Goal: Task Accomplishment & Management: Manage account settings

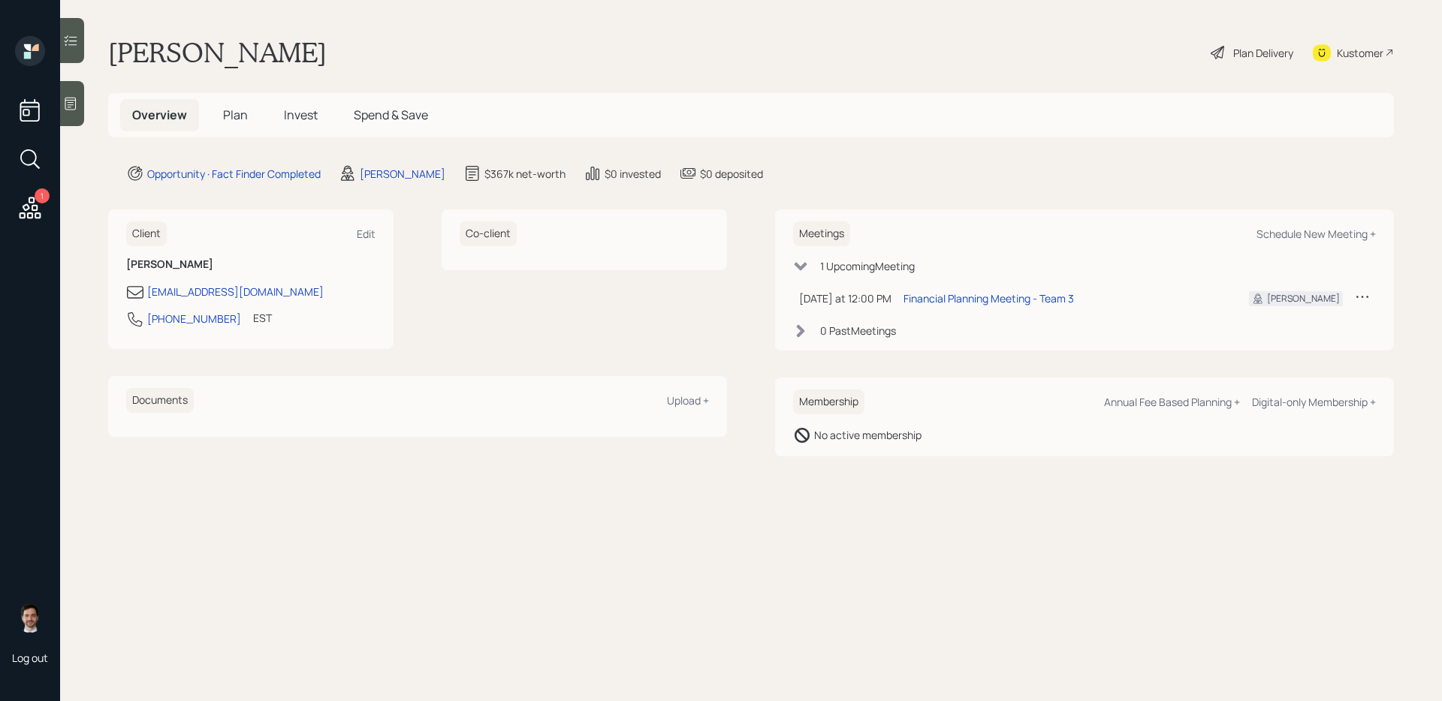
click at [225, 113] on span "Plan" at bounding box center [235, 115] width 25 height 17
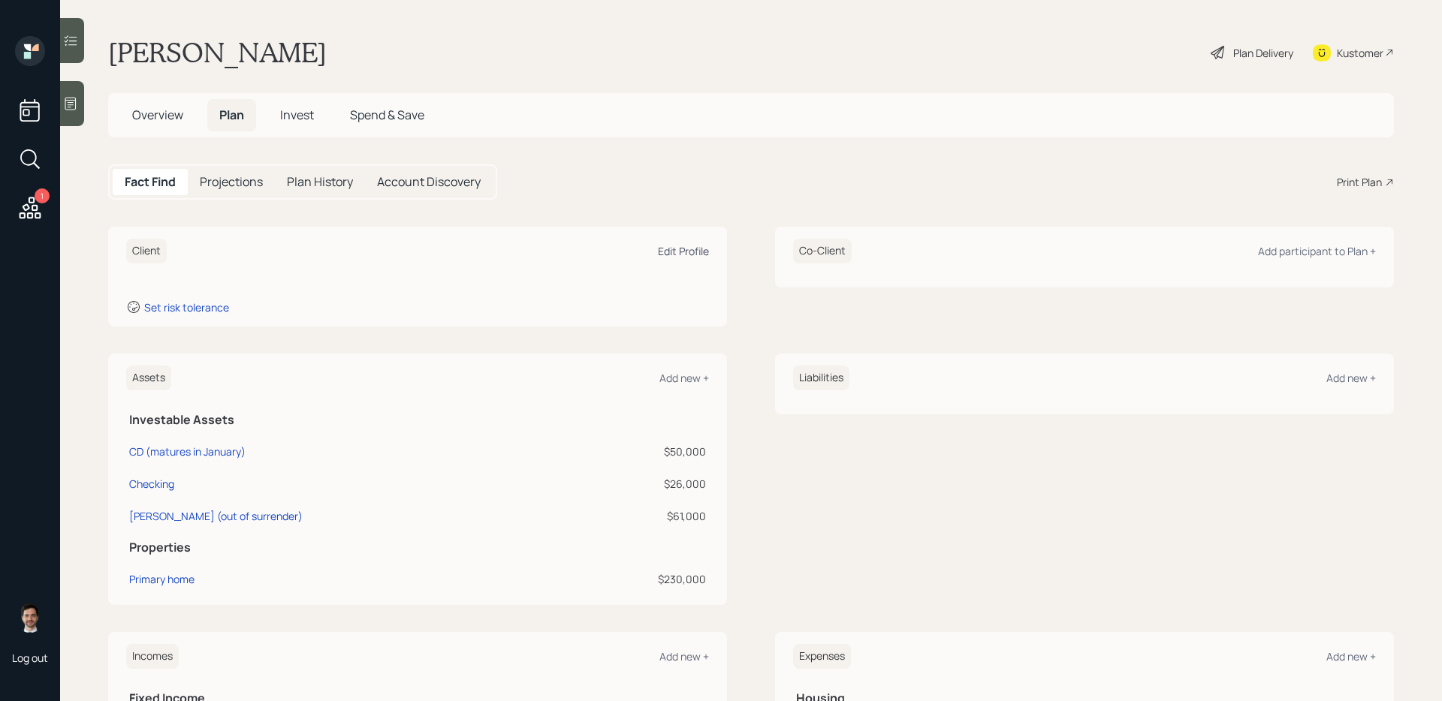
click at [675, 252] on div "Edit Profile" at bounding box center [683, 251] width 51 height 14
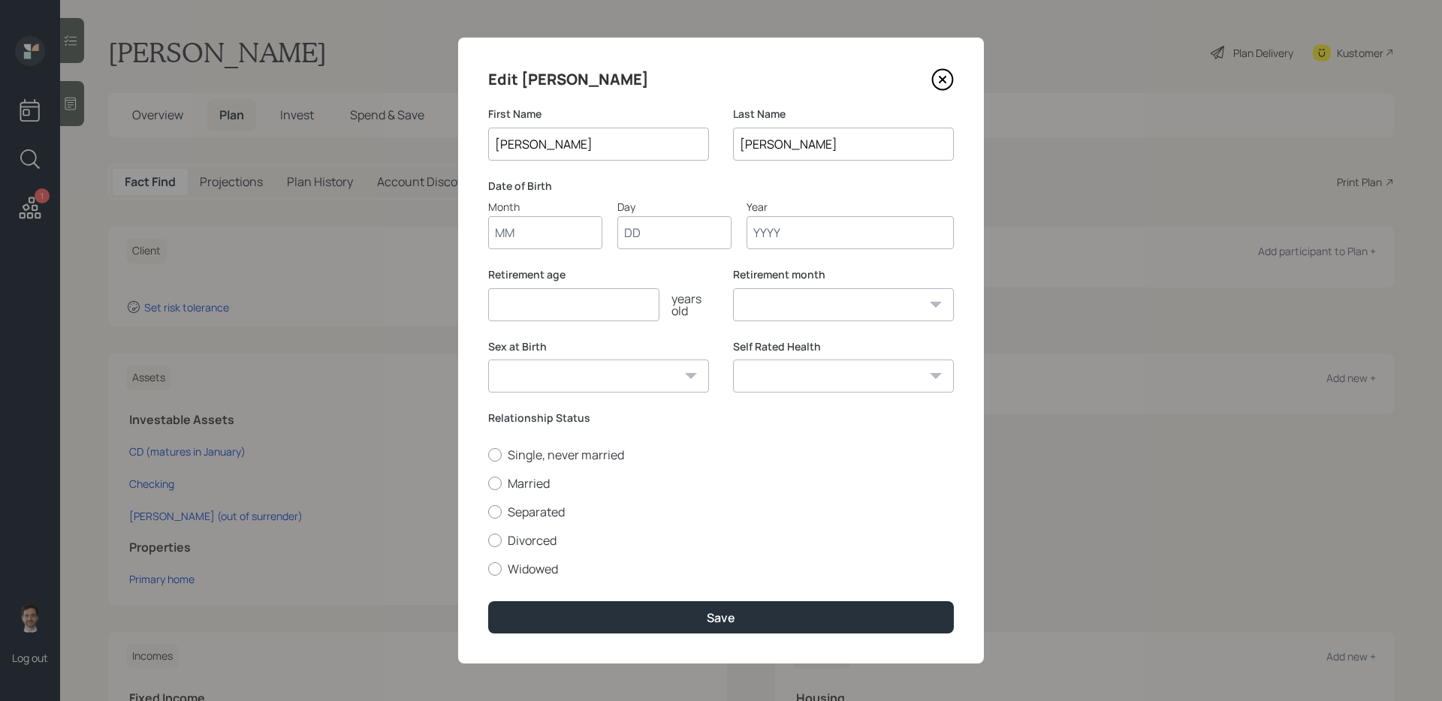
click at [567, 230] on input "Month" at bounding box center [545, 232] width 114 height 33
type input "08"
type input "01"
type input "1962"
select select "8"
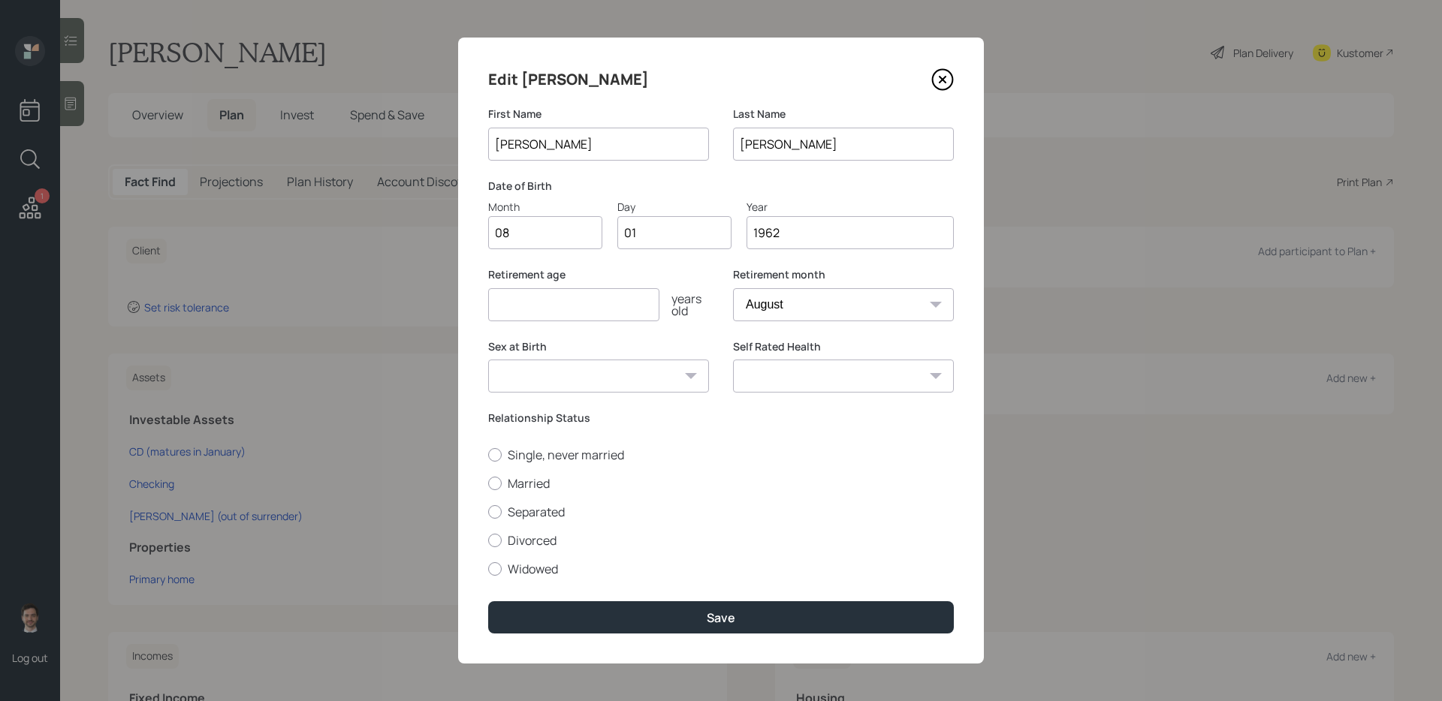
type input "1962"
click at [535, 301] on input "number" at bounding box center [573, 304] width 171 height 33
type input "65"
click at [683, 380] on select "[DEMOGRAPHIC_DATA] [DEMOGRAPHIC_DATA] Other / Prefer not to say" at bounding box center [598, 376] width 221 height 33
select select "[DEMOGRAPHIC_DATA]"
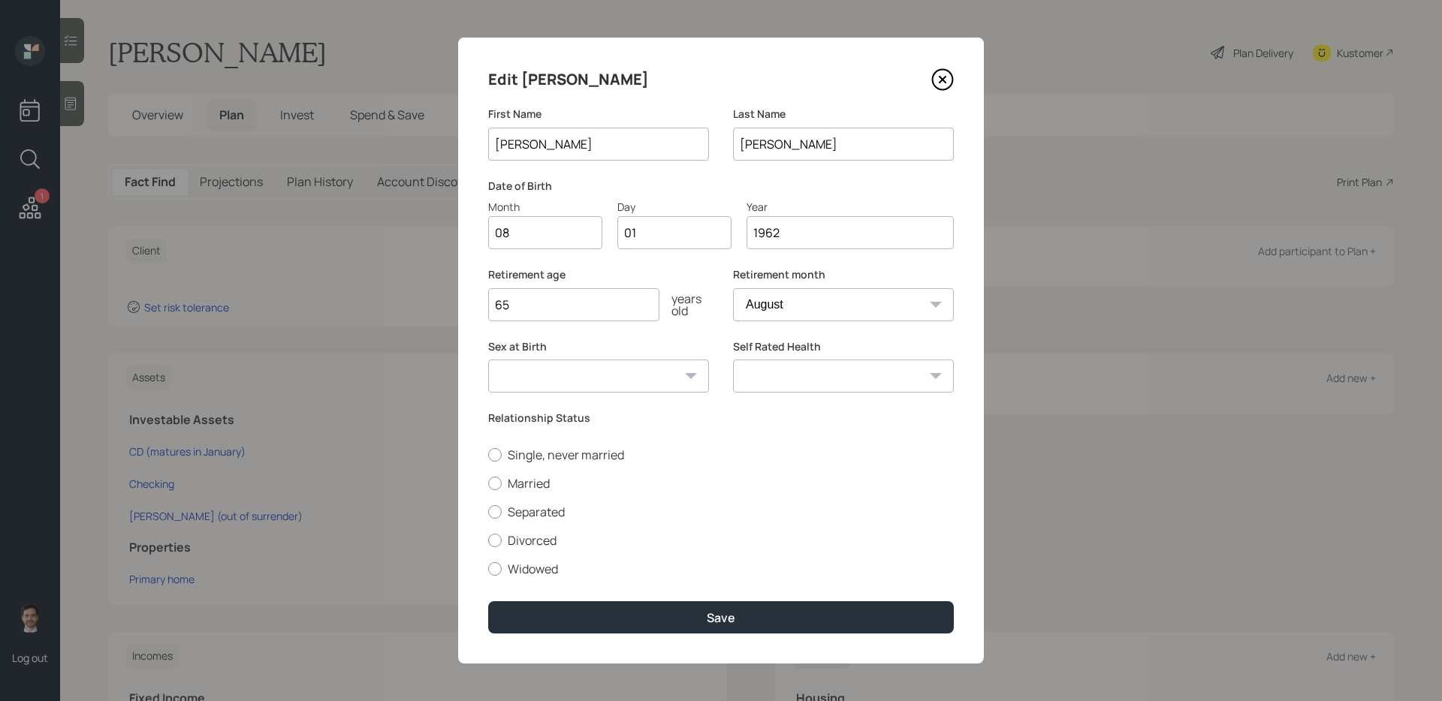
click at [488, 360] on select "[DEMOGRAPHIC_DATA] [DEMOGRAPHIC_DATA] Other / Prefer not to say" at bounding box center [598, 376] width 221 height 33
click at [581, 451] on label "Single, never married" at bounding box center [721, 455] width 466 height 17
click at [488, 454] on input "Single, never married" at bounding box center [487, 454] width 1 height 1
radio input "true"
click at [844, 380] on select "Excellent Very Good Good Fair Poor" at bounding box center [843, 376] width 221 height 33
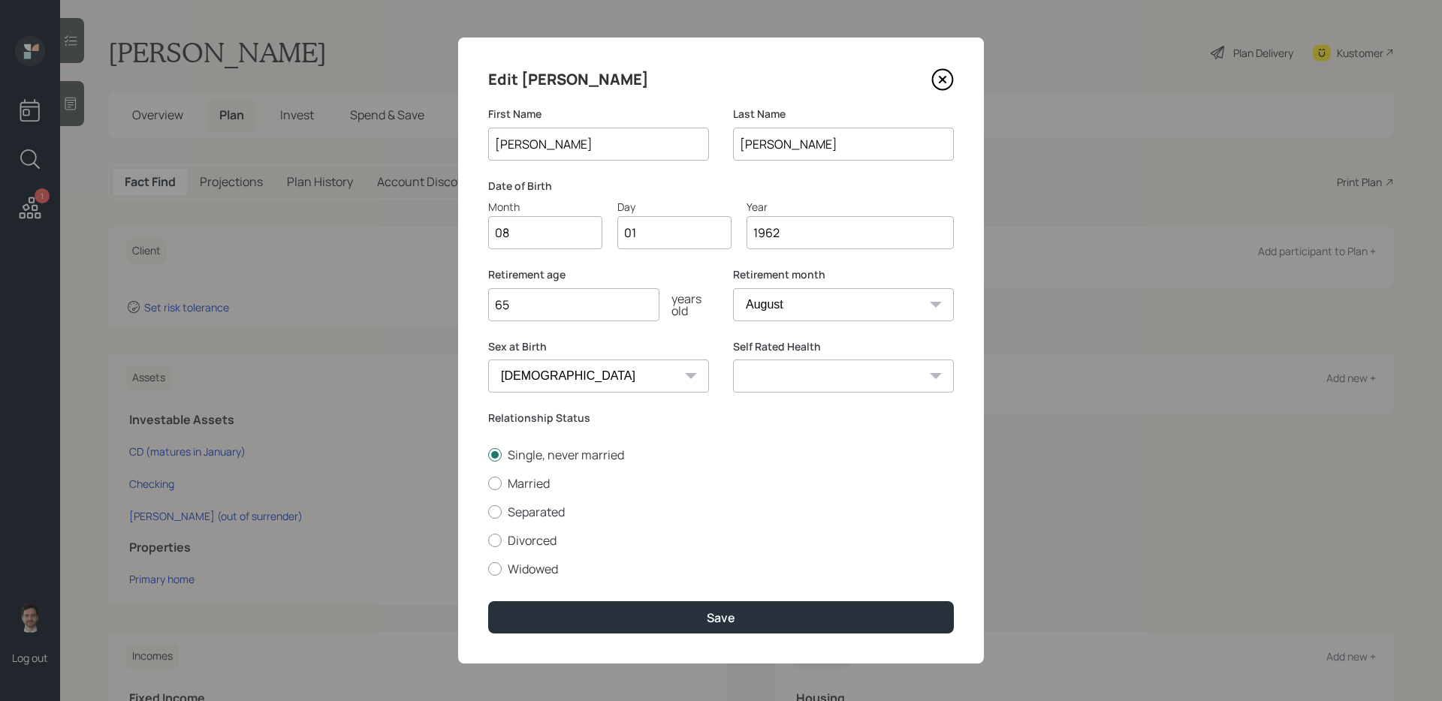
select select "fair"
click at [733, 360] on select "Excellent Very Good Good Fair Poor" at bounding box center [843, 376] width 221 height 33
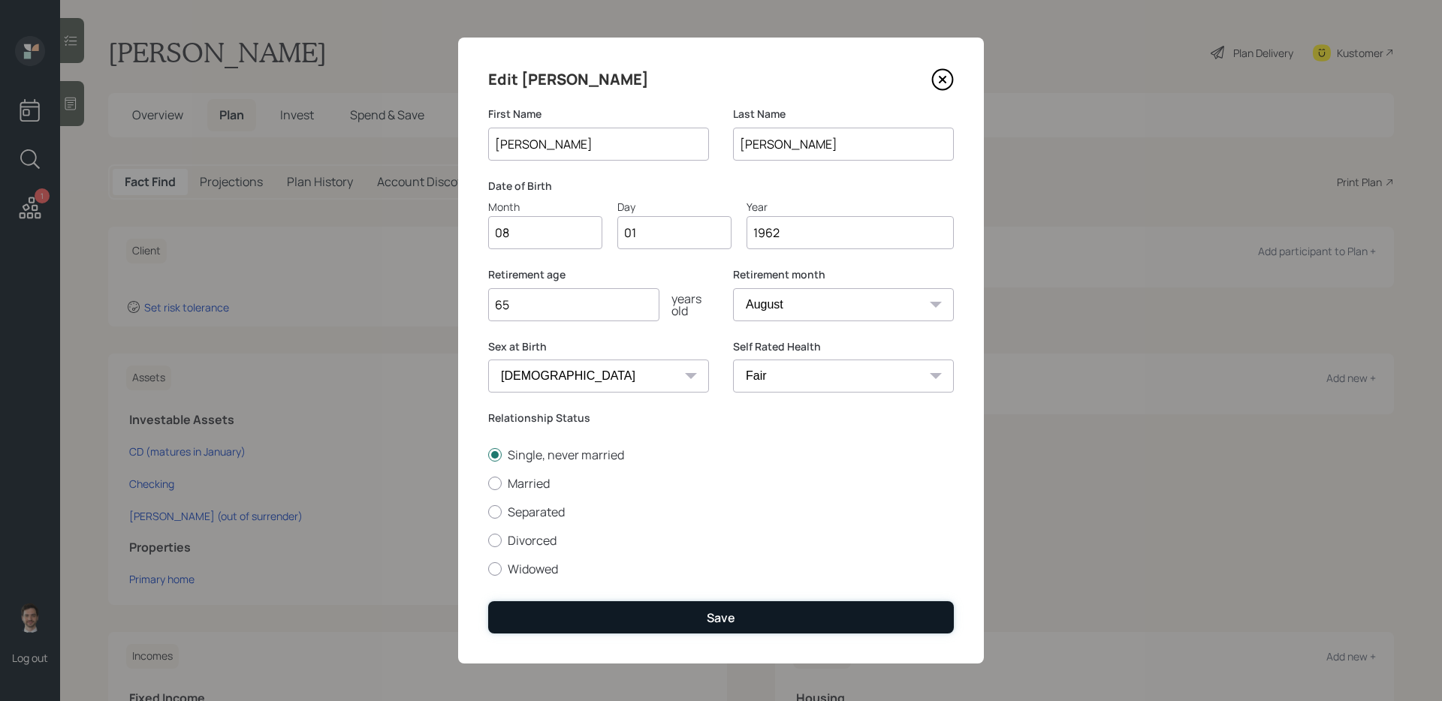
click at [707, 558] on div "Save" at bounding box center [721, 618] width 29 height 17
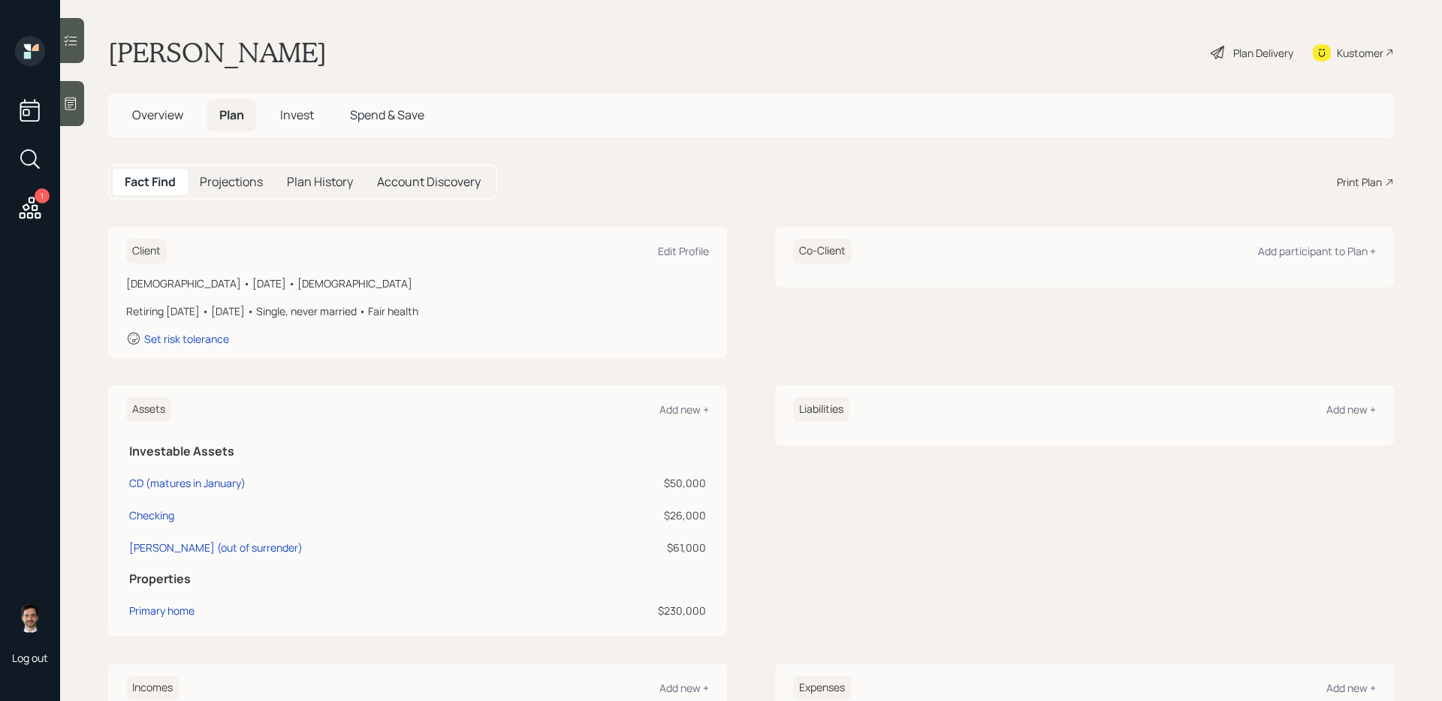
click at [1103, 58] on div "Plan Delivery" at bounding box center [1263, 53] width 60 height 16
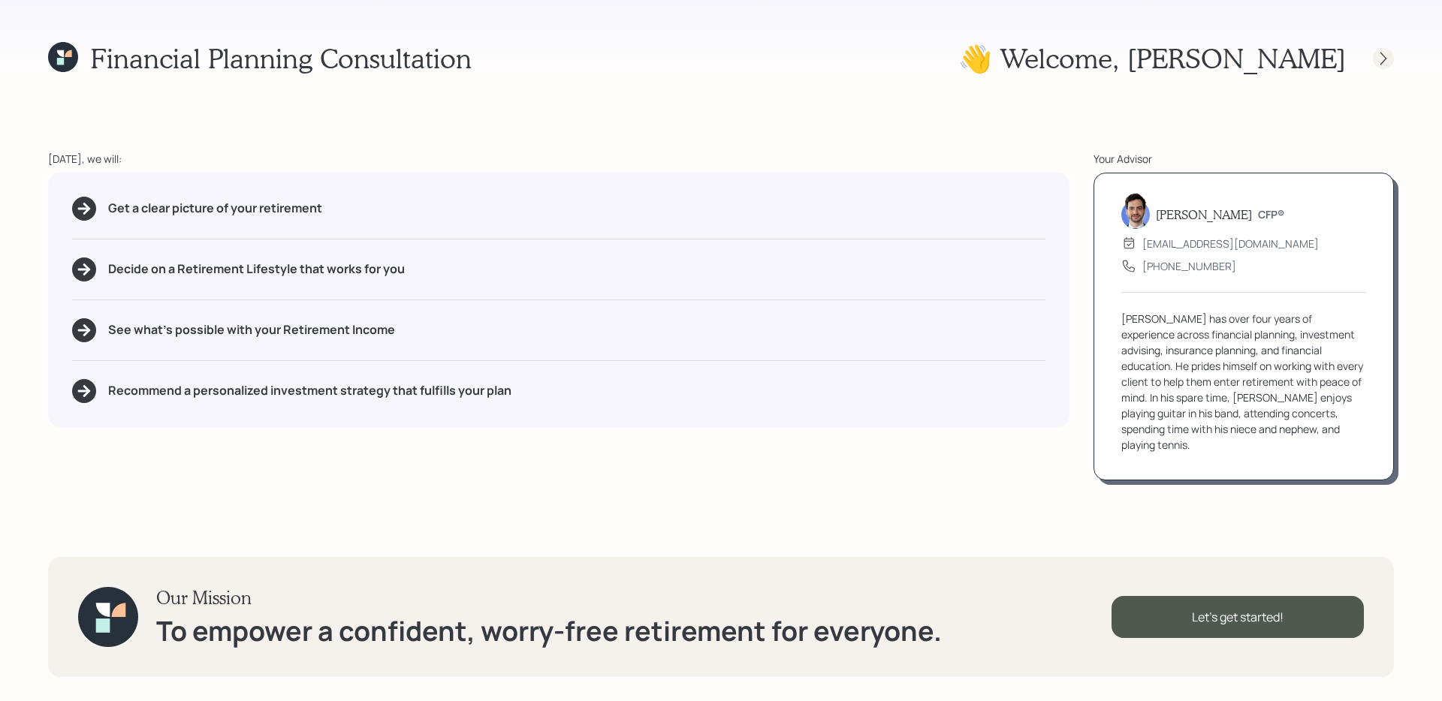
click at [1103, 58] on icon at bounding box center [1383, 58] width 15 height 15
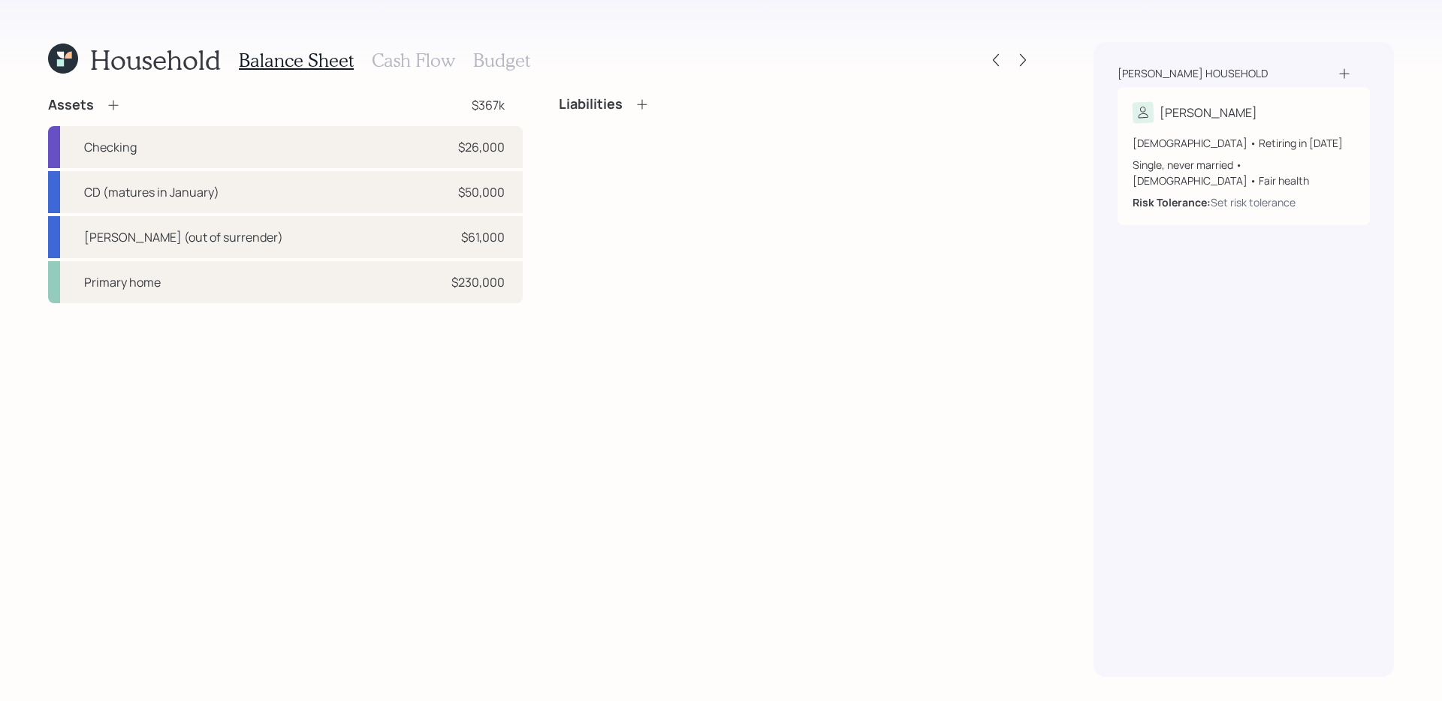
click at [674, 444] on div "Assets $367k Checking $26,000 CD (matures in January) $50,000 Annuity (out of s…" at bounding box center [540, 386] width 985 height 581
click at [439, 243] on div "Annuity (out of surrender) $61,000" at bounding box center [285, 237] width 475 height 42
select select "ira"
select select "balanced"
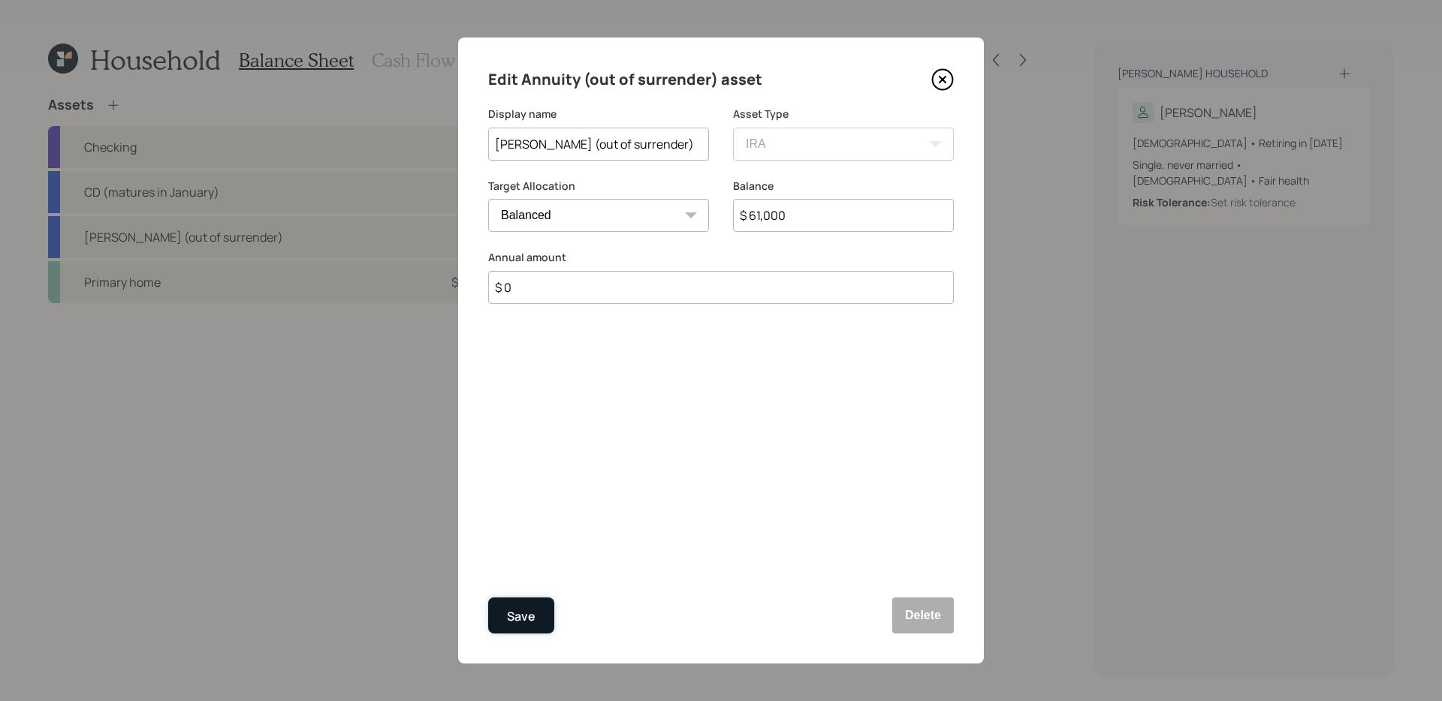
click at [507, 558] on div "Save" at bounding box center [521, 617] width 29 height 20
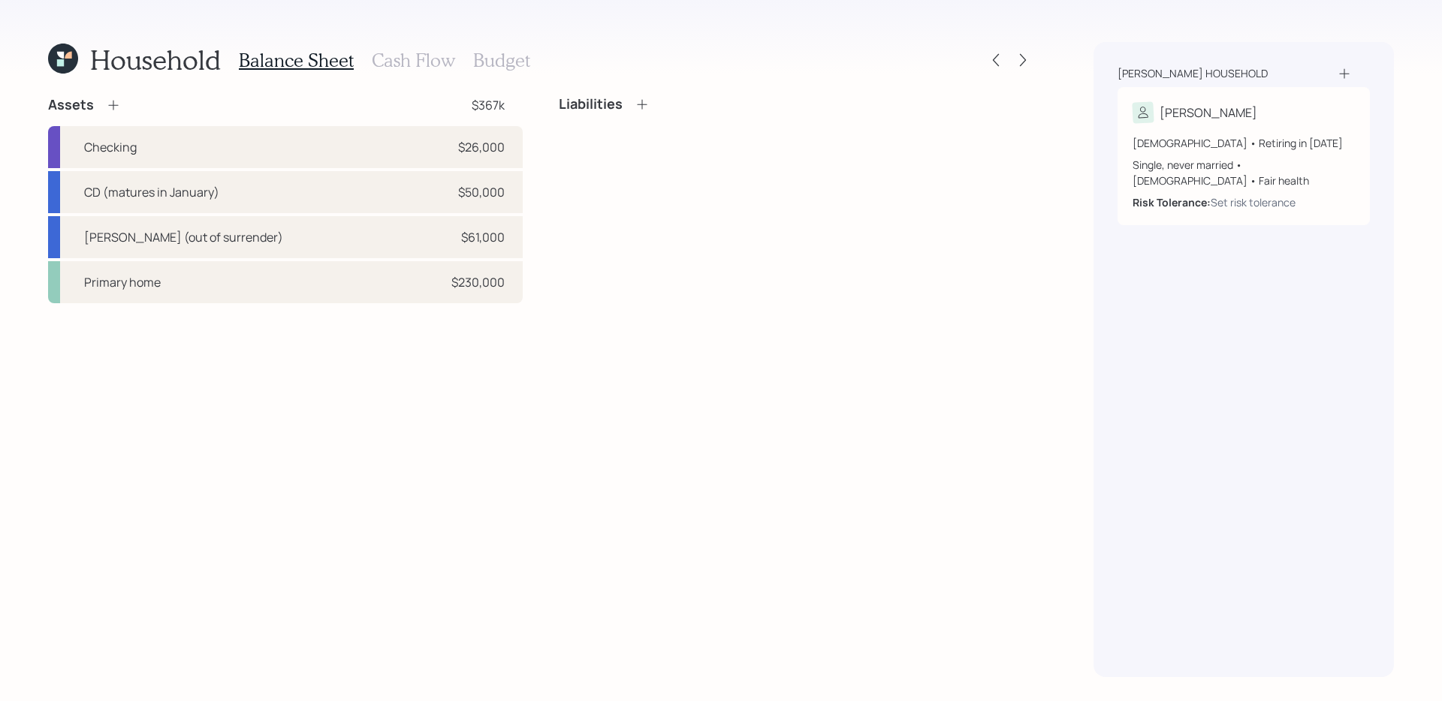
click at [418, 478] on div "Assets $367k Checking $26,000 CD (matures in January) $50,000 Annuity (out of s…" at bounding box center [540, 386] width 985 height 581
click at [341, 279] on div "Primary home $230,000" at bounding box center [285, 282] width 475 height 42
click at [354, 281] on div "Primary home $230,000" at bounding box center [285, 282] width 475 height 42
click at [409, 297] on div "Primary home $230,000" at bounding box center [285, 282] width 475 height 42
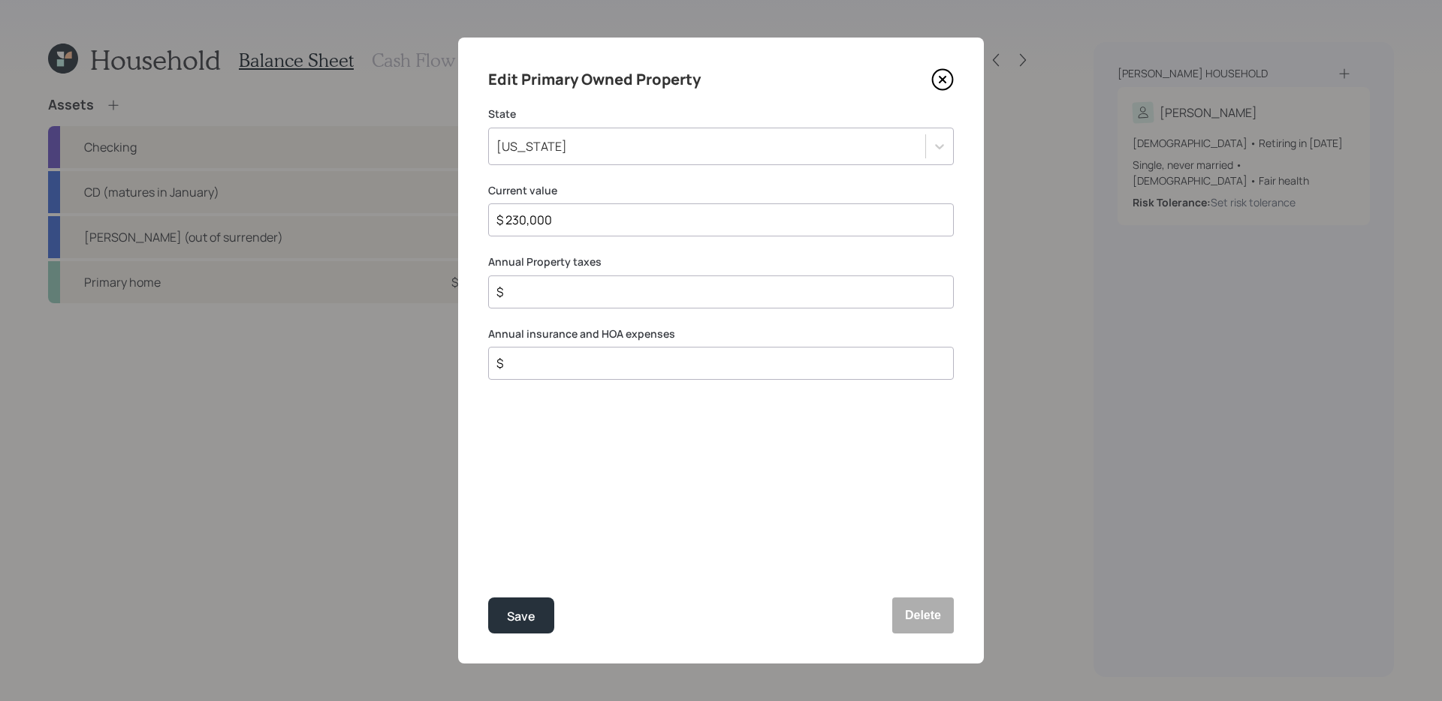
click at [941, 73] on icon at bounding box center [942, 79] width 23 height 23
click at [689, 296] on input "$" at bounding box center [715, 292] width 440 height 18
type input "$ 2,100"
type input "$ 1,100"
click at [488, 598] on button "Save" at bounding box center [521, 616] width 66 height 36
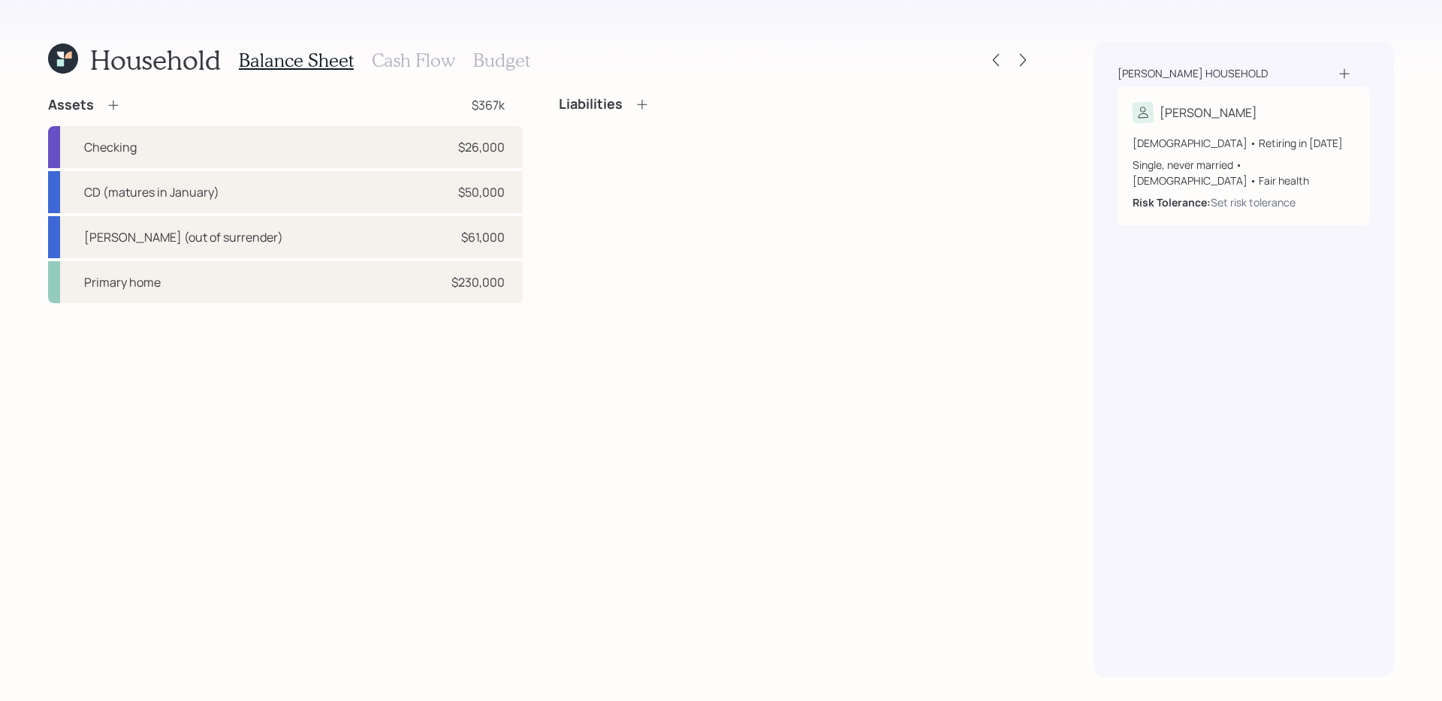
click at [403, 62] on h3 "Cash Flow" at bounding box center [413, 61] width 83 height 22
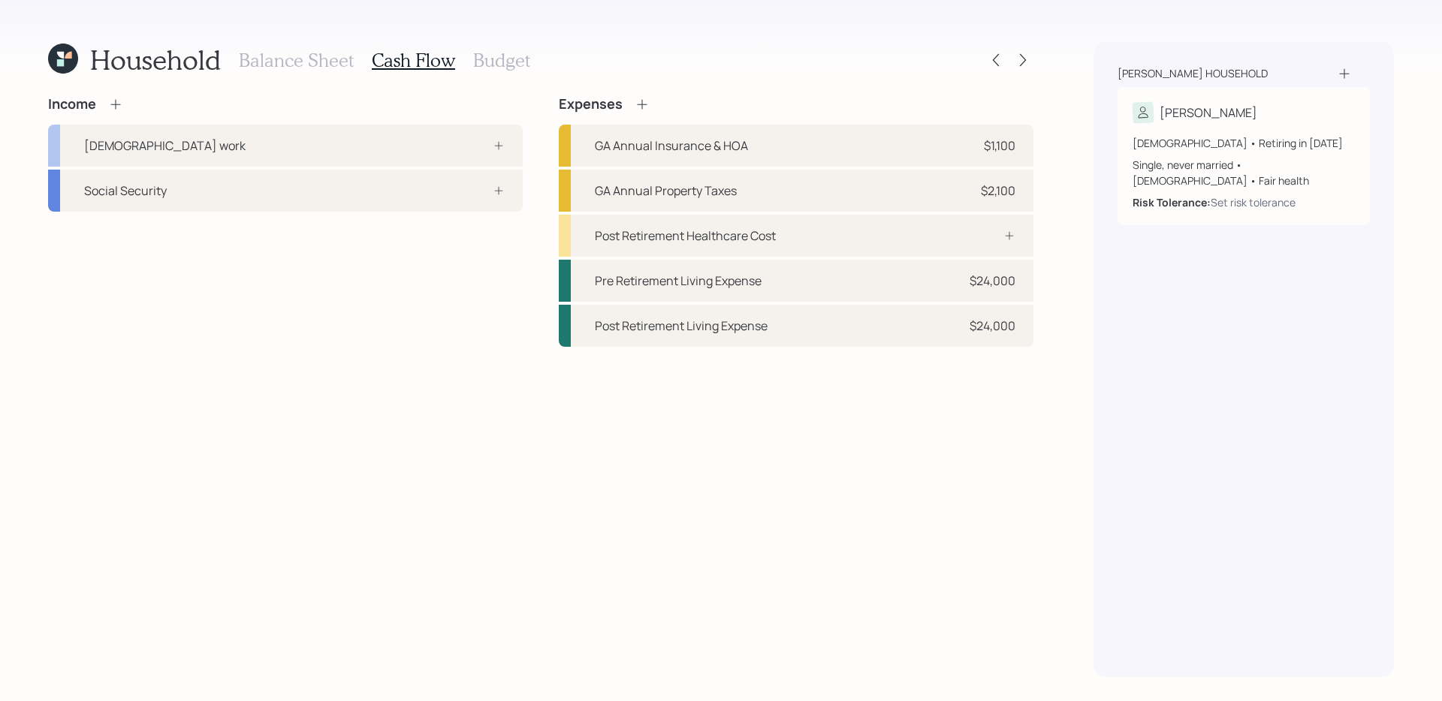
click at [447, 439] on div "Income Full-time work Social Security Expenses GA Annual Insurance & HOA $1,100…" at bounding box center [540, 386] width 985 height 581
click at [646, 107] on icon at bounding box center [642, 104] width 15 height 15
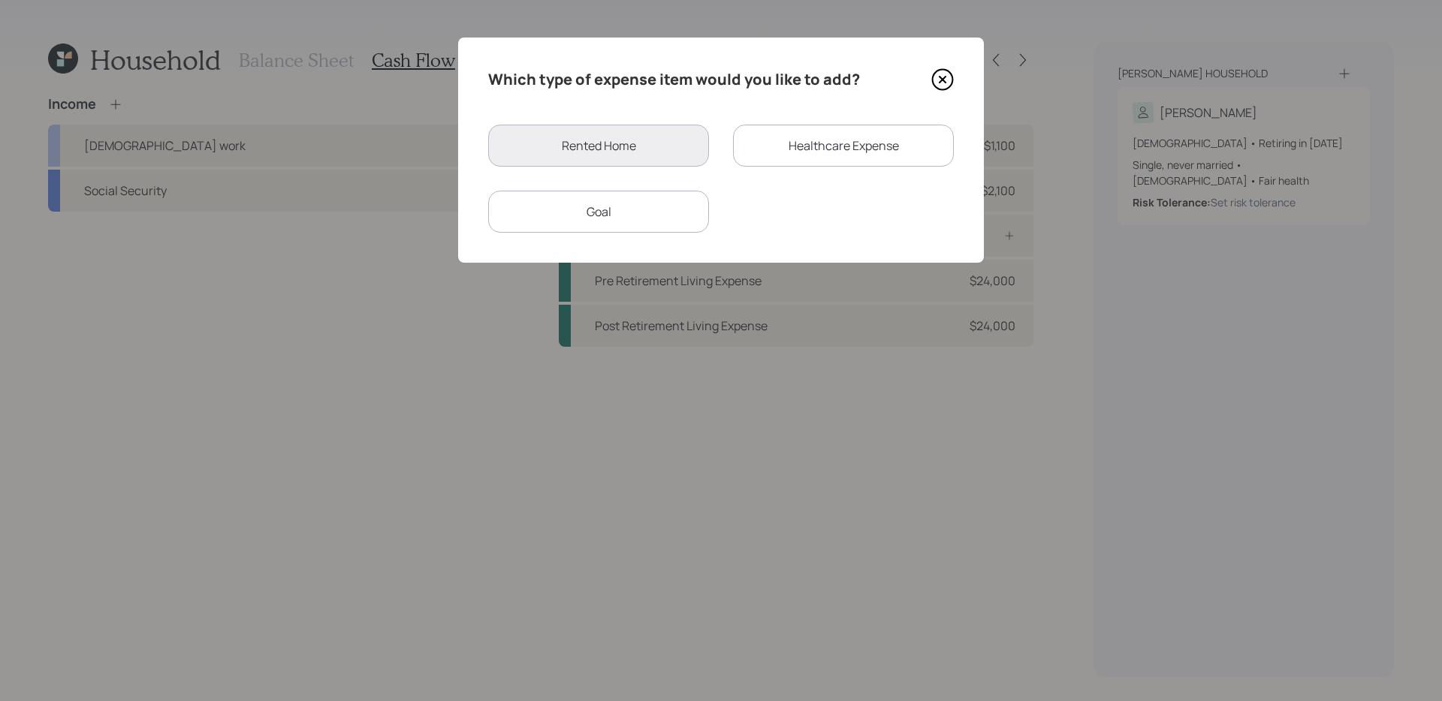
click at [668, 204] on div "Goal" at bounding box center [598, 212] width 221 height 42
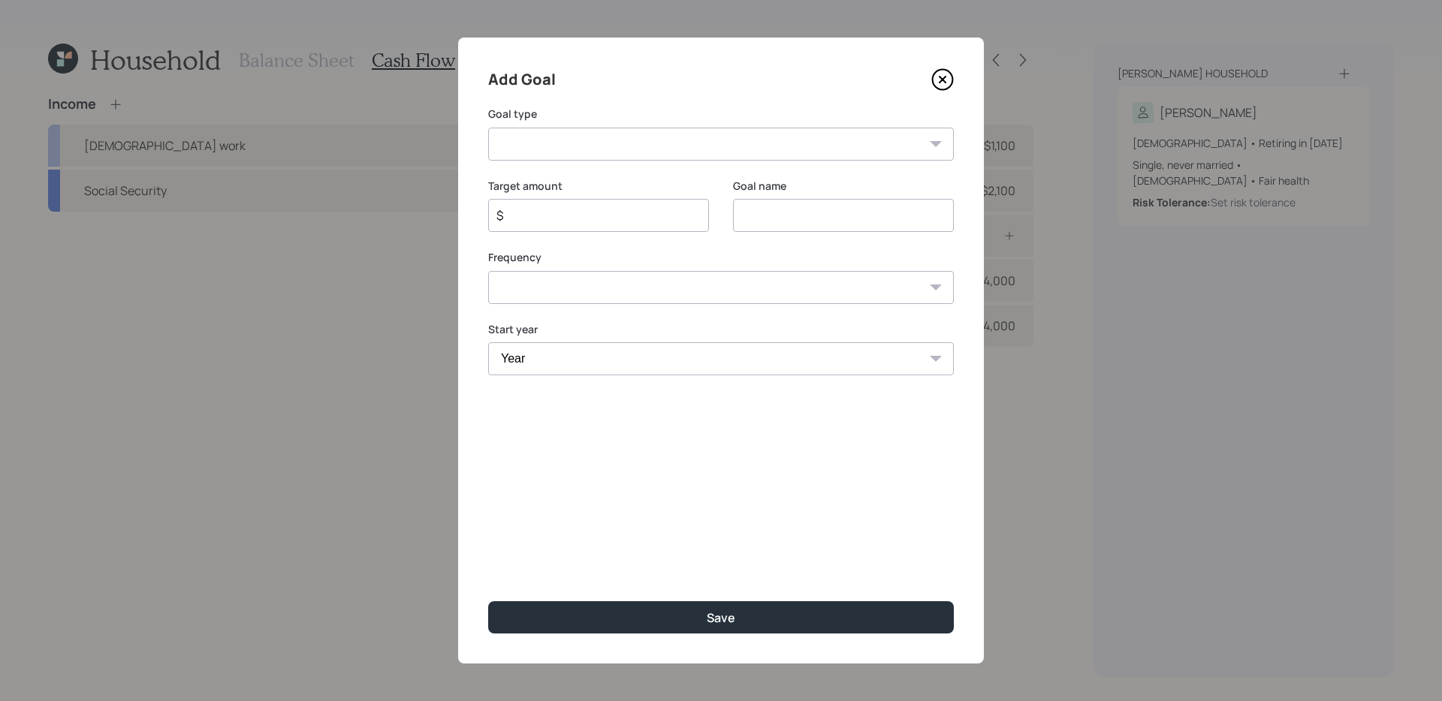
click at [701, 147] on select "Create an emergency fund Donate to charity Purchase a home Make a purchase Supp…" at bounding box center [721, 144] width 466 height 33
select select "support_dependent"
click at [488, 128] on select "Create an emergency fund Donate to charity Purchase a home Make a purchase Supp…" at bounding box center [721, 144] width 466 height 33
type input "Support a dependent"
click at [839, 216] on input "Support a dependent" at bounding box center [843, 215] width 221 height 33
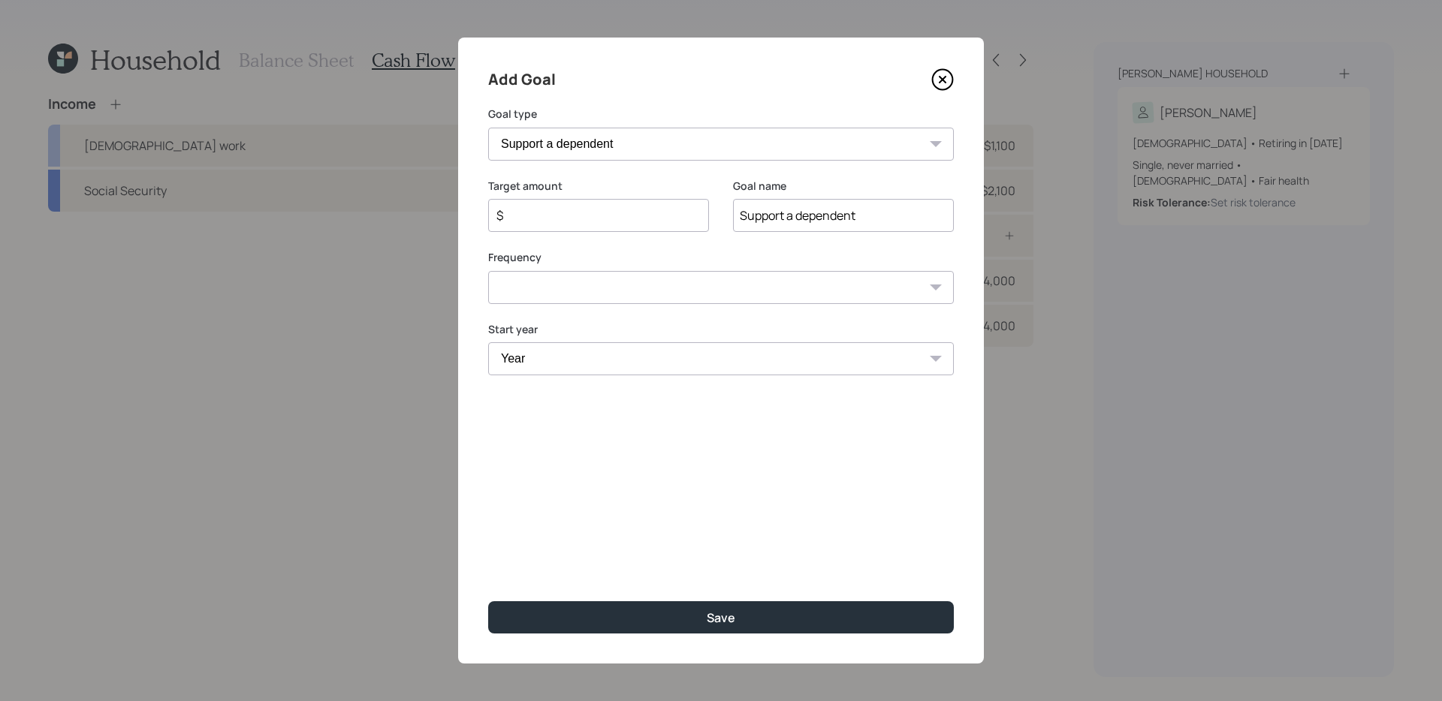
click at [626, 219] on input "$" at bounding box center [592, 216] width 195 height 18
type input "$ 9,600"
click at [590, 280] on select "One time Every 1 year Every 2 years Every 3 years Every 4 years Every 5 years E…" at bounding box center [721, 287] width 466 height 33
select select "1"
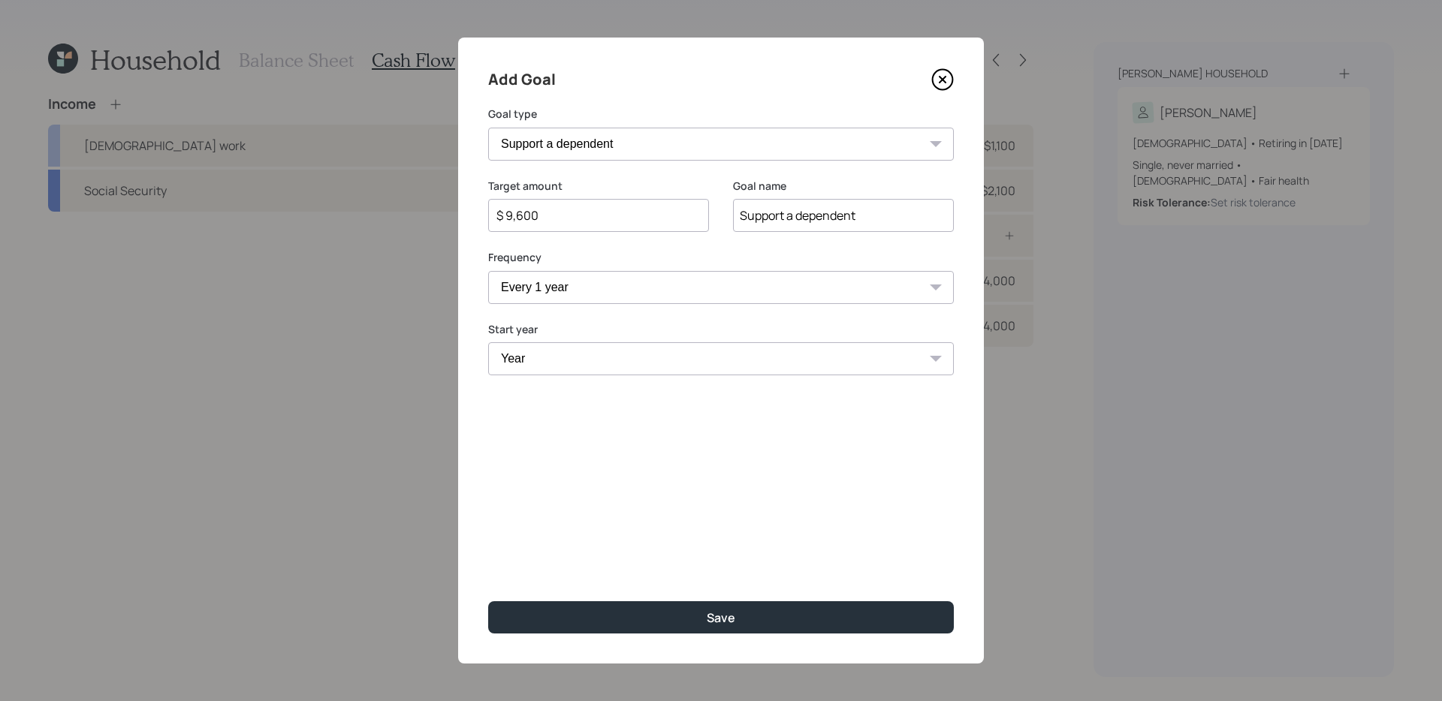
click at [488, 271] on select "One time Every 1 year Every 2 years Every 3 years Every 4 years Every 5 years E…" at bounding box center [721, 287] width 466 height 33
click at [547, 369] on select "Year 2025 2026 2027 2028 2029 2030 2031 2032 2033 2034 2035 2036 2037 2038 2039…" at bounding box center [598, 358] width 221 height 33
select select "2025"
click at [488, 342] on select "Year 2025 2026 2027 2028 2029 2030 2031 2032 2033 2034 2035 2036 2037 2038 2039…" at bounding box center [598, 358] width 221 height 33
click at [783, 354] on select "Year 2025 2026 2027 2028 2029 2030 2031 2032 2033 2034 2035 2036 2037 2038 2039…" at bounding box center [843, 358] width 221 height 33
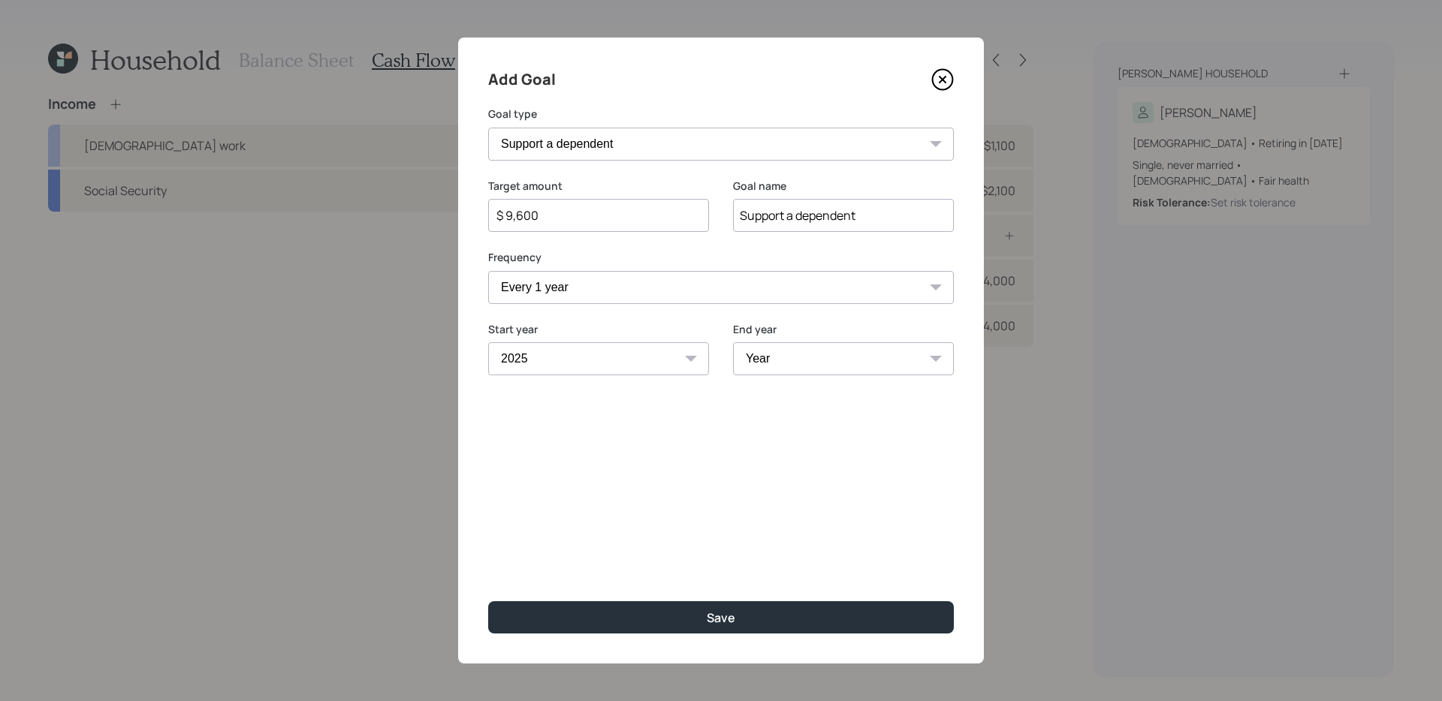
select select "2027"
click at [733, 342] on select "Year 2025 2026 2027 2028 2029 2030 2031 2032 2033 2034 2035 2036 2037 2038 2039…" at bounding box center [843, 358] width 221 height 33
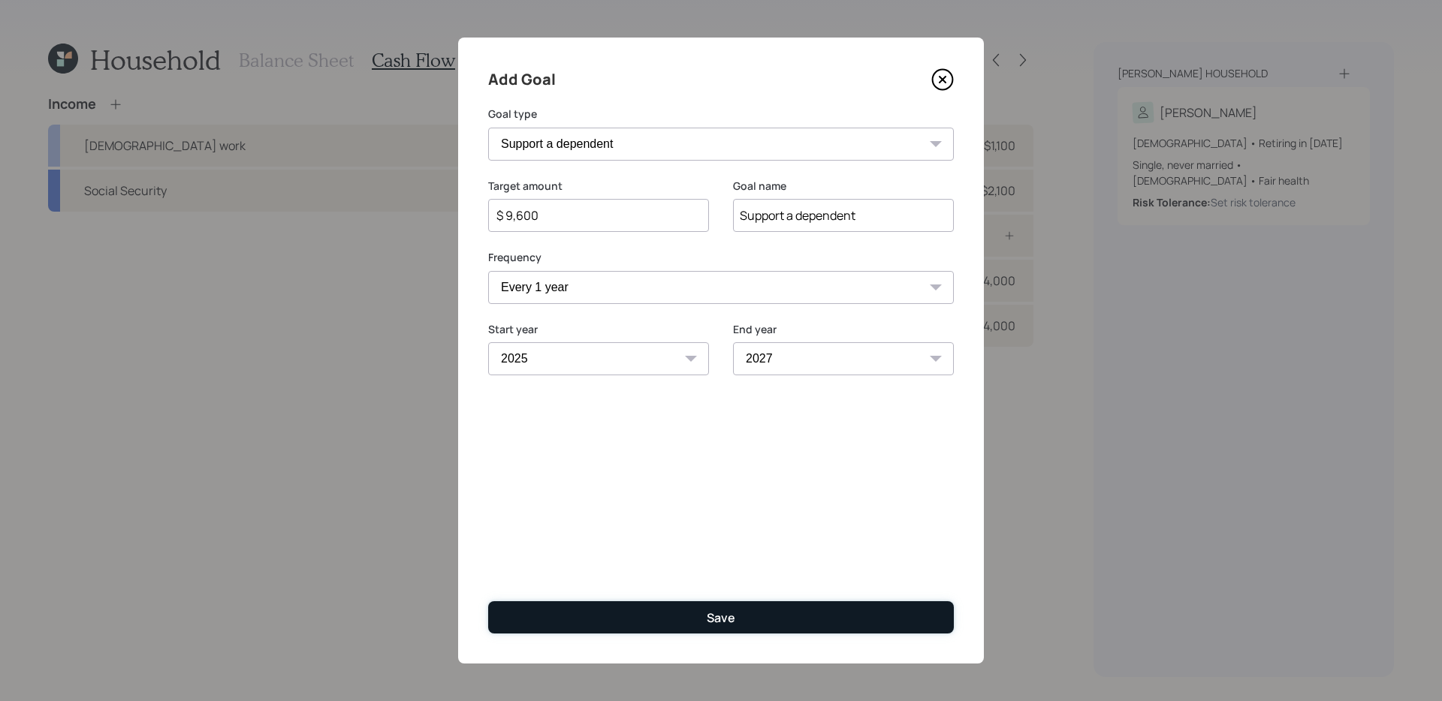
click at [658, 627] on button "Save" at bounding box center [721, 618] width 466 height 32
type input "$"
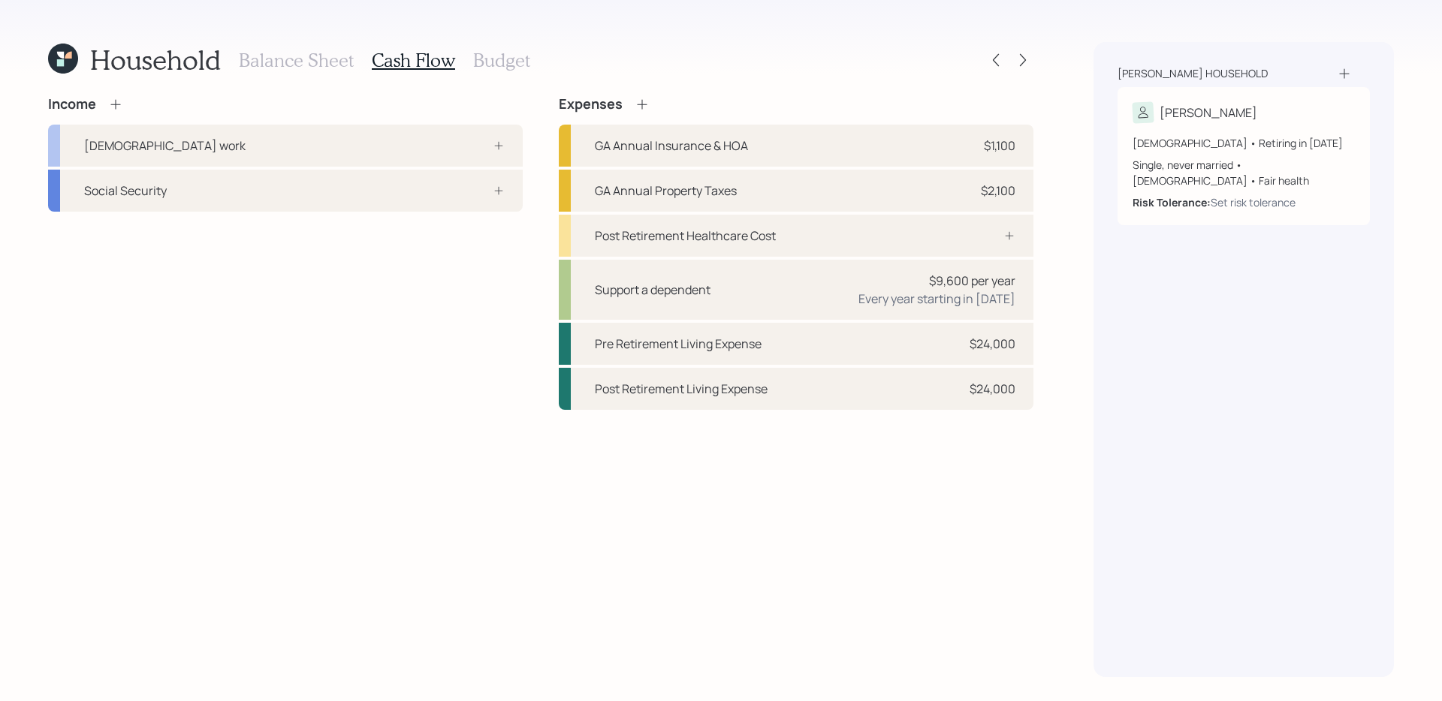
click at [644, 101] on icon at bounding box center [642, 104] width 15 height 15
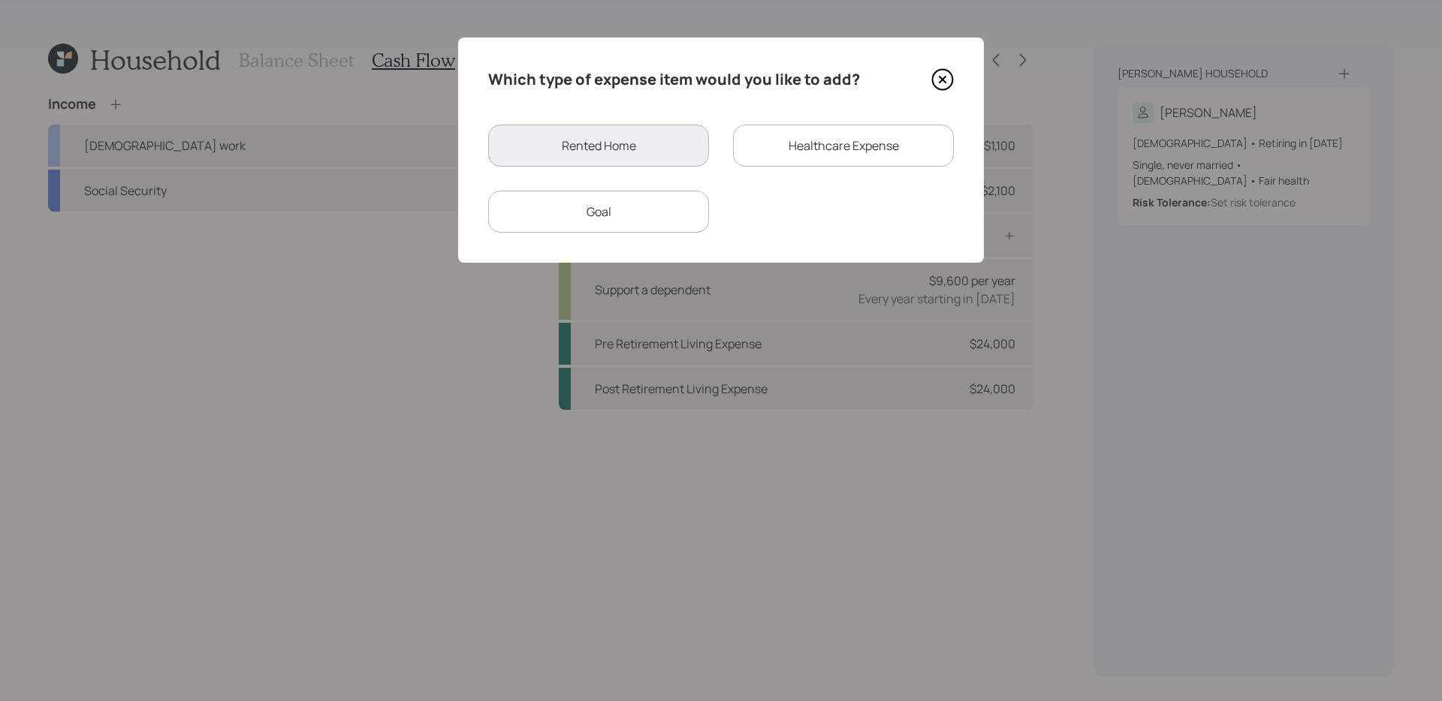
click at [622, 213] on div "Goal" at bounding box center [598, 212] width 221 height 42
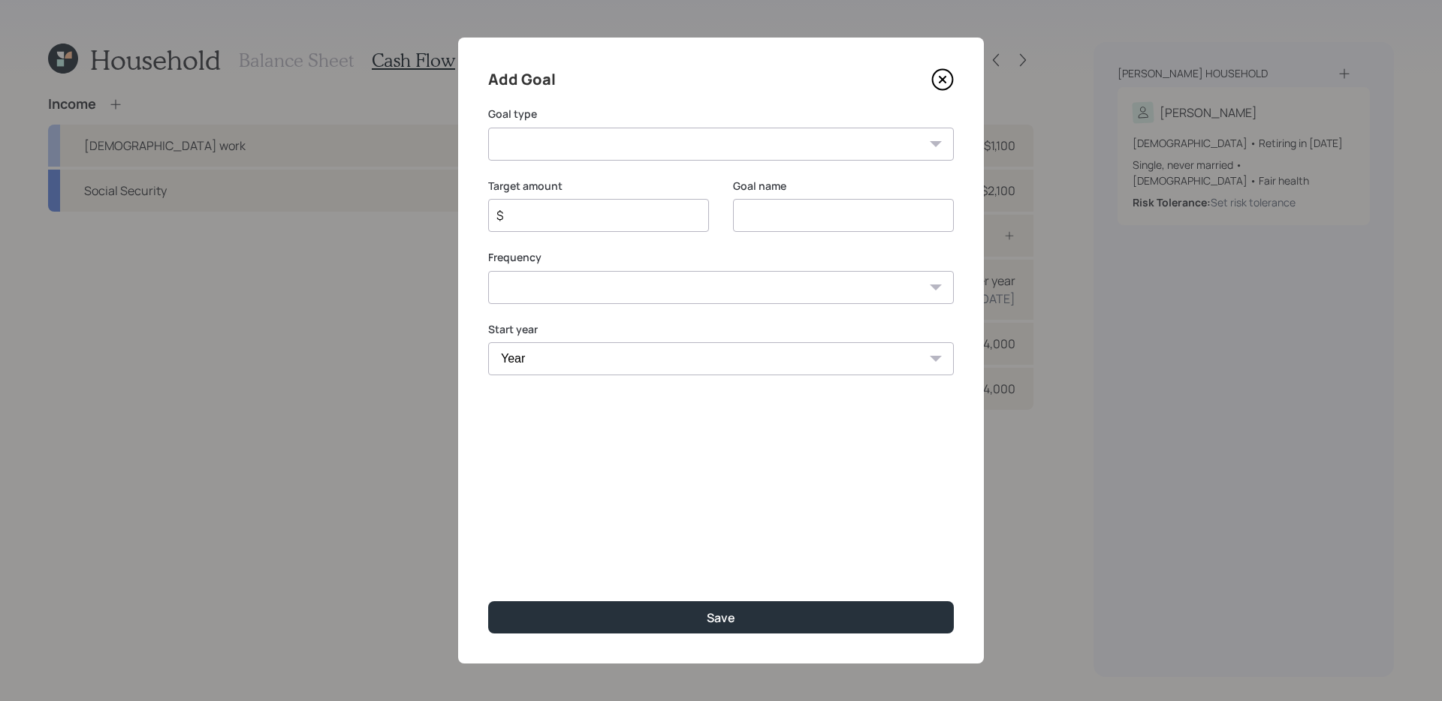
click at [659, 221] on input "$" at bounding box center [592, 216] width 195 height 18
click at [646, 145] on select "Create an emergency fund Donate to charity Purchase a home Make a purchase Supp…" at bounding box center [721, 144] width 466 height 33
select select "support_dependent"
click at [488, 128] on select "Create an emergency fund Donate to charity Purchase a home Make a purchase Supp…" at bounding box center [721, 144] width 466 height 33
type input "Support a dependent"
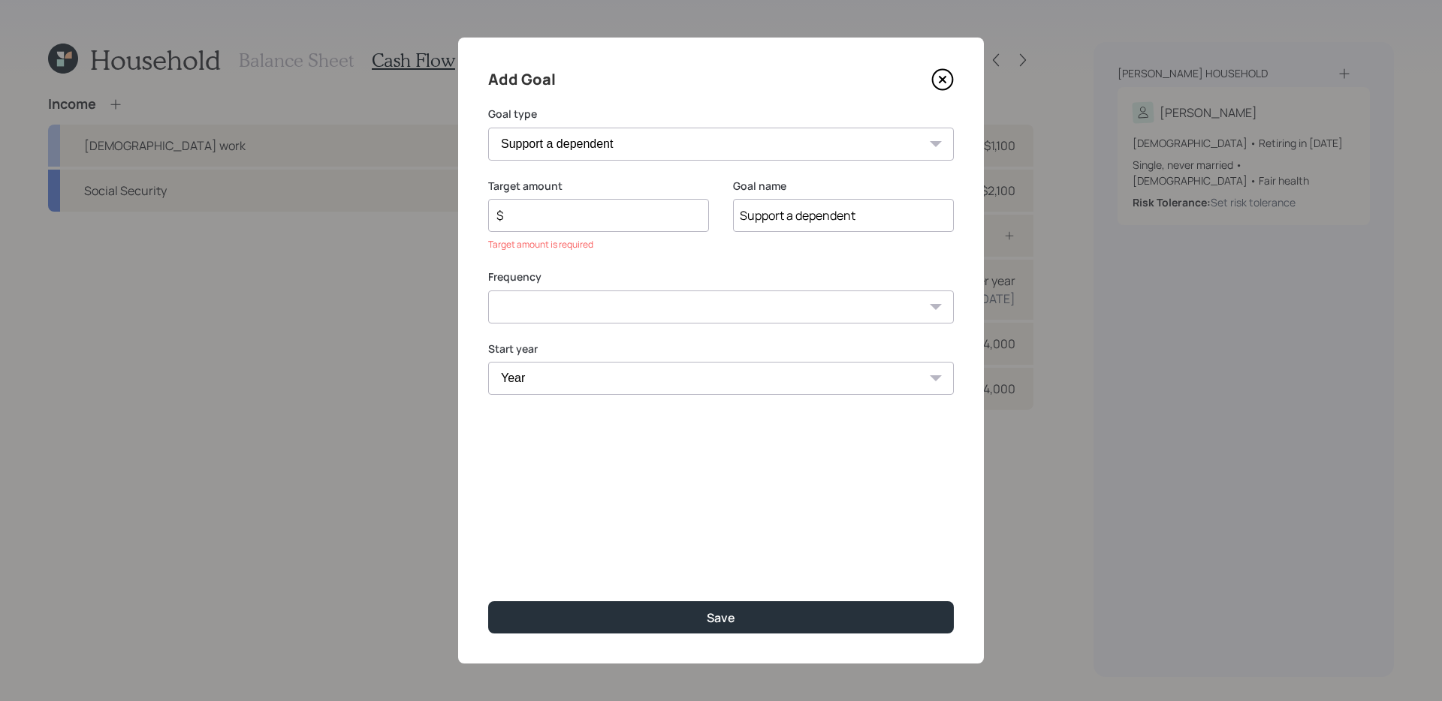
click at [584, 230] on div "$" at bounding box center [598, 215] width 221 height 33
click at [584, 221] on input "$" at bounding box center [592, 216] width 195 height 18
type input "$ 4,800"
click at [777, 288] on select "One time Every 1 year Every 2 years Every 3 years Every 4 years Every 5 years E…" at bounding box center [721, 287] width 466 height 33
select select "1"
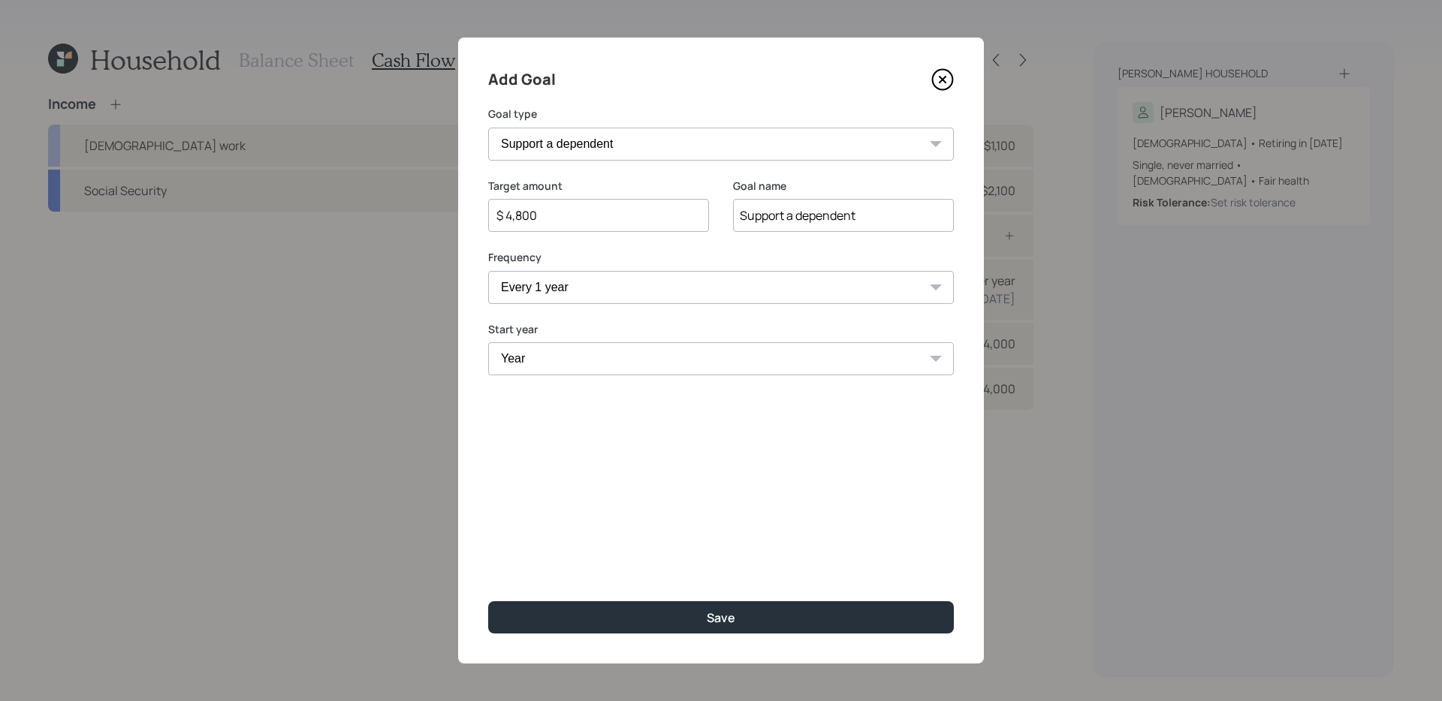
click at [488, 271] on select "One time Every 1 year Every 2 years Every 3 years Every 4 years Every 5 years E…" at bounding box center [721, 287] width 466 height 33
click at [579, 367] on select "Year 2025 2026 2027 2028 2029 2030 2031 2032 2033 2034 2035 2036 2037 2038 2039…" at bounding box center [598, 358] width 221 height 33
click at [545, 358] on select "Year 2025 2026 2027 2028 2029 2030 2031 2032 2033 2034 2035 2036 2037 2038 2039…" at bounding box center [598, 358] width 221 height 33
select select "2028"
click at [488, 342] on select "Year 2025 2026 2027 2028 2029 2030 2031 2032 2033 2034 2035 2036 2037 2038 2039…" at bounding box center [598, 358] width 221 height 33
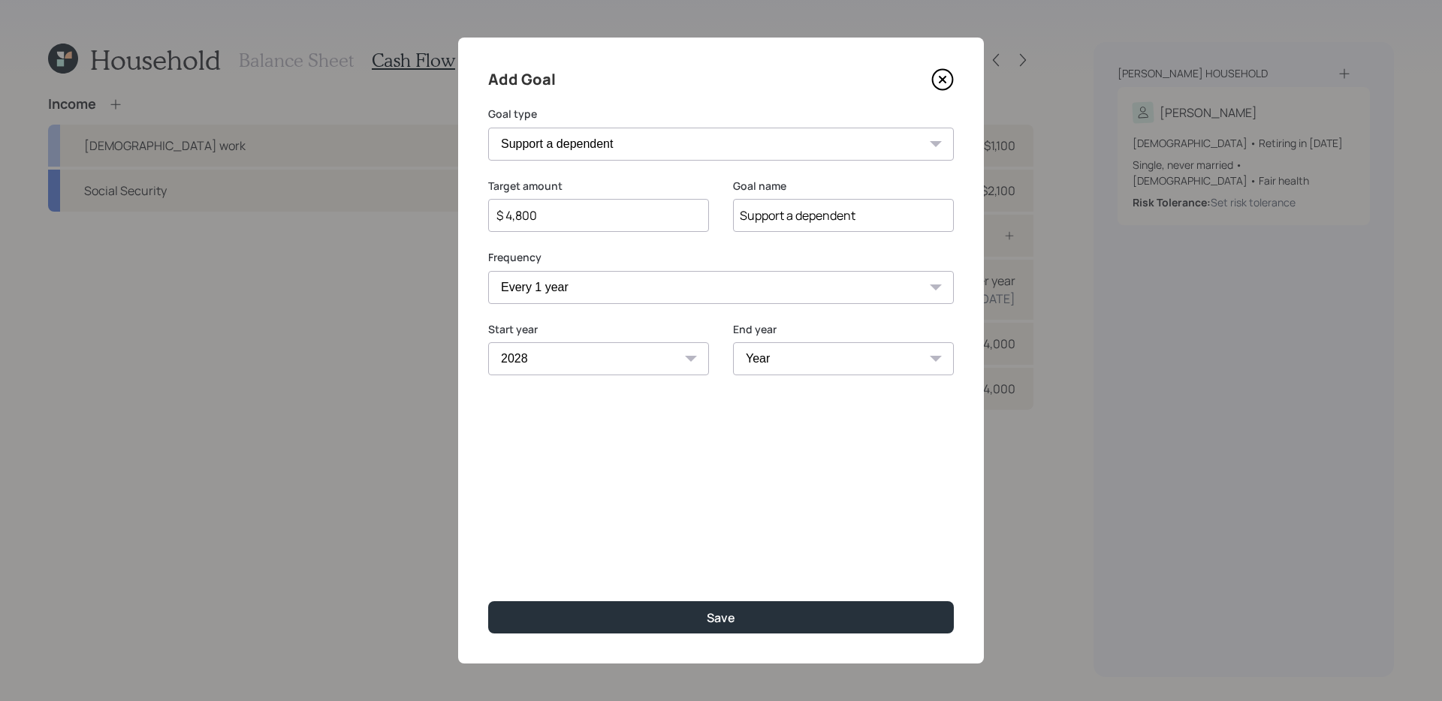
click at [798, 362] on select "Year 2028 2029 2030 2031 2032 2033 2034 2035 2036 2037 2038 2039 2040 2041 2042…" at bounding box center [843, 358] width 221 height 33
select select "2031"
click at [733, 342] on select "Year 2028 2029 2030 2031 2032 2033 2034 2035 2036 2037 2038 2039 2040 2041 2042…" at bounding box center [843, 358] width 221 height 33
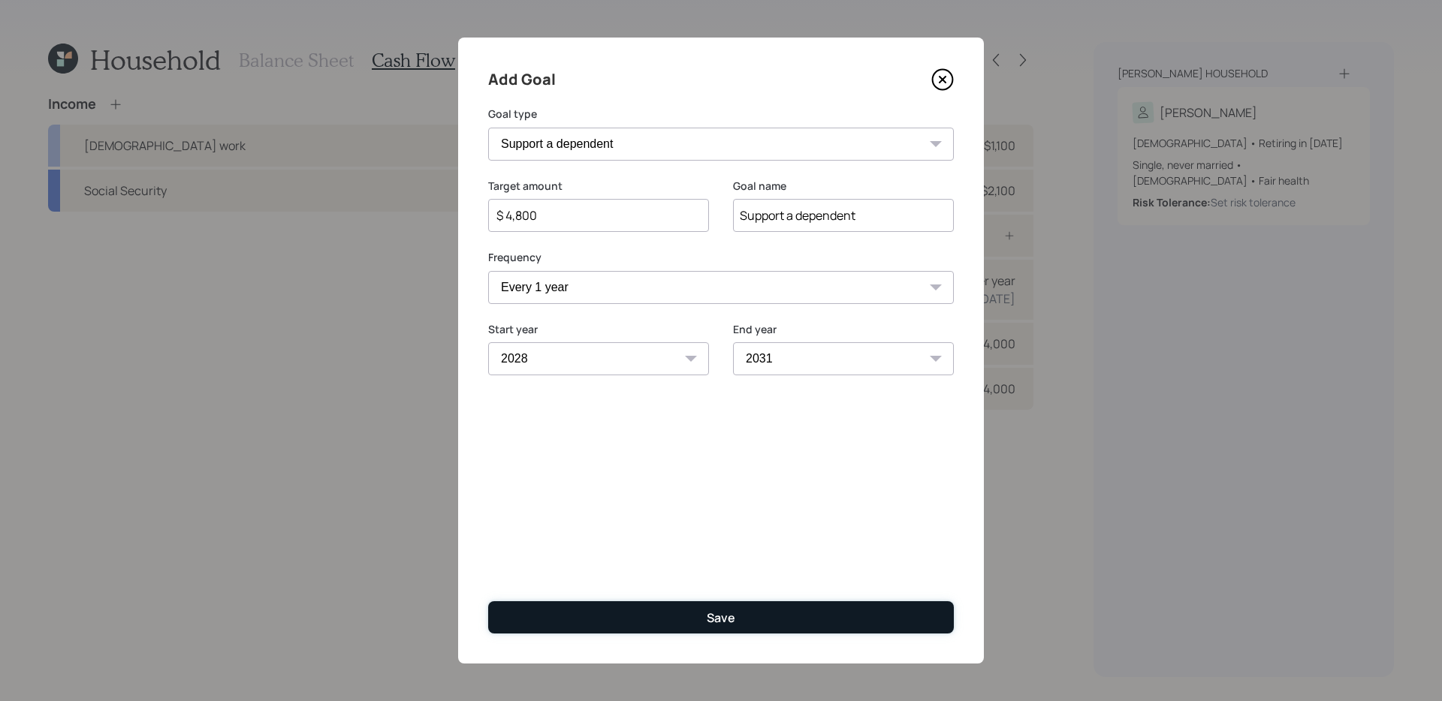
click at [718, 611] on div "Save" at bounding box center [721, 618] width 29 height 17
type input "$"
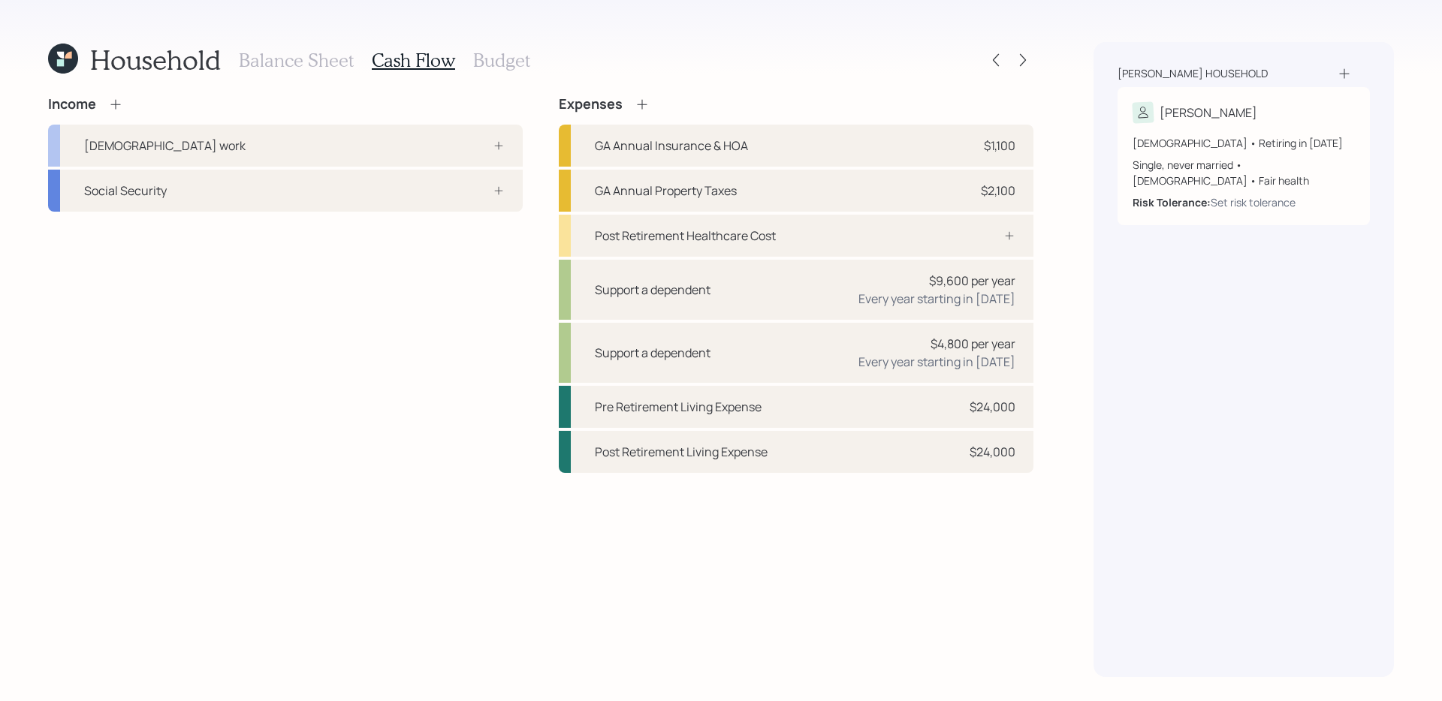
click at [619, 565] on div "Income Full-time work Social Security Expenses GA Annual Insurance & HOA $1,100…" at bounding box center [540, 386] width 985 height 581
click at [400, 313] on div "Income Full-time work Social Security" at bounding box center [285, 284] width 475 height 377
click at [412, 149] on div "[DEMOGRAPHIC_DATA] work" at bounding box center [285, 146] width 475 height 42
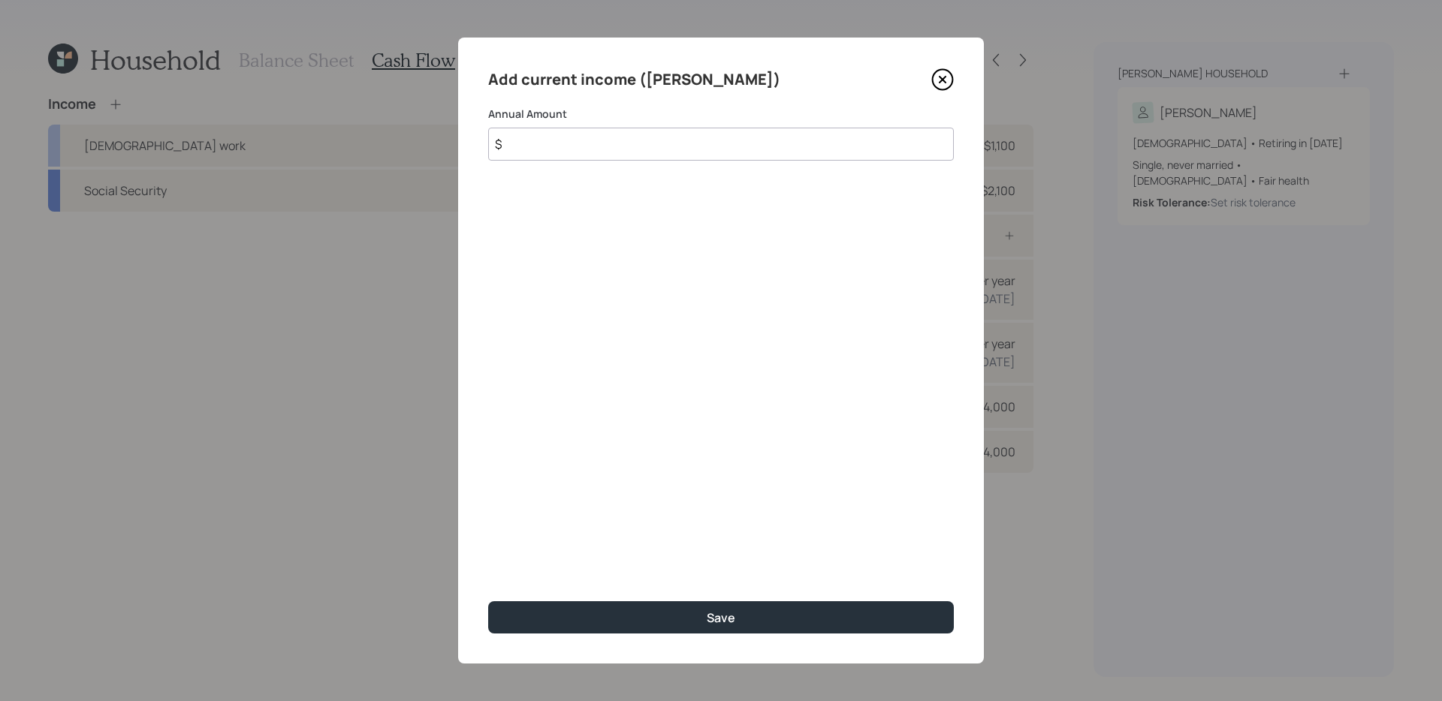
click at [587, 143] on input "$" at bounding box center [721, 144] width 466 height 33
click at [704, 151] on input "$" at bounding box center [721, 144] width 466 height 33
type input "$ 65,000"
click at [488, 602] on button "Save" at bounding box center [721, 618] width 466 height 32
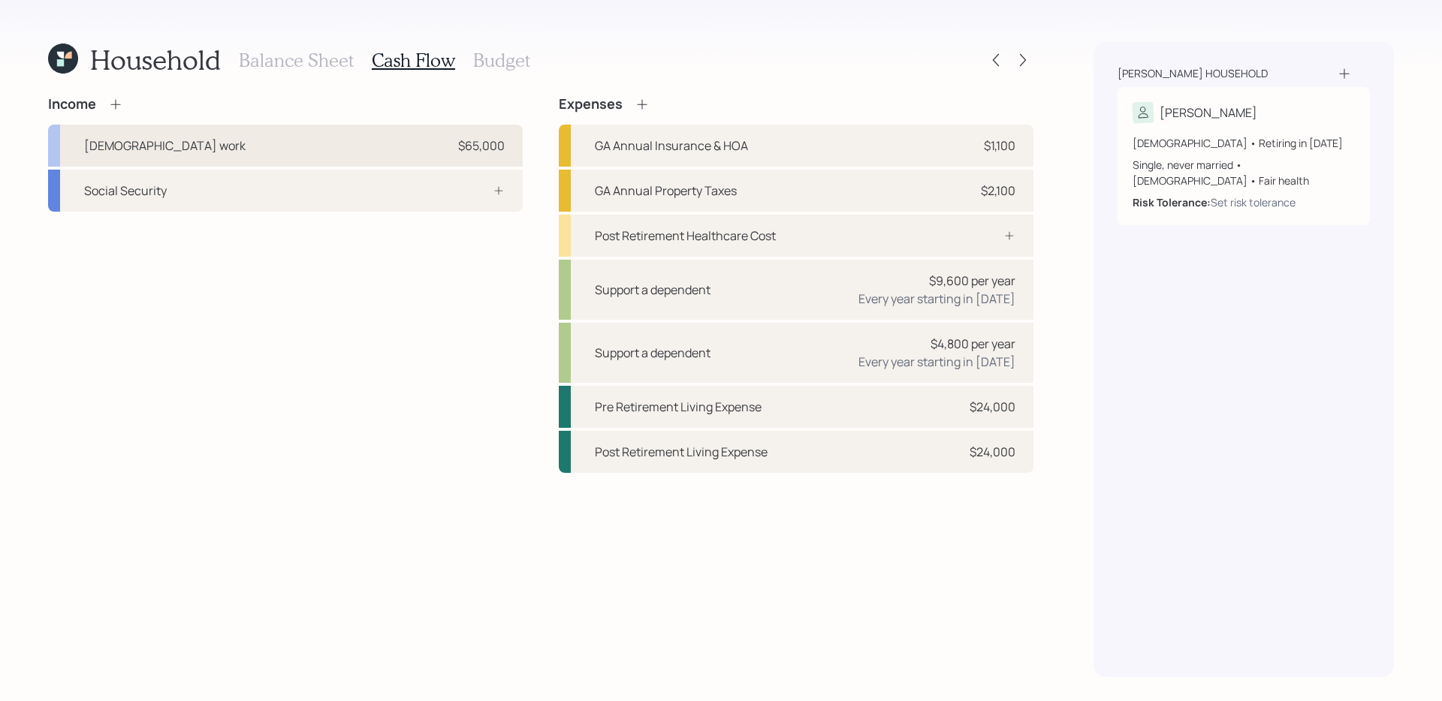
click at [363, 152] on div "Full-time work $65,000" at bounding box center [285, 146] width 475 height 42
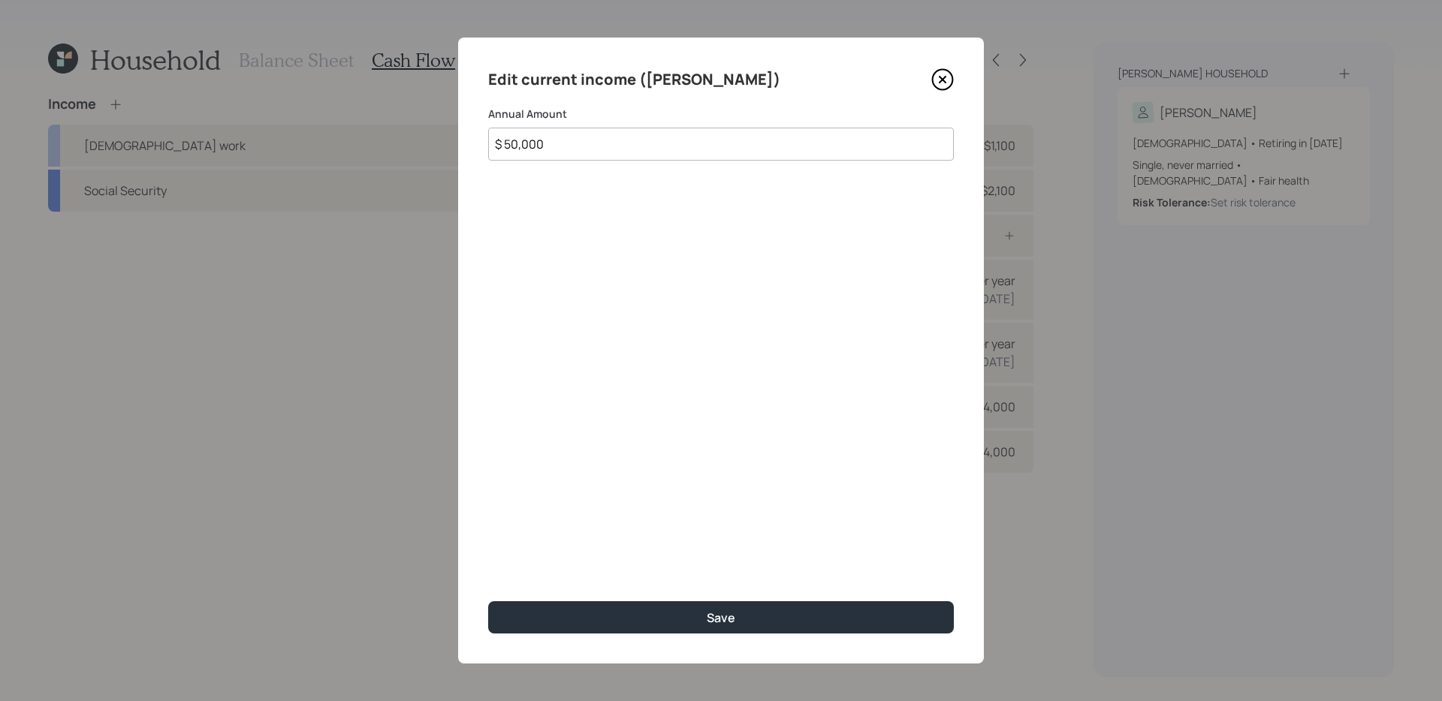
type input "$ 50,000"
click at [488, 602] on button "Save" at bounding box center [721, 618] width 466 height 32
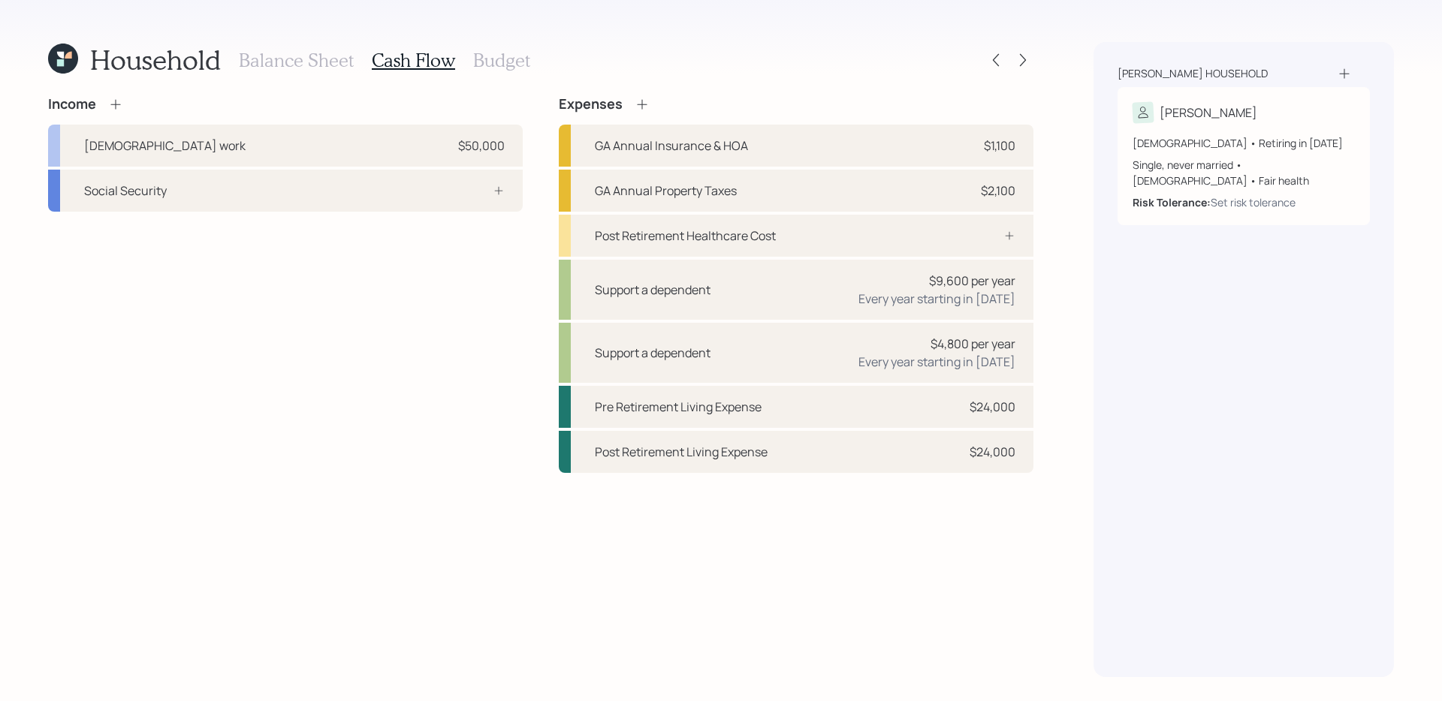
click at [369, 370] on div "Income Full-time work $50,000 Social Security" at bounding box center [285, 284] width 475 height 377
click at [384, 201] on div "Social Security" at bounding box center [285, 191] width 475 height 42
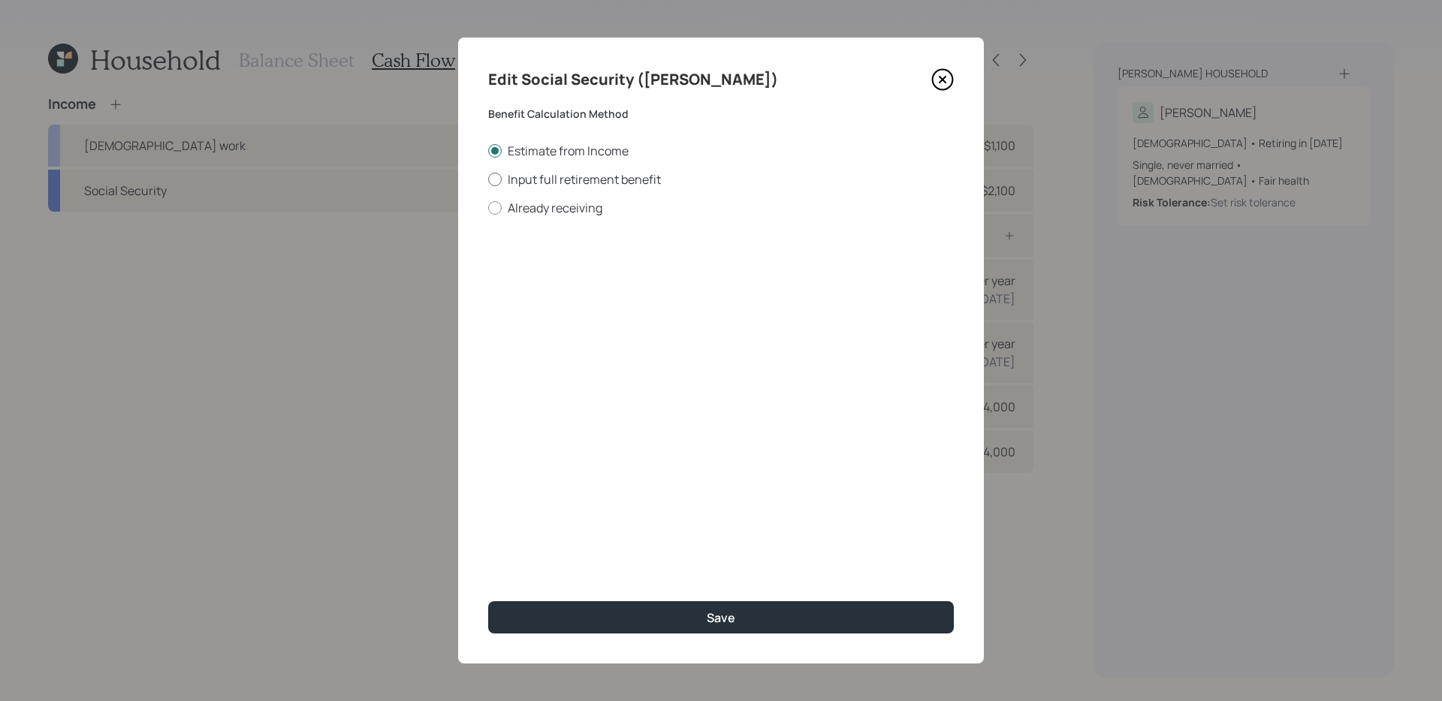
click at [571, 182] on label "Input full retirement benefit" at bounding box center [721, 179] width 466 height 17
click at [488, 179] on input "Input full retirement benefit" at bounding box center [487, 179] width 1 height 1
radio input "true"
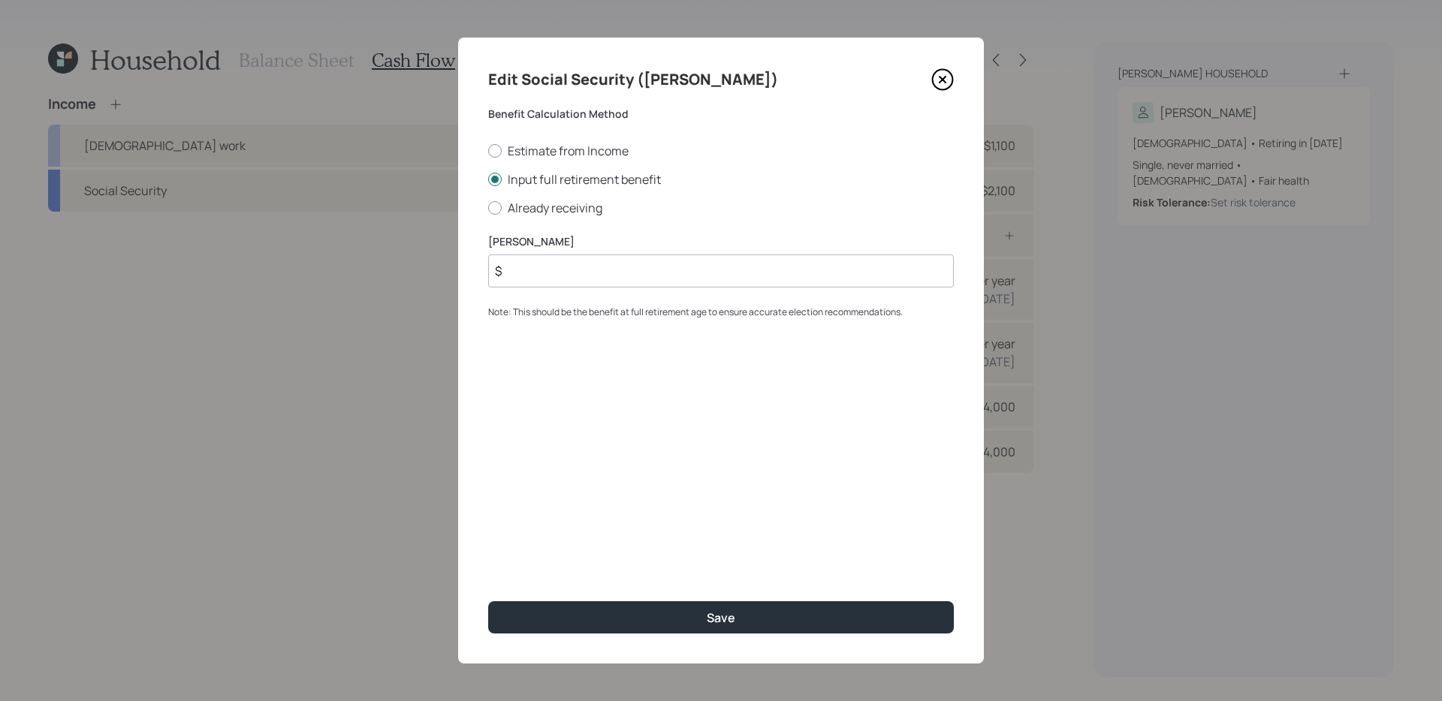
click at [571, 269] on input "$" at bounding box center [721, 271] width 466 height 33
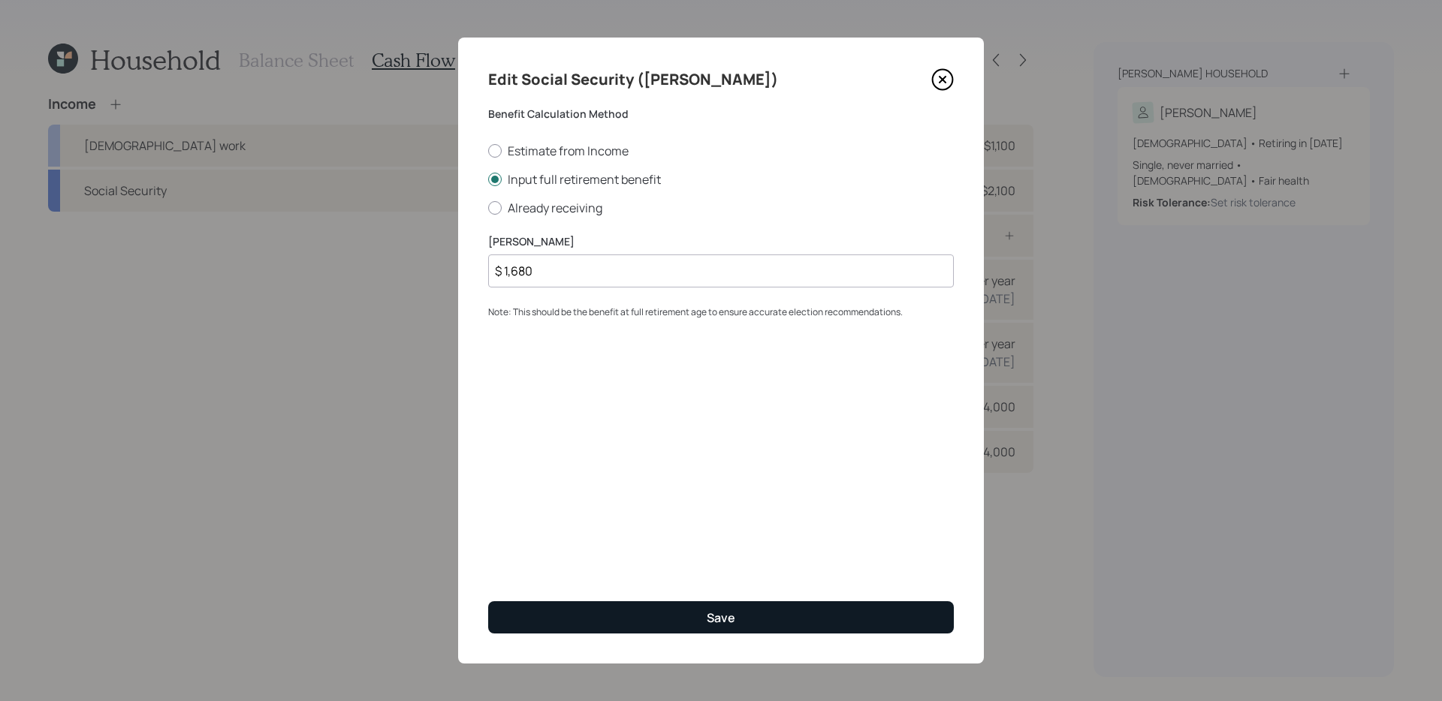
type input "$ 1,680"
click at [646, 604] on button "Save" at bounding box center [721, 618] width 466 height 32
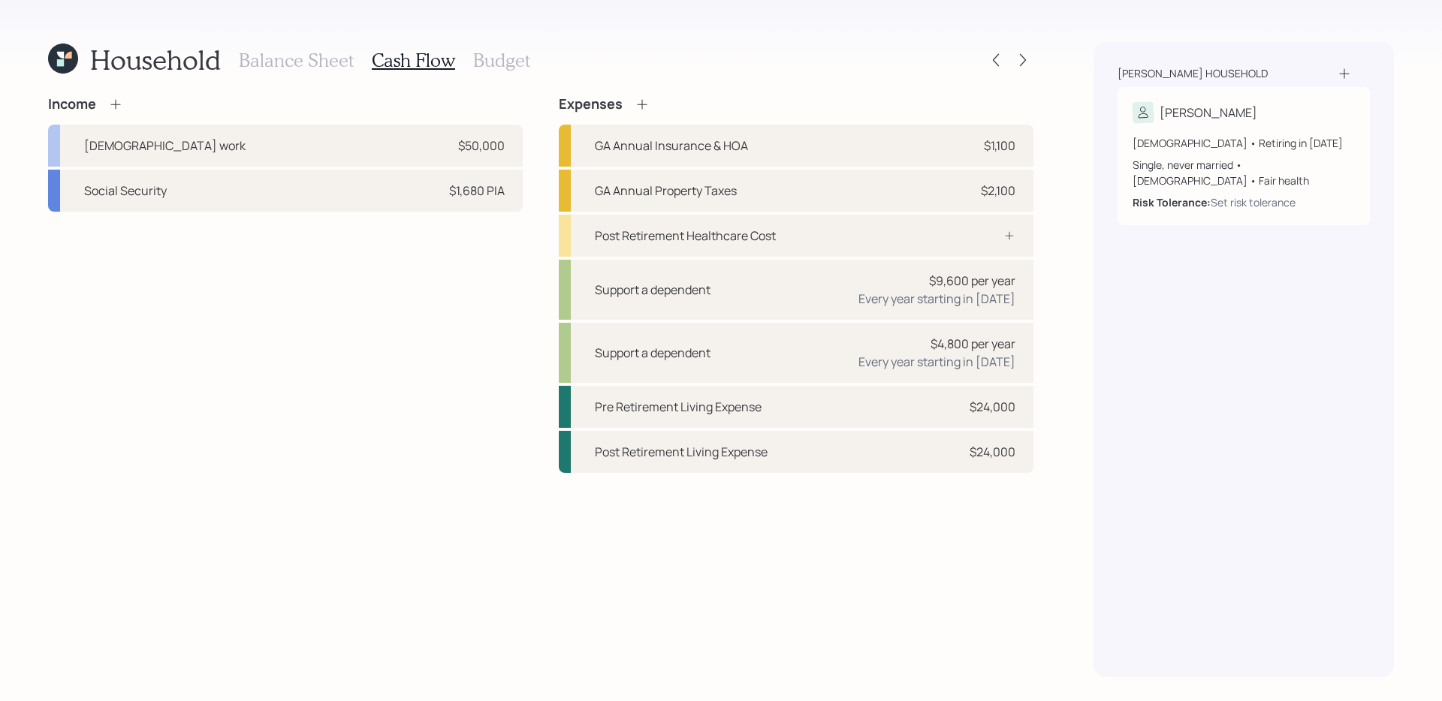
click at [389, 381] on div "Income Full-time work $50,000 Social Security $1,680 PIA" at bounding box center [285, 284] width 475 height 377
click at [823, 225] on div "Post Retirement Healthcare Cost" at bounding box center [796, 236] width 475 height 42
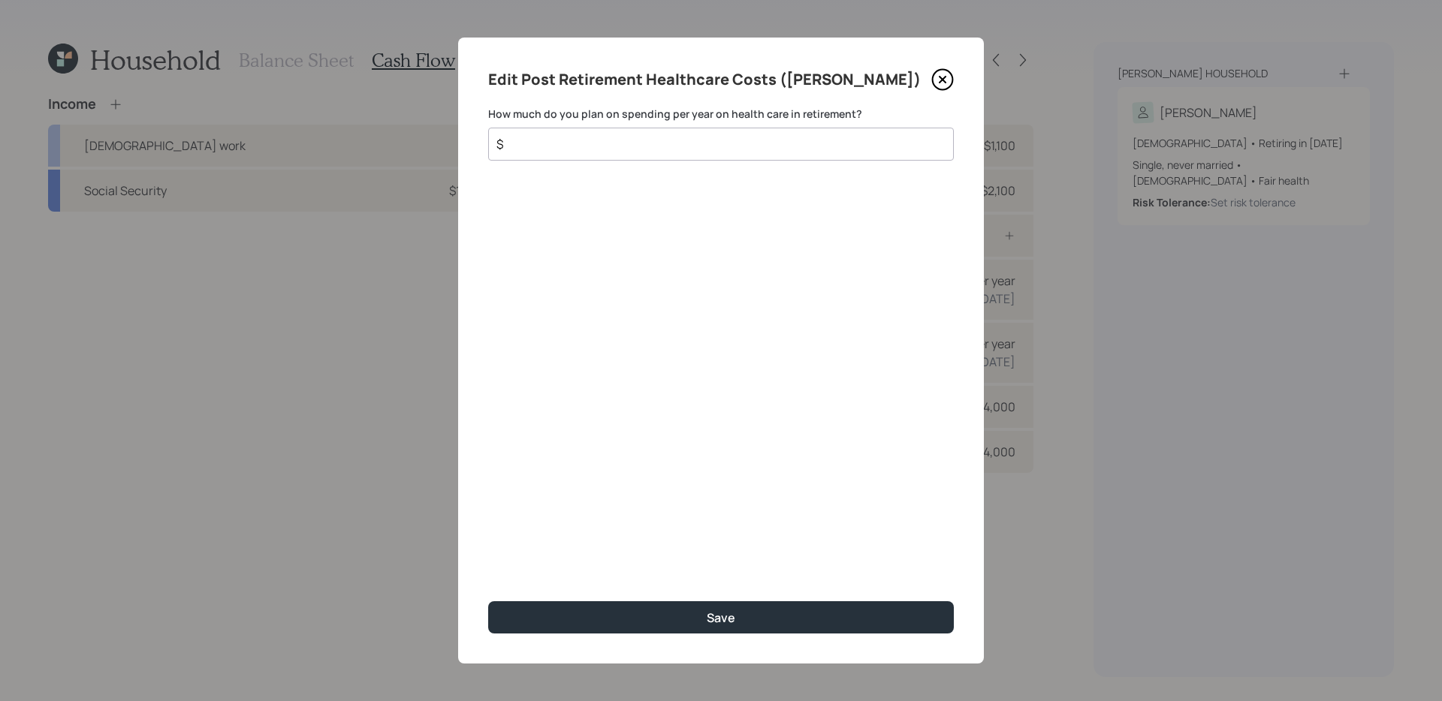
click at [682, 147] on input "$" at bounding box center [715, 144] width 440 height 18
type input "$ 5,000"
click at [488, 602] on button "Save" at bounding box center [721, 618] width 466 height 32
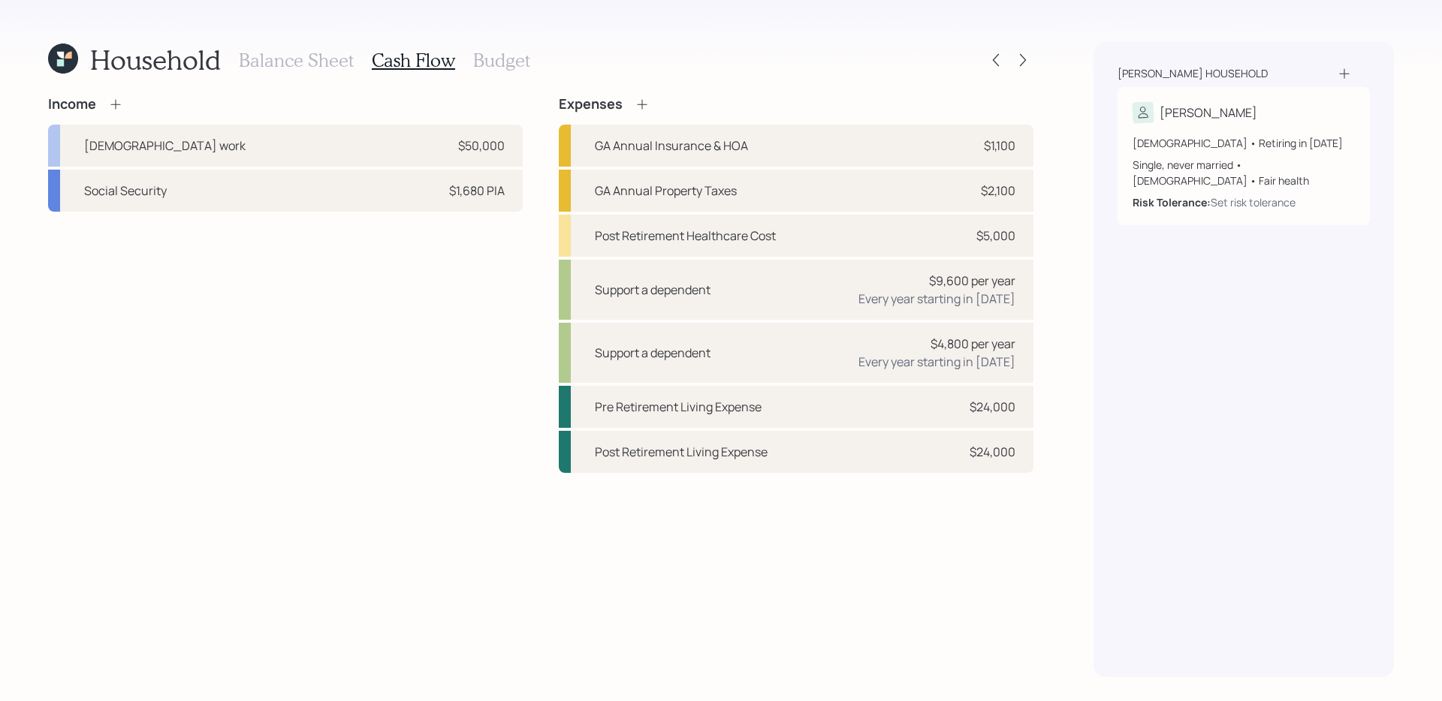
click at [503, 65] on h3 "Budget" at bounding box center [501, 61] width 57 height 22
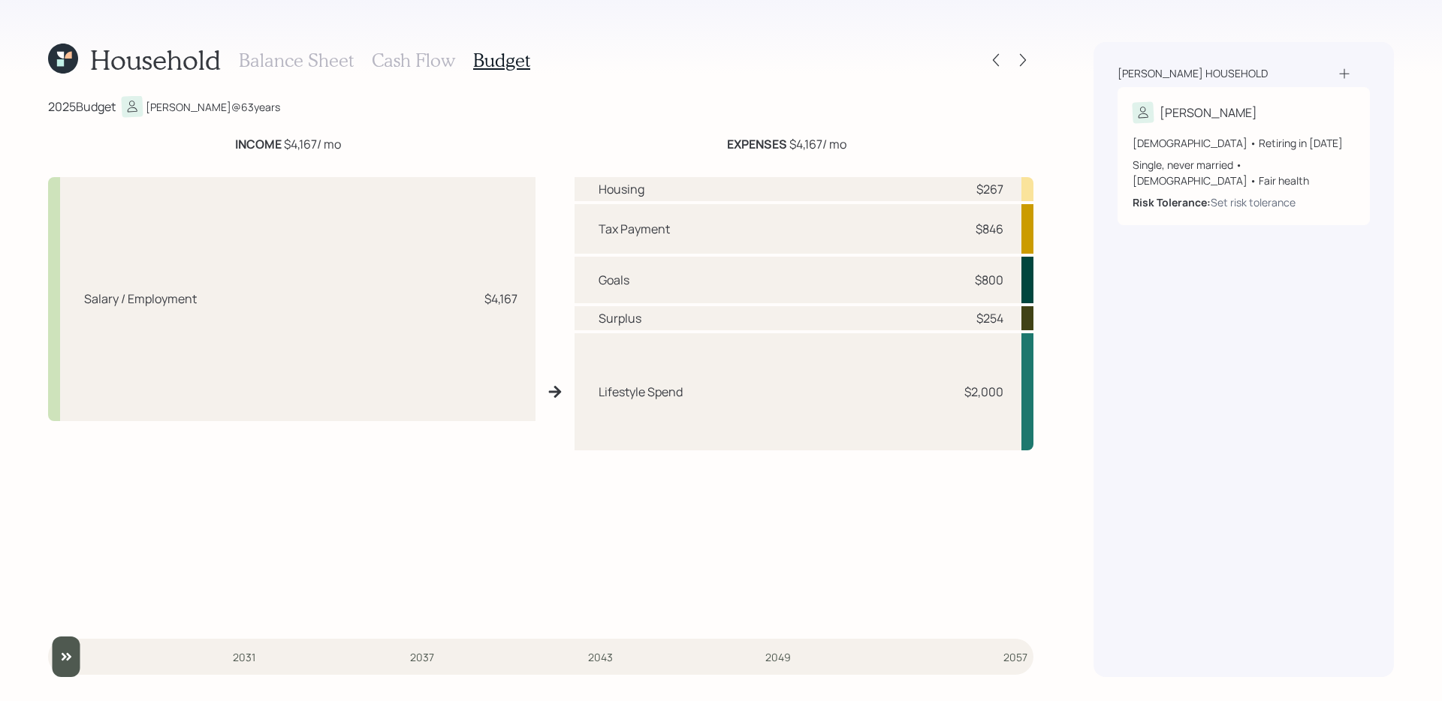
click at [415, 65] on h3 "Cash Flow" at bounding box center [413, 61] width 83 height 22
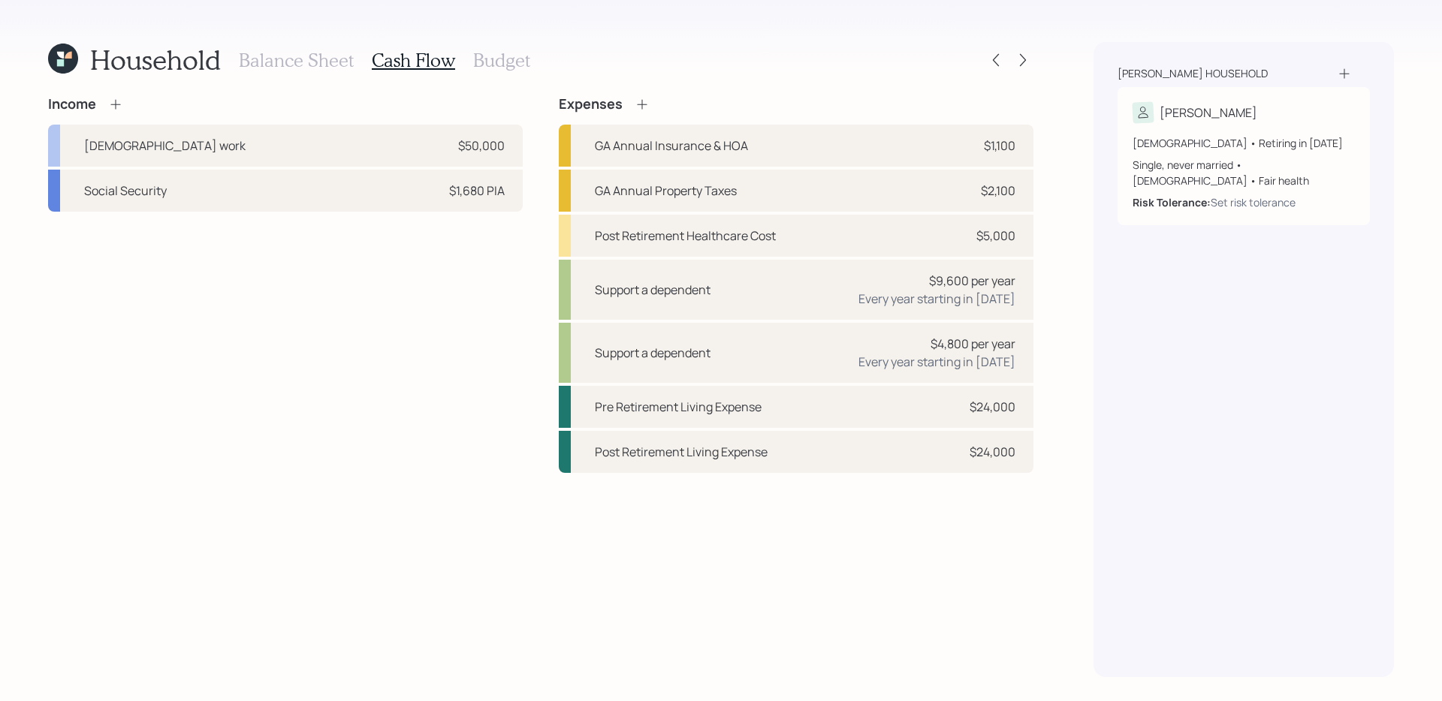
click at [307, 61] on h3 "Balance Sheet" at bounding box center [296, 61] width 115 height 22
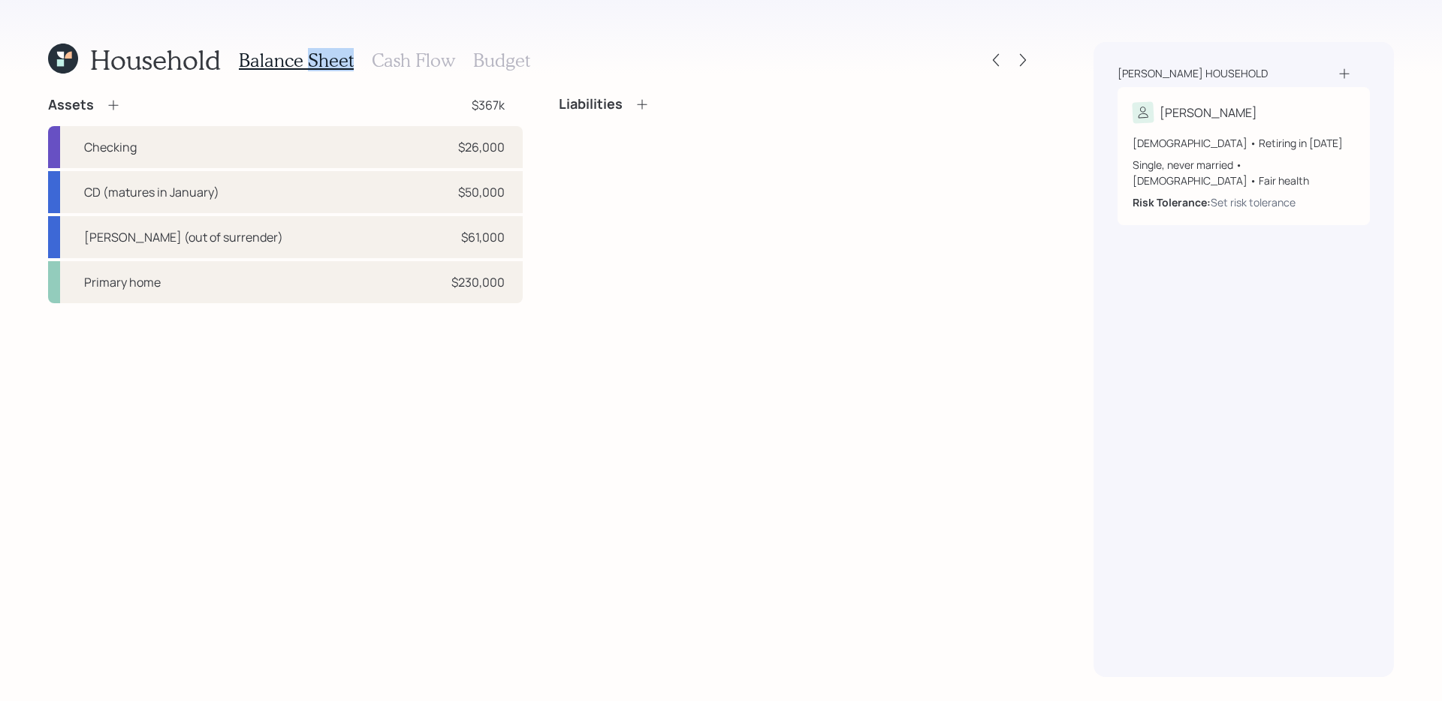
click at [307, 61] on h3 "Balance Sheet" at bounding box center [296, 61] width 115 height 22
click at [337, 137] on div "Checking $26,000" at bounding box center [285, 147] width 475 height 42
select select "emergency_fund"
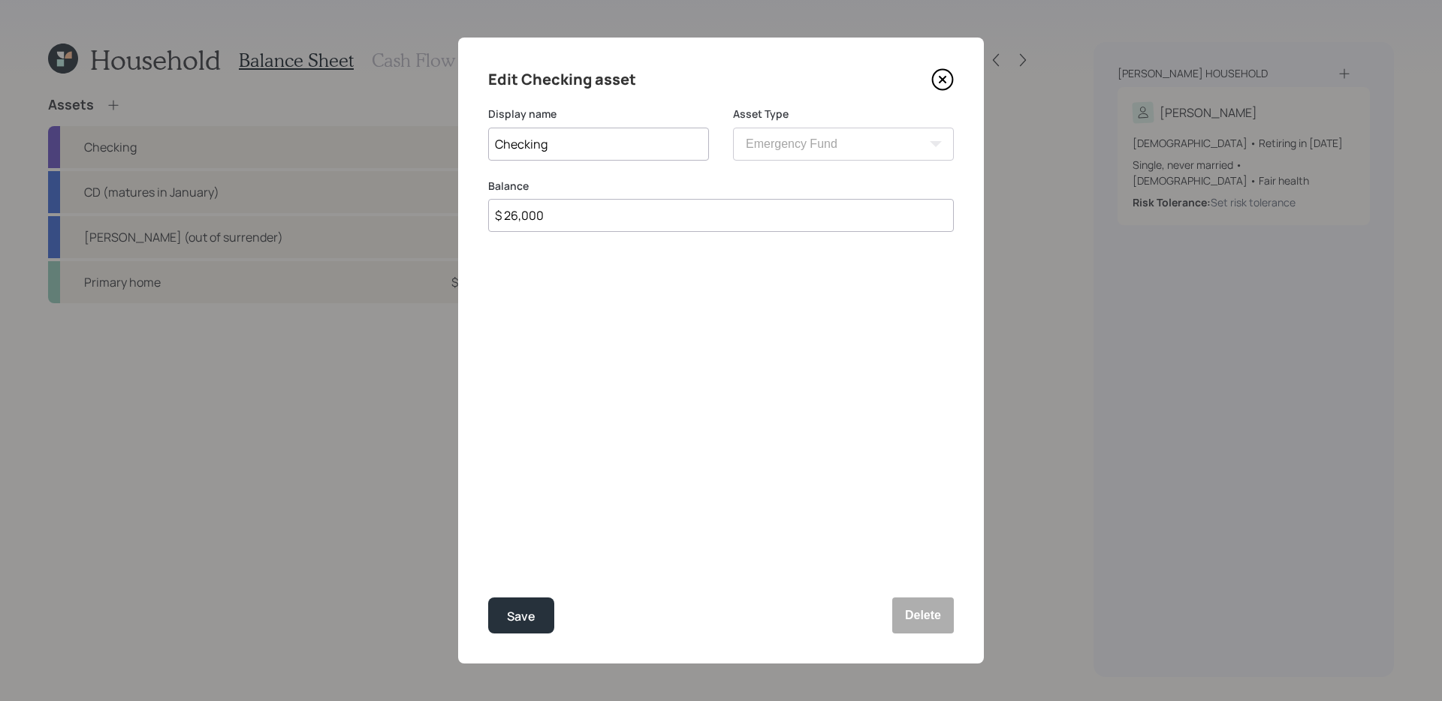
click at [664, 215] on input "$ 26,000" at bounding box center [721, 215] width 466 height 33
type input "$ 28,000"
click at [488, 598] on button "Save" at bounding box center [521, 616] width 66 height 36
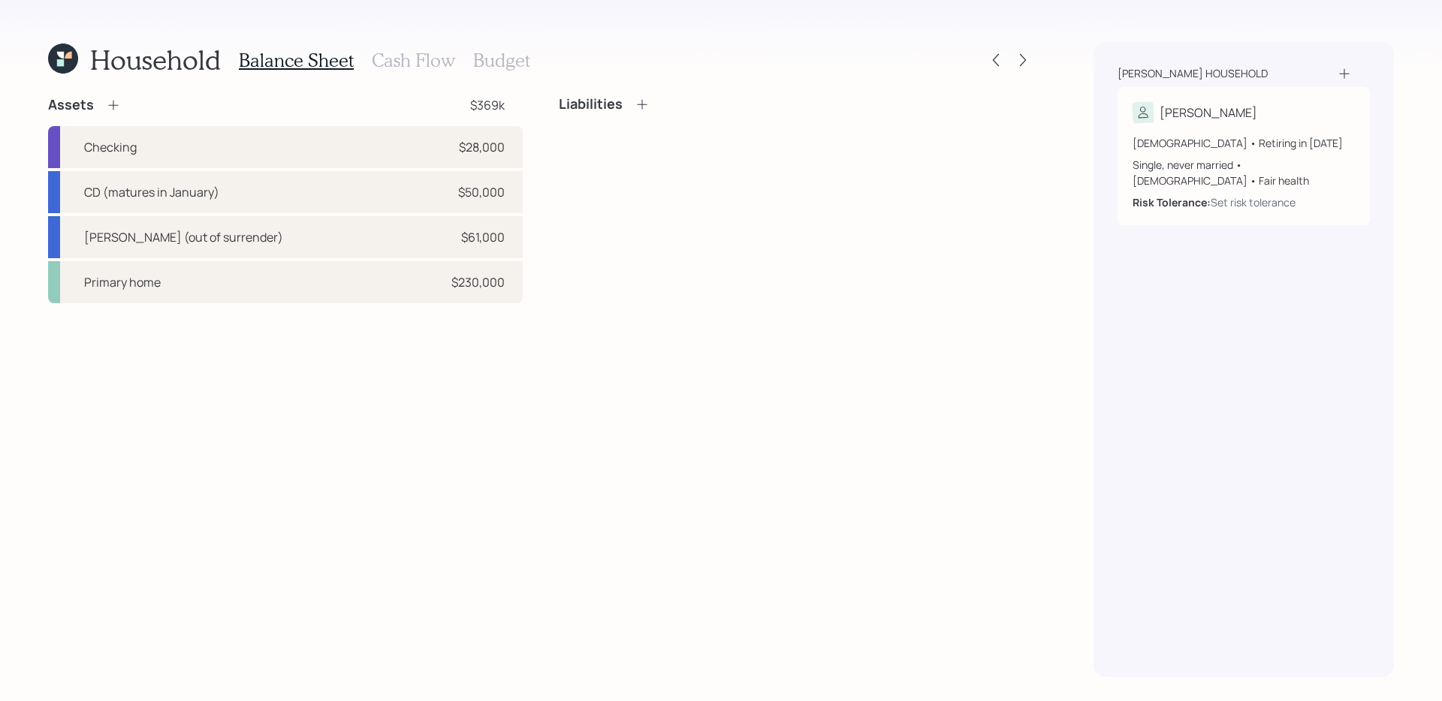
click at [477, 56] on h3 "Budget" at bounding box center [501, 61] width 57 height 22
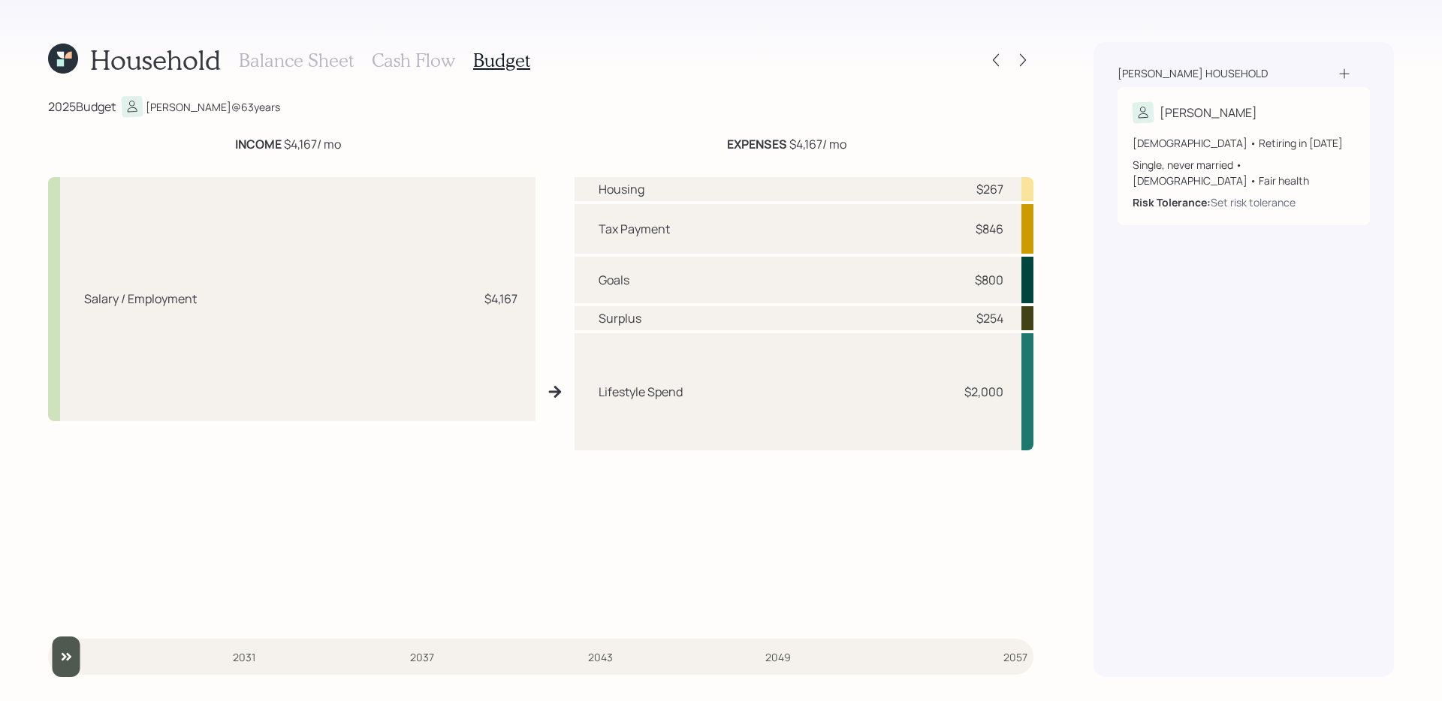
click at [405, 66] on h3 "Cash Flow" at bounding box center [413, 61] width 83 height 22
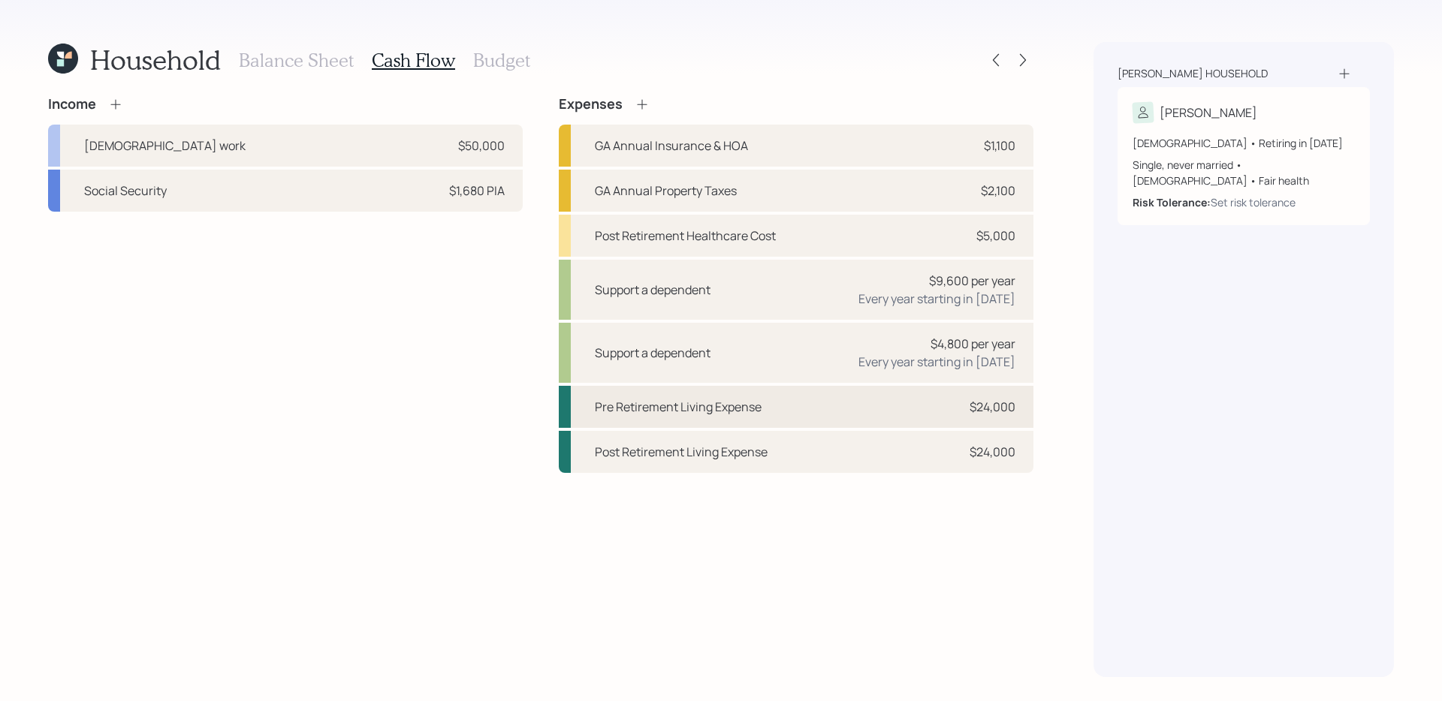
click at [801, 418] on div "Pre Retirement Living Expense $24,000" at bounding box center [796, 407] width 475 height 42
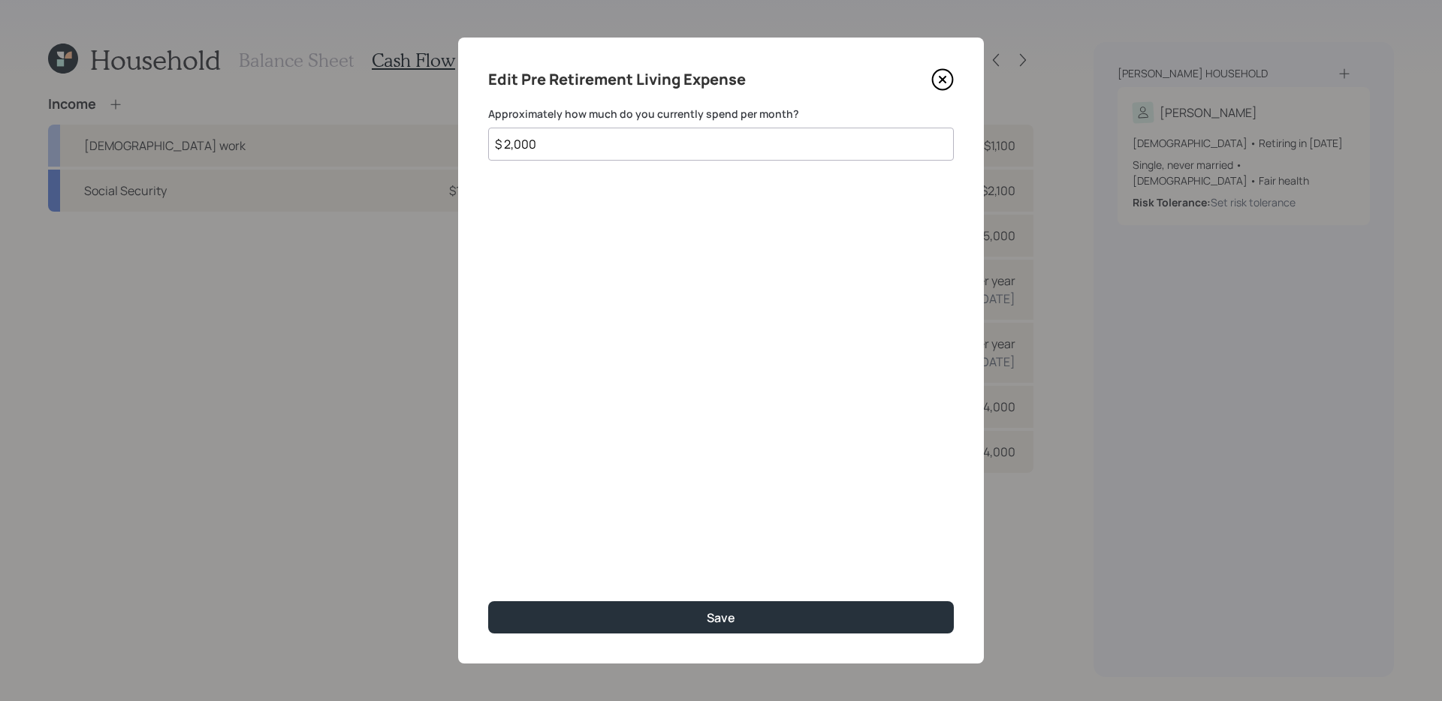
click at [665, 149] on input "$ 2,000" at bounding box center [721, 144] width 466 height 33
type input "$ 1"
click at [488, 602] on button "Save" at bounding box center [721, 618] width 466 height 32
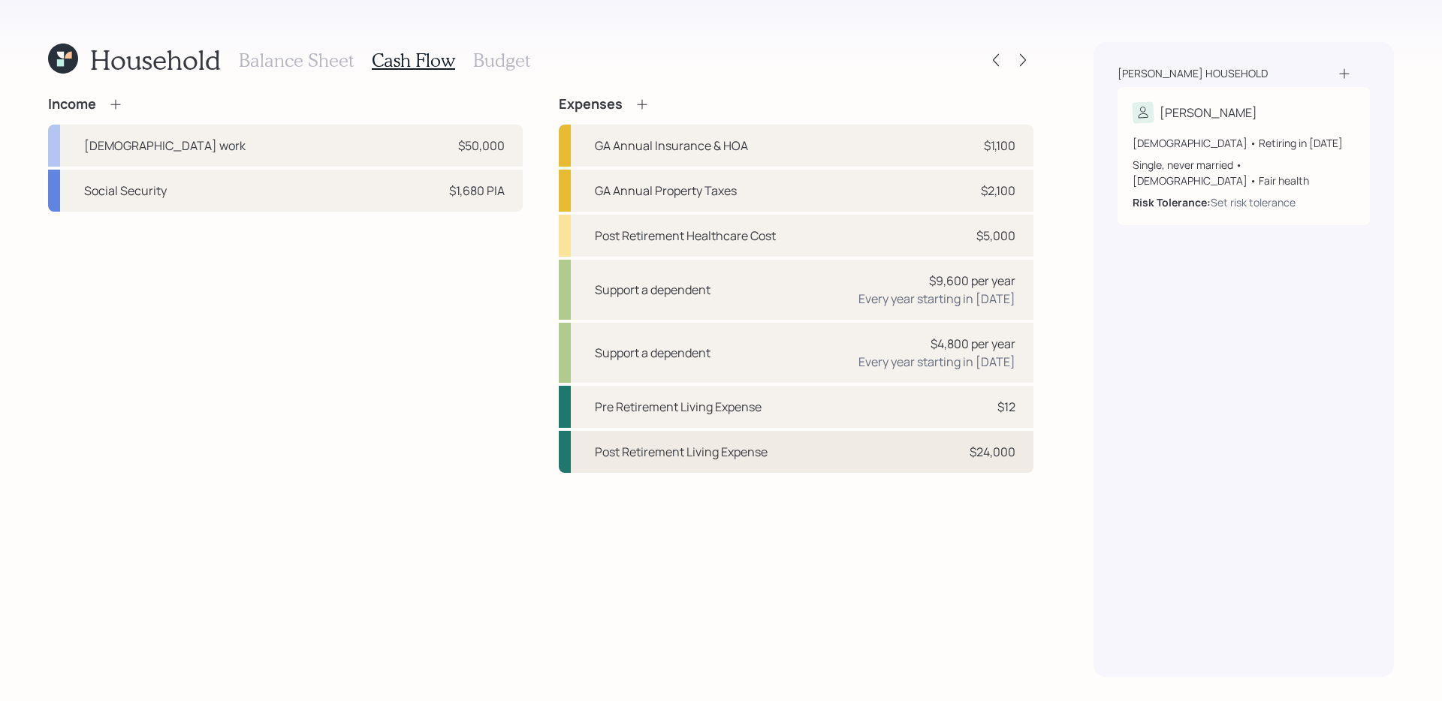
click at [690, 450] on div "Post Retirement Living Expense" at bounding box center [681, 452] width 173 height 18
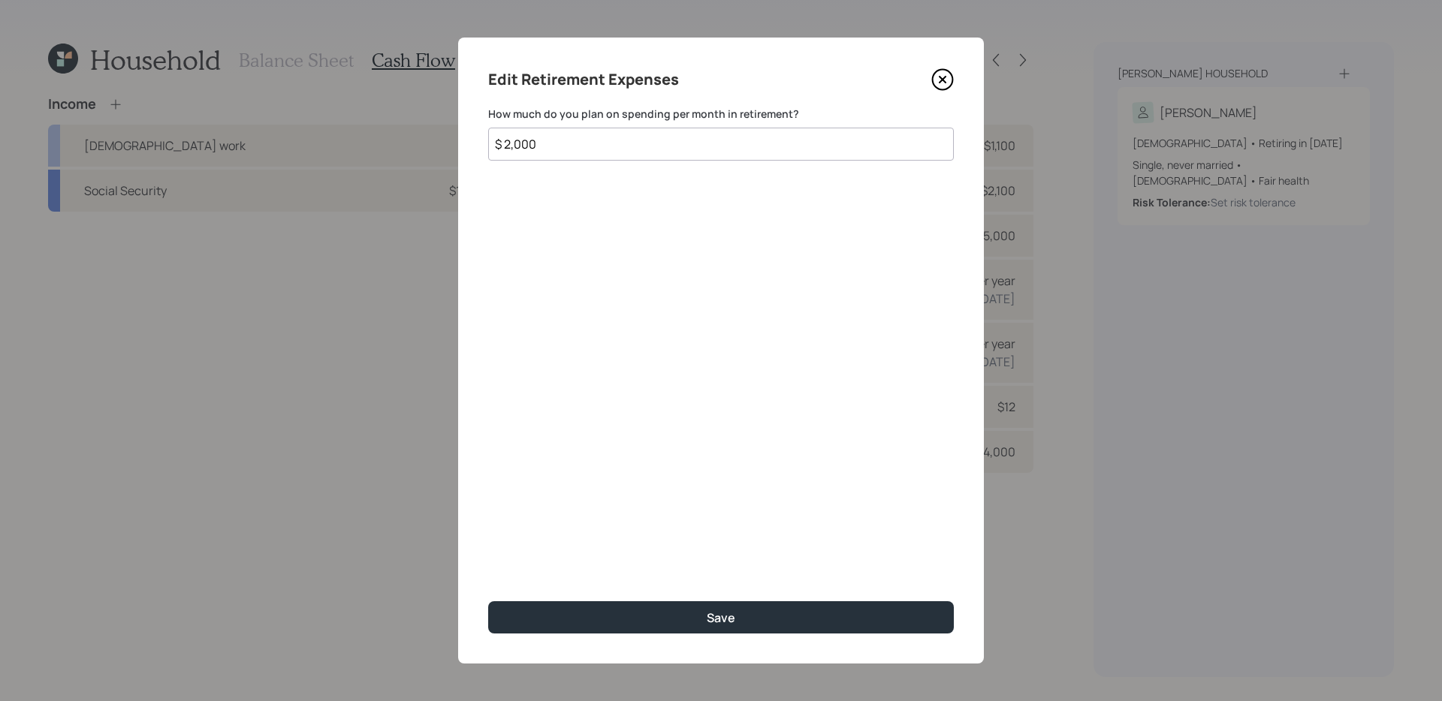
click at [943, 77] on icon at bounding box center [942, 79] width 23 height 23
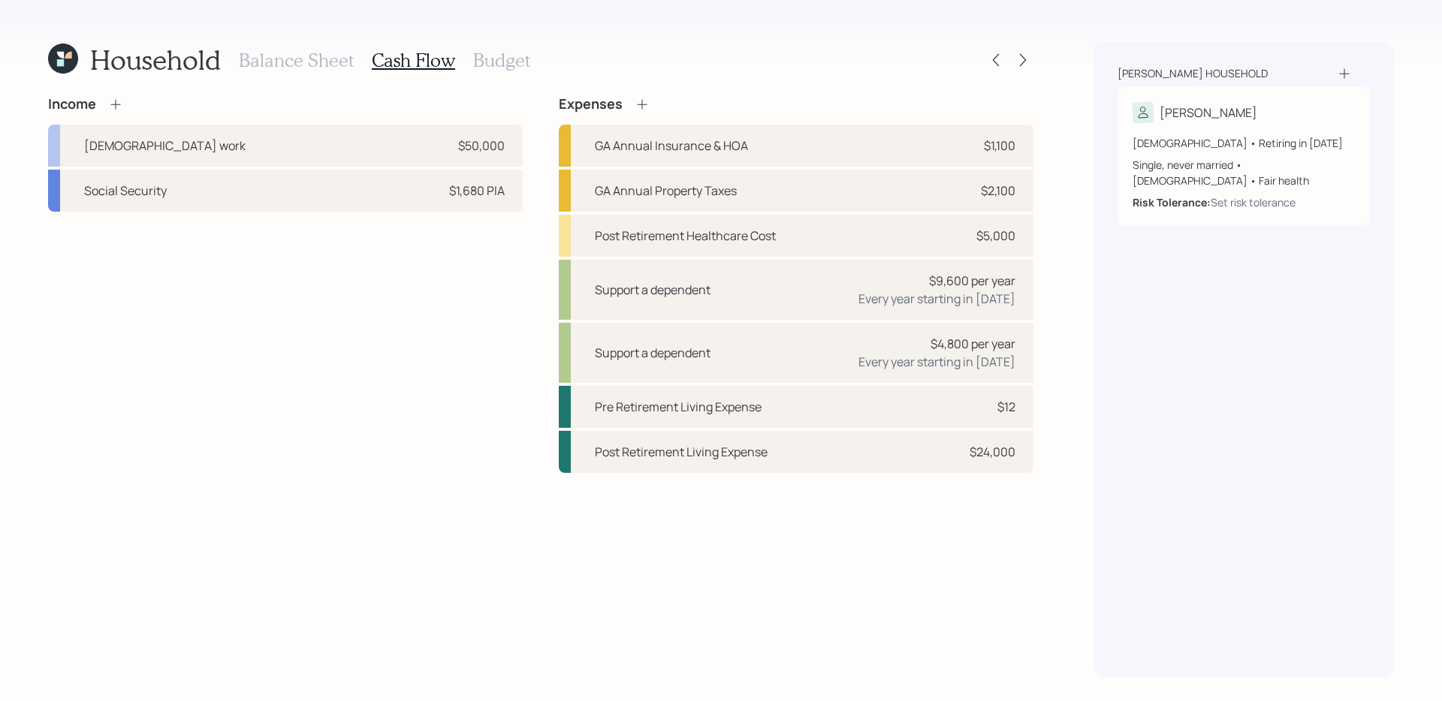
click at [305, 61] on h3 "Balance Sheet" at bounding box center [296, 61] width 115 height 22
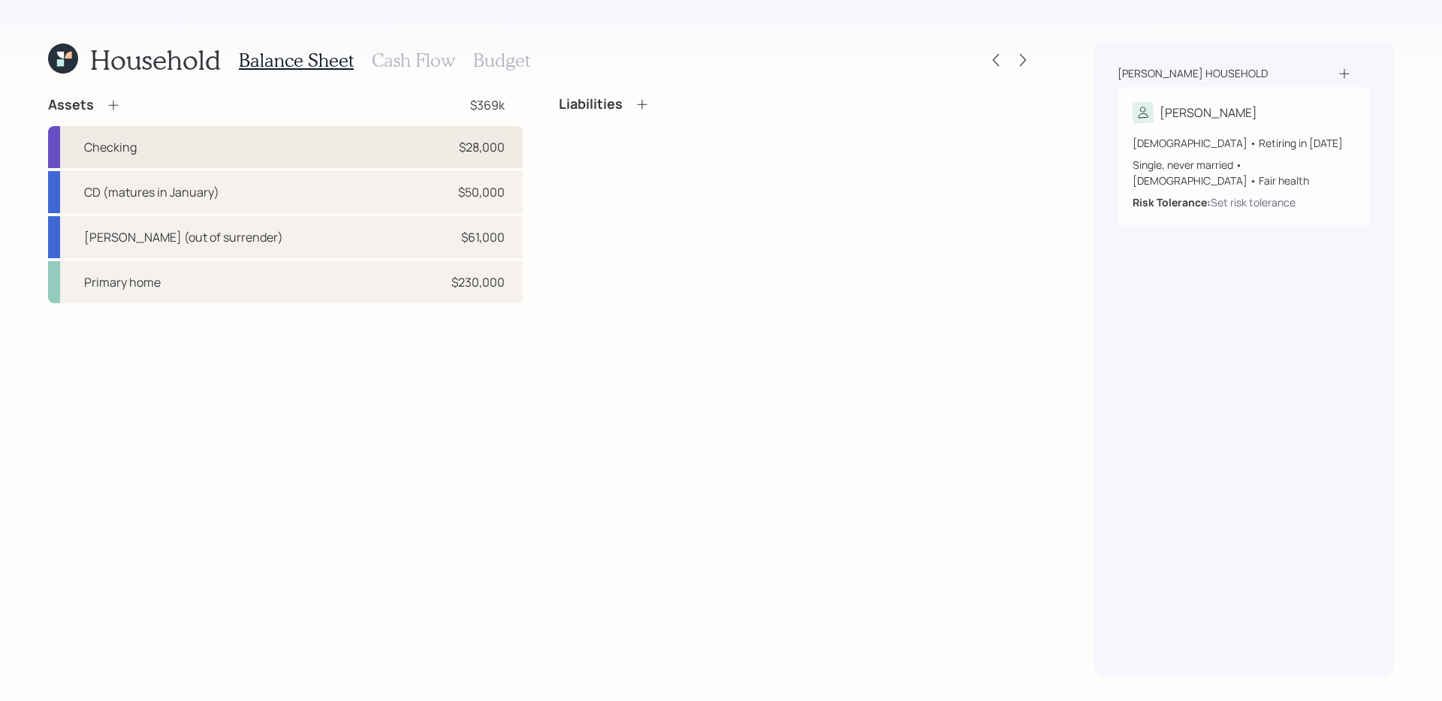
click at [378, 157] on div "Checking $28,000" at bounding box center [285, 147] width 475 height 42
select select "emergency_fund"
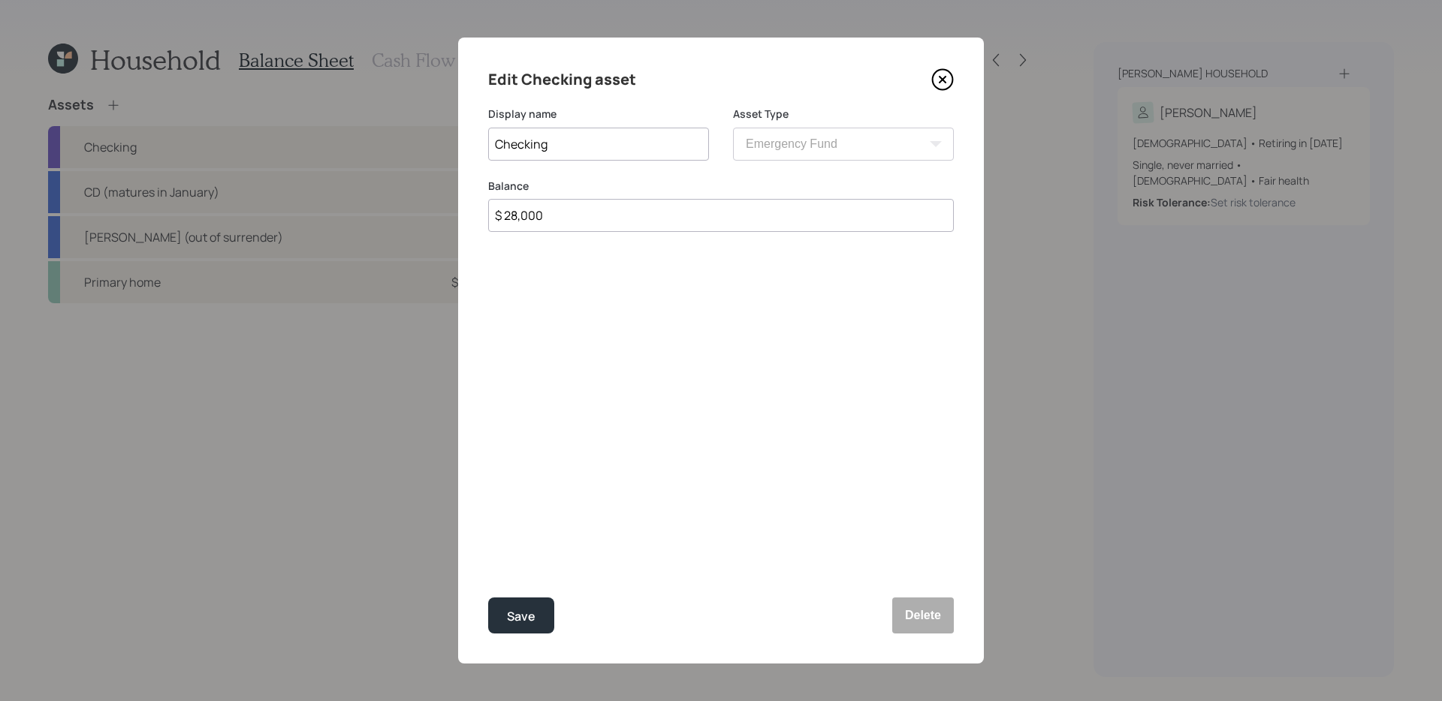
click at [948, 73] on icon at bounding box center [942, 79] width 23 height 23
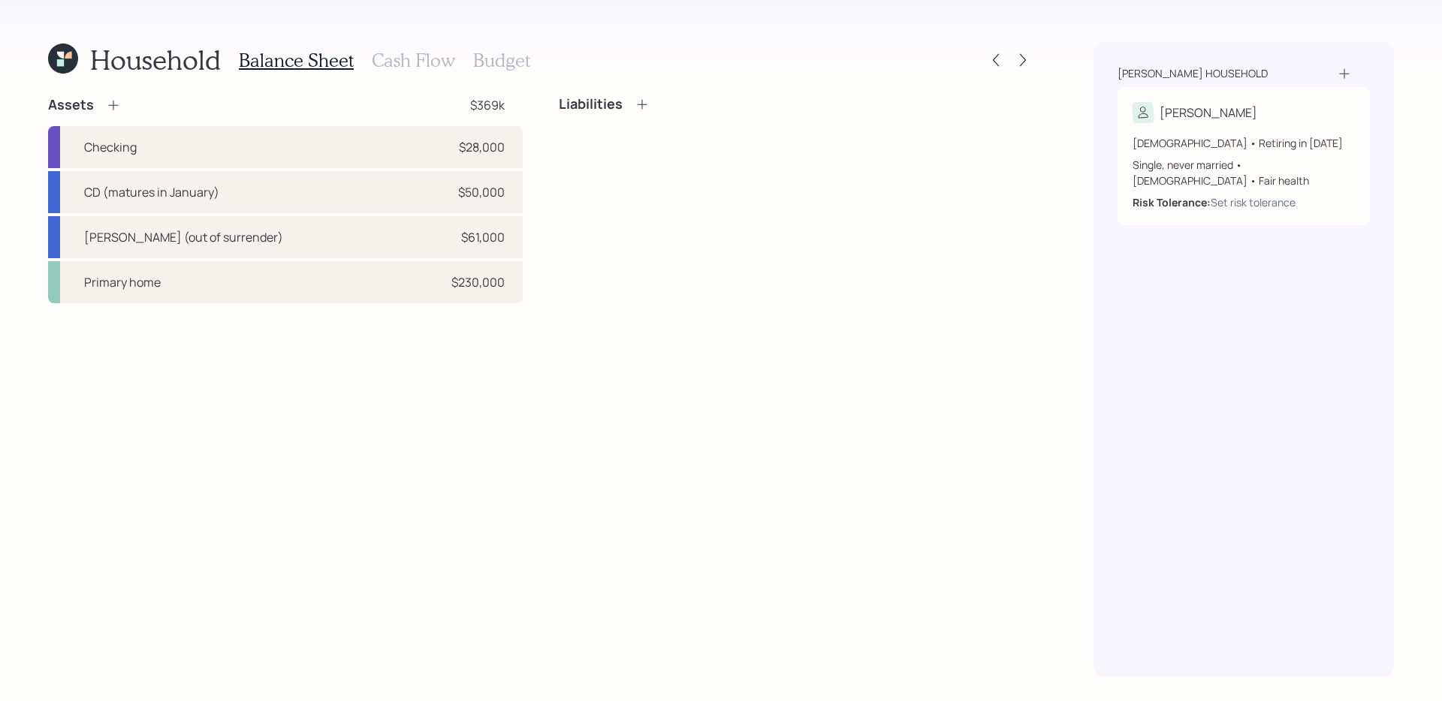
click at [119, 105] on icon at bounding box center [113, 105] width 15 height 15
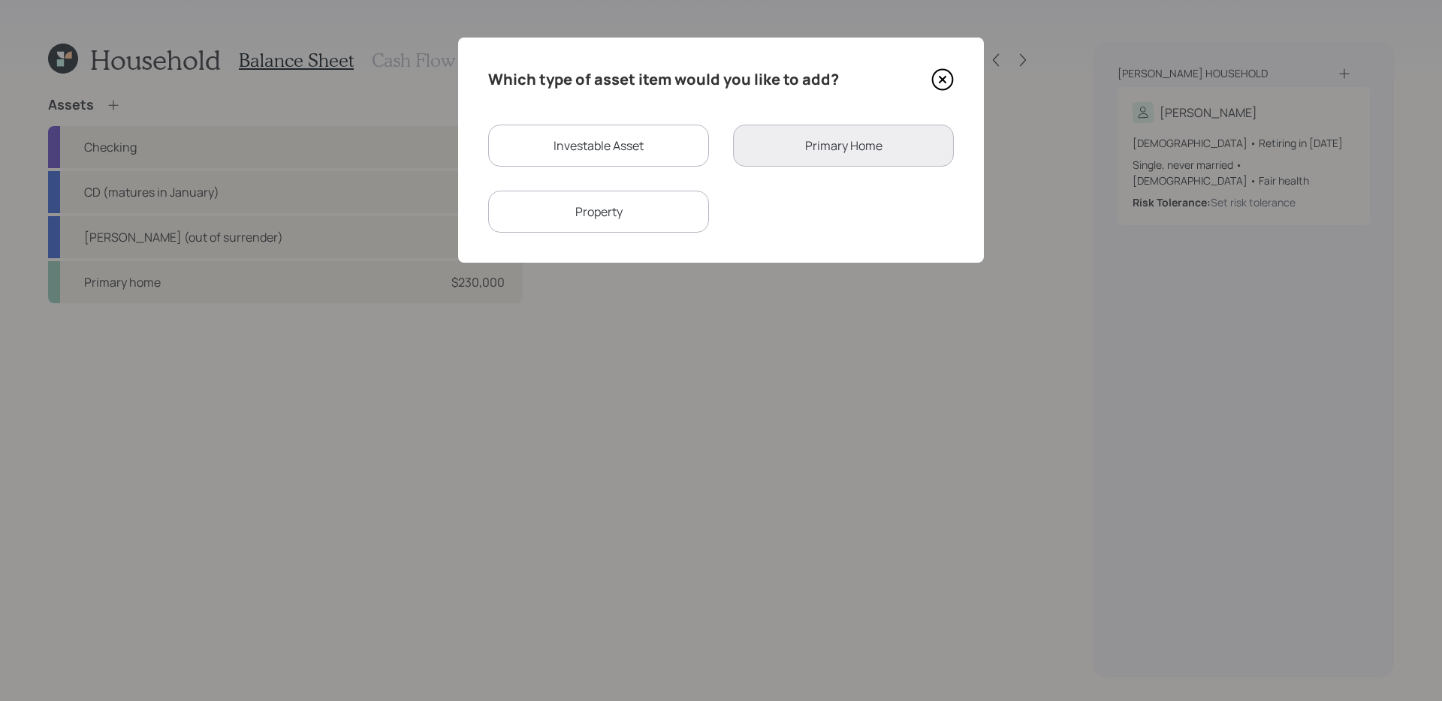
click at [629, 146] on div "Investable Asset" at bounding box center [598, 146] width 221 height 42
select select "taxable"
select select "balanced"
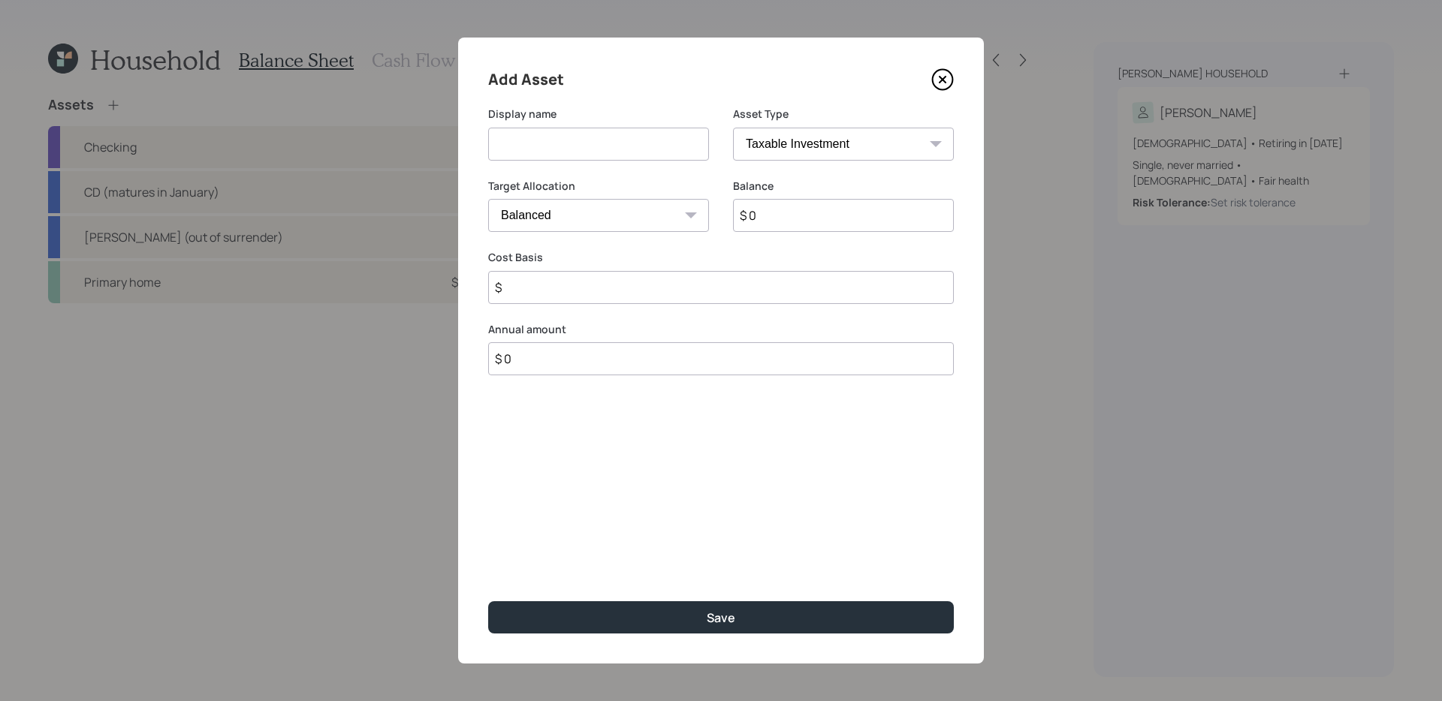
click at [621, 146] on input at bounding box center [598, 144] width 221 height 33
type input "Savings to invest"
type input "$ 1"
type input "$ 10,000"
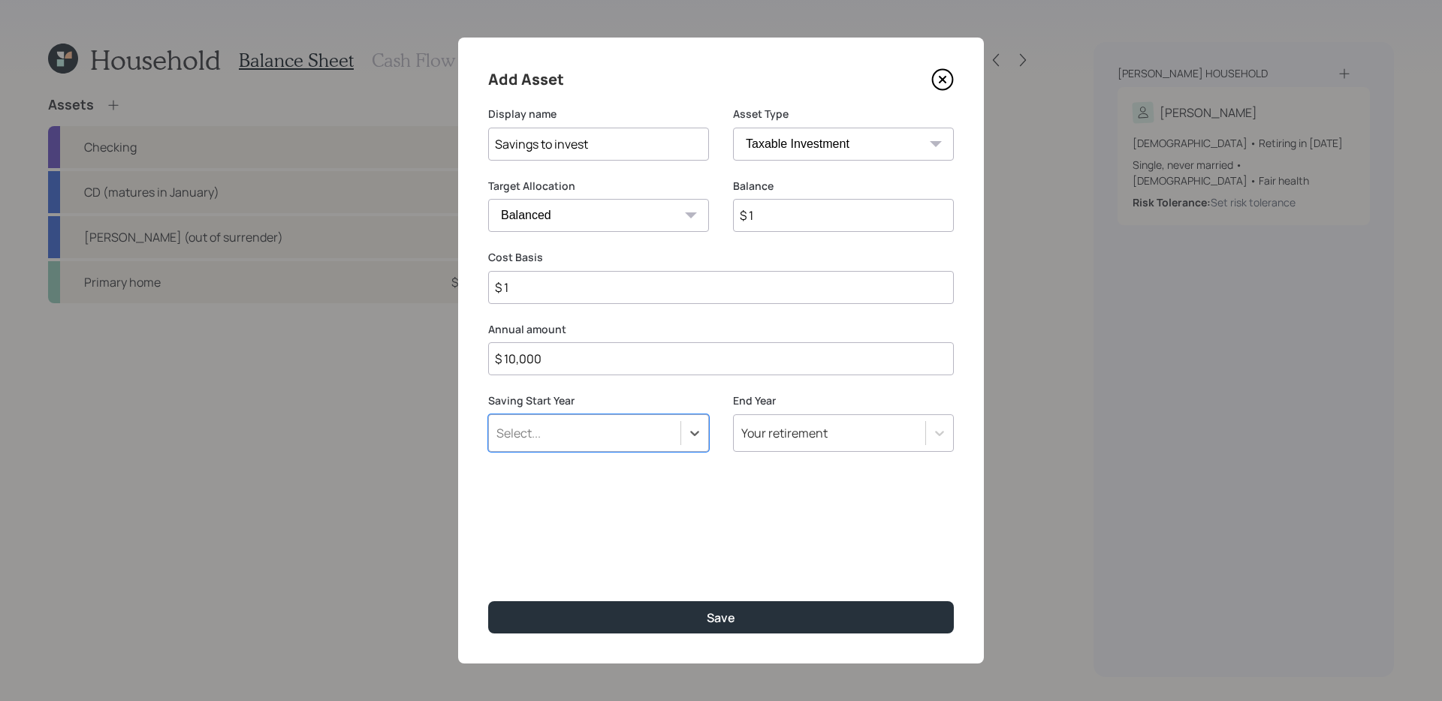
type input "a"
click at [488, 602] on button "Save" at bounding box center [721, 618] width 466 height 32
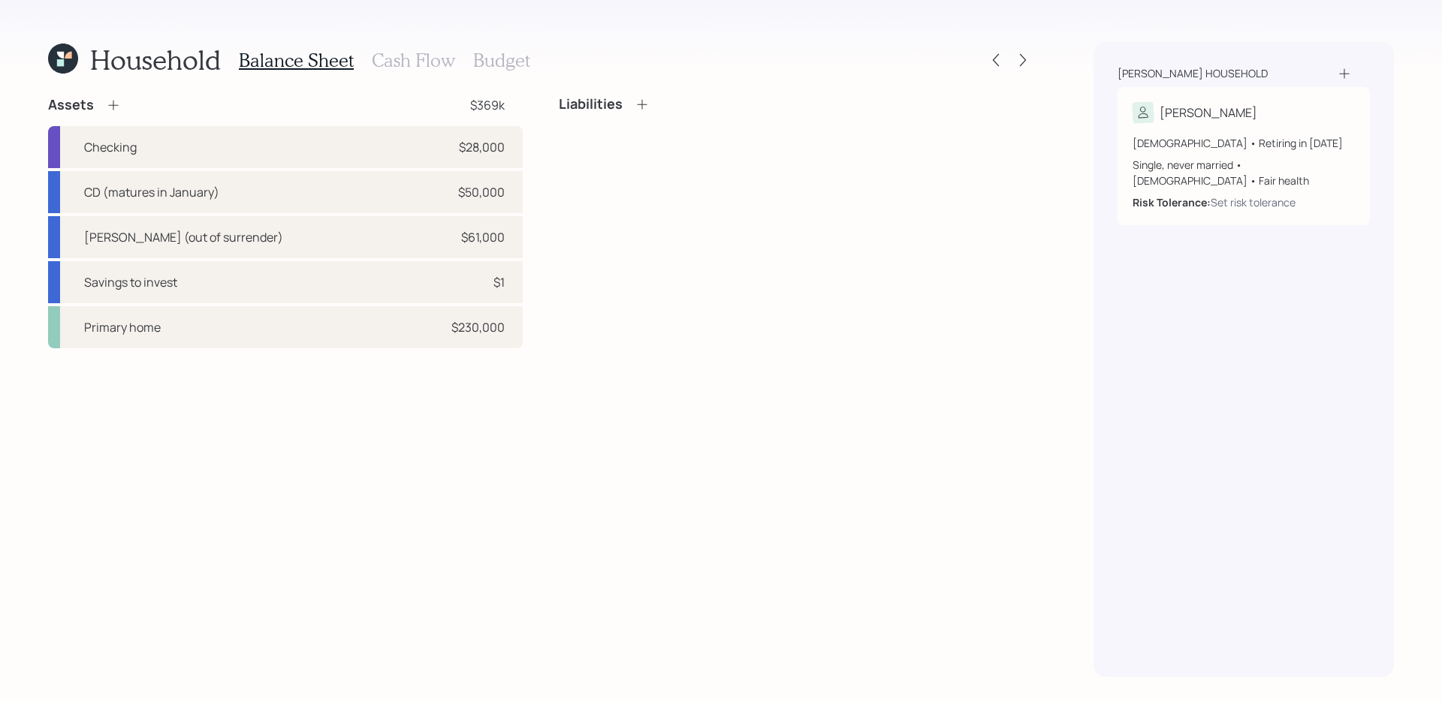
click at [490, 60] on h3 "Budget" at bounding box center [501, 61] width 57 height 22
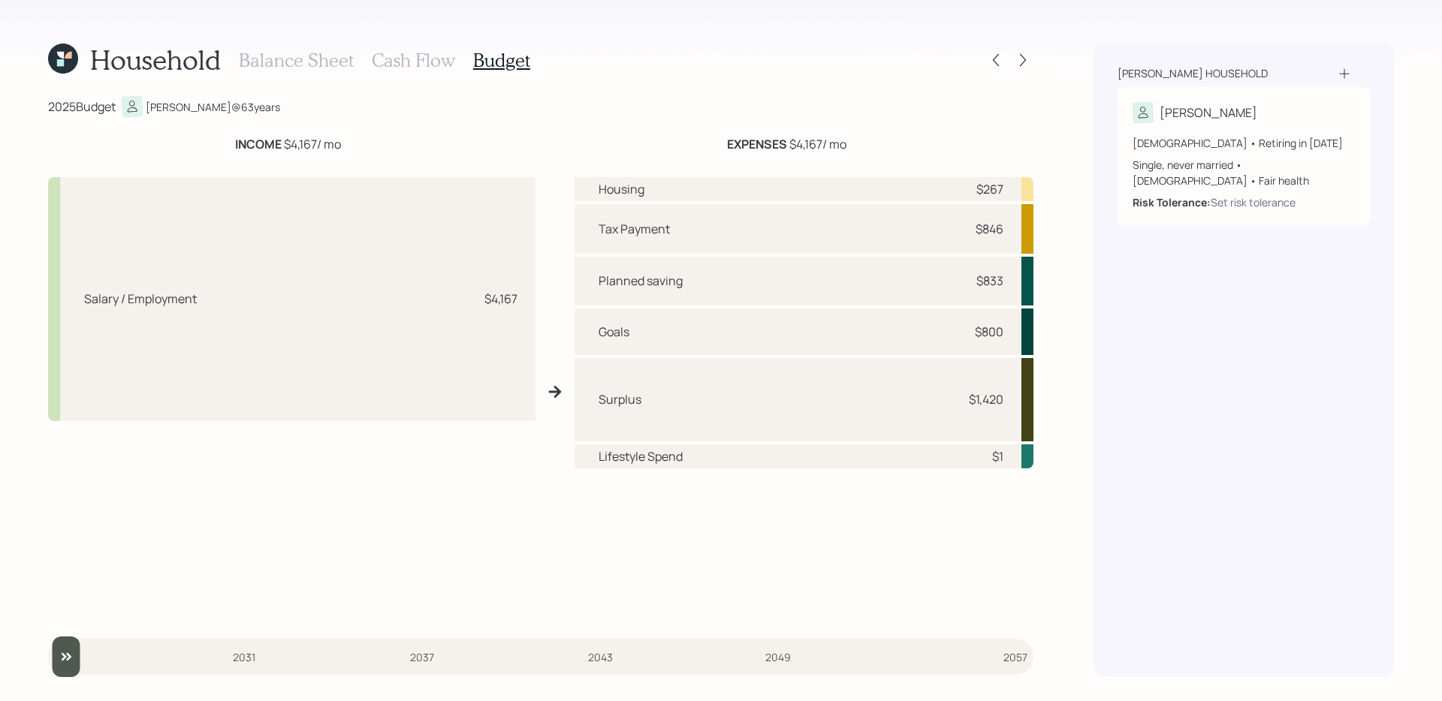
click at [394, 61] on h3 "Cash Flow" at bounding box center [413, 61] width 83 height 22
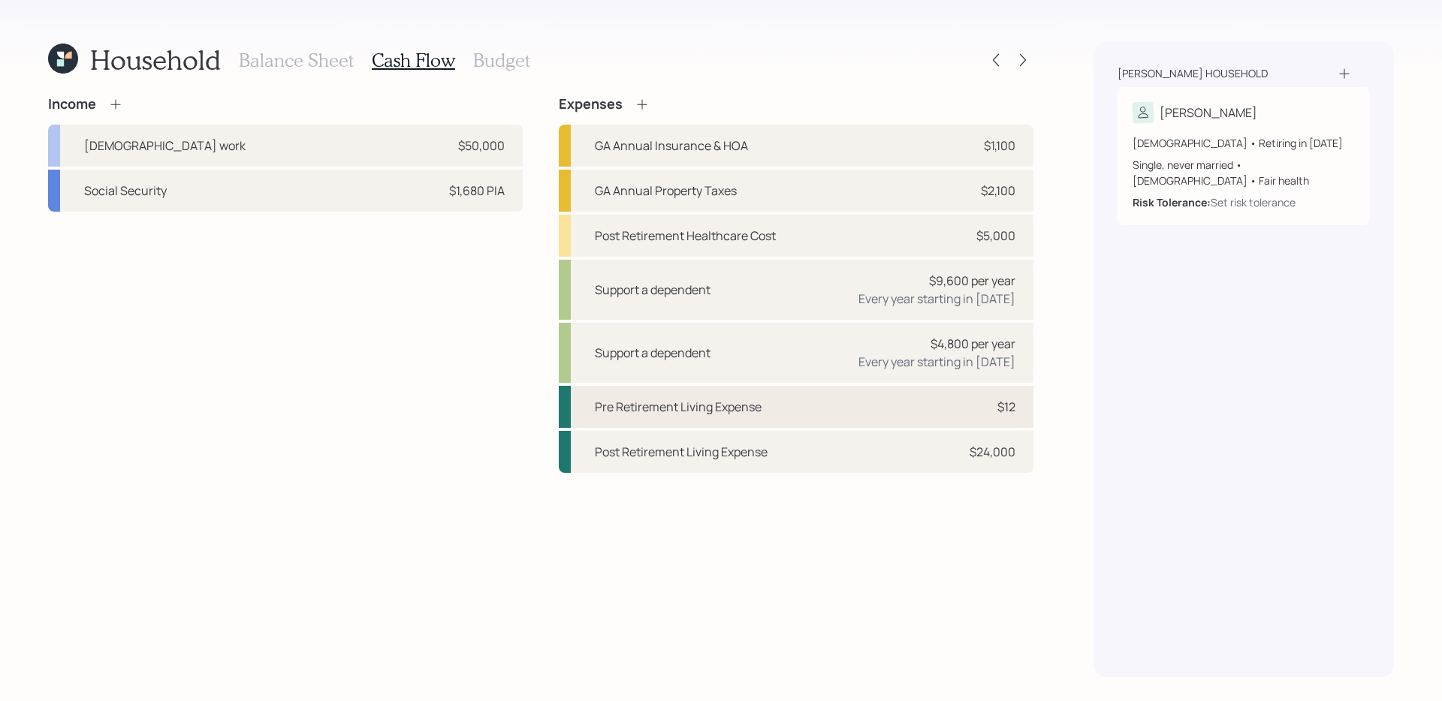
click at [807, 404] on div "Pre Retirement Living Expense $12" at bounding box center [796, 407] width 475 height 42
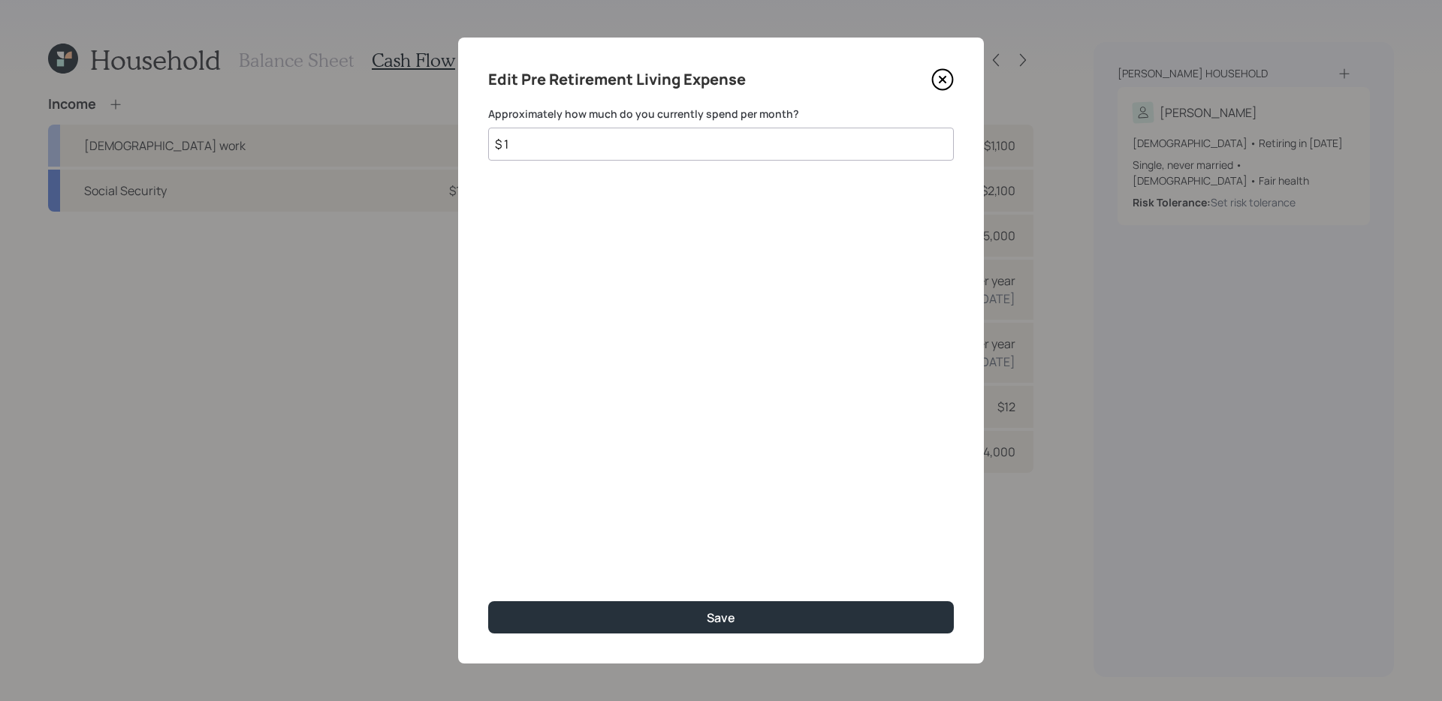
click at [765, 149] on input "$ 1" at bounding box center [721, 144] width 466 height 33
type input "$ 2,100"
click at [488, 602] on button "Save" at bounding box center [721, 618] width 466 height 32
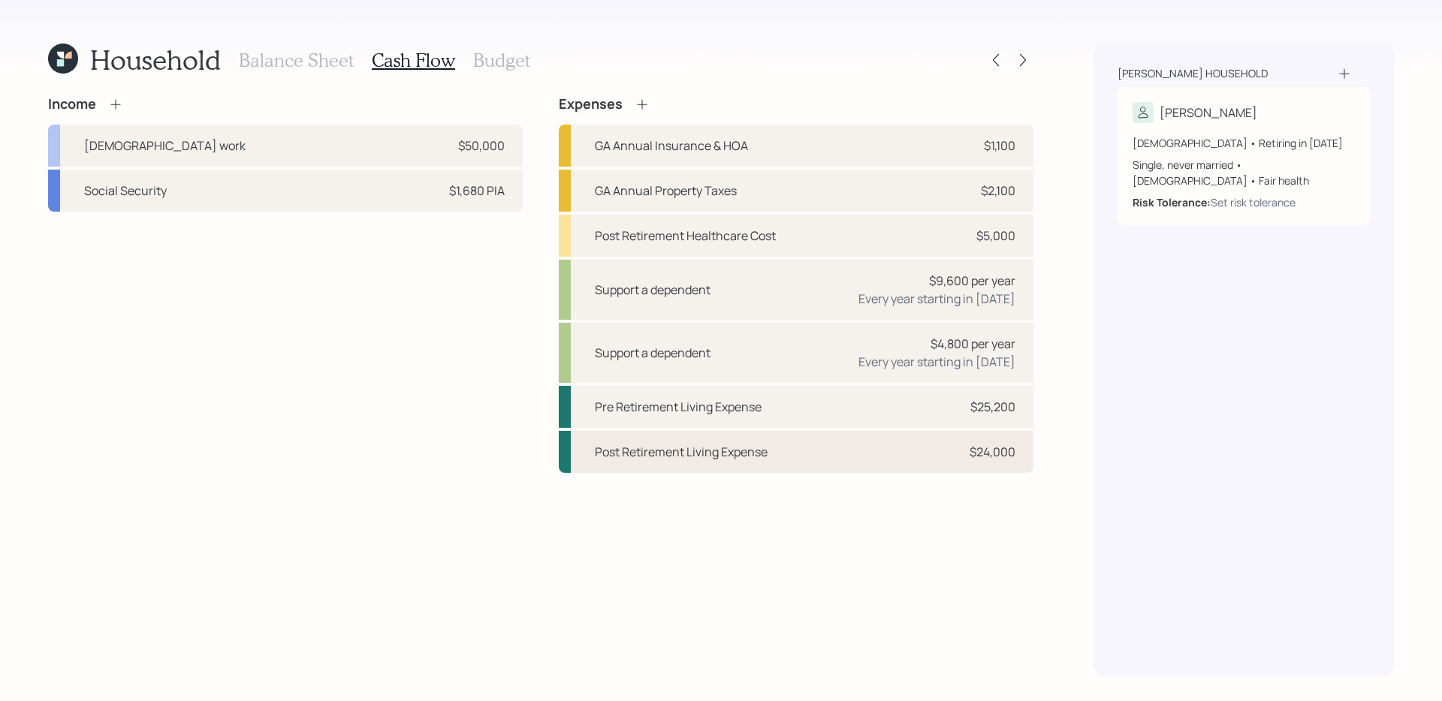
click at [792, 448] on div "Post Retirement Living Expense $24,000" at bounding box center [796, 452] width 475 height 42
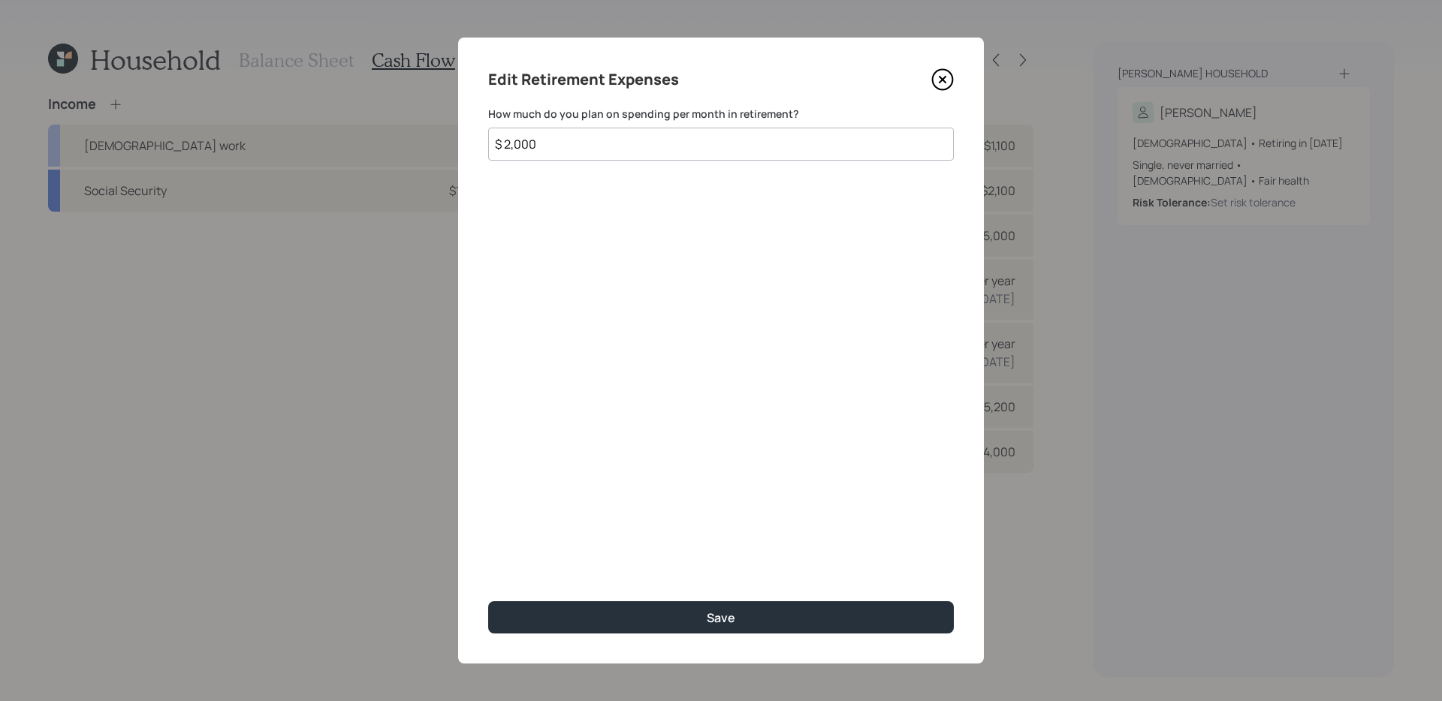
click at [704, 143] on input "$ 2,000" at bounding box center [721, 144] width 466 height 33
type input "$ 2,100"
click at [488, 602] on button "Save" at bounding box center [721, 618] width 466 height 32
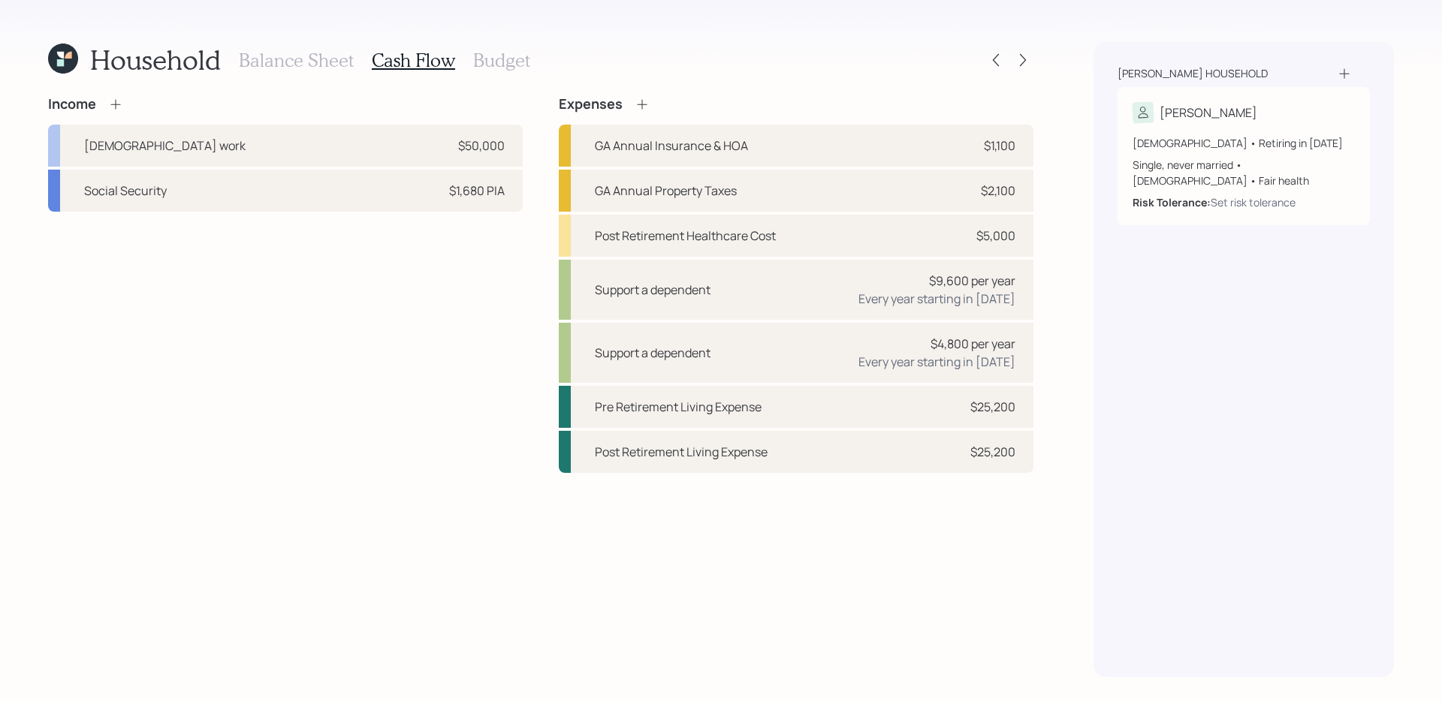
click at [652, 520] on div "Income Full-time work $50,000 Social Security $1,680 PIA Expenses GA Annual Ins…" at bounding box center [540, 386] width 985 height 581
click at [642, 99] on icon at bounding box center [642, 104] width 15 height 15
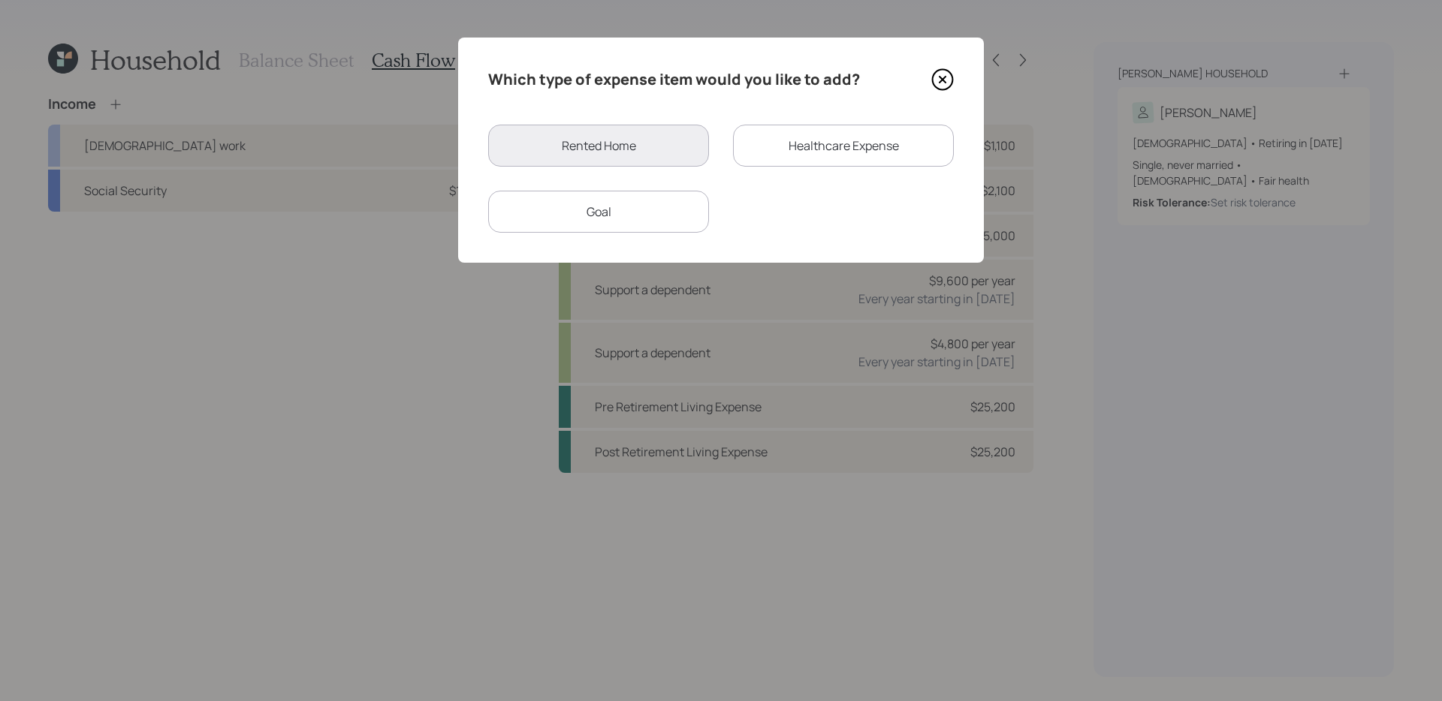
click at [623, 206] on div "Goal" at bounding box center [598, 212] width 221 height 42
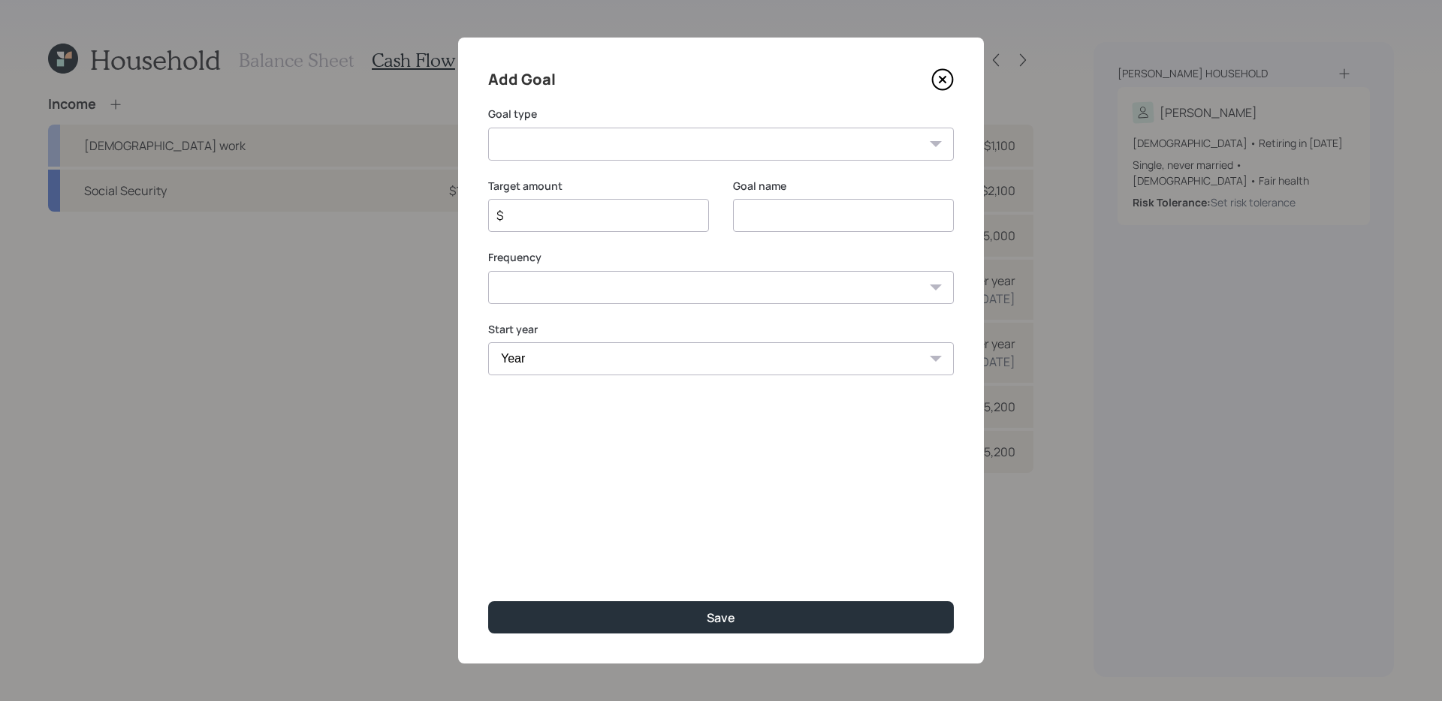
click at [691, 145] on select "Create an emergency fund Donate to charity Purchase a home Make a purchase Supp…" at bounding box center [721, 144] width 466 height 33
select select "car"
click at [488, 128] on select "Create an emergency fund Donate to charity Purchase a home Make a purchase Supp…" at bounding box center [721, 144] width 466 height 33
type input "Purchase a car"
click at [592, 292] on select "One time Every 1 year Every 2 years Every 3 years Every 4 years Every 5 years E…" at bounding box center [721, 287] width 466 height 33
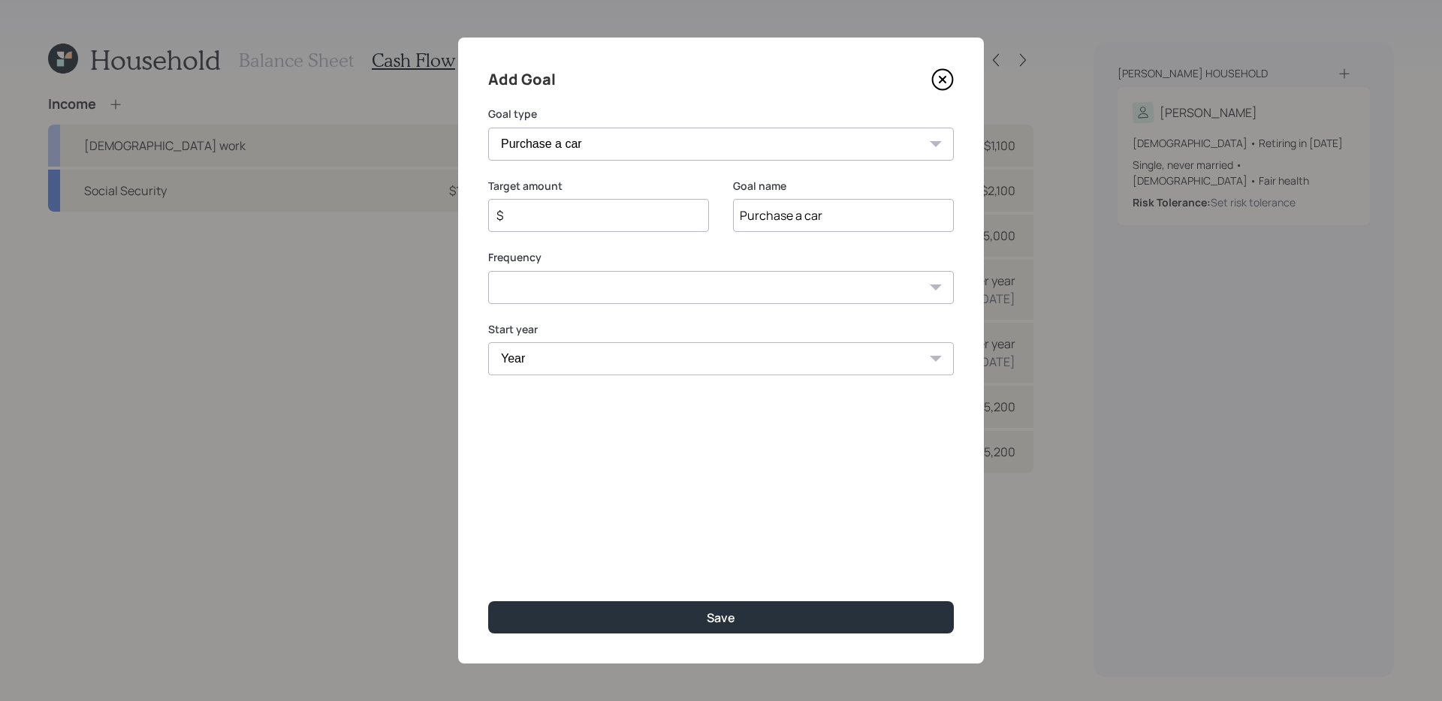
select select "0"
click at [488, 271] on select "One time Every 1 year Every 2 years Every 3 years Every 4 years Every 5 years E…" at bounding box center [721, 287] width 466 height 33
click at [573, 369] on select "Year 2025 2026 2027 2028 2029 2030 2031 2032 2033 2034 2035 2036 2037 2038 2039…" at bounding box center [721, 358] width 466 height 33
select select "2028"
click at [488, 342] on select "Year 2025 2026 2027 2028 2029 2030 2031 2032 2033 2034 2035 2036 2037 2038 2039…" at bounding box center [721, 358] width 466 height 33
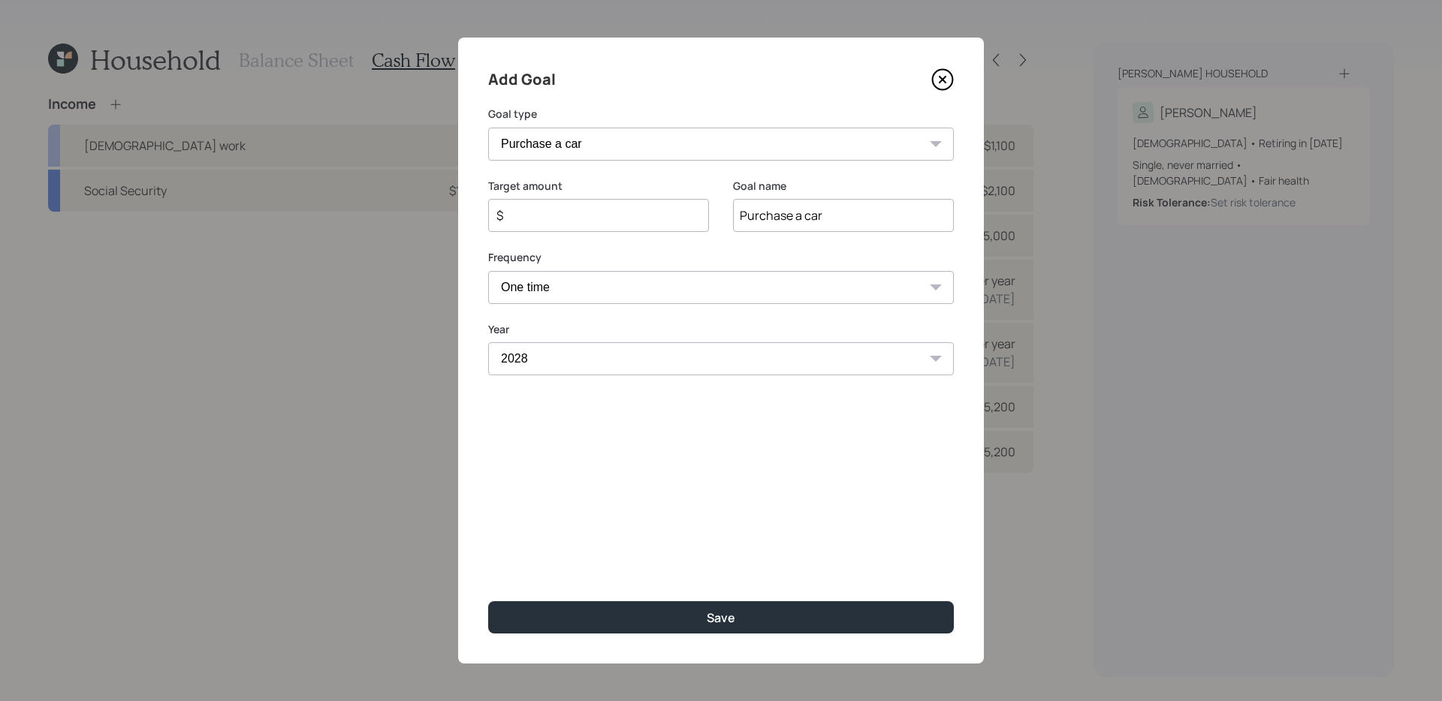
click at [546, 220] on input "$" at bounding box center [592, 216] width 195 height 18
click at [488, 602] on button "Save" at bounding box center [721, 618] width 466 height 32
type input "$"
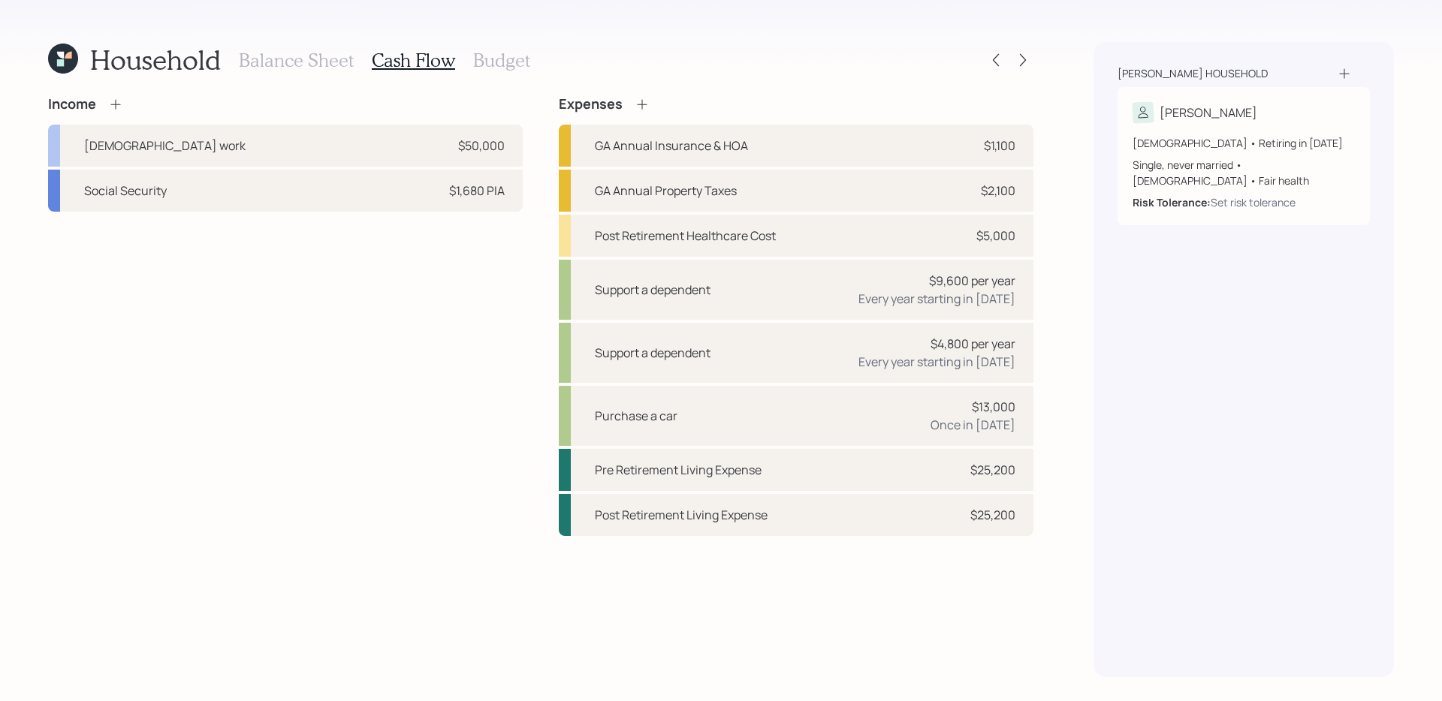
click at [641, 100] on icon at bounding box center [642, 104] width 10 height 10
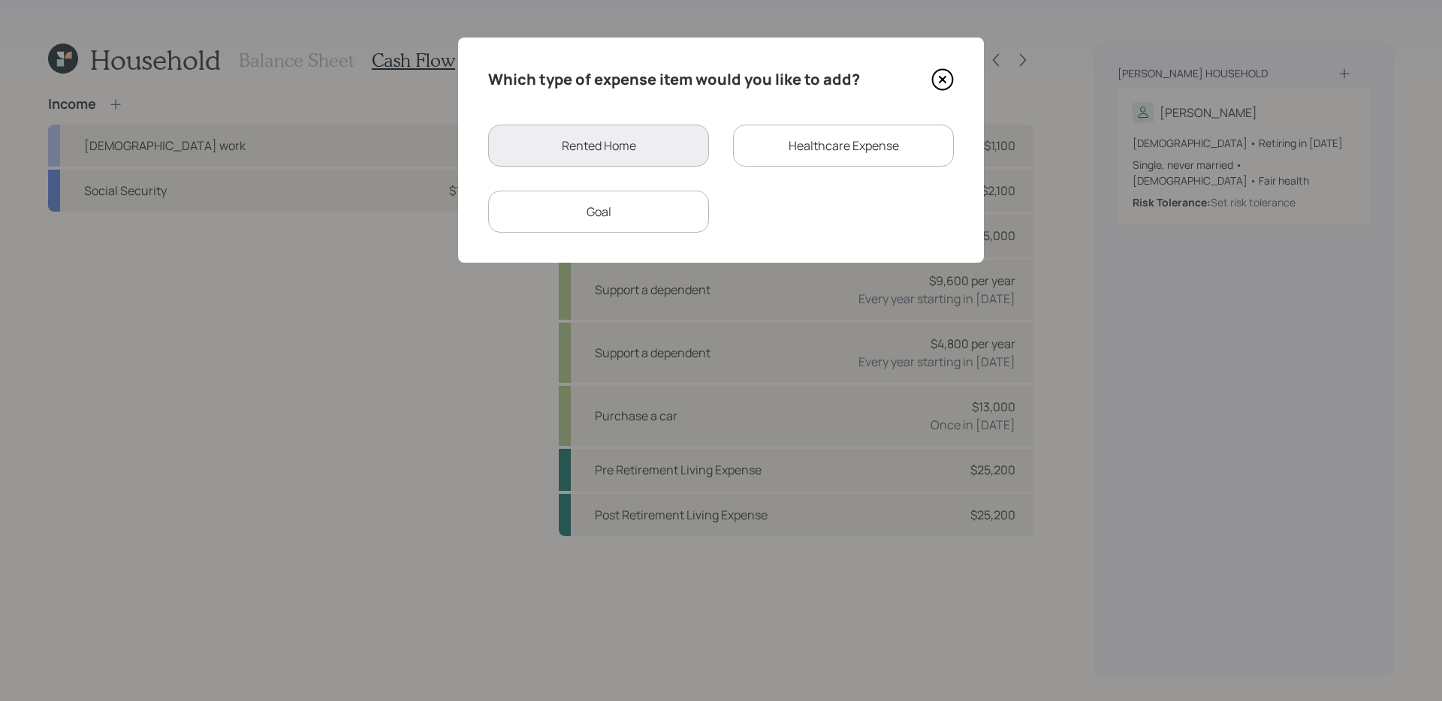
click at [654, 216] on div "Goal" at bounding box center [598, 212] width 221 height 42
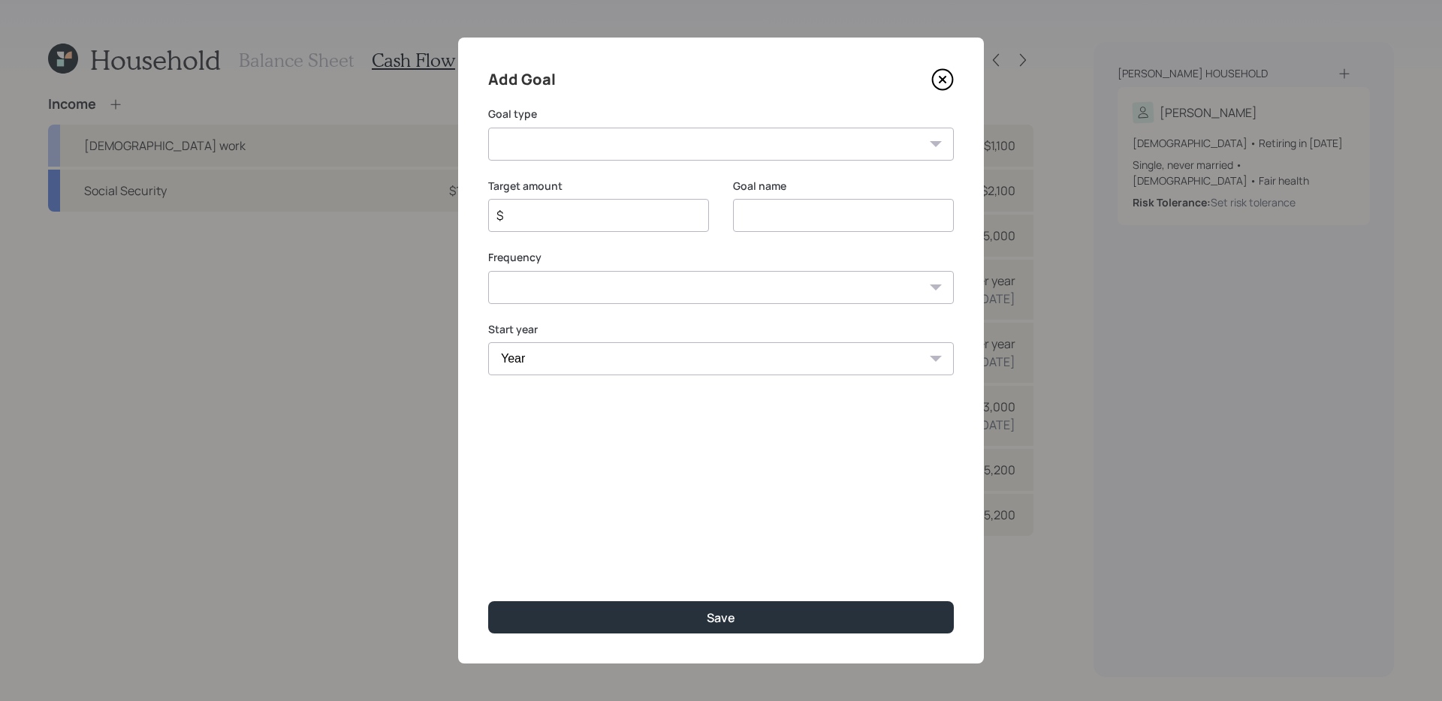
click at [746, 150] on select "Create an emergency fund Donate to charity Purchase a home Make a purchase Supp…" at bounding box center [721, 144] width 466 height 33
select select "other"
click at [488, 128] on select "Create an emergency fund Donate to charity Purchase a home Make a purchase Supp…" at bounding box center [721, 144] width 466 height 33
click at [834, 221] on input "Other" at bounding box center [843, 215] width 221 height 33
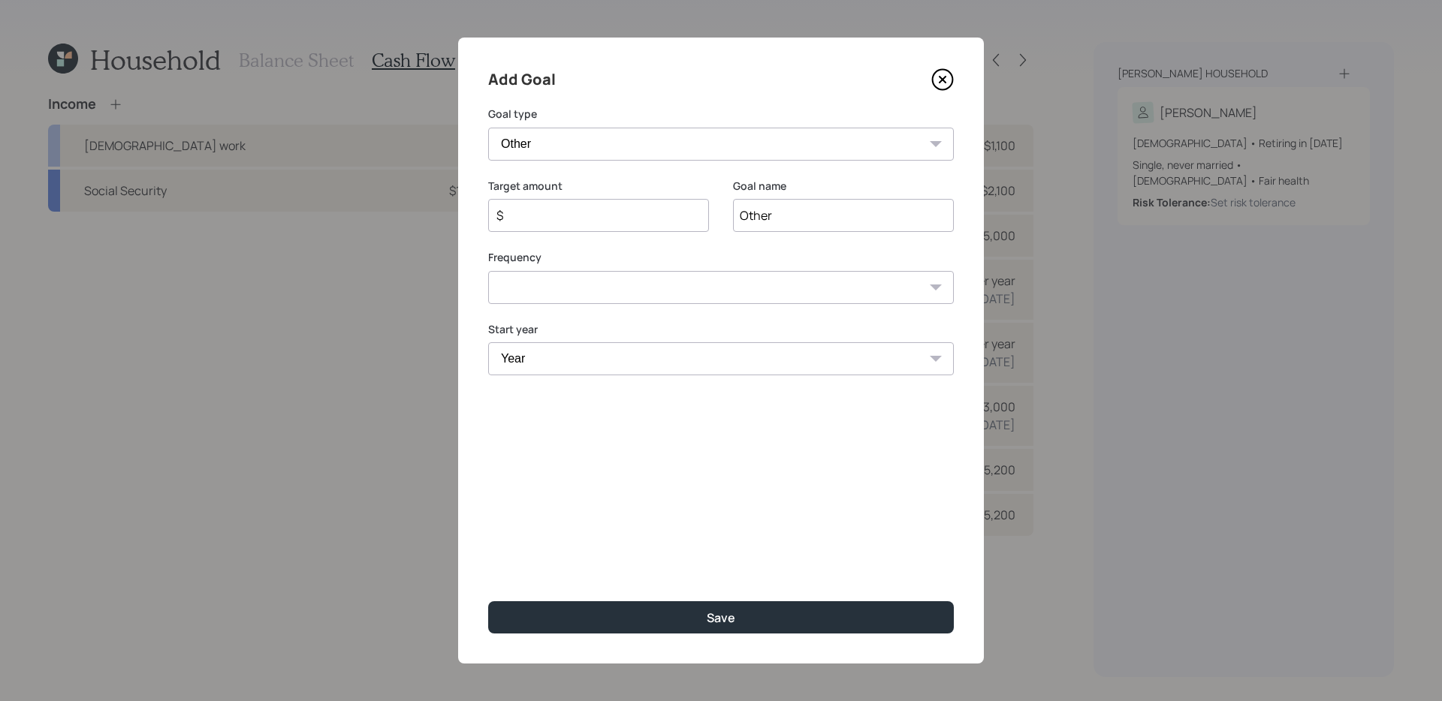
click at [834, 221] on input "Other" at bounding box center [843, 215] width 221 height 33
type input "Home Improvement"
click at [710, 286] on select "One time Every 1 year Every 2 years Every 3 years Every 4 years Every 5 years E…" at bounding box center [721, 287] width 466 height 33
select select "0"
click at [488, 271] on select "One time Every 1 year Every 2 years Every 3 years Every 4 years Every 5 years E…" at bounding box center [721, 287] width 466 height 33
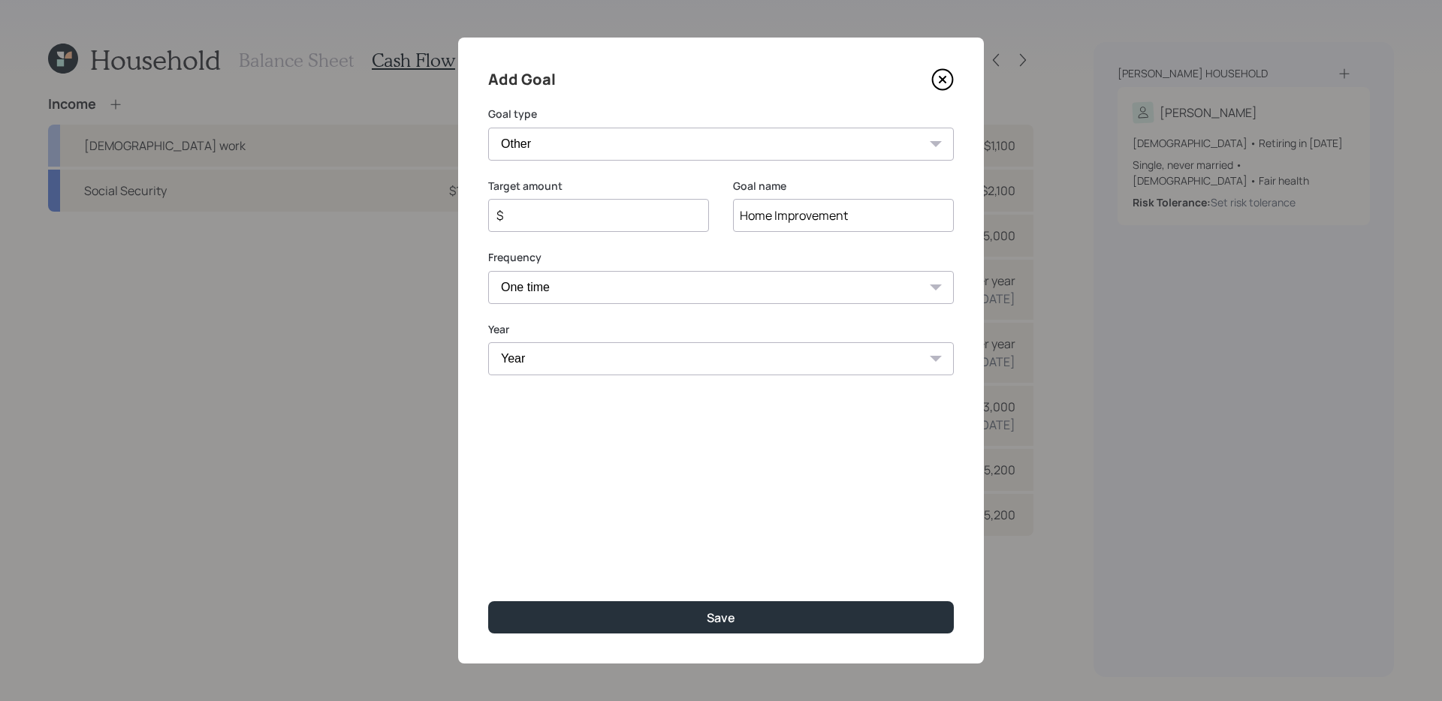
click at [629, 360] on select "Year 2025 2026 2027 2028 2029 2030 2031 2032 2033 2034 2035 2036 2037 2038 2039…" at bounding box center [721, 358] width 466 height 33
click at [592, 225] on div "$" at bounding box center [598, 215] width 221 height 33
click at [577, 219] on input "$" at bounding box center [592, 216] width 195 height 18
type input "$ 2,000"
click at [562, 354] on select "Year 2025 2026 2027 2028 2029 2030 2031 2032 2033 2034 2035 2036 2037 2038 2039…" at bounding box center [721, 358] width 466 height 33
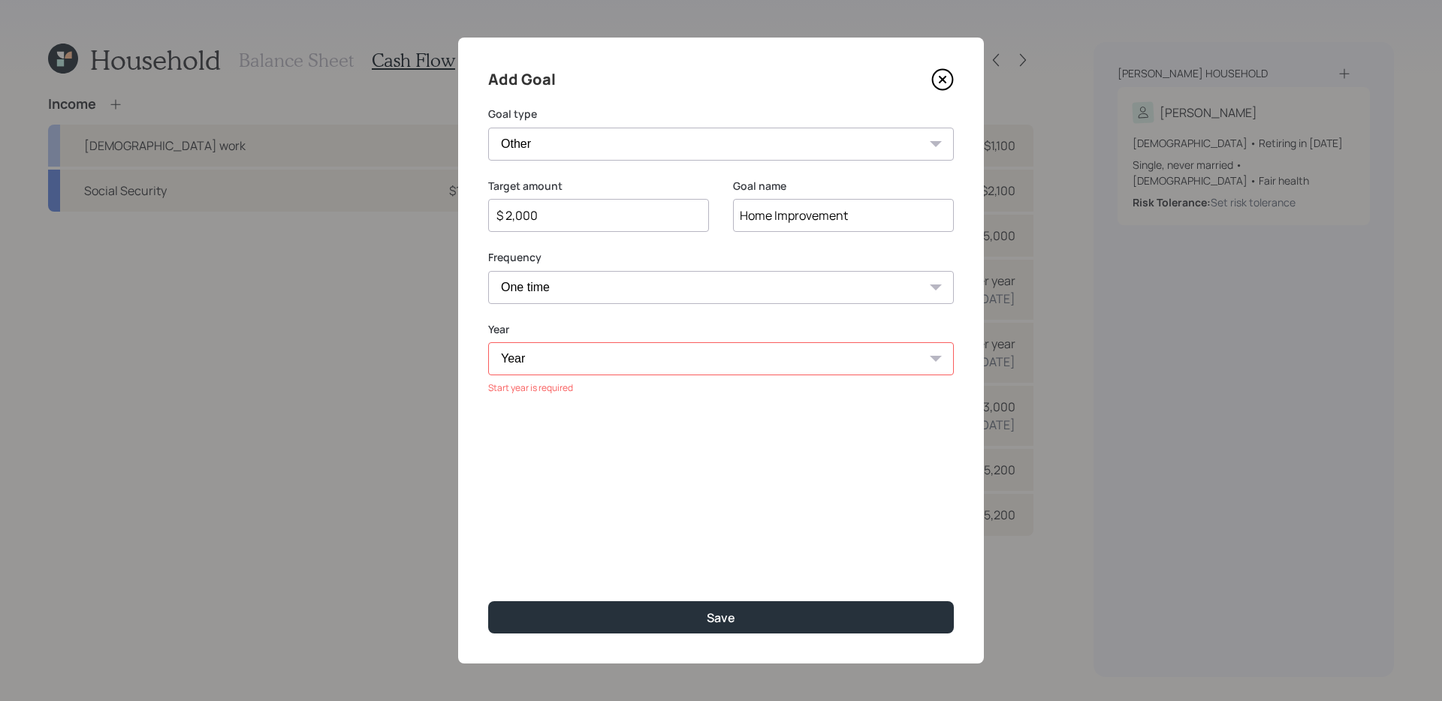
select select "2026"
click at [488, 342] on select "Year 2025 2026 2027 2028 2029 2030 2031 2032 2033 2034 2035 2036 2037 2038 2039…" at bounding box center [721, 358] width 466 height 33
click at [620, 272] on select "One time Every 1 year Every 2 years Every 3 years Every 4 years Every 5 years E…" at bounding box center [721, 287] width 466 height 33
select select "1"
click at [488, 271] on select "One time Every 1 year Every 2 years Every 3 years Every 4 years Every 5 years E…" at bounding box center [721, 287] width 466 height 33
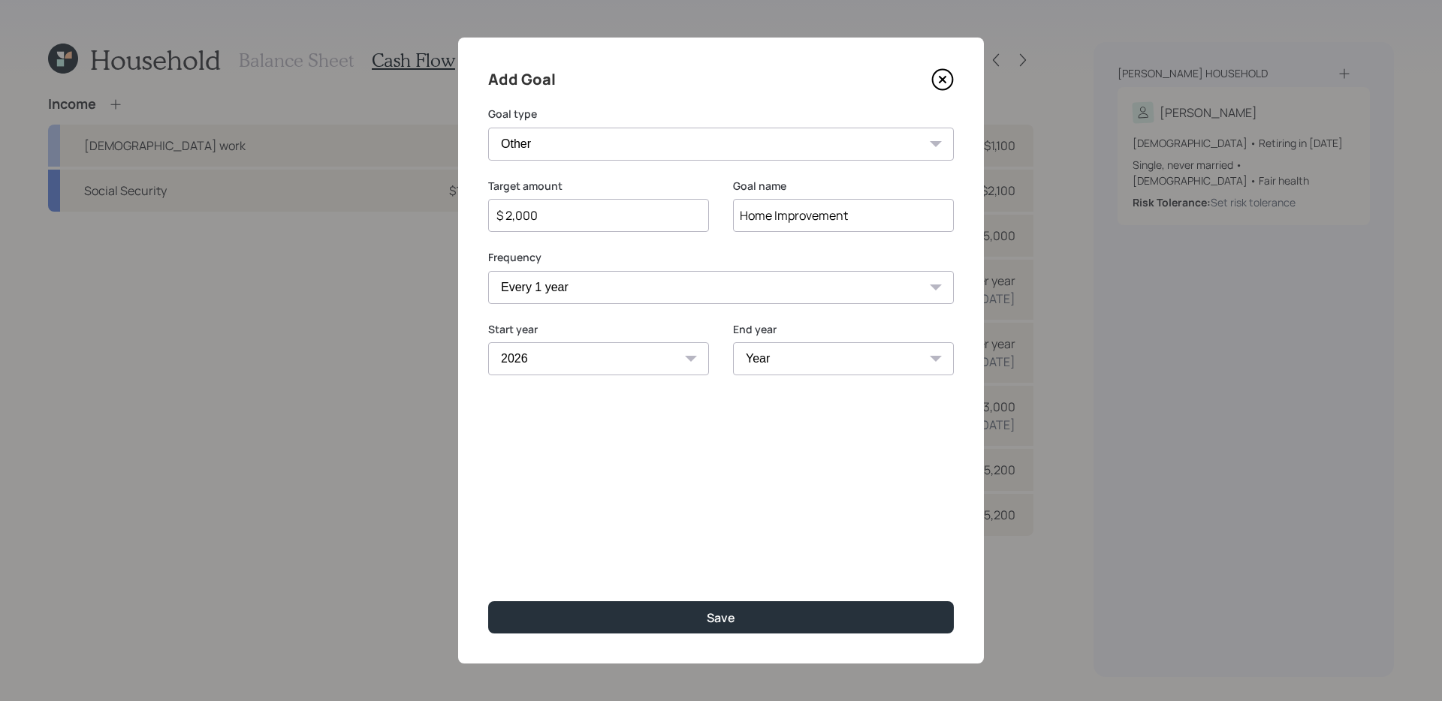
click at [789, 360] on select "Year 2026 2027 2028 2029 2030 2031 2032 2033 2034 2035 2036 2037 2038 2039 2040…" at bounding box center [843, 358] width 221 height 33
select select "2027"
click at [733, 342] on select "Year 2026 2027 2028 2029 2030 2031 2032 2033 2034 2035 2036 2037 2038 2039 2040…" at bounding box center [843, 358] width 221 height 33
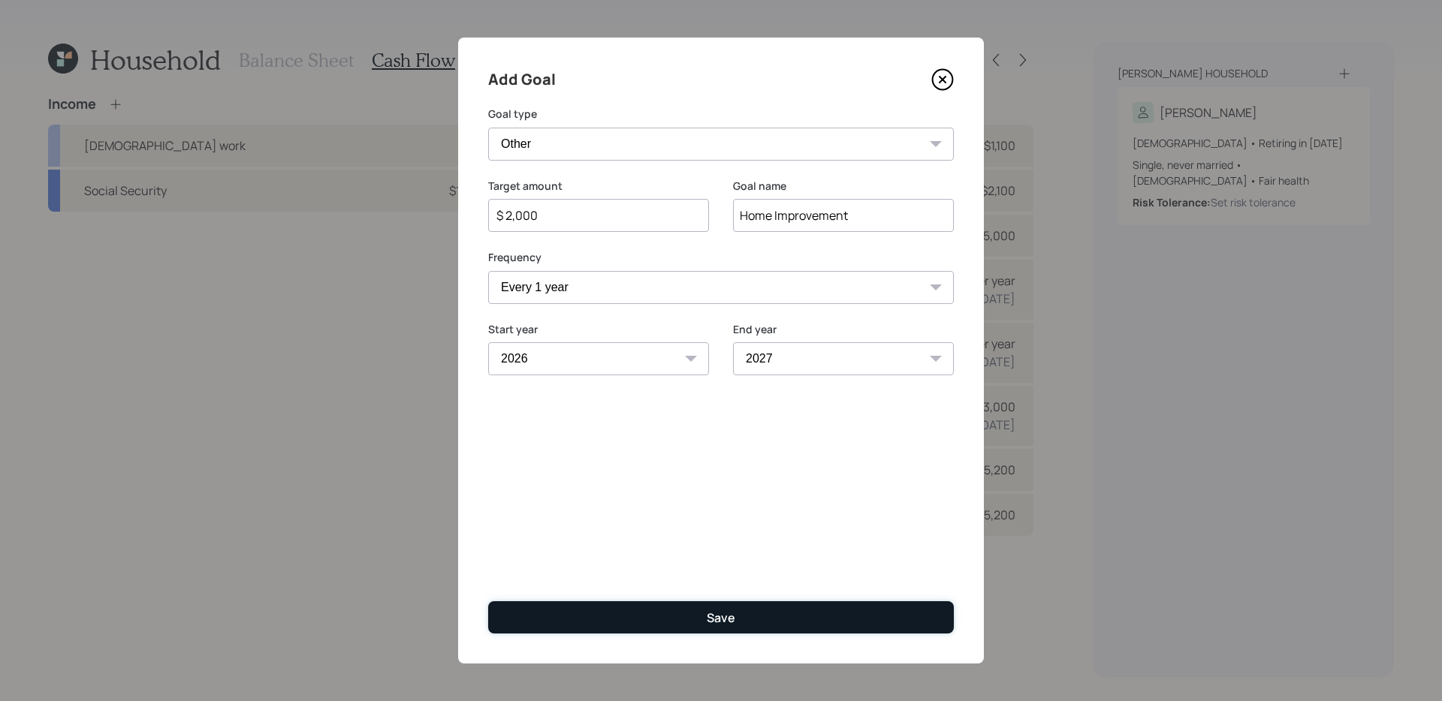
click at [631, 614] on button "Save" at bounding box center [721, 618] width 466 height 32
type input "$"
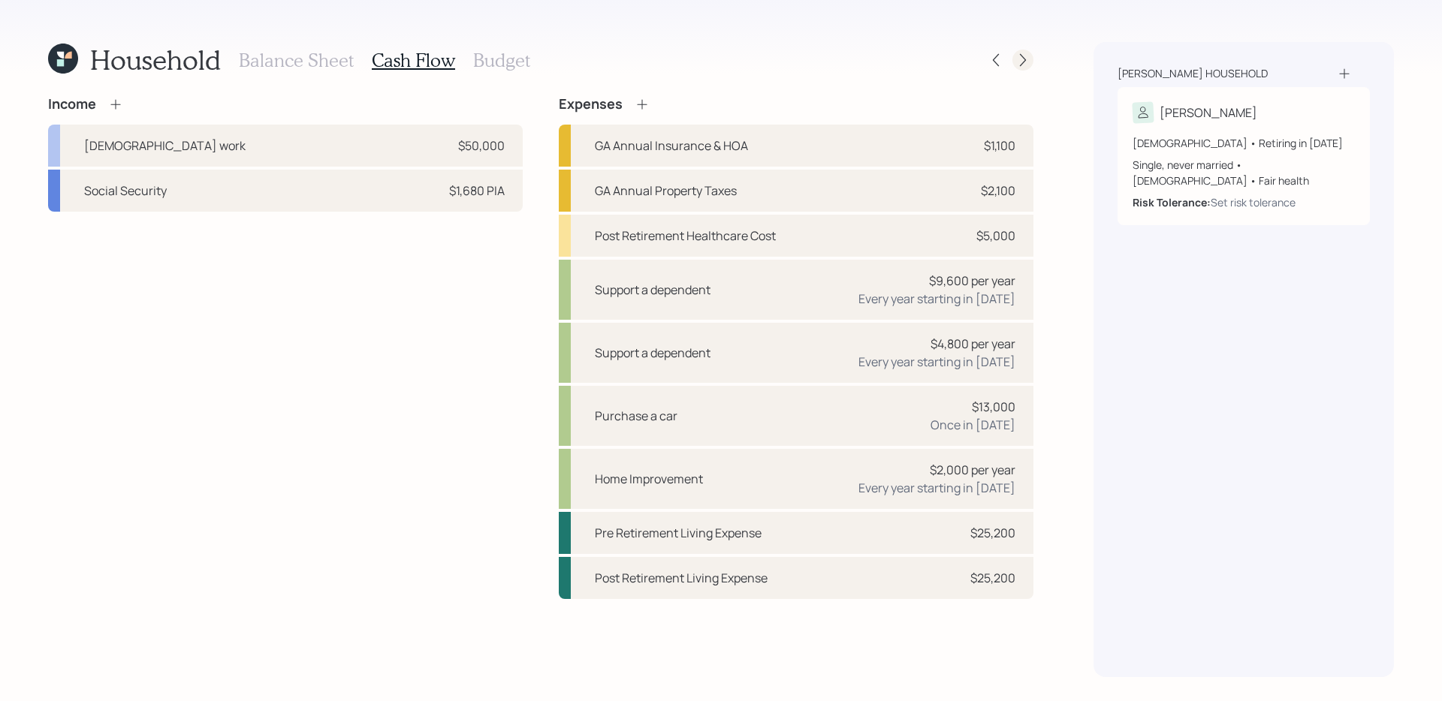
click at [1022, 62] on icon at bounding box center [1023, 60] width 6 height 13
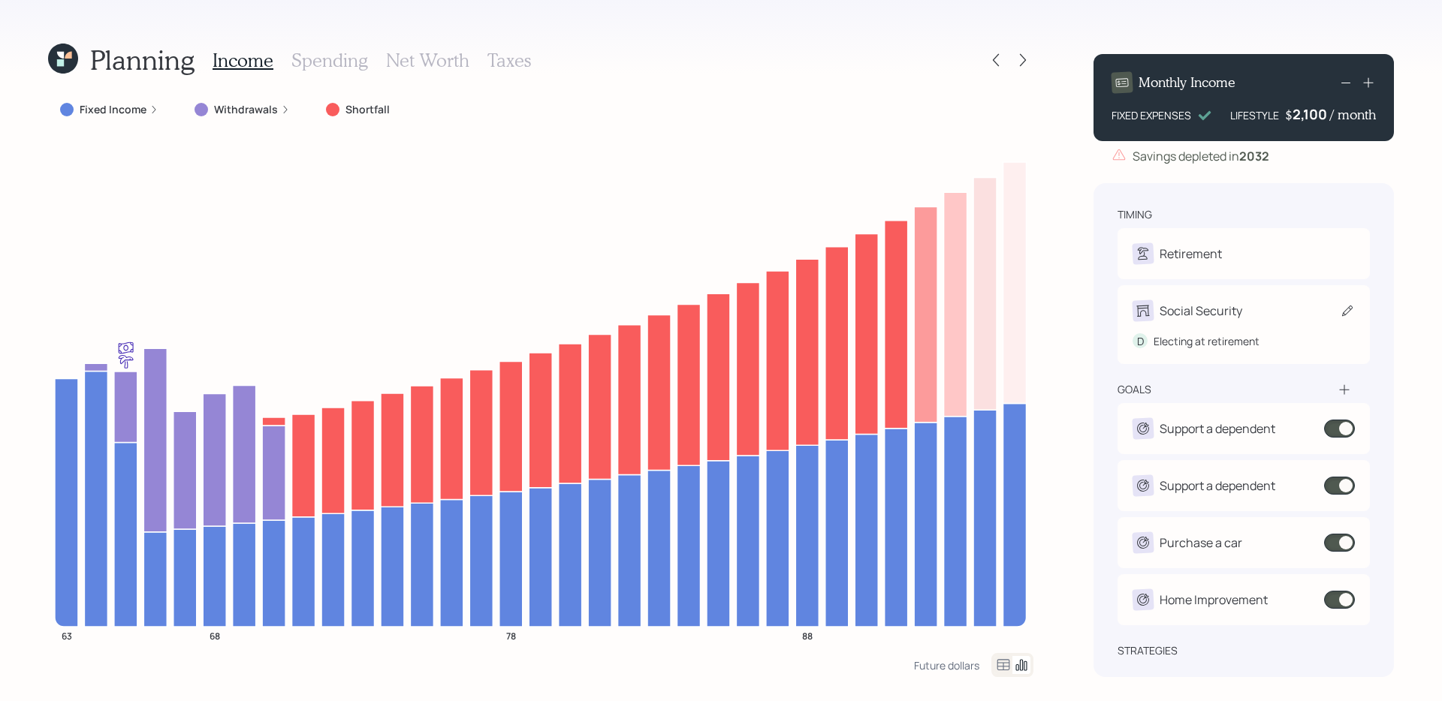
click at [1322, 313] on div "Social Security" at bounding box center [1243, 310] width 222 height 21
select select "8"
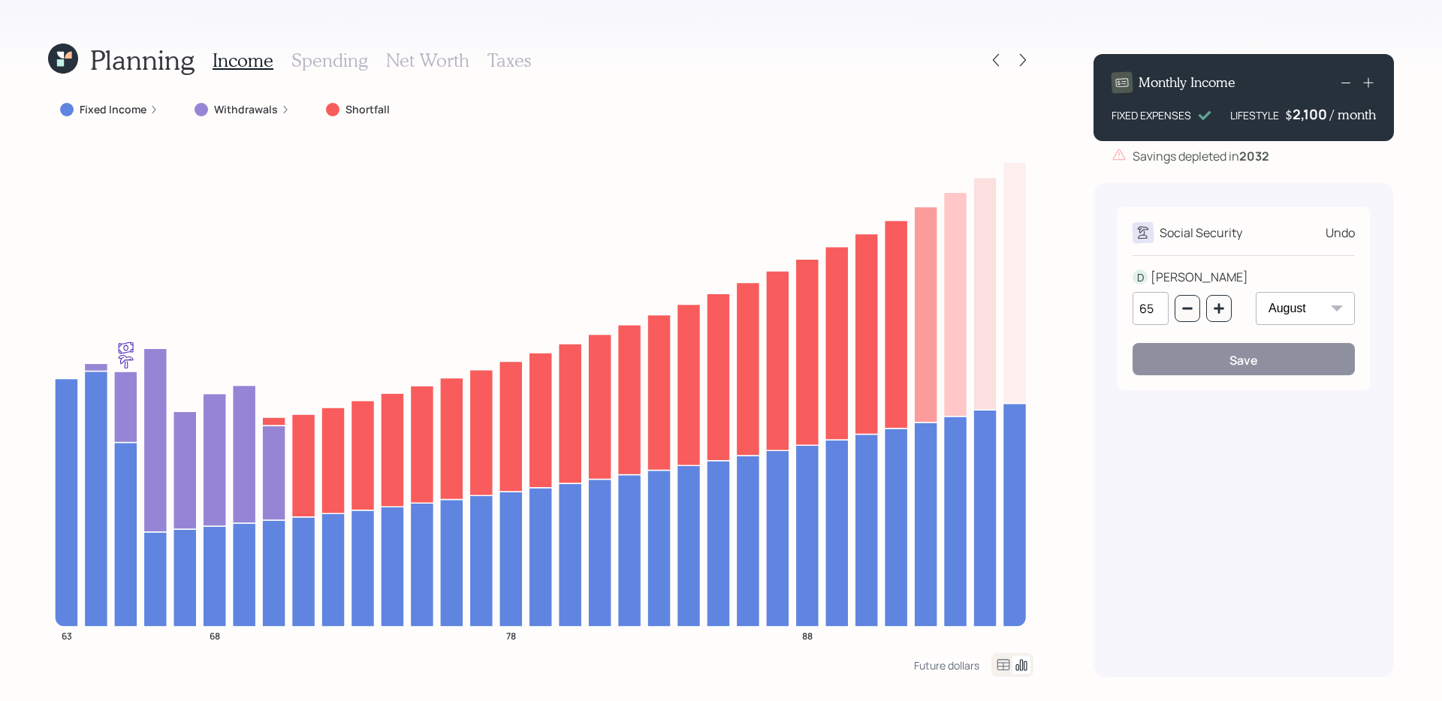
click at [1337, 232] on div "Undo" at bounding box center [1339, 233] width 29 height 18
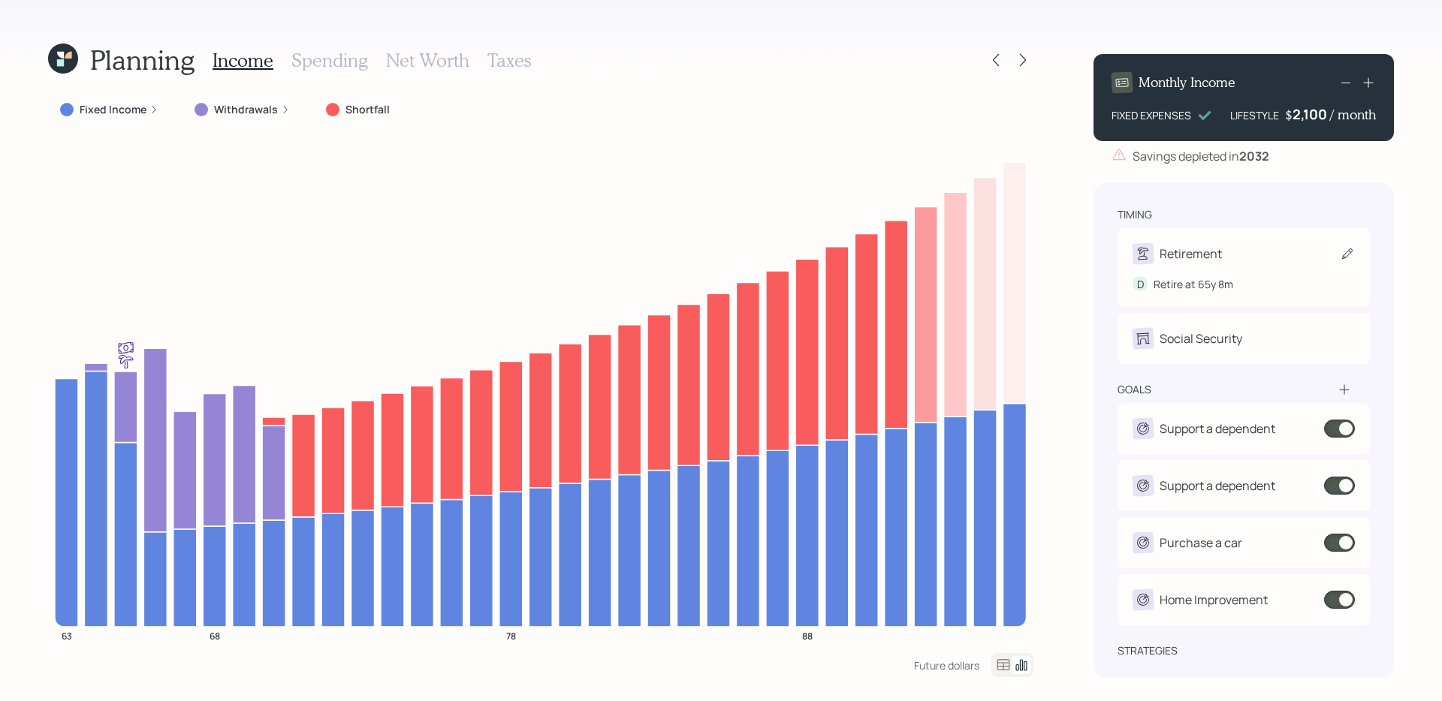
click at [1336, 251] on div "Retirement" at bounding box center [1243, 253] width 222 height 21
select select "8"
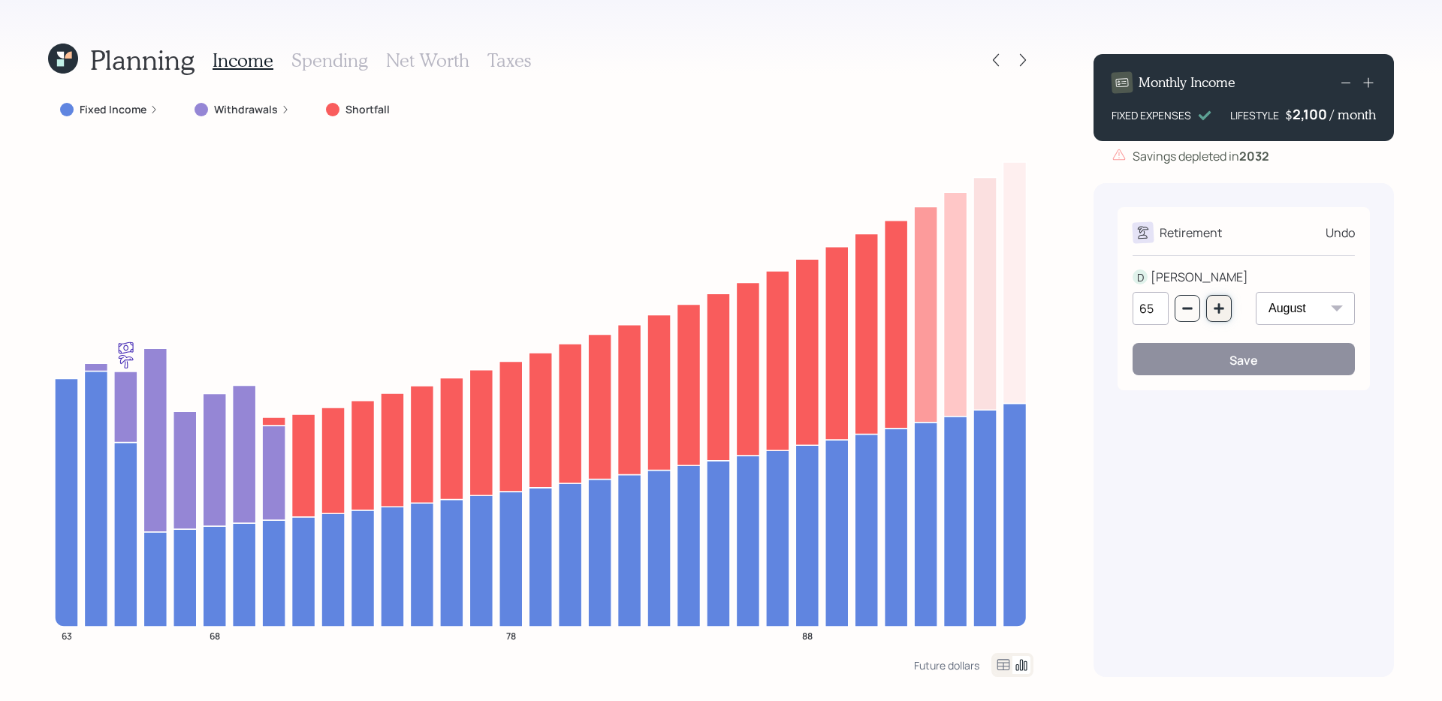
click at [1222, 311] on icon "button" at bounding box center [1219, 309] width 12 height 12
type input "67"
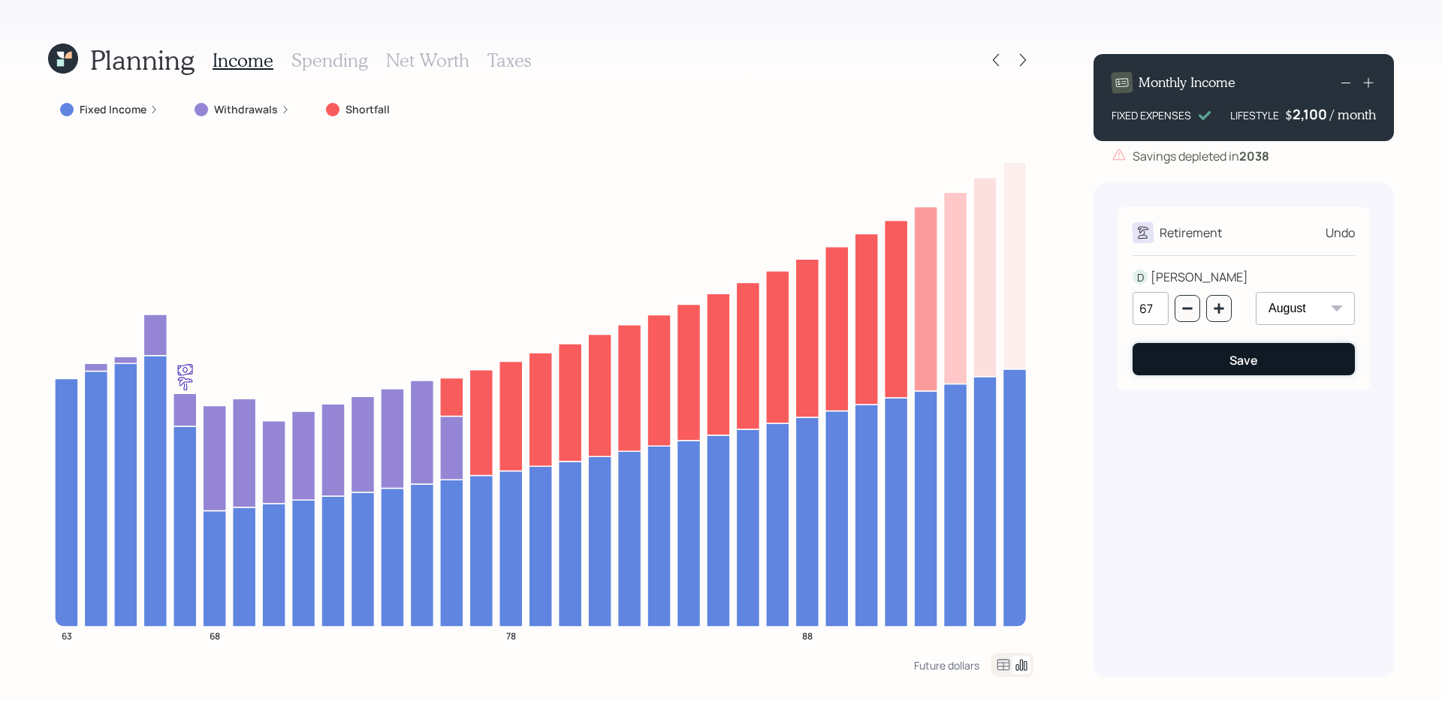
click at [1226, 358] on button "Save" at bounding box center [1243, 359] width 222 height 32
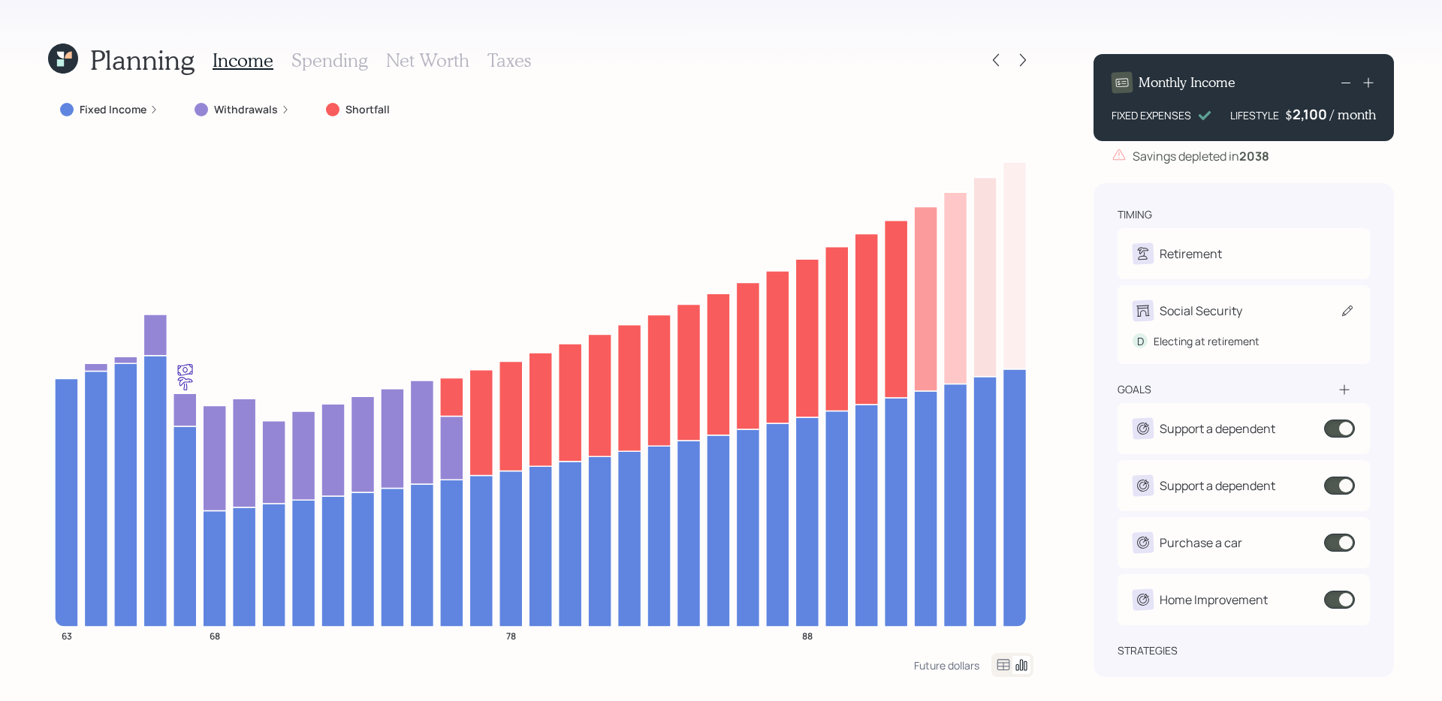
click at [1332, 312] on div "Social Security" at bounding box center [1243, 310] width 222 height 21
select select "8"
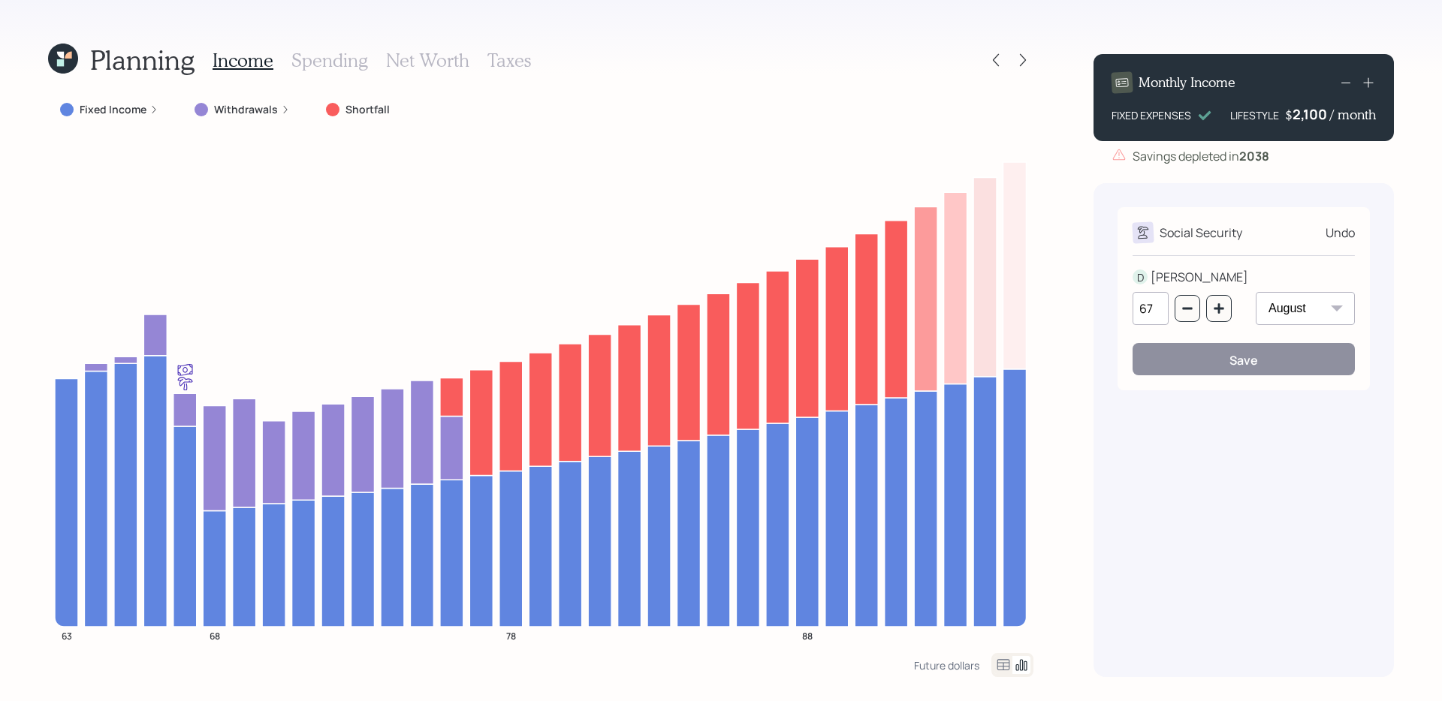
click at [1172, 487] on div "Social Security Undo D DONALD 67 January February March April May June July Aug…" at bounding box center [1243, 430] width 300 height 494
click at [1331, 234] on div "Undo" at bounding box center [1339, 233] width 29 height 18
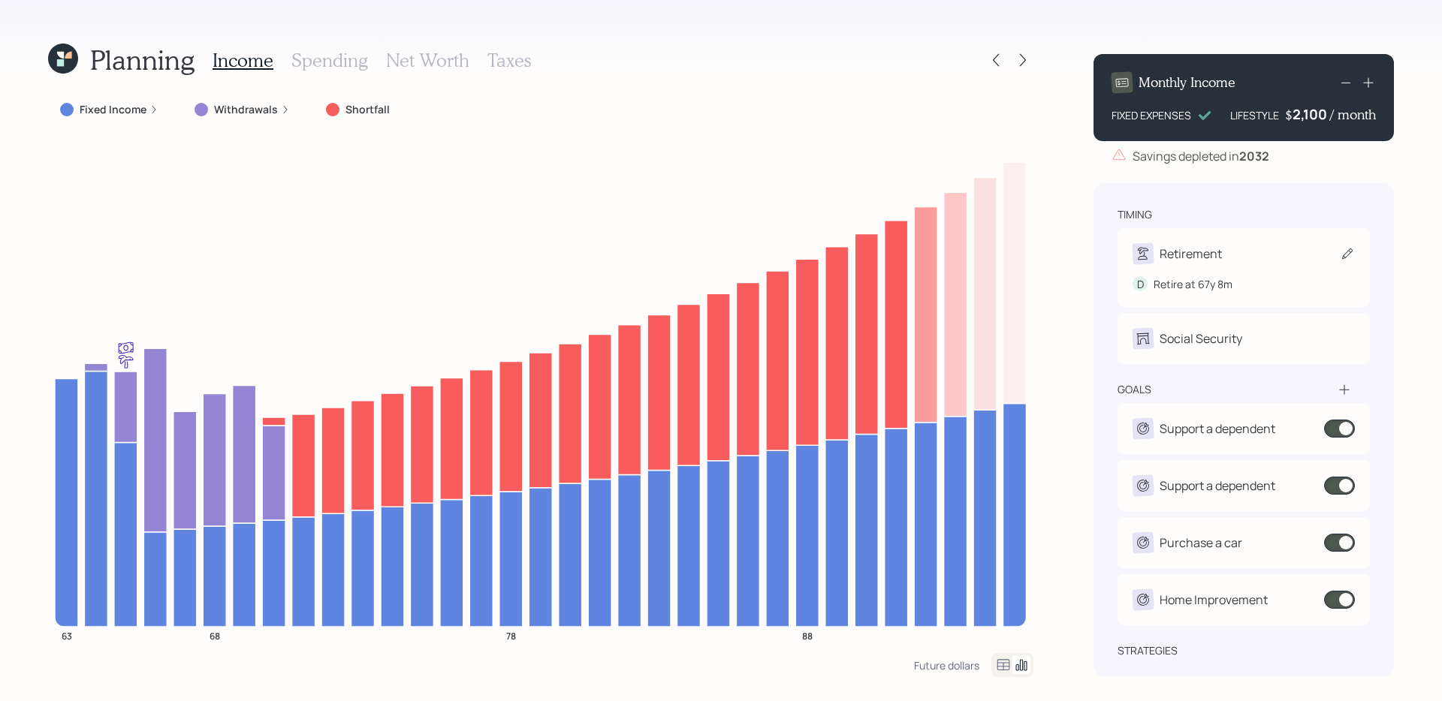
click at [1313, 258] on div "Retirement" at bounding box center [1243, 253] width 222 height 21
select select "8"
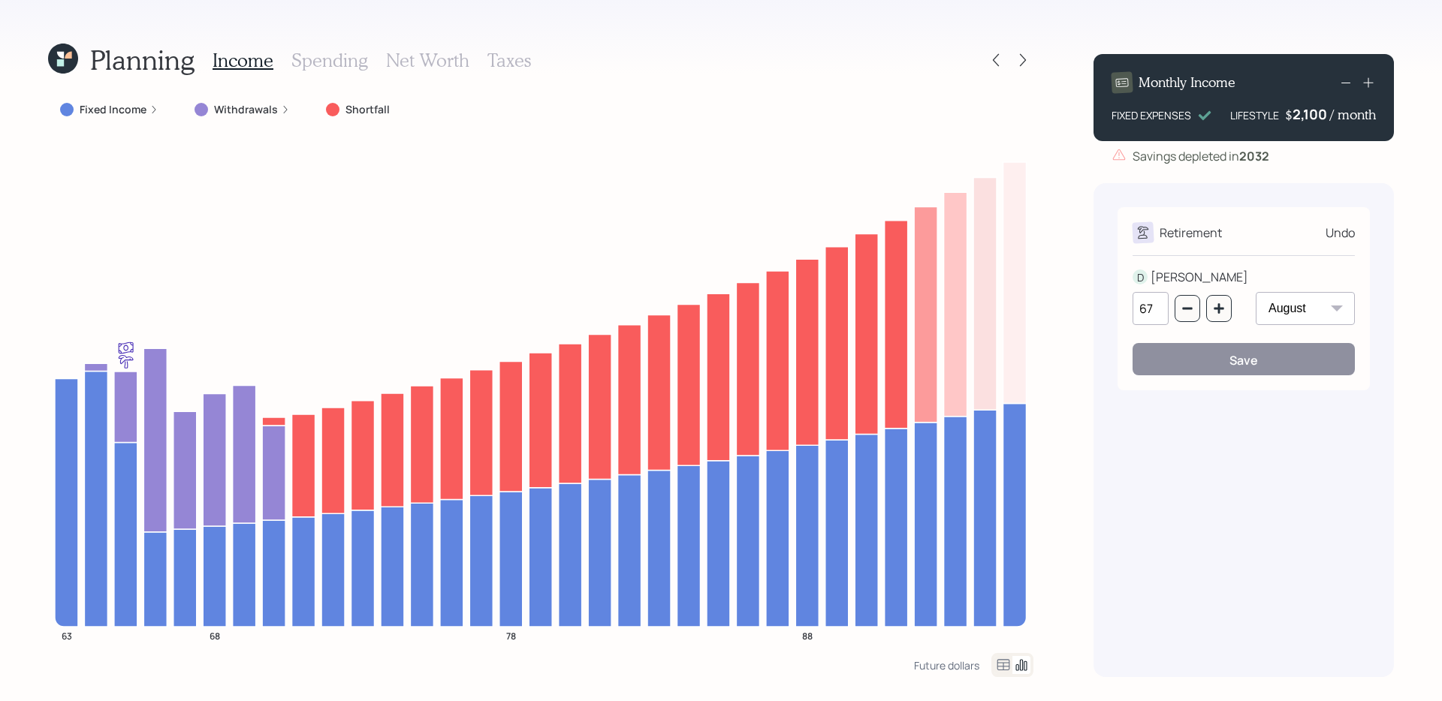
click at [1334, 237] on div "Undo" at bounding box center [1339, 233] width 29 height 18
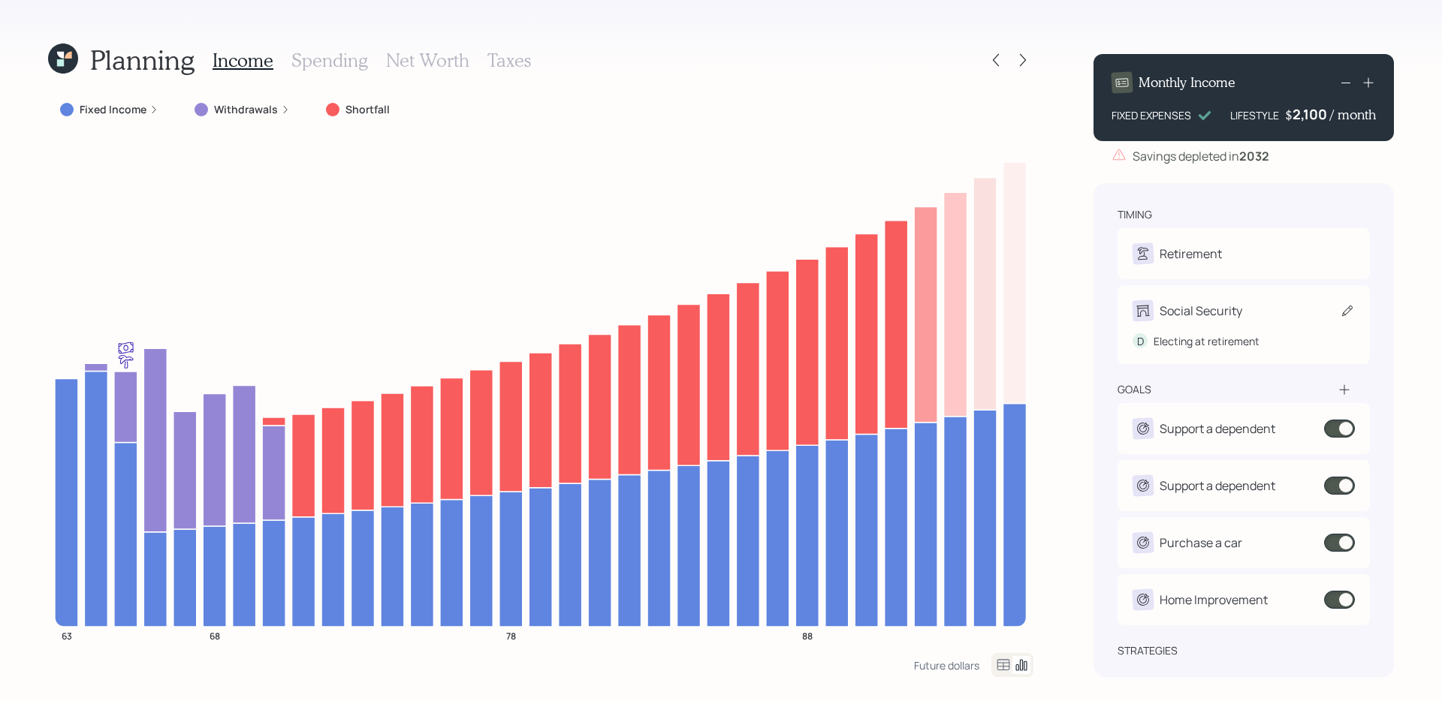
click at [1213, 302] on div "Social Security" at bounding box center [1201, 311] width 83 height 18
select select "8"
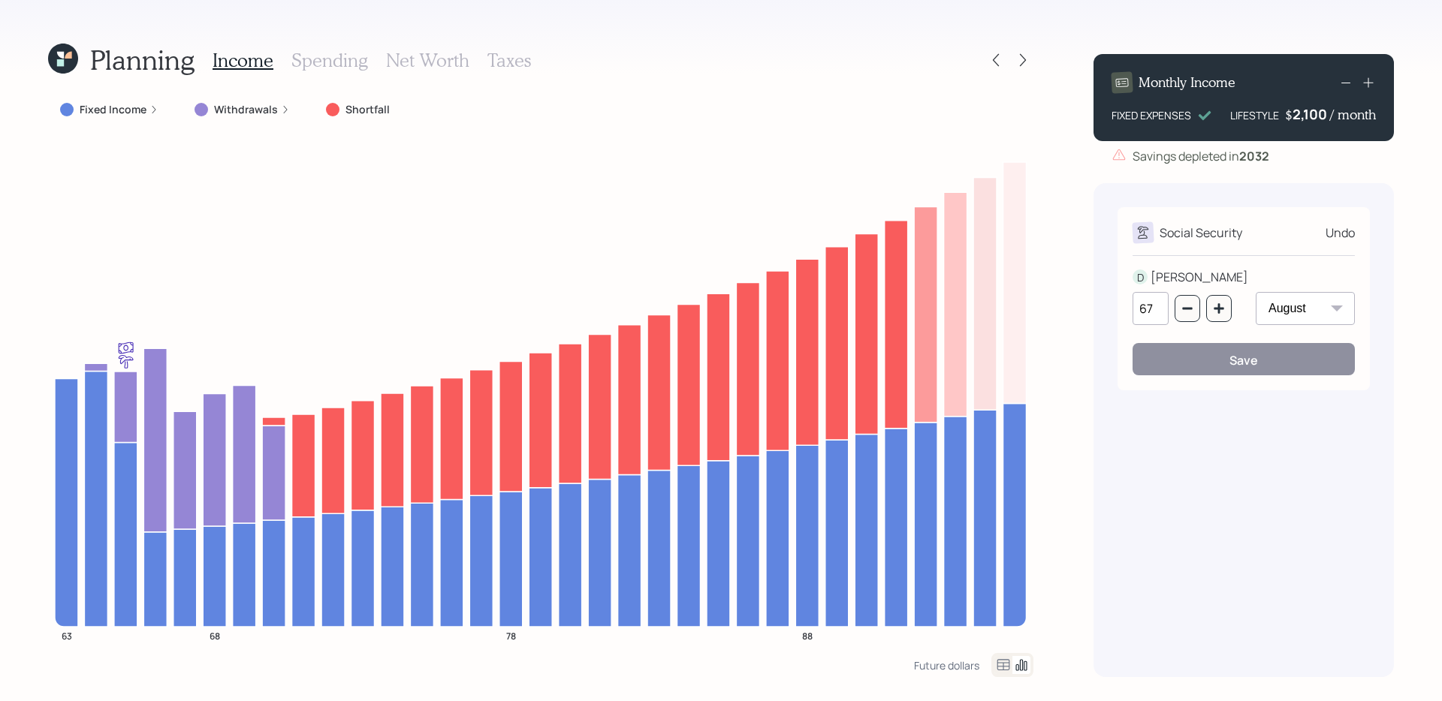
click at [1235, 484] on div "Social Security Undo D DONALD 67 January February March April May June July Aug…" at bounding box center [1243, 430] width 300 height 494
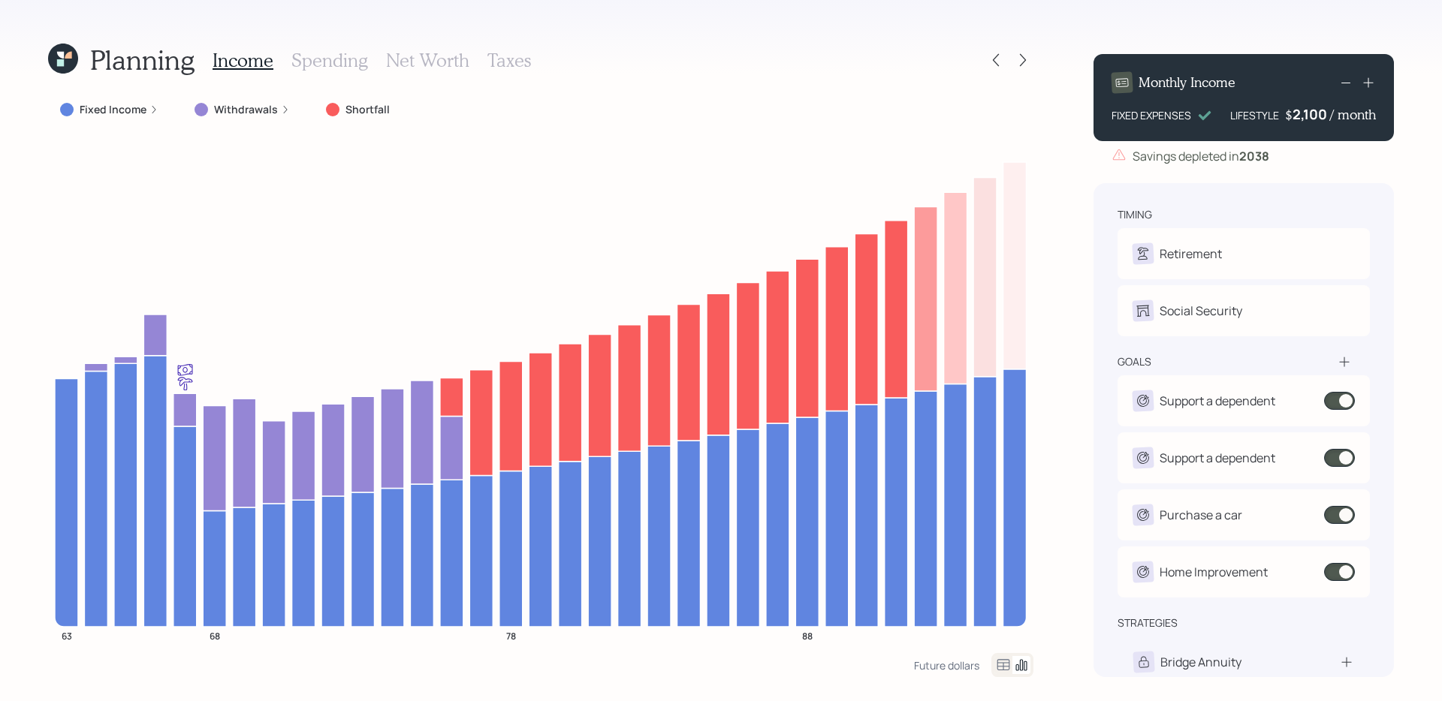
click at [1315, 112] on div "2,100" at bounding box center [1311, 114] width 38 height 18
click at [1315, 112] on div "2100" at bounding box center [1311, 114] width 38 height 18
click at [1411, 188] on div "Planning Income Spending Net Worth Taxes Fixed Income Withdrawals Shortfall 63 …" at bounding box center [721, 350] width 1442 height 701
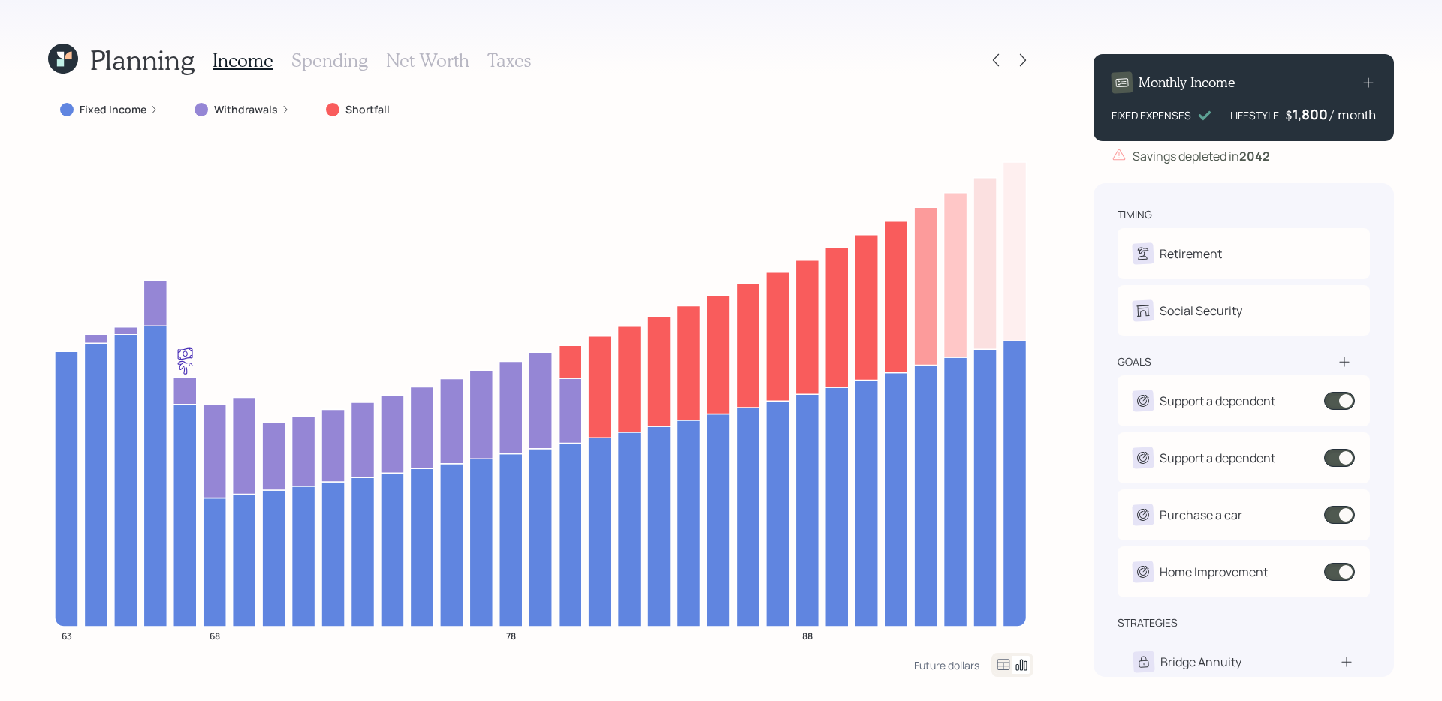
click at [1078, 471] on div "Planning Income Spending Net Worth Taxes Fixed Income Withdrawals Shortfall 63 …" at bounding box center [721, 350] width 1442 height 701
click at [1313, 113] on div "1800" at bounding box center [1311, 114] width 38 height 18
click at [1399, 167] on div "Planning Income Spending Net Worth Taxes Fixed Income Withdrawals Shortfall 63 …" at bounding box center [721, 350] width 1442 height 701
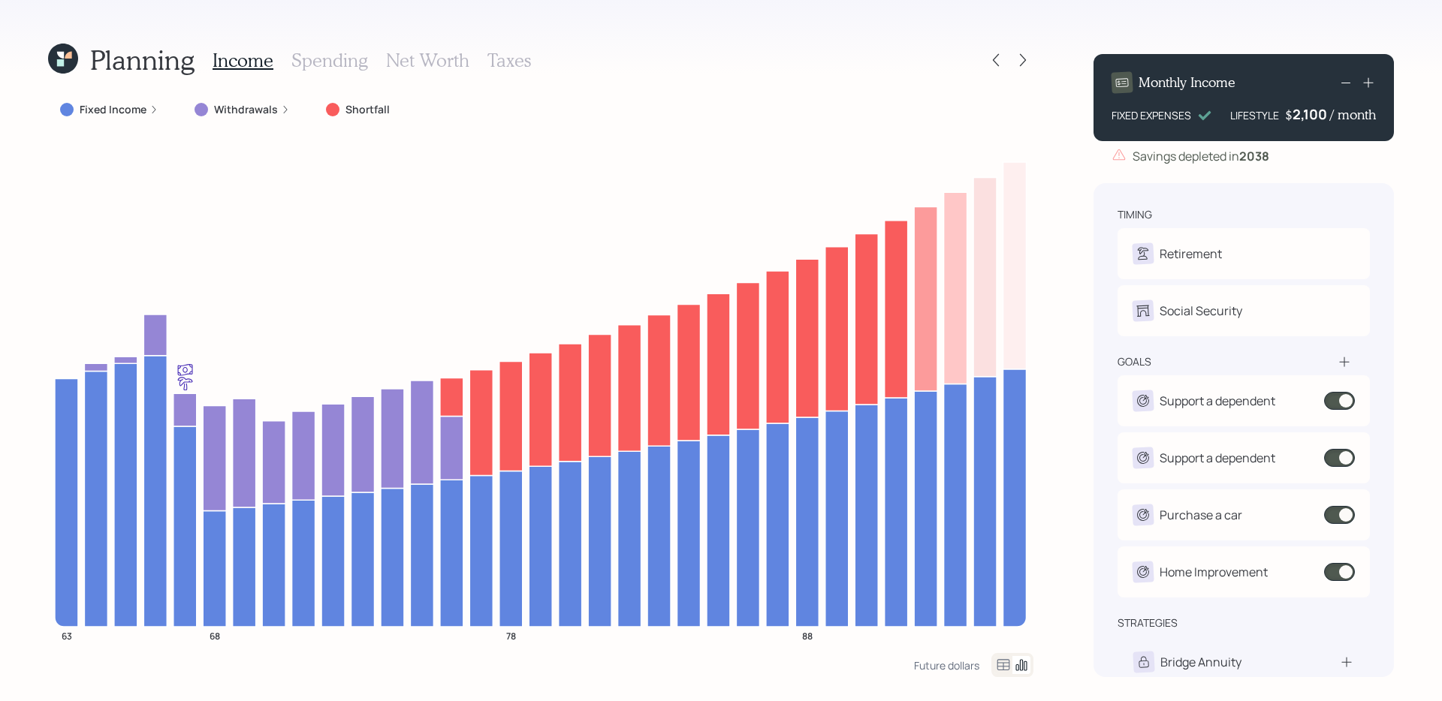
click at [16, 434] on div "Planning Income Spending Net Worth Taxes Fixed Income Withdrawals Shortfall 63 …" at bounding box center [721, 350] width 1442 height 701
click at [1030, 61] on icon at bounding box center [1022, 60] width 15 height 15
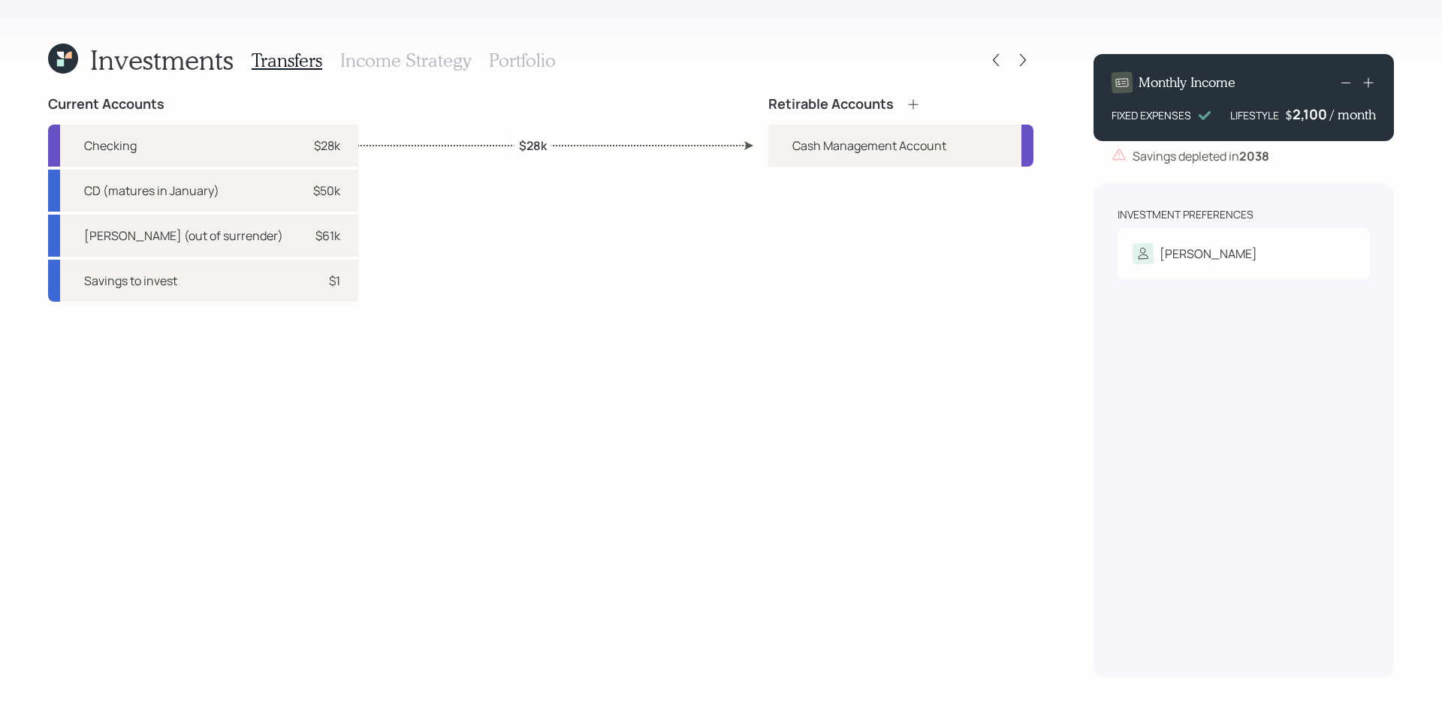
click at [855, 306] on div "Retirable Accounts Cash Management Account" at bounding box center [900, 386] width 265 height 581
click at [1247, 250] on div "Donald" at bounding box center [1243, 253] width 222 height 21
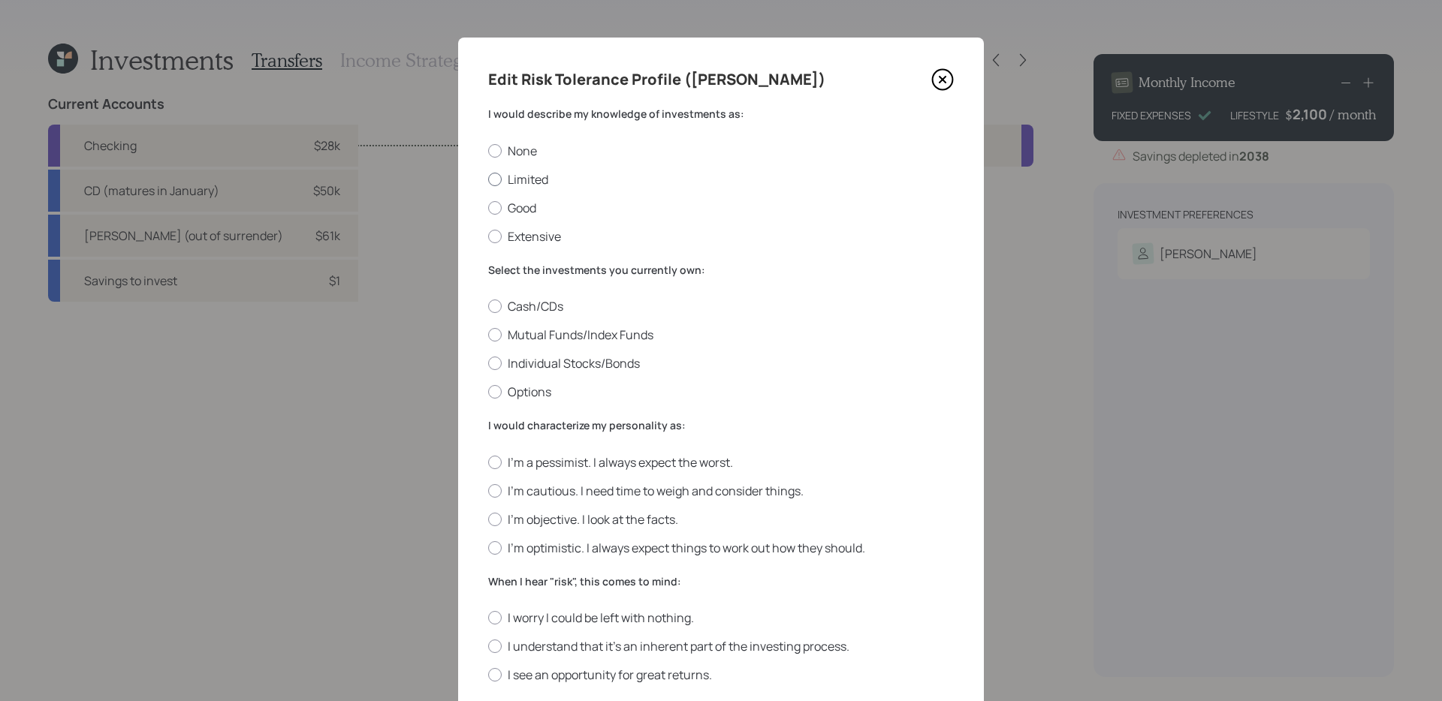
click at [530, 178] on label "Limited" at bounding box center [721, 179] width 466 height 17
click at [488, 179] on input "Limited" at bounding box center [487, 179] width 1 height 1
radio input "true"
click at [548, 299] on label "Cash/CDs" at bounding box center [721, 306] width 466 height 17
click at [488, 306] on input "Cash/CDs" at bounding box center [487, 306] width 1 height 1
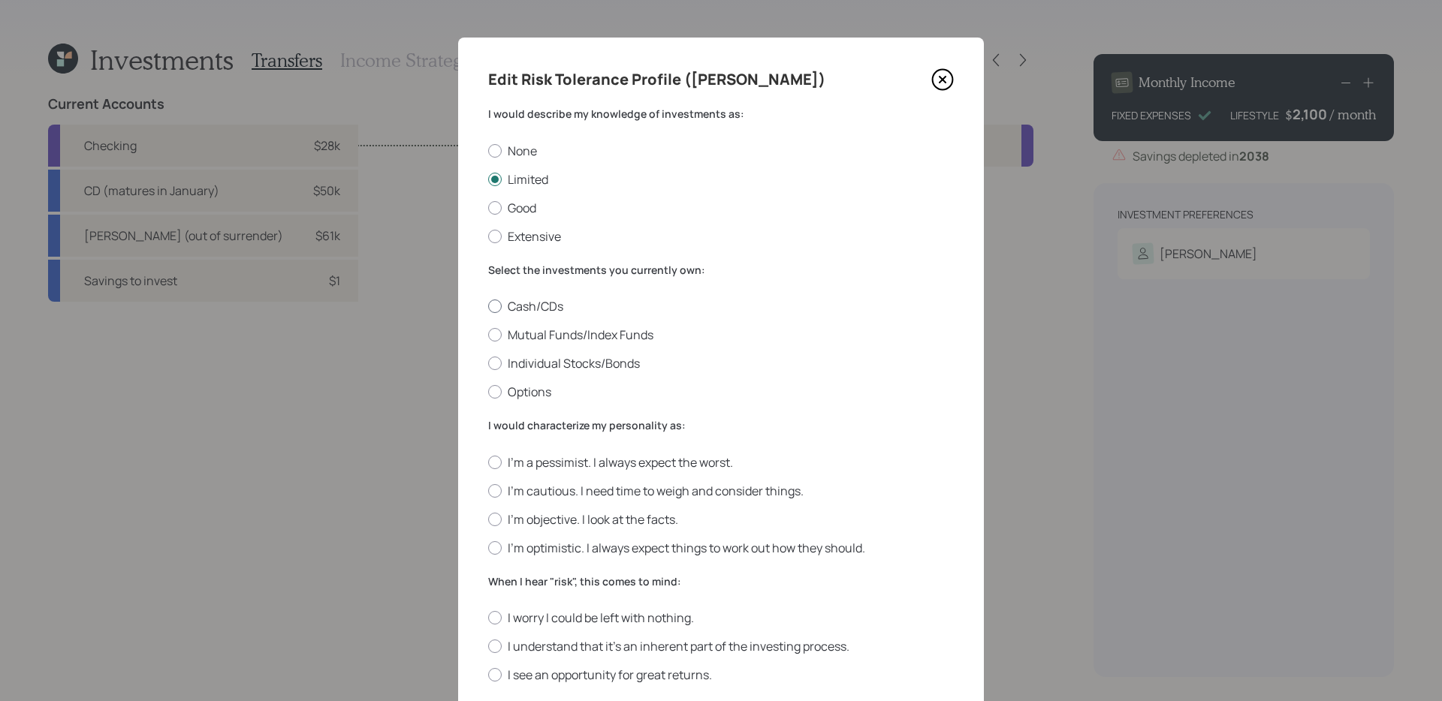
radio input "true"
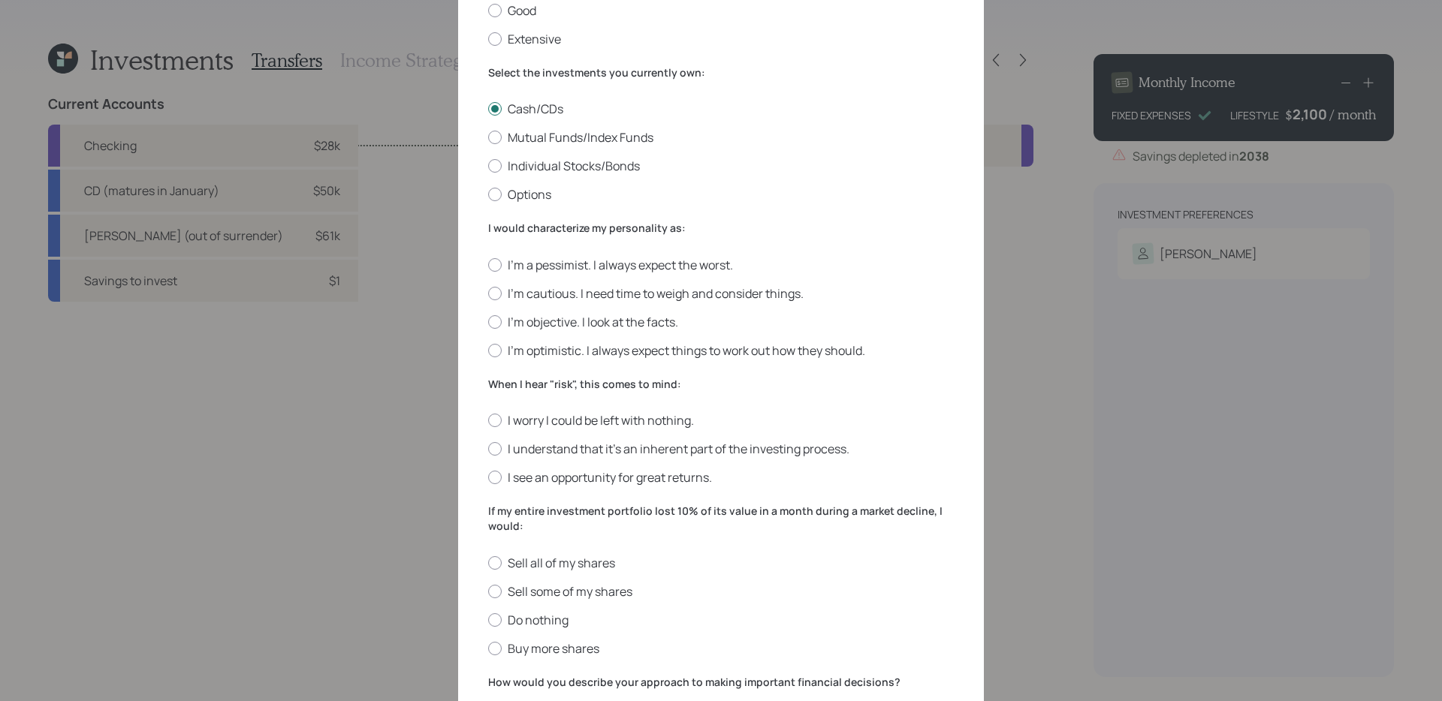
scroll to position [201, 0]
click at [594, 315] on label "I'm objective. I look at the facts." at bounding box center [721, 319] width 466 height 17
click at [488, 318] on input "I'm objective. I look at the facts." at bounding box center [487, 318] width 1 height 1
radio input "true"
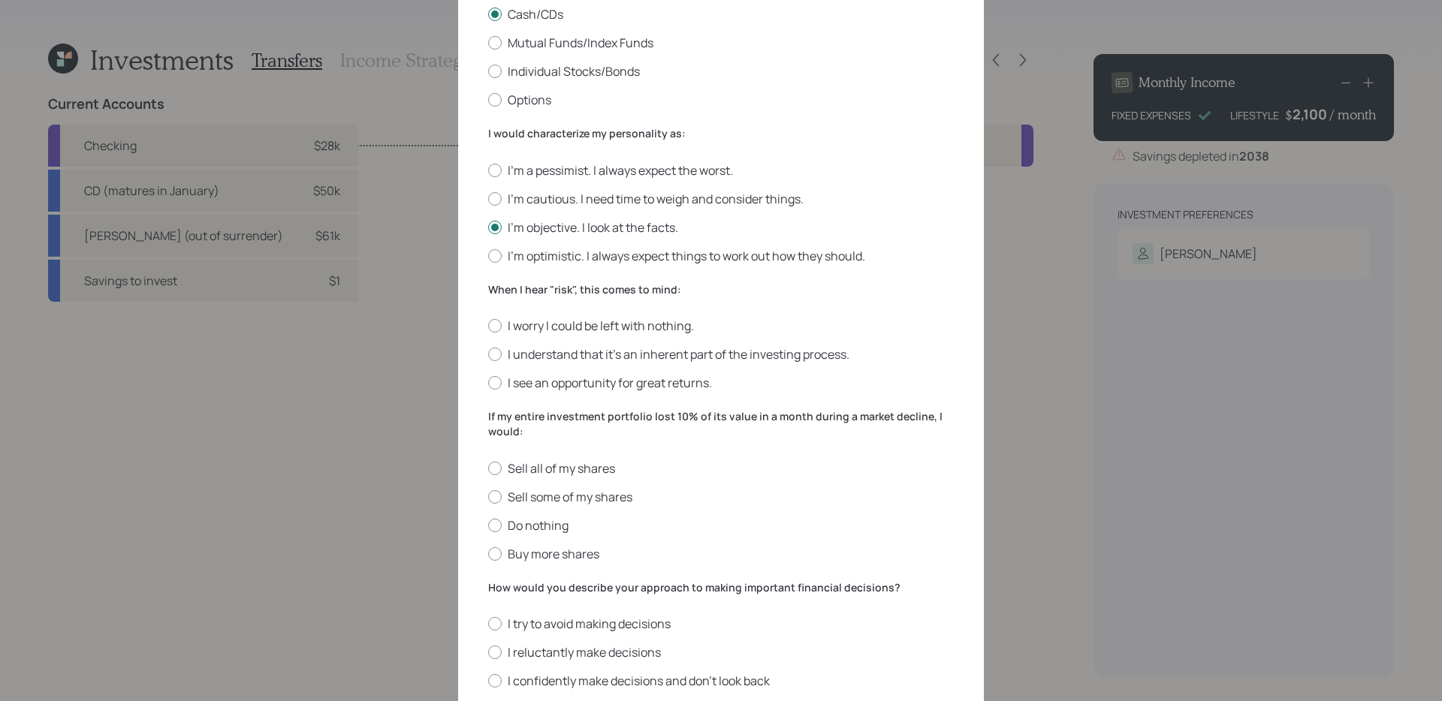
scroll to position [294, 0]
click at [757, 348] on label "I understand that it’s an inherent part of the investing process." at bounding box center [721, 352] width 466 height 17
click at [488, 352] on input "I understand that it’s an inherent part of the investing process." at bounding box center [487, 352] width 1 height 1
radio input "true"
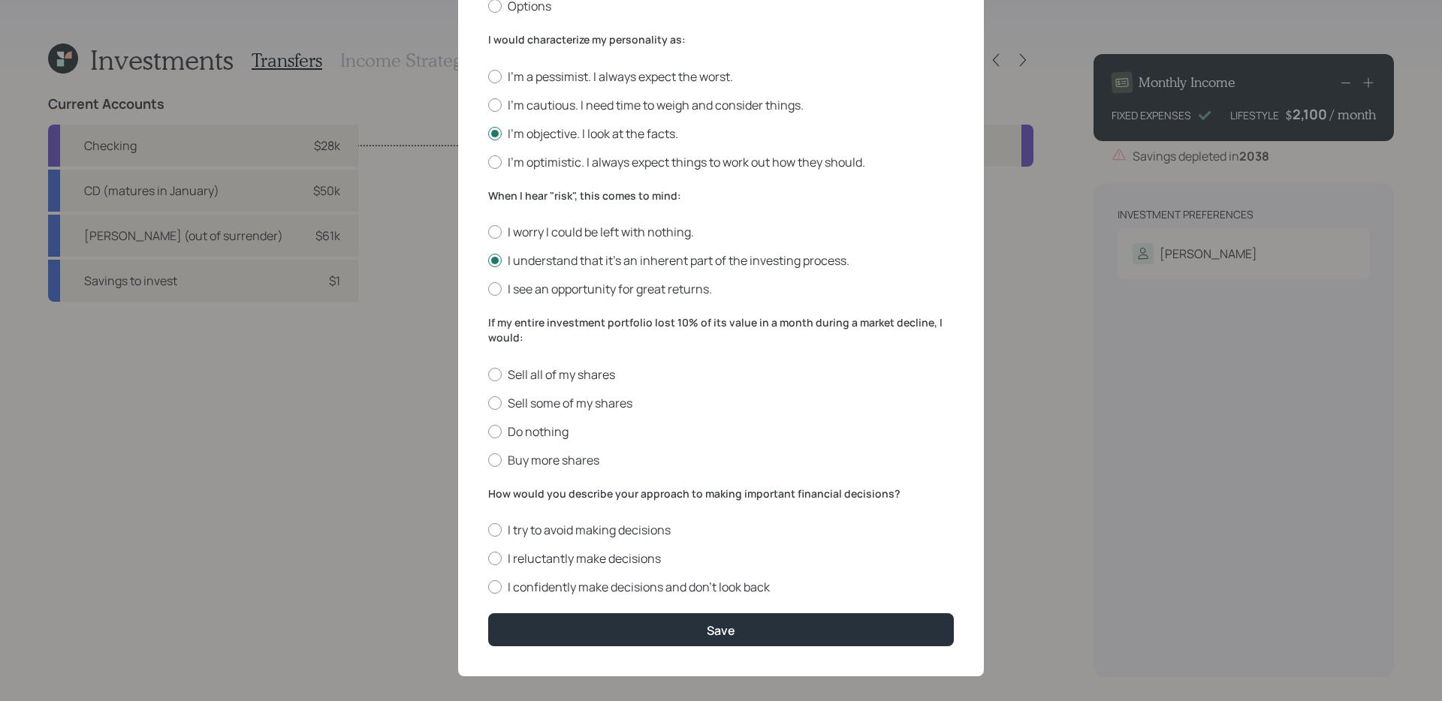
scroll to position [399, 0]
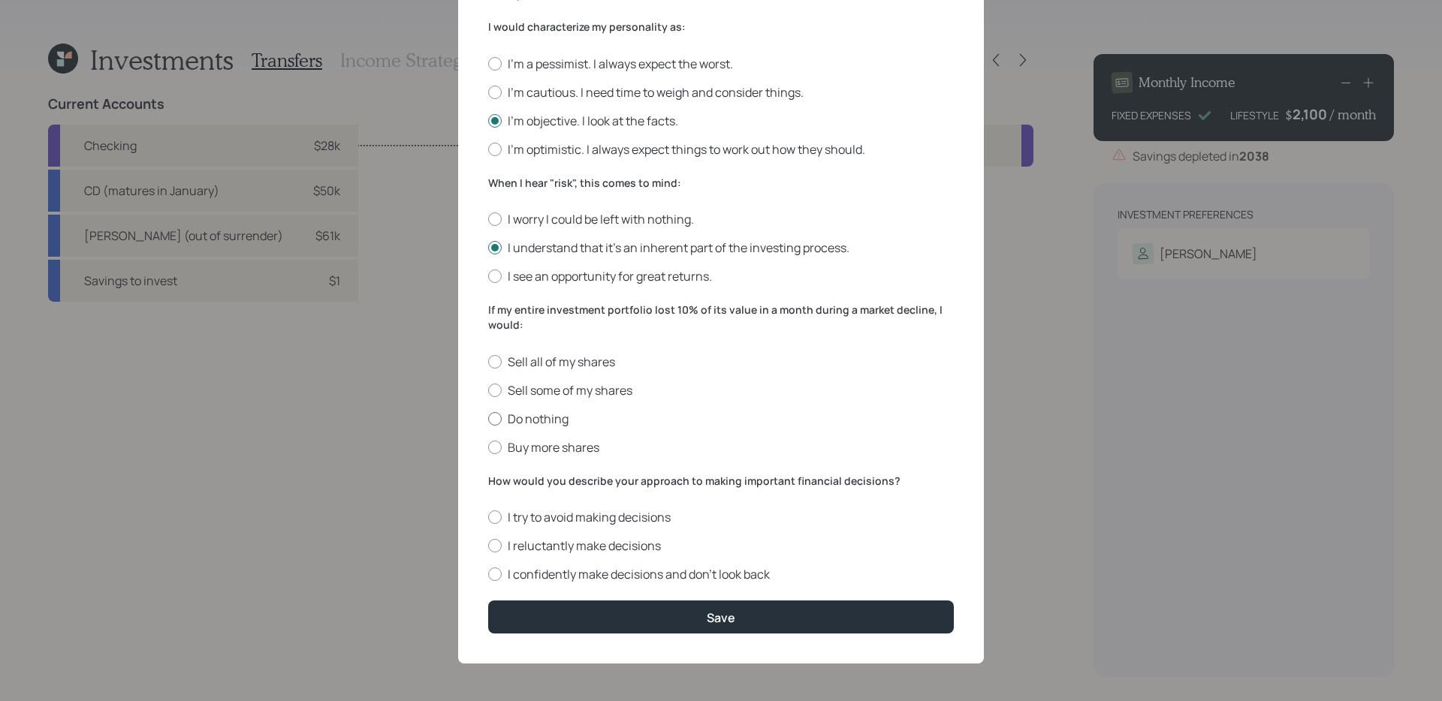
click at [538, 421] on label "Do nothing" at bounding box center [721, 419] width 466 height 17
click at [488, 419] on input "Do nothing" at bounding box center [487, 418] width 1 height 1
radio input "true"
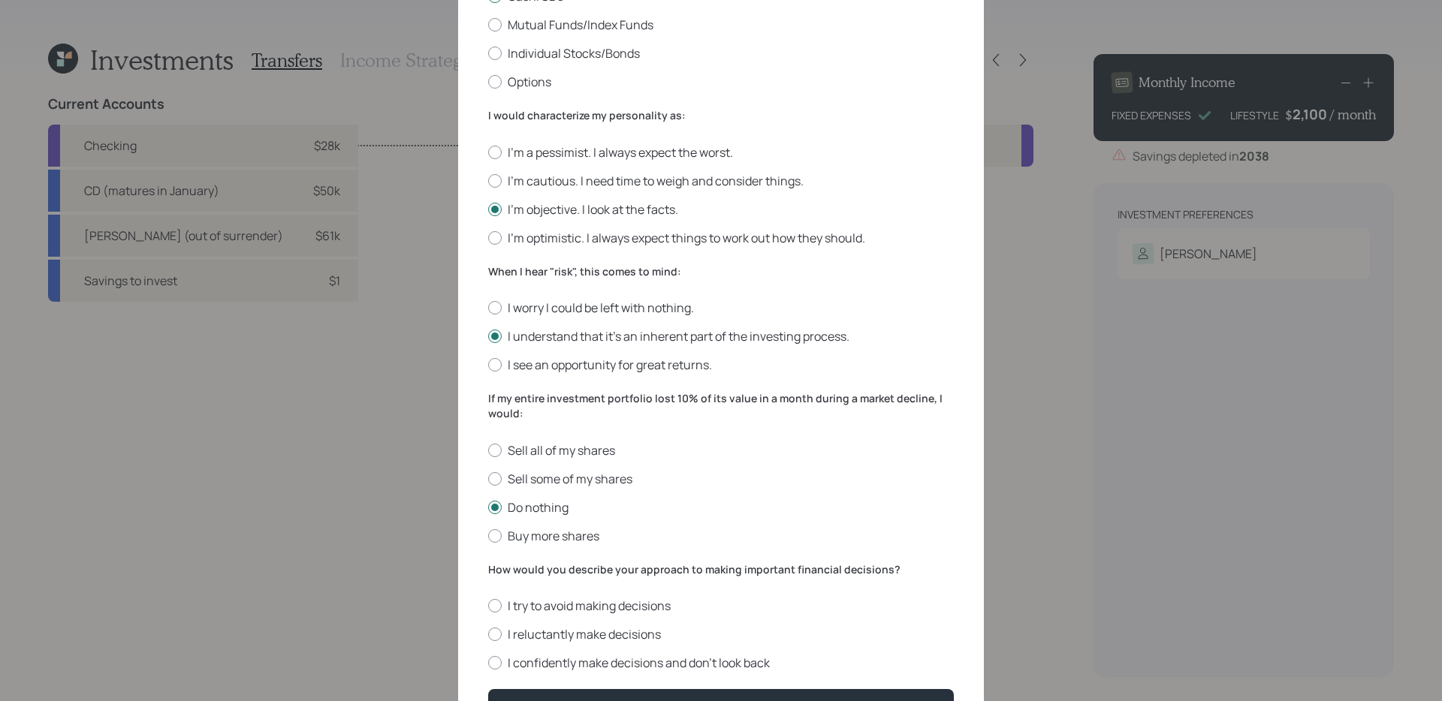
scroll to position [309, 0]
click at [581, 27] on label "Mutual Funds/Index Funds" at bounding box center [721, 26] width 466 height 17
click at [488, 27] on input "Mutual Funds/Index Funds" at bounding box center [487, 26] width 1 height 1
radio input "true"
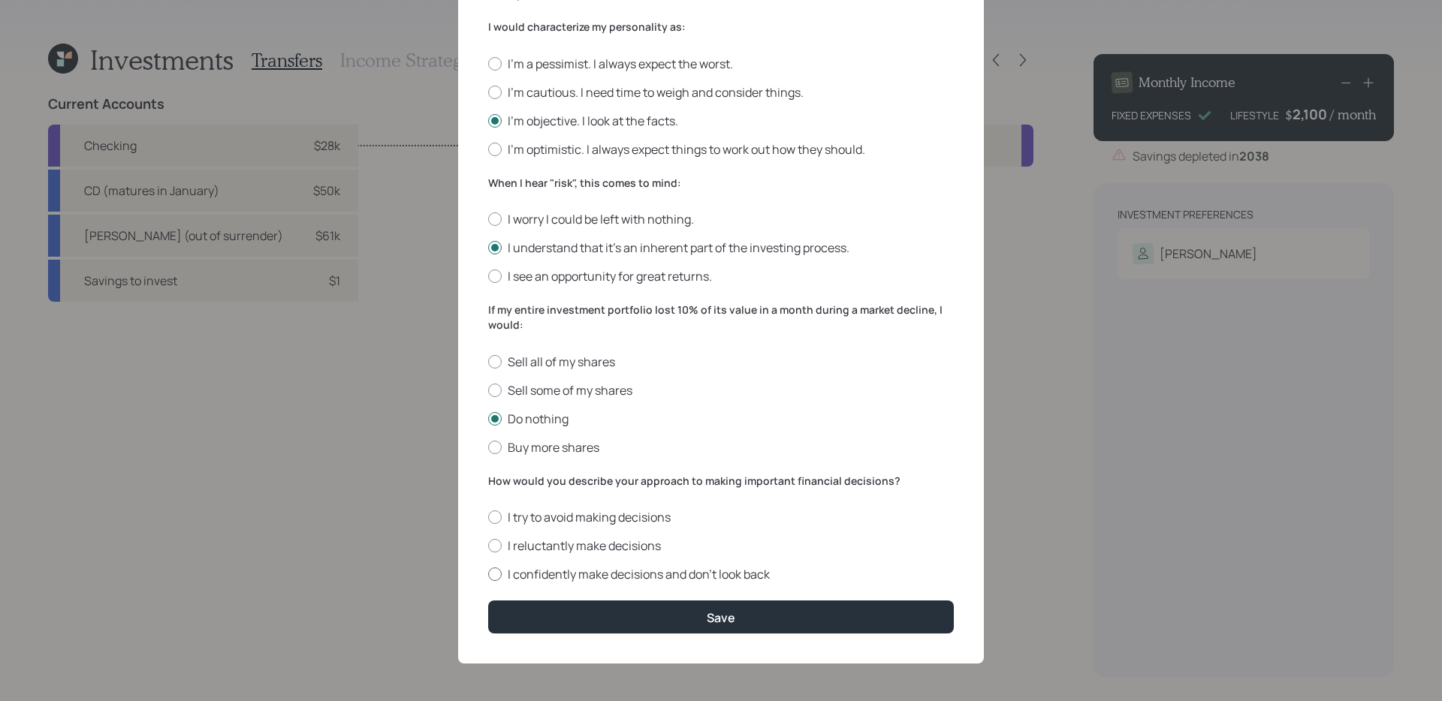
click at [574, 568] on label "I confidently make decisions and don’t look back" at bounding box center [721, 574] width 466 height 17
click at [488, 574] on input "I confidently make decisions and don’t look back" at bounding box center [487, 574] width 1 height 1
radio input "true"
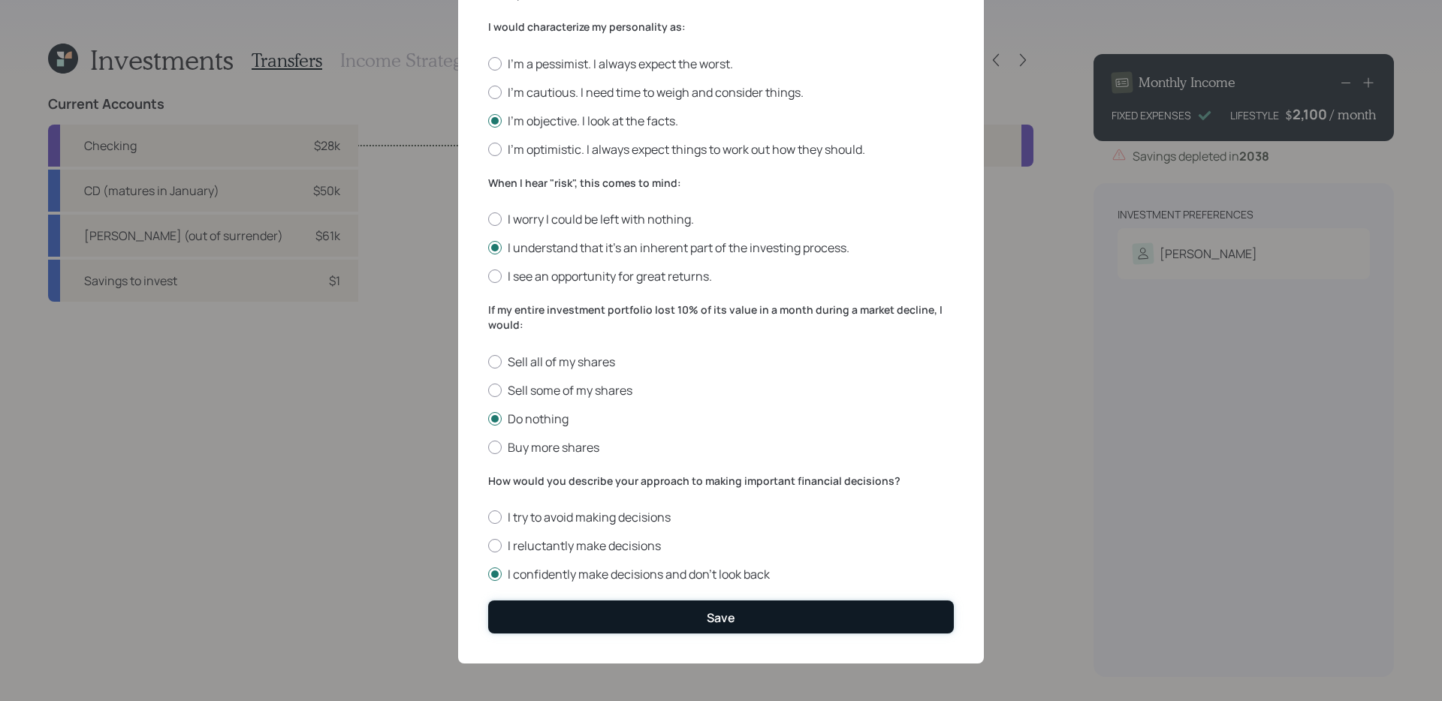
click at [630, 616] on button "Save" at bounding box center [721, 617] width 466 height 32
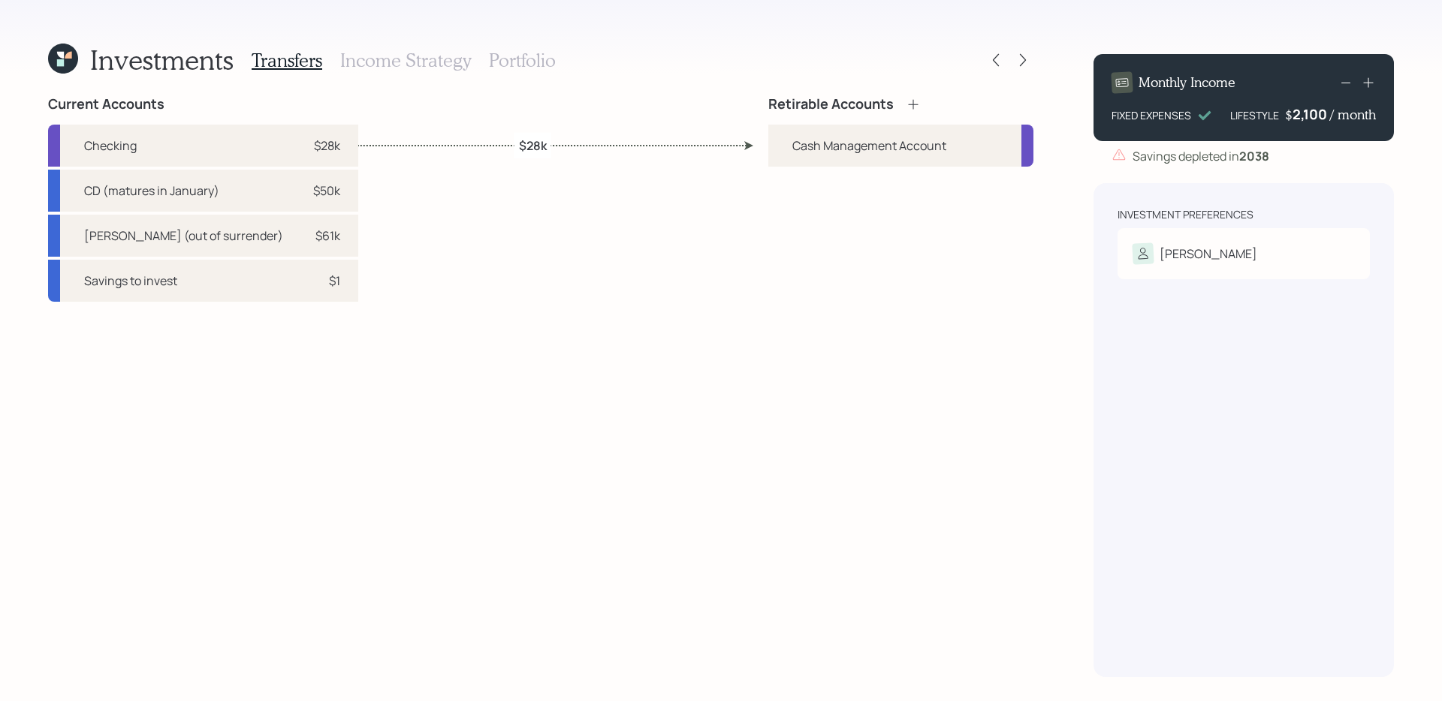
click at [701, 342] on div "Current Accounts Checking $28k CD (matures in January) $50k Annuity (out of sur…" at bounding box center [540, 386] width 985 height 581
click at [997, 55] on icon at bounding box center [996, 60] width 6 height 13
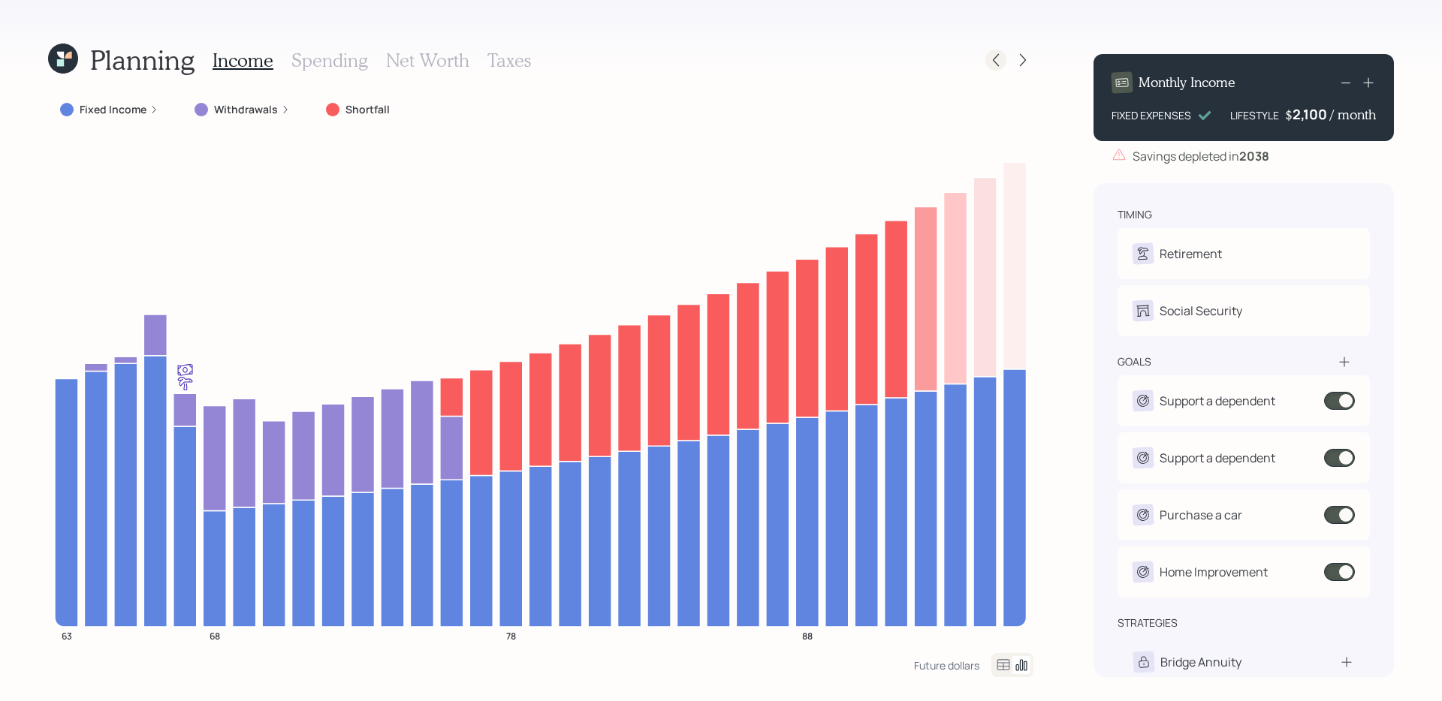
click at [996, 57] on icon at bounding box center [996, 60] width 6 height 13
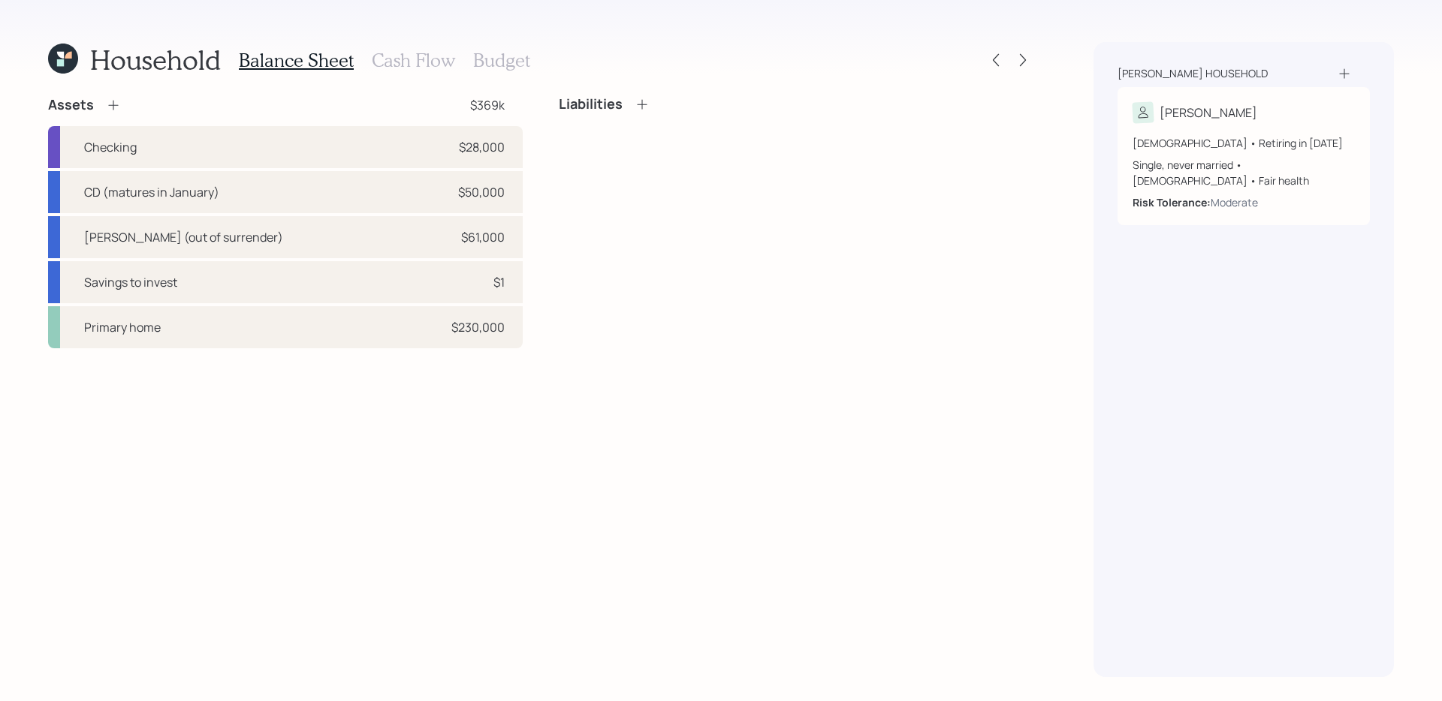
click at [492, 65] on h3 "Budget" at bounding box center [501, 61] width 57 height 22
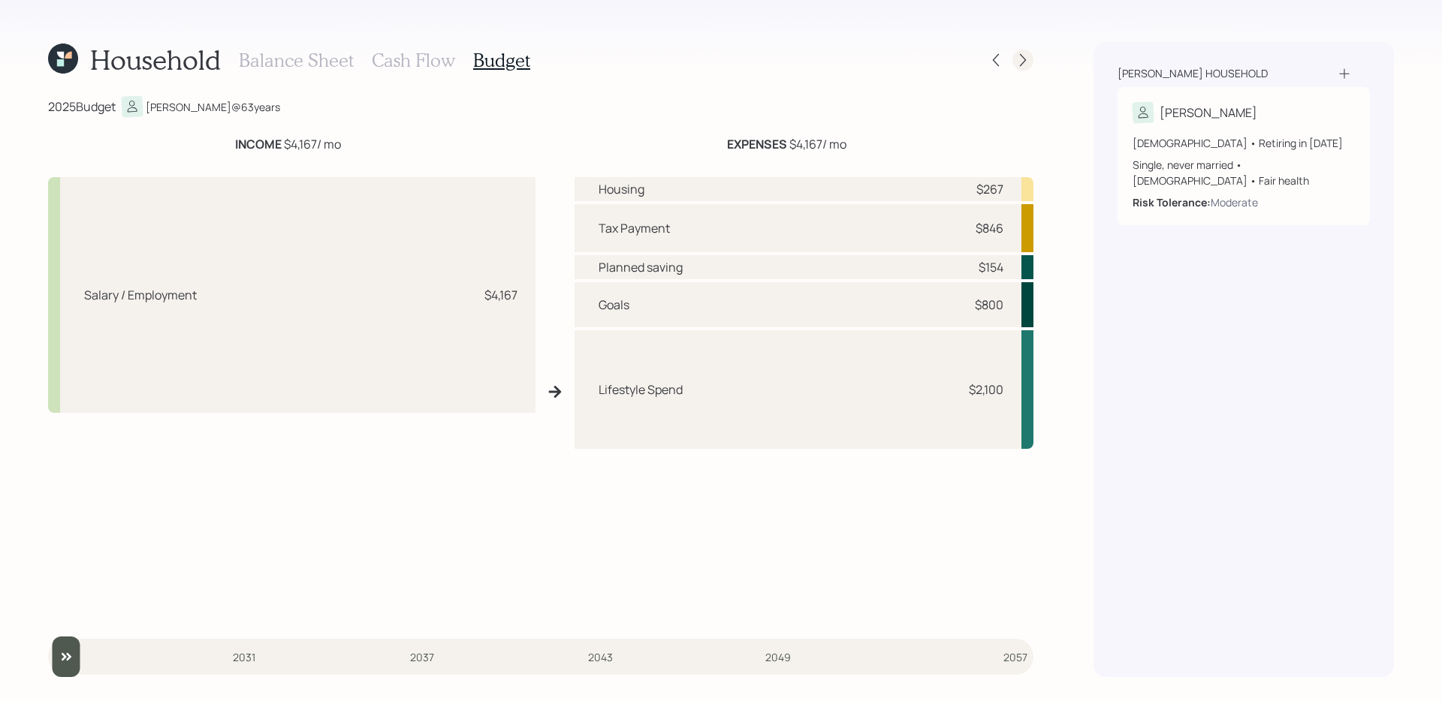
click at [1027, 60] on icon at bounding box center [1022, 60] width 15 height 15
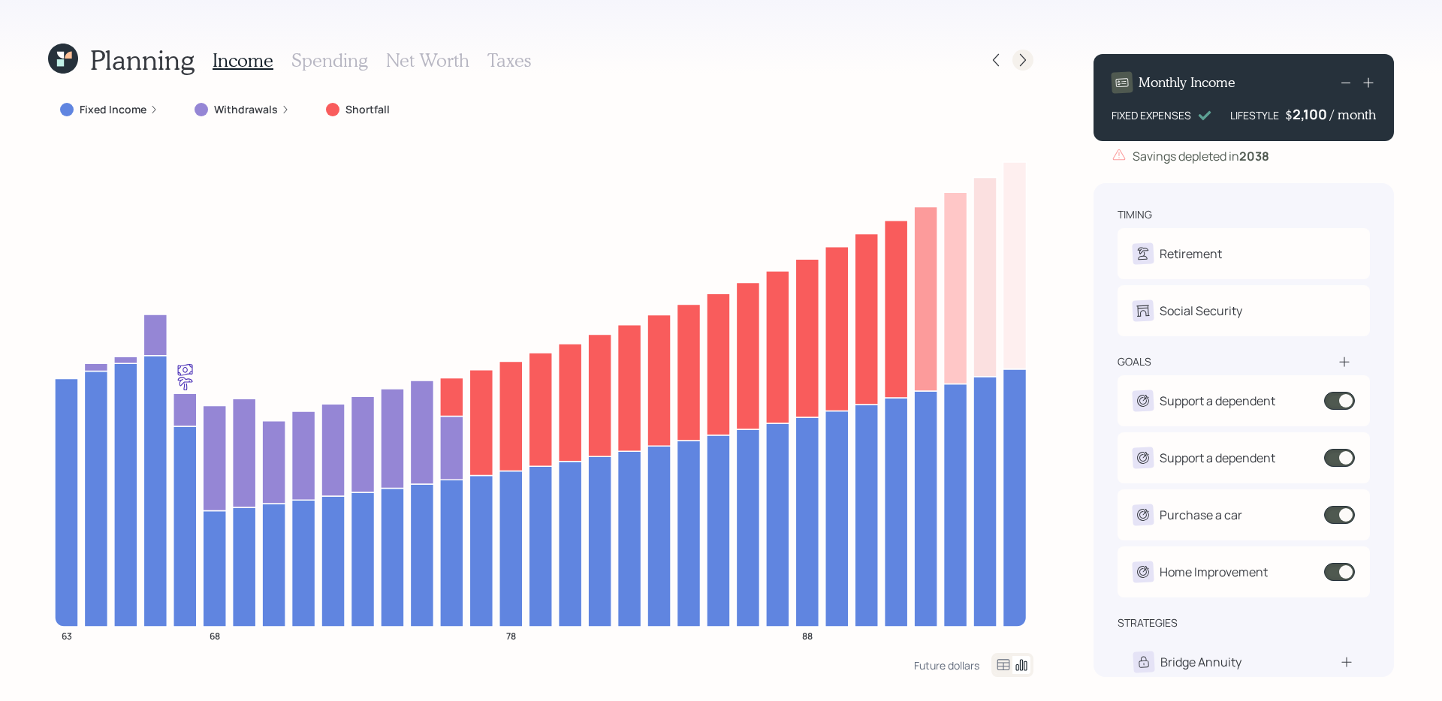
click at [1015, 64] on icon at bounding box center [1022, 60] width 15 height 15
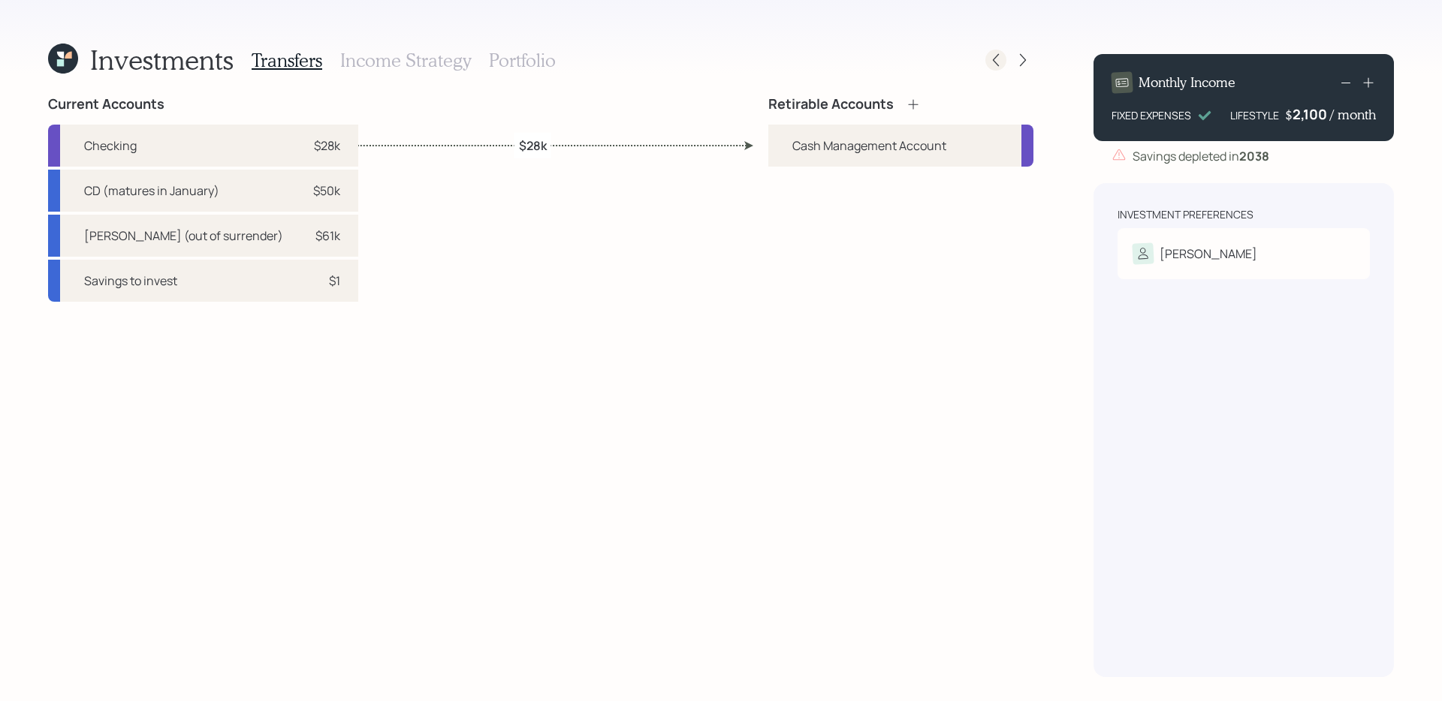
click at [990, 56] on icon at bounding box center [995, 60] width 15 height 15
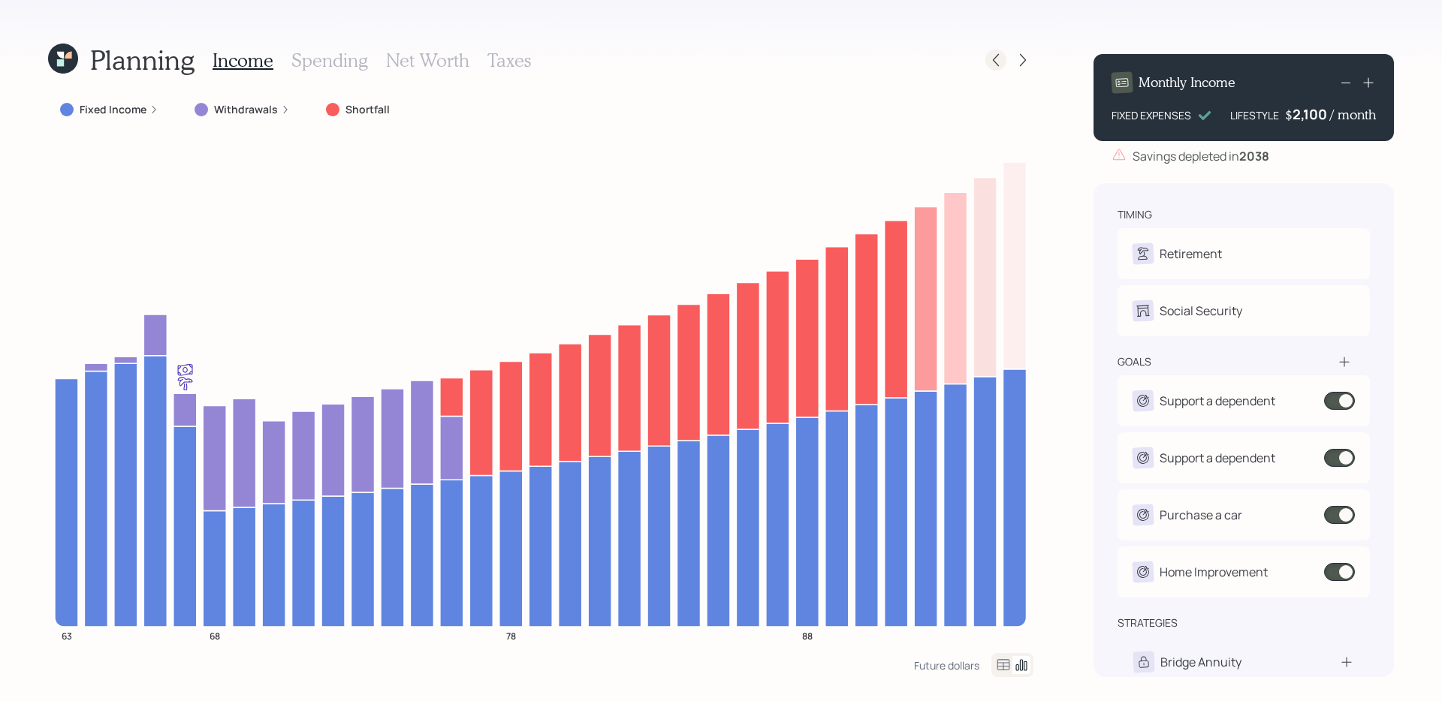
click at [993, 59] on icon at bounding box center [995, 60] width 15 height 15
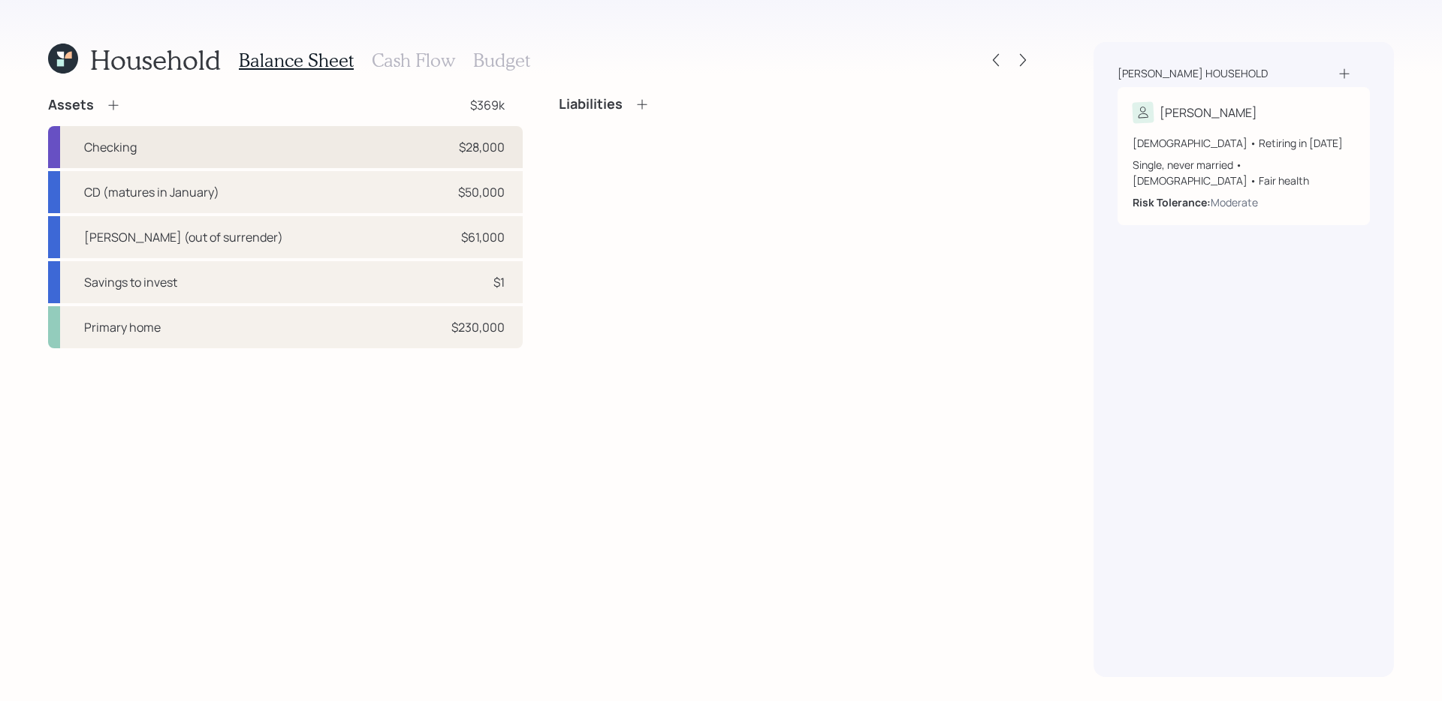
click at [374, 136] on div "Checking $28,000" at bounding box center [285, 147] width 475 height 42
select select "emergency_fund"
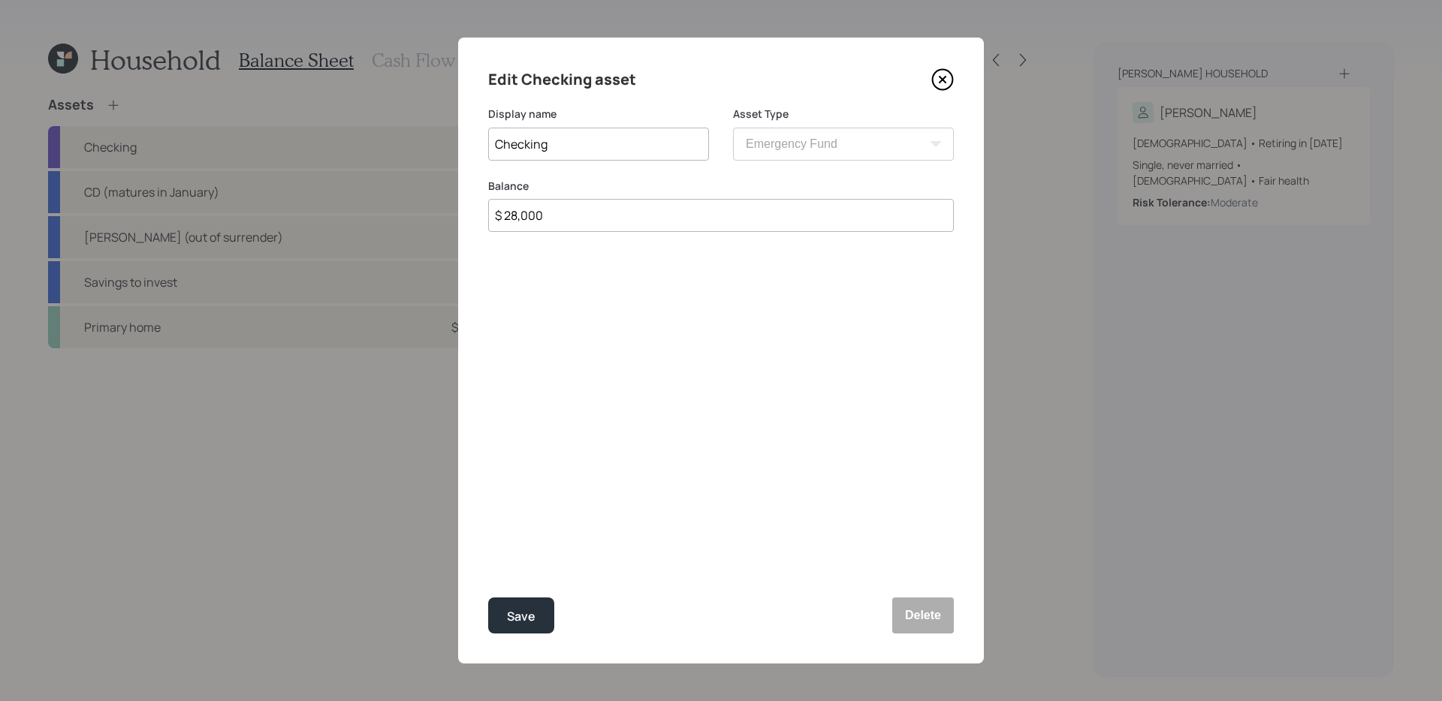
click at [696, 214] on input "$ 28,000" at bounding box center [721, 215] width 466 height 33
type input "$ 15,000"
click at [488, 598] on button "Save" at bounding box center [521, 616] width 66 height 36
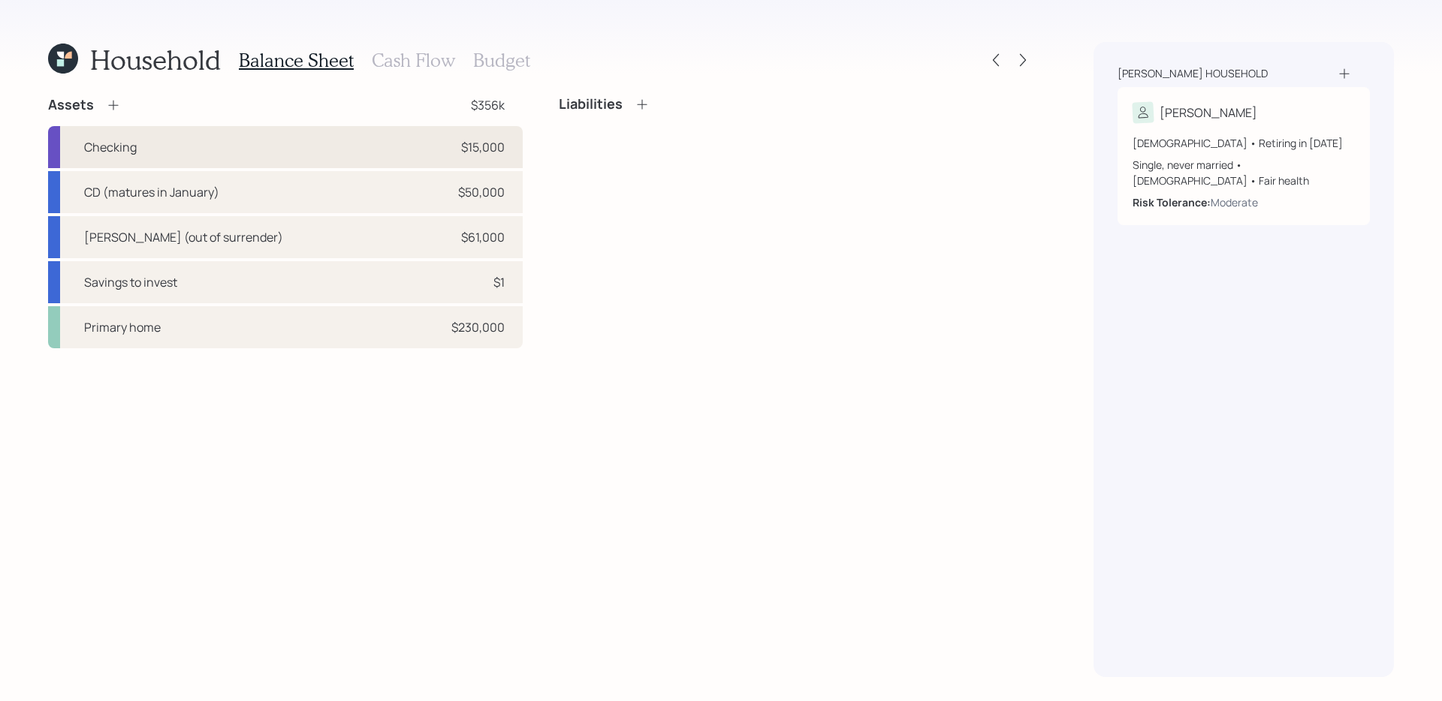
click at [432, 148] on div "Checking $15,000" at bounding box center [285, 147] width 475 height 42
select select "emergency_fund"
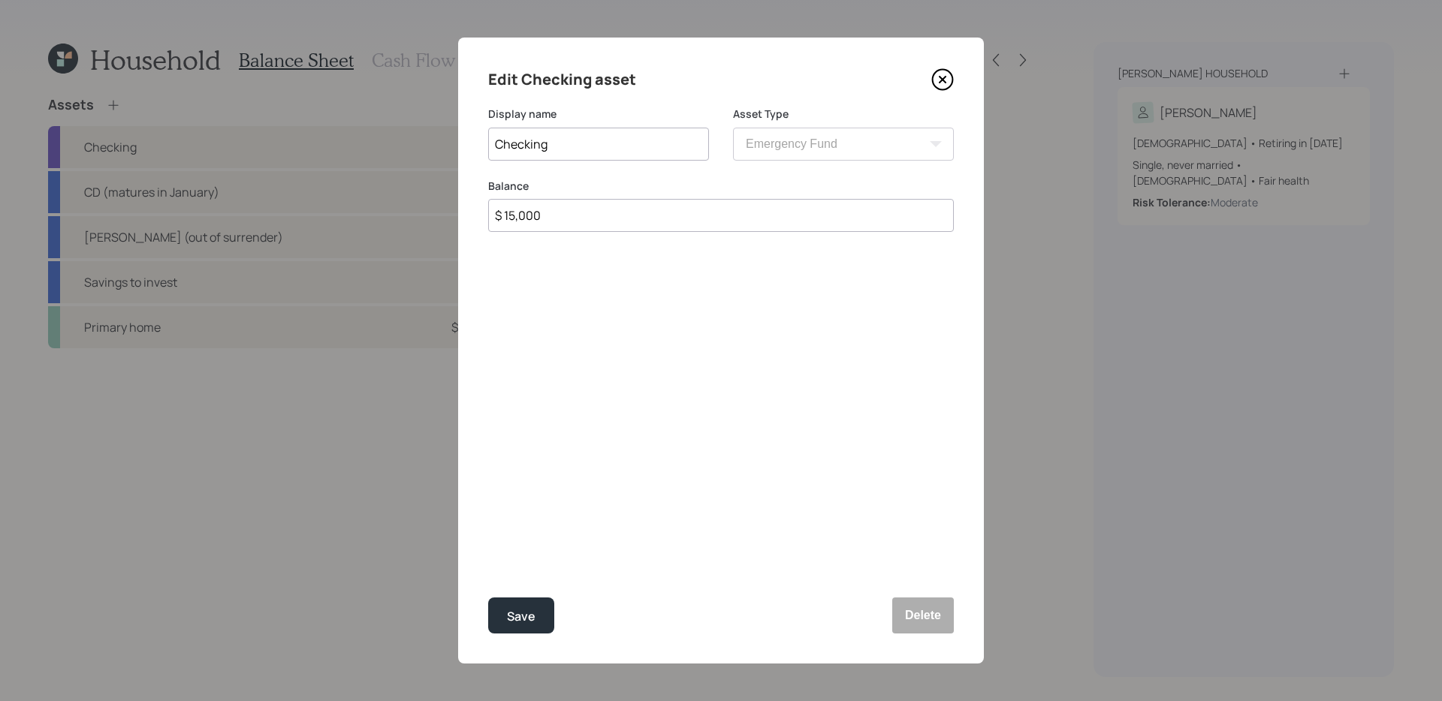
click at [783, 222] on input "$ 15,000" at bounding box center [721, 215] width 466 height 33
type input "$ 10,000"
click at [488, 598] on button "Save" at bounding box center [521, 616] width 66 height 36
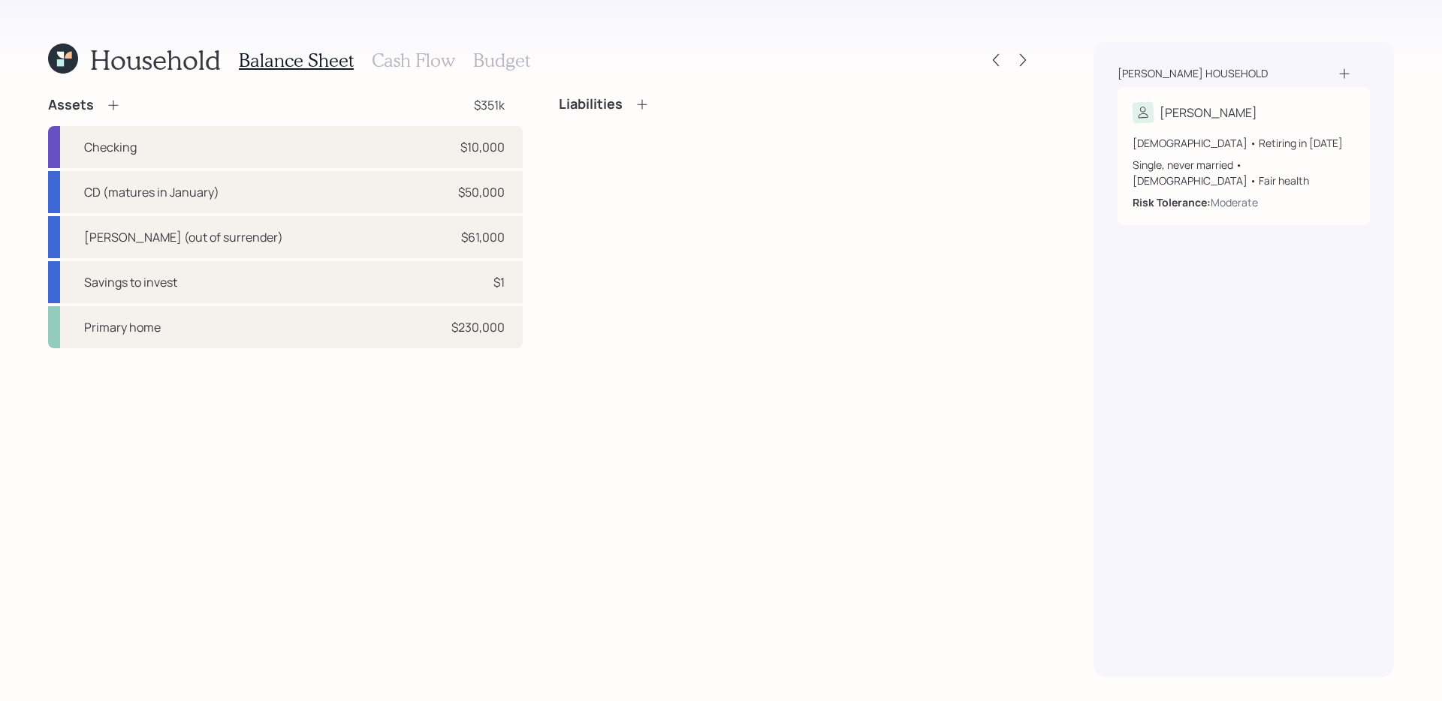
click at [116, 105] on icon at bounding box center [113, 105] width 15 height 15
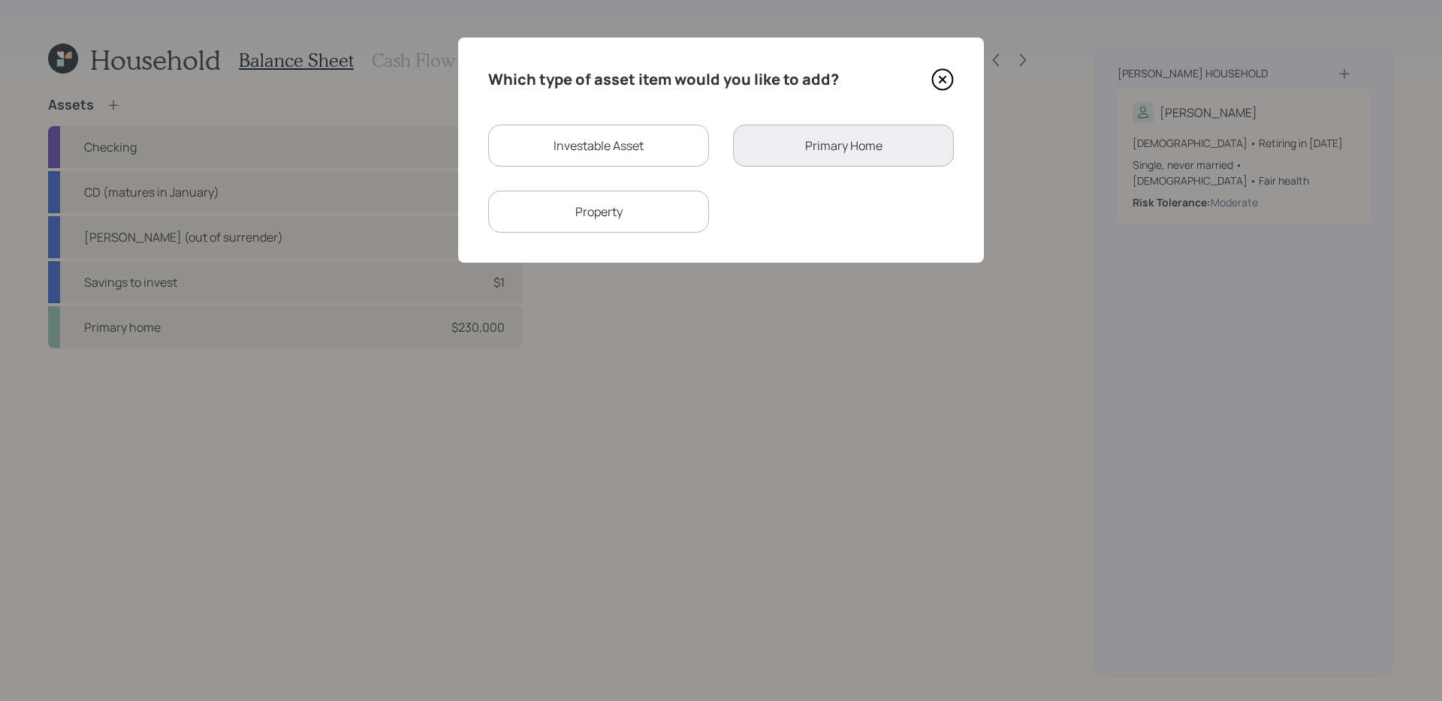
click at [674, 153] on div "Investable Asset" at bounding box center [598, 146] width 221 height 42
select select "taxable"
select select "balanced"
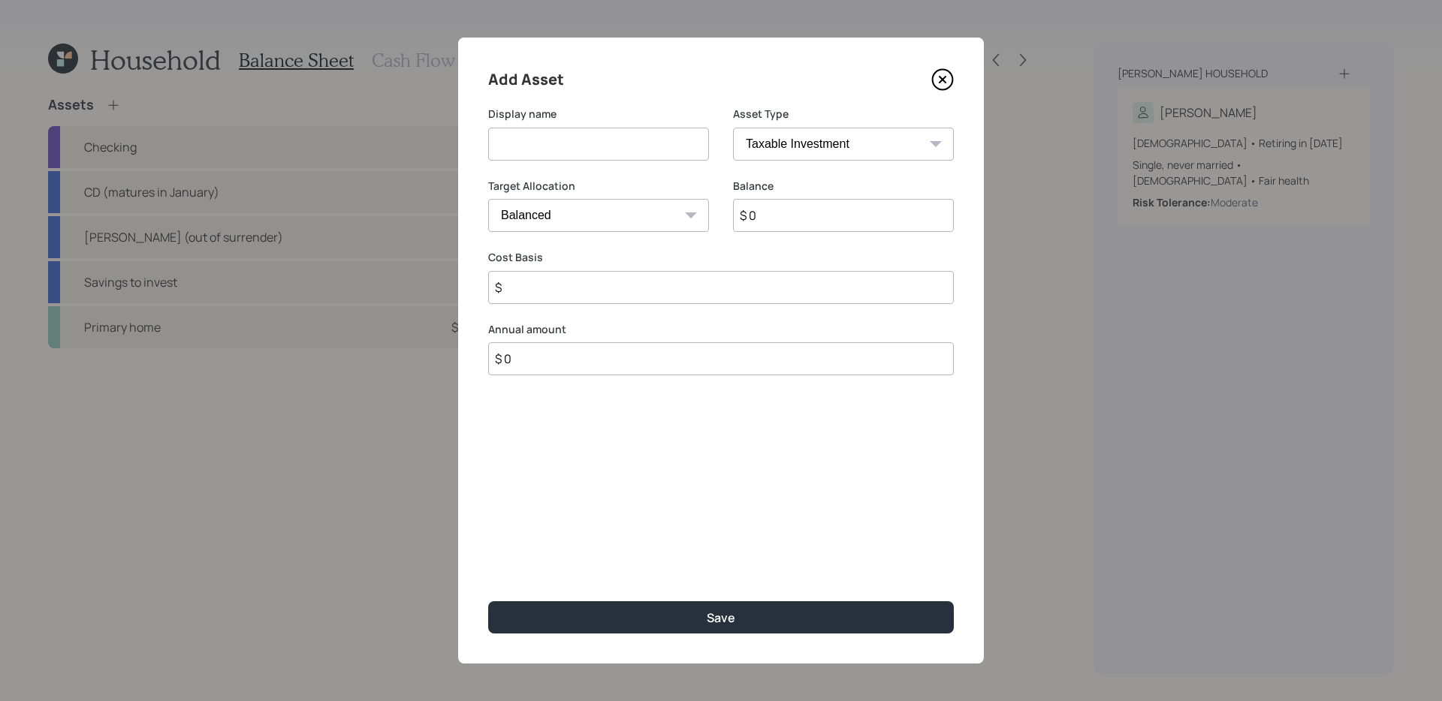
click at [640, 147] on input at bounding box center [598, 144] width 221 height 33
type input "Cash to invest"
type input "$ 18,000"
click at [488, 602] on button "Save" at bounding box center [721, 618] width 466 height 32
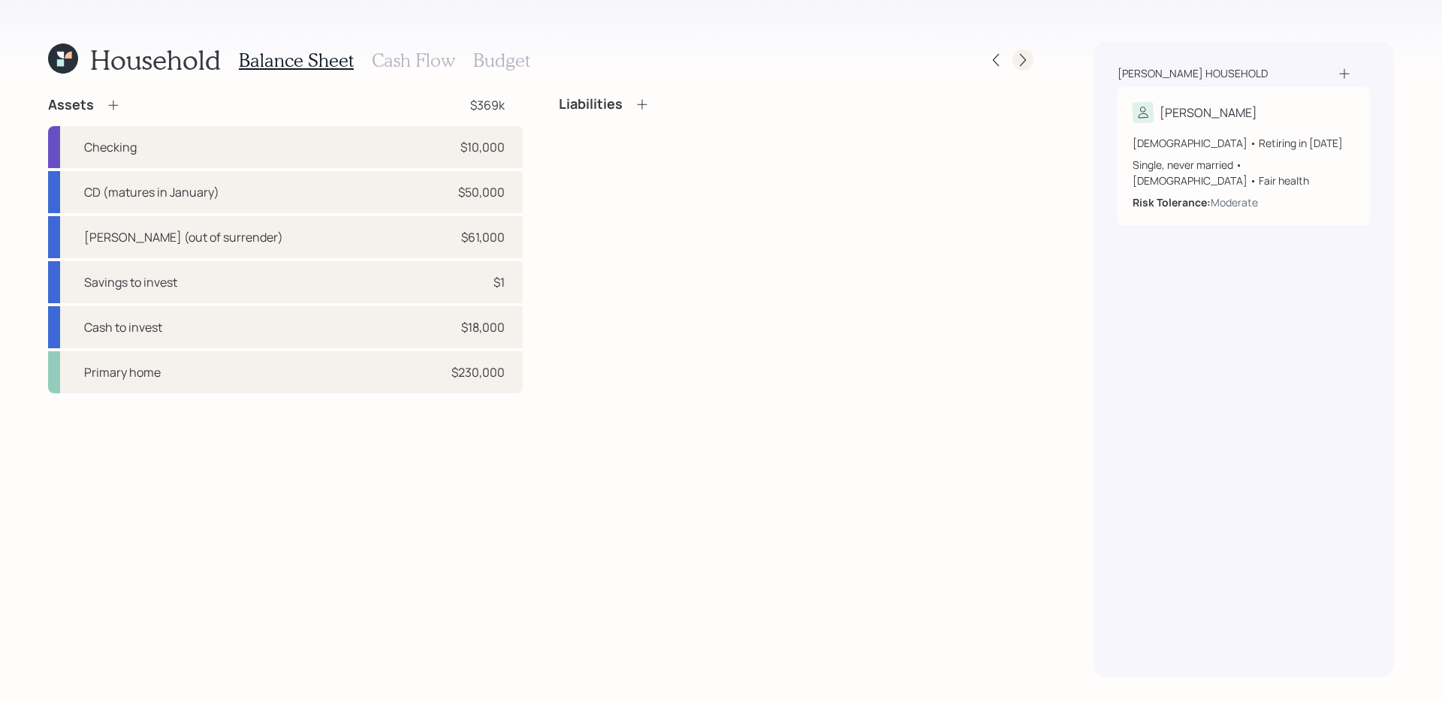
click at [1020, 56] on icon at bounding box center [1022, 60] width 15 height 15
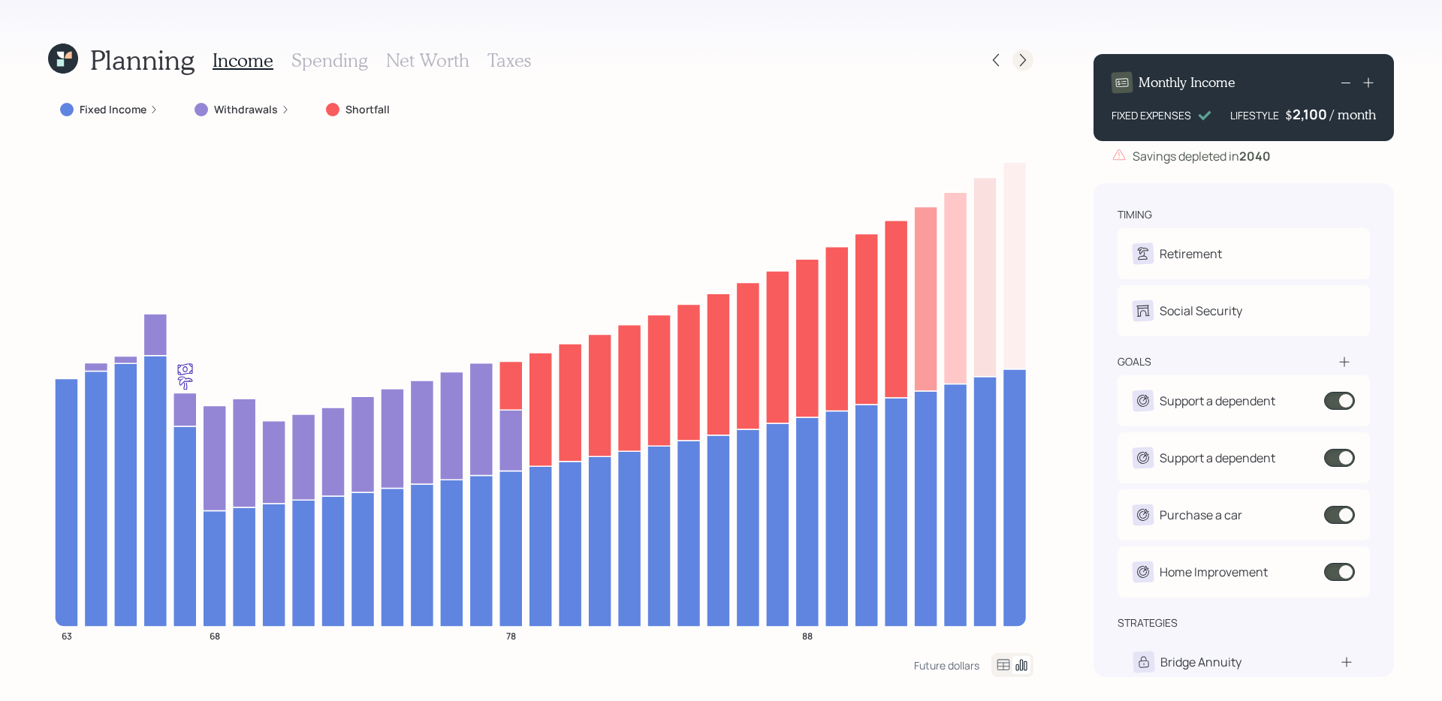
click at [1021, 63] on icon at bounding box center [1023, 60] width 6 height 13
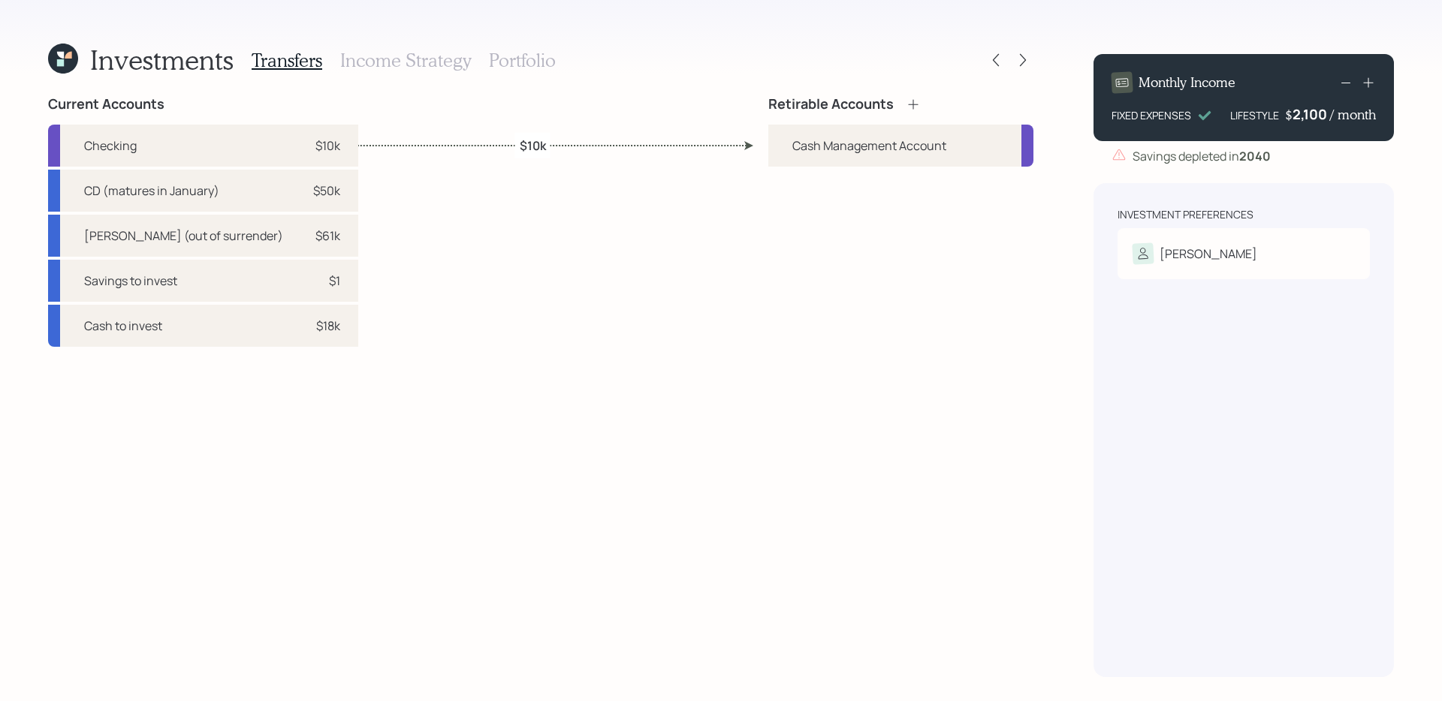
click at [359, 265] on div "Current Accounts Checking $10k CD (matures in January) $50k Annuity (out of sur…" at bounding box center [540, 386] width 985 height 581
click at [914, 104] on icon at bounding box center [913, 104] width 15 height 15
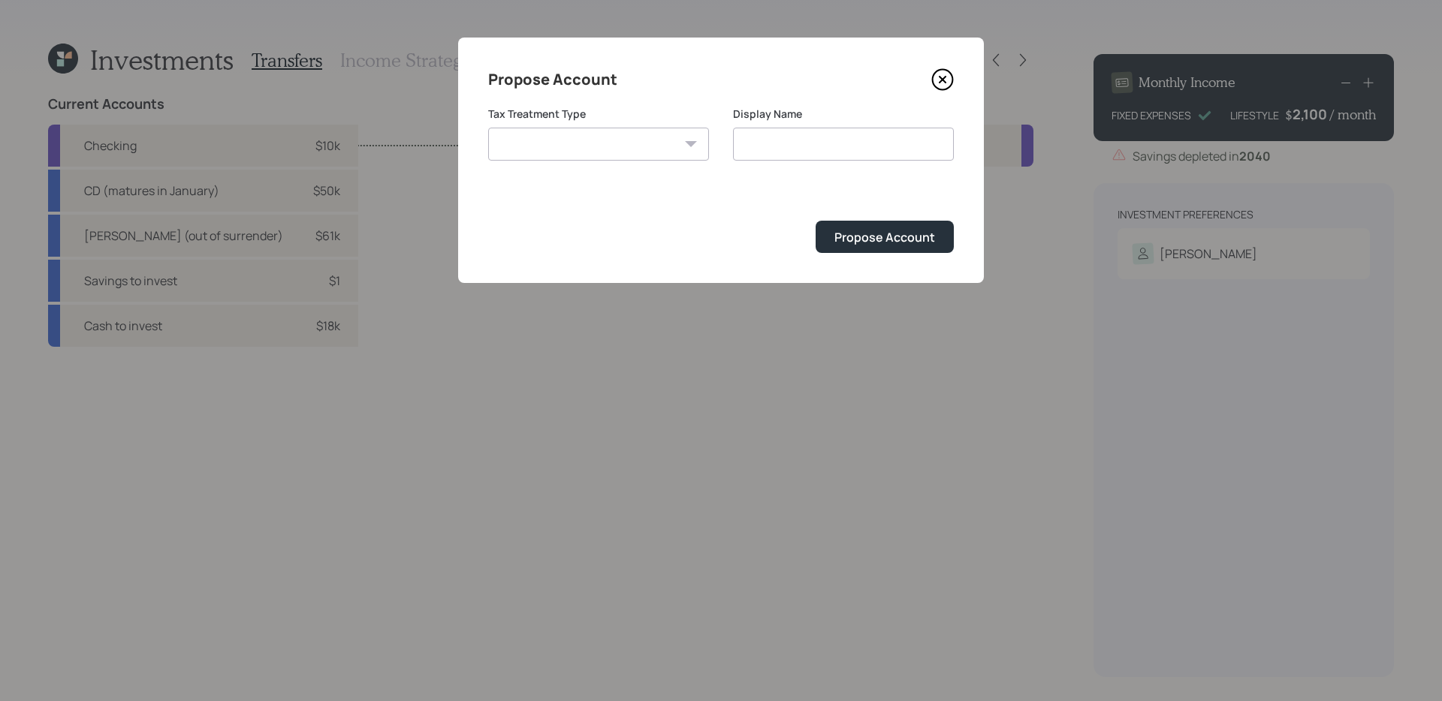
click at [698, 146] on select "Roth Taxable Traditional" at bounding box center [598, 144] width 221 height 33
select select "taxable"
click at [488, 128] on select "Roth Taxable Traditional" at bounding box center [598, 144] width 221 height 33
type input "Taxable"
click at [891, 244] on div "Propose Account" at bounding box center [884, 237] width 101 height 17
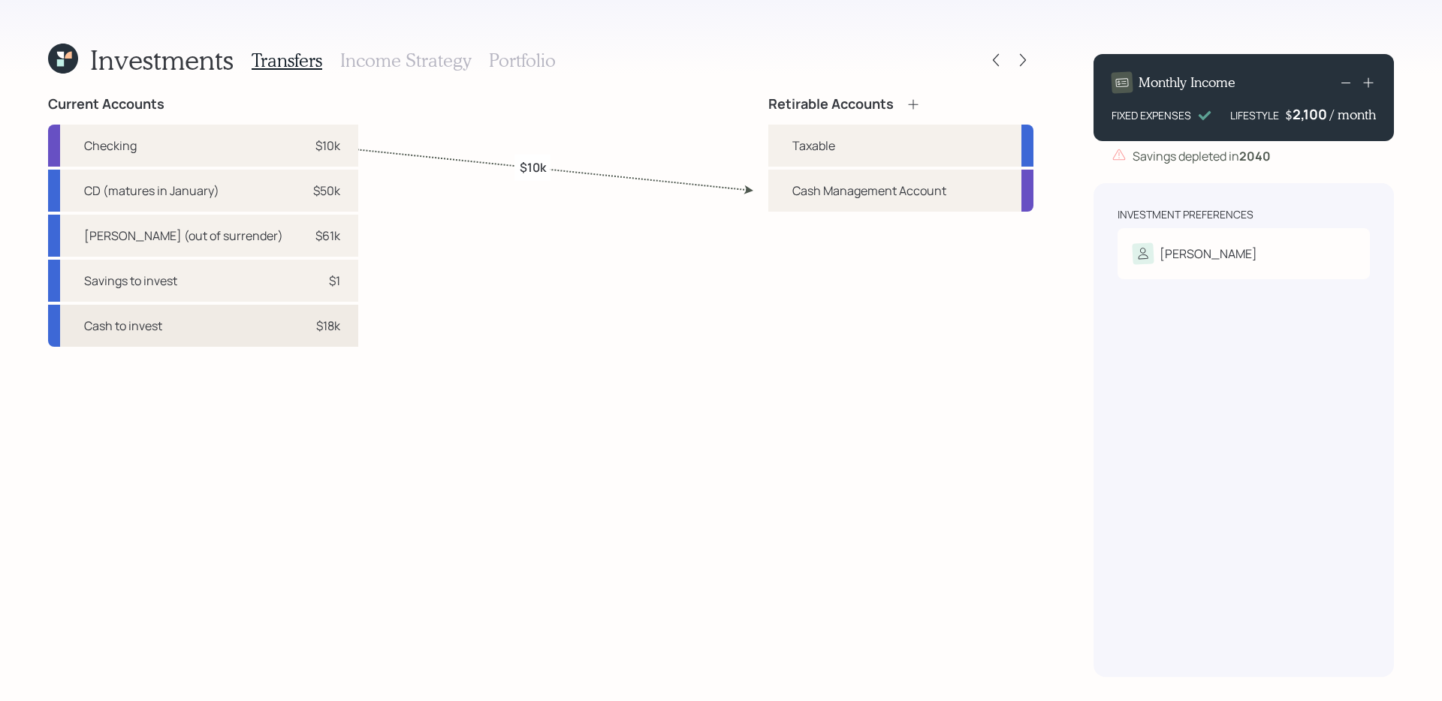
click at [172, 333] on div "Cash to invest $18k" at bounding box center [203, 326] width 310 height 42
click at [831, 141] on div "Taxable" at bounding box center [813, 146] width 43 height 18
select select "6ba6df05-30ff-441f-a344-ec10ecab1002"
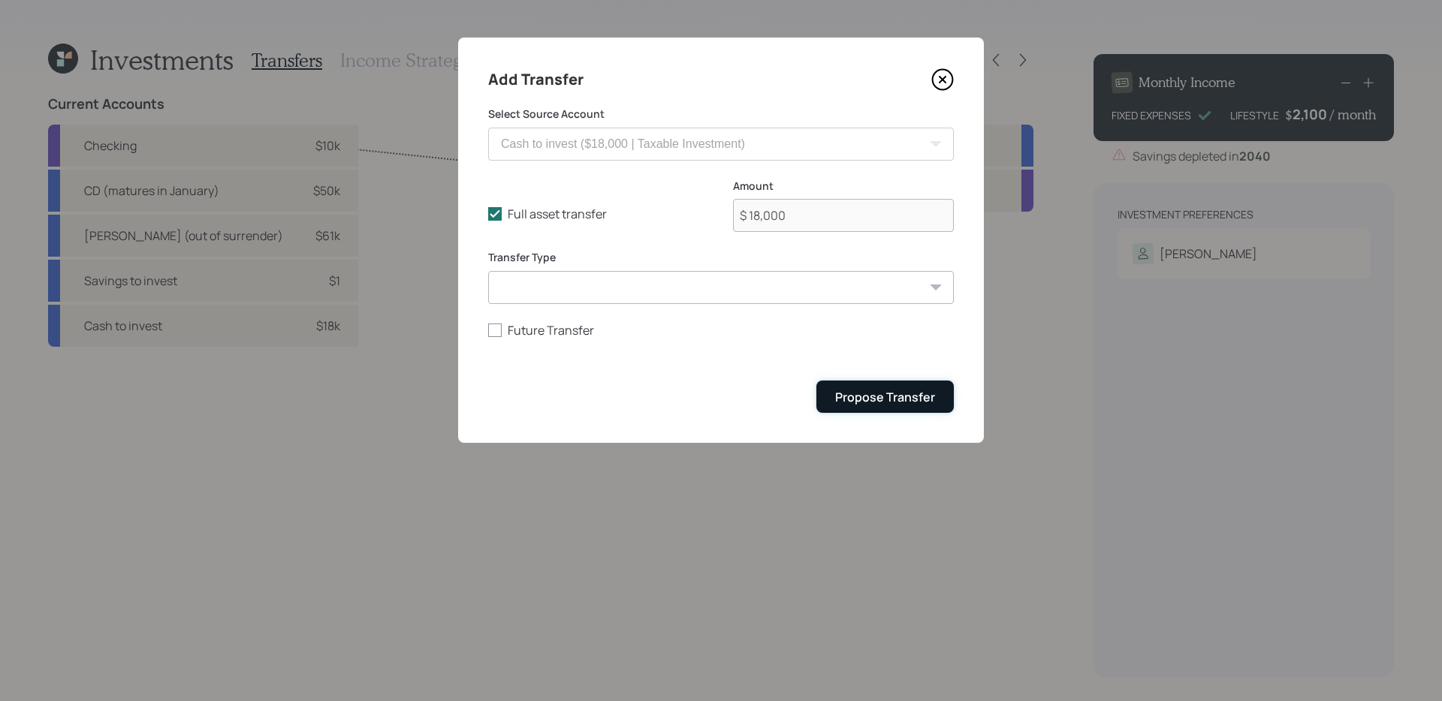
click at [909, 403] on div "Propose Transfer" at bounding box center [885, 397] width 100 height 17
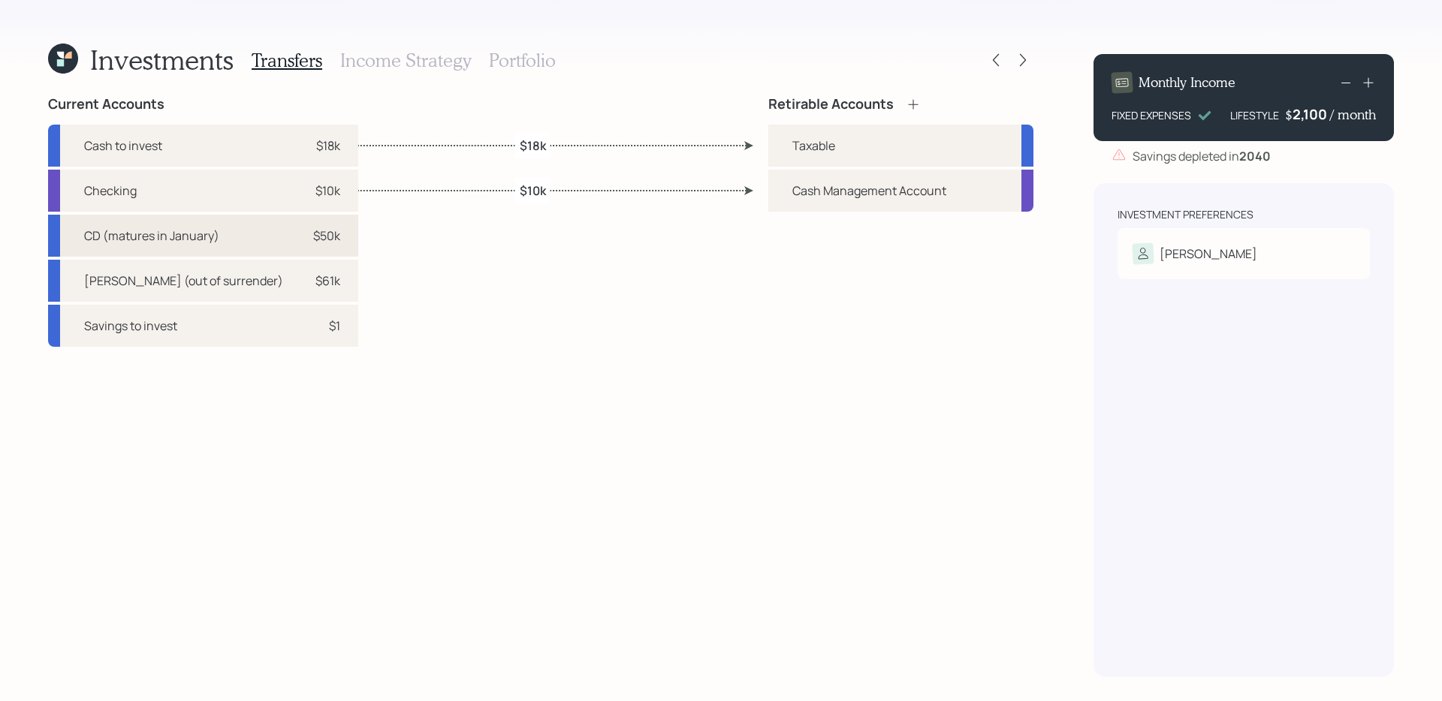
click at [313, 243] on div "$50k" at bounding box center [326, 236] width 27 height 18
click at [354, 256] on div "Current Accounts Cash to invest $18k Checking $10k CD (matures in January) $50k…" at bounding box center [540, 386] width 985 height 581
click at [295, 241] on div "$50k" at bounding box center [317, 236] width 45 height 18
click at [806, 134] on div "Taxable" at bounding box center [900, 146] width 265 height 42
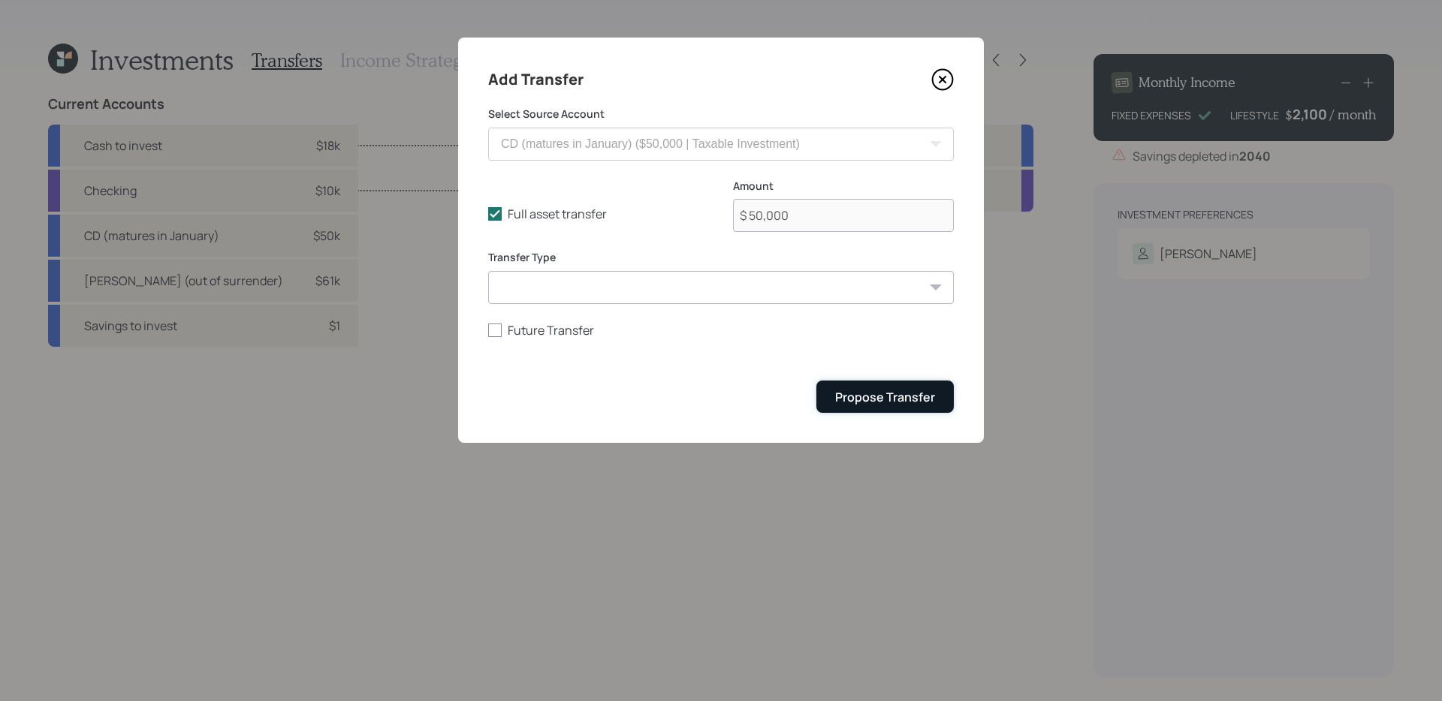
click at [910, 410] on button "Propose Transfer" at bounding box center [884, 397] width 137 height 32
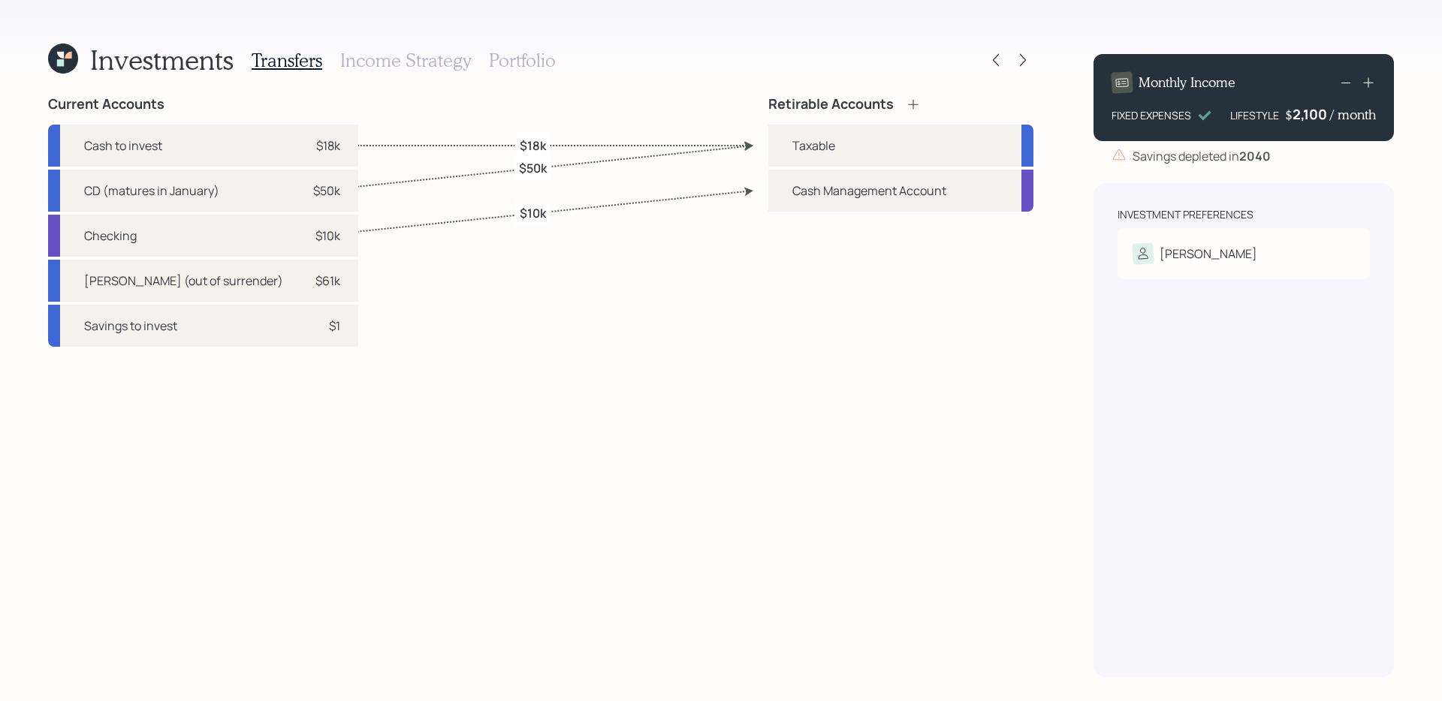
click at [917, 107] on icon at bounding box center [913, 104] width 15 height 15
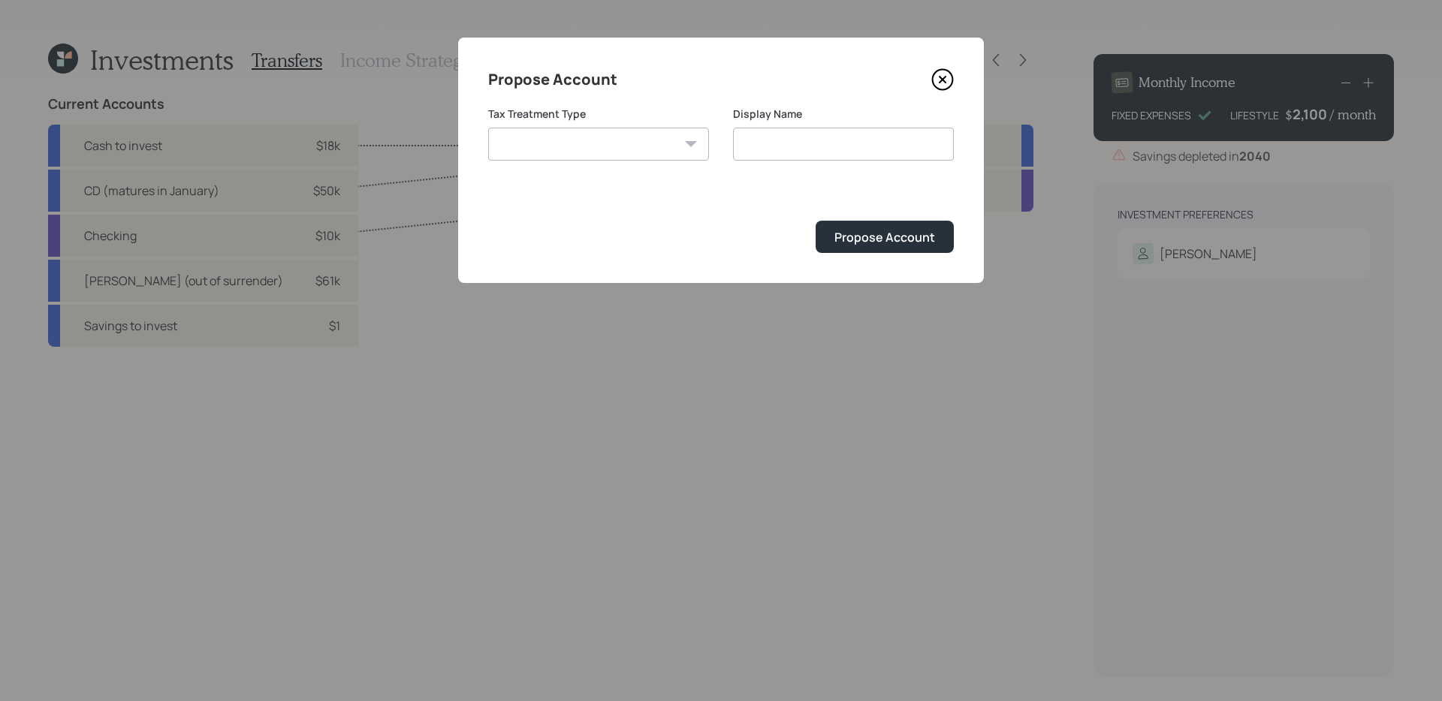
click at [685, 150] on select "Roth Taxable Traditional" at bounding box center [598, 144] width 221 height 33
select select "traditional"
click at [488, 128] on select "Roth Taxable Traditional" at bounding box center [598, 144] width 221 height 33
type input "Traditional"
click at [912, 239] on div "Propose Account" at bounding box center [884, 237] width 101 height 17
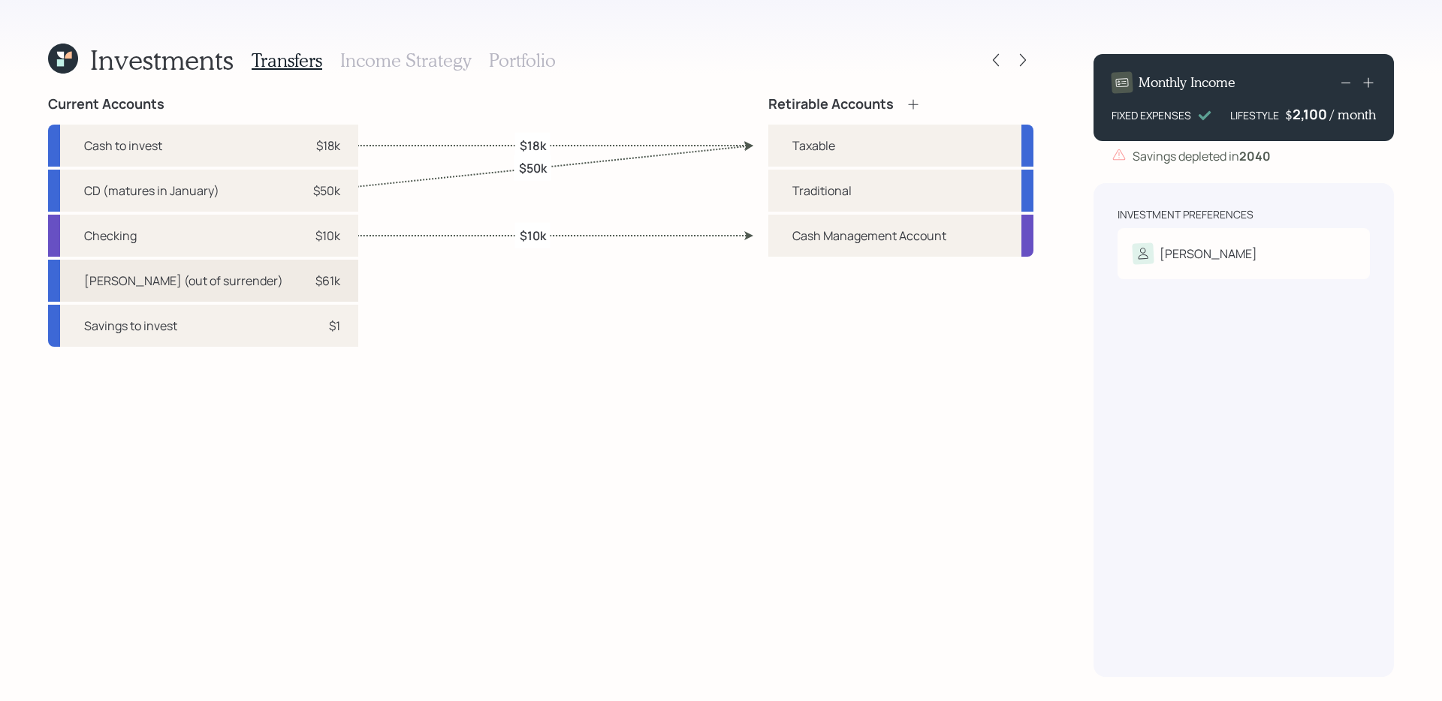
click at [198, 287] on div "Annuity (out of surrender)" at bounding box center [183, 281] width 199 height 18
click at [828, 188] on div "Traditional" at bounding box center [821, 191] width 59 height 18
select select "967136ea-5988-4eff-a145-15d15528b258"
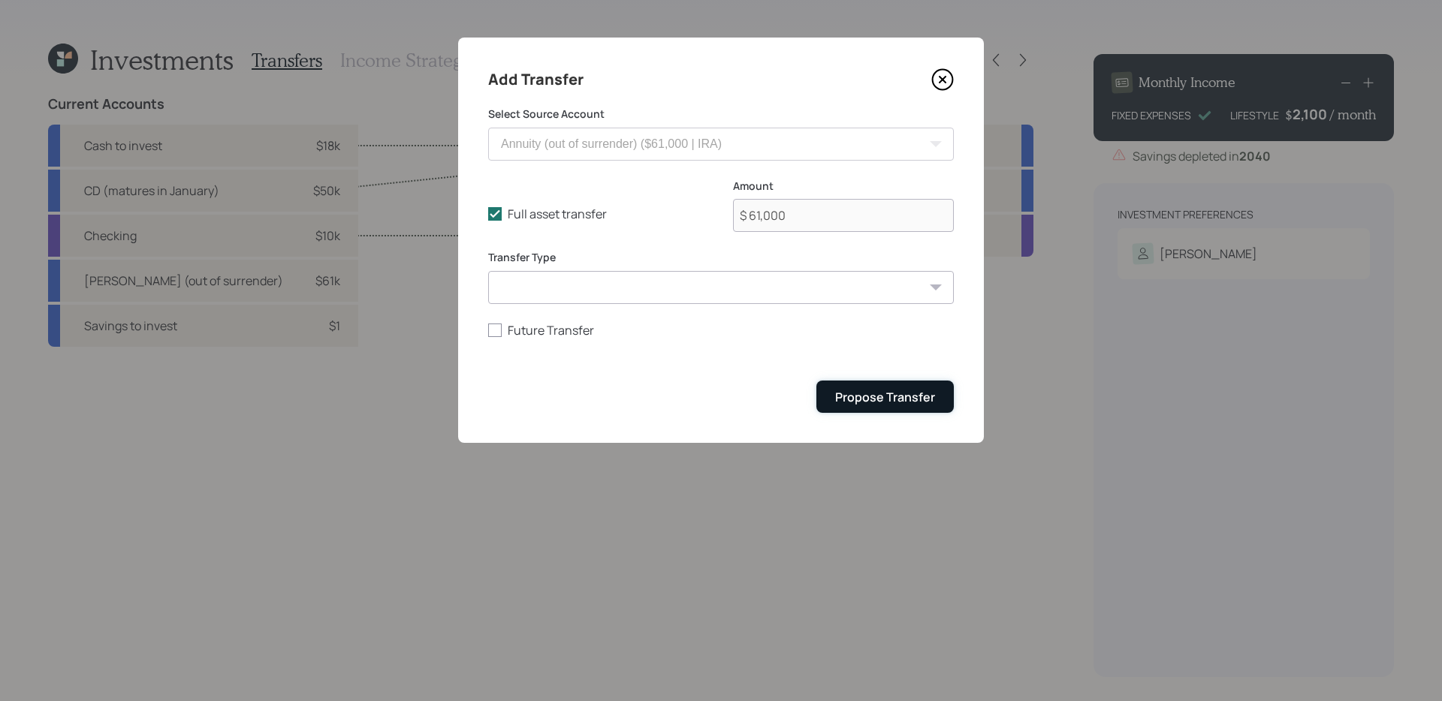
click at [876, 397] on div "Propose Transfer" at bounding box center [885, 397] width 100 height 17
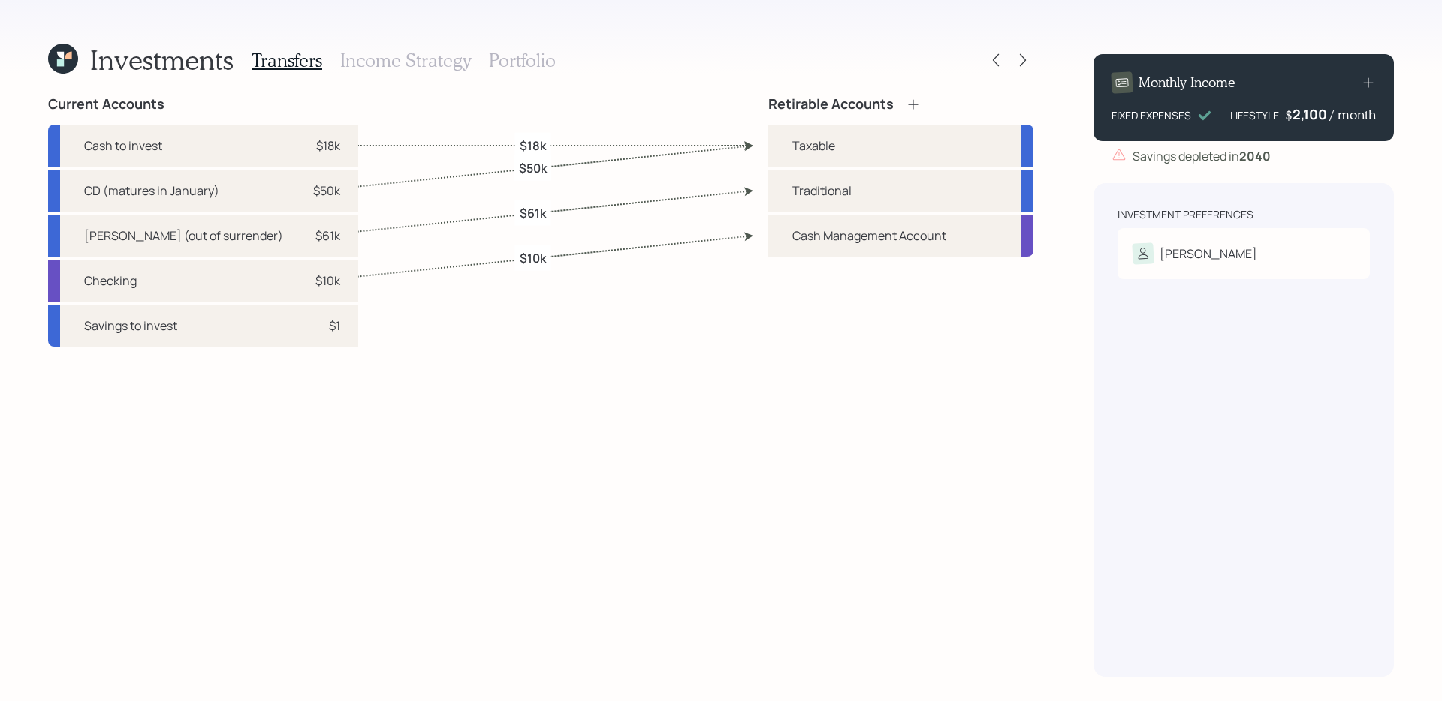
click at [420, 71] on div "Transfers Income Strategy Portfolio" at bounding box center [404, 60] width 304 height 36
click at [412, 66] on h3 "Income Strategy" at bounding box center [405, 61] width 131 height 22
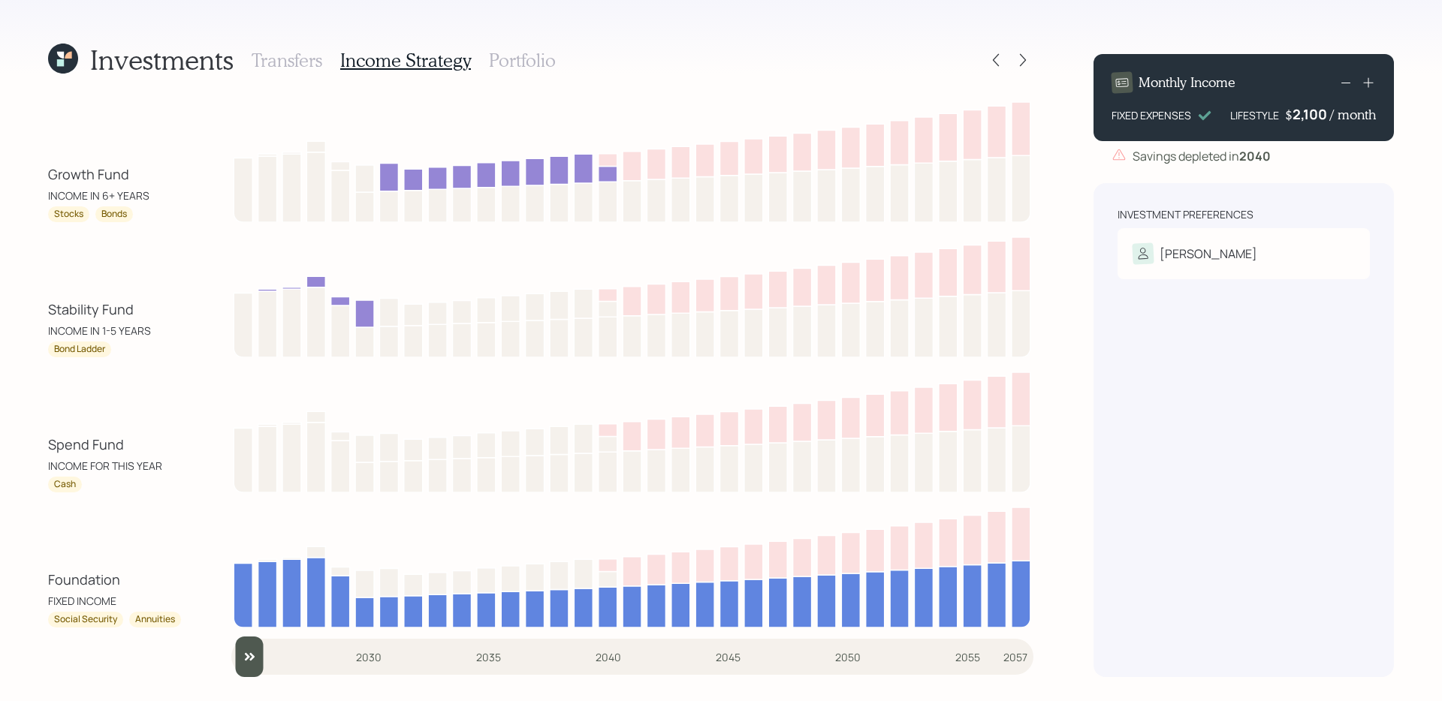
click at [537, 59] on h3 "Portfolio" at bounding box center [522, 61] width 67 height 22
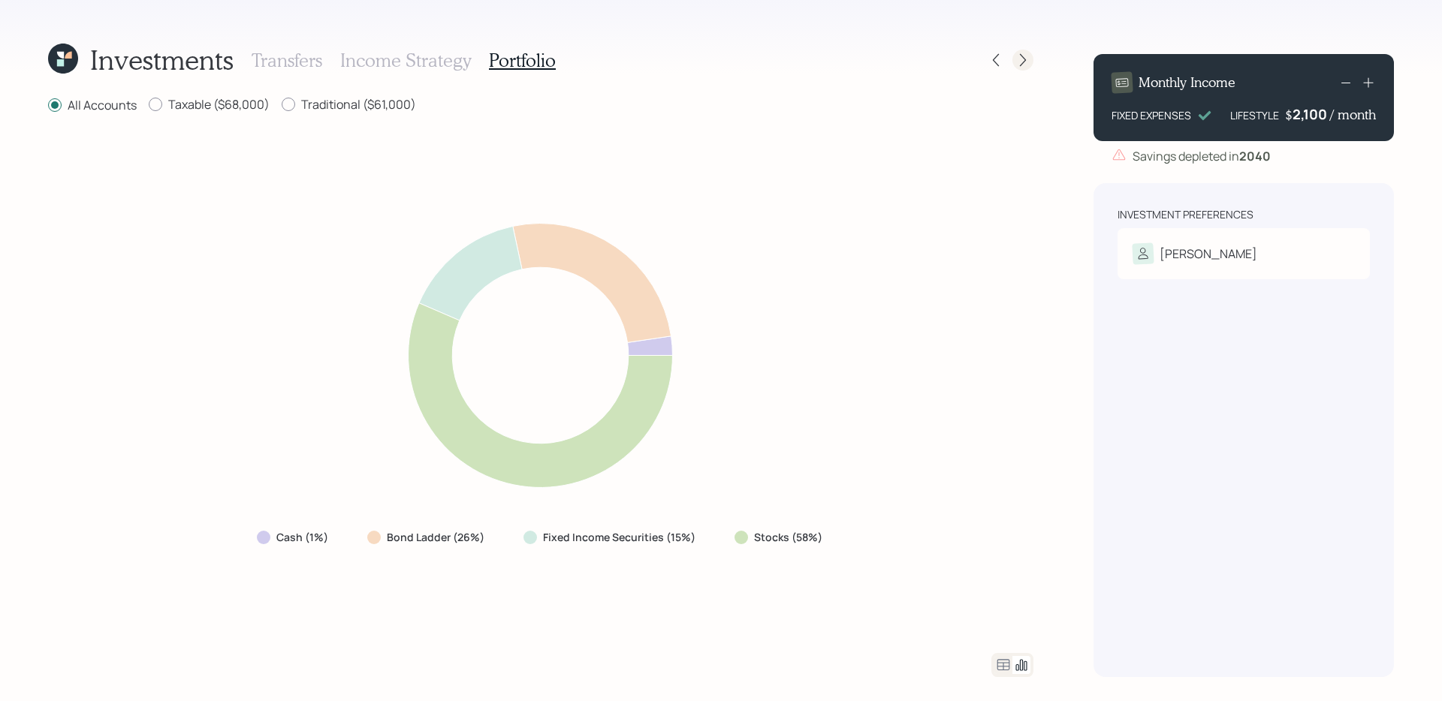
click at [1018, 62] on icon at bounding box center [1022, 60] width 15 height 15
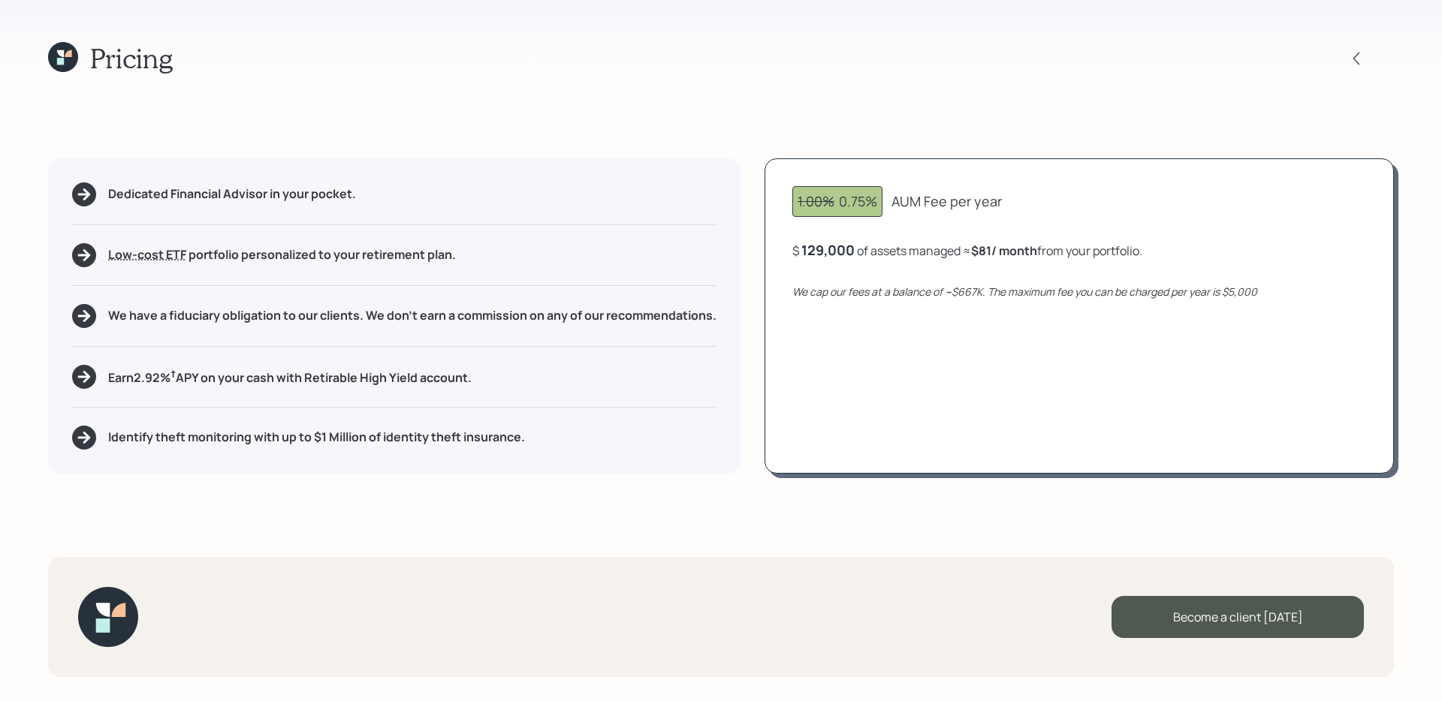
click at [80, 57] on div "Pricing" at bounding box center [110, 58] width 125 height 32
click at [58, 53] on icon at bounding box center [60, 53] width 7 height 7
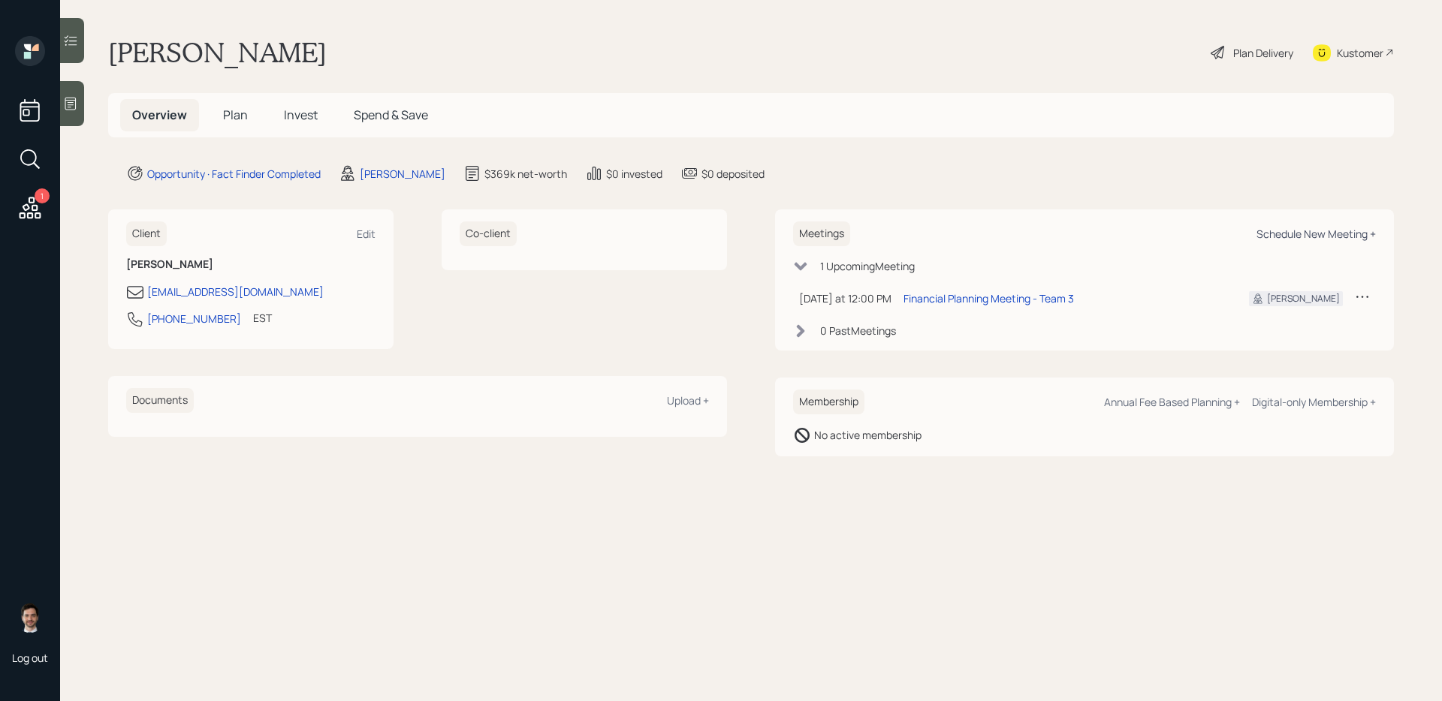
click at [1323, 232] on div "Schedule New Meeting +" at bounding box center [1315, 234] width 119 height 14
select select "ef6b64e1-8f62-4a74-b865-a7df4b35b836"
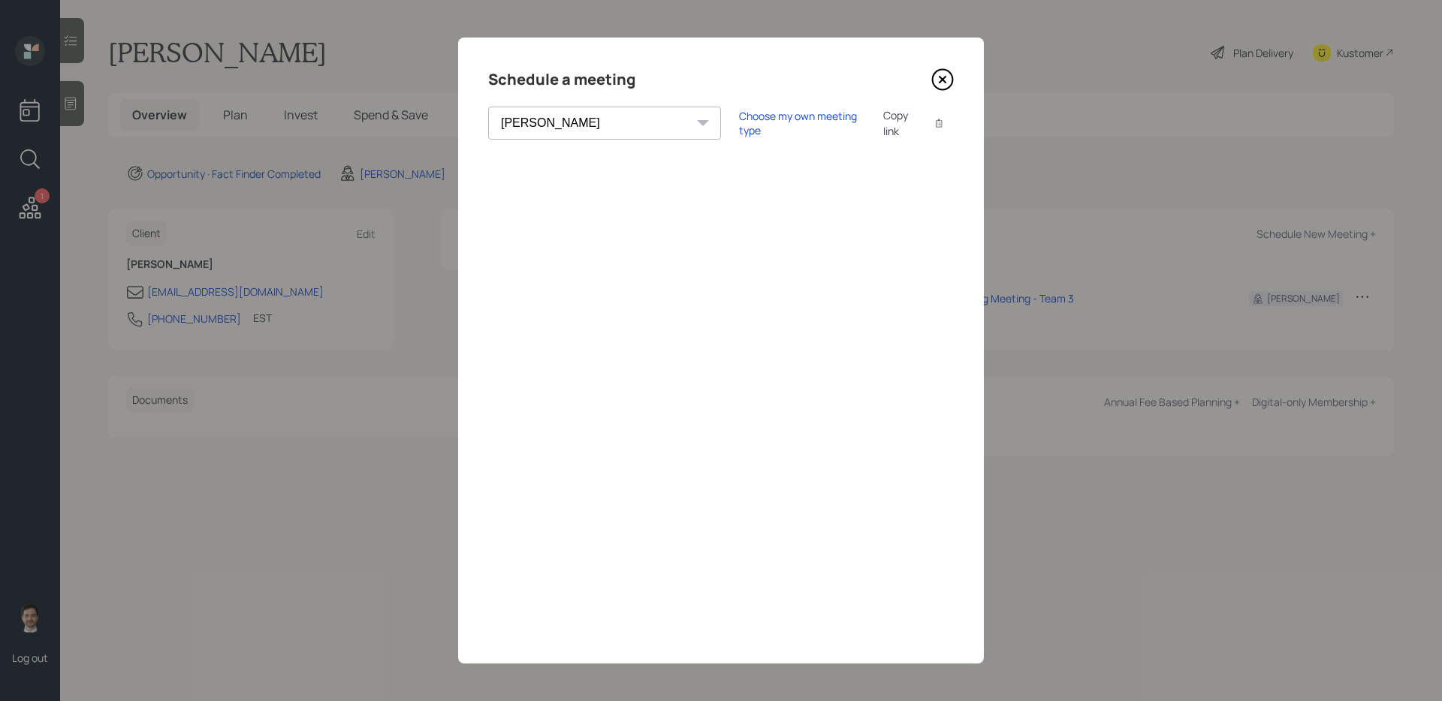
click at [942, 78] on icon at bounding box center [942, 79] width 23 height 23
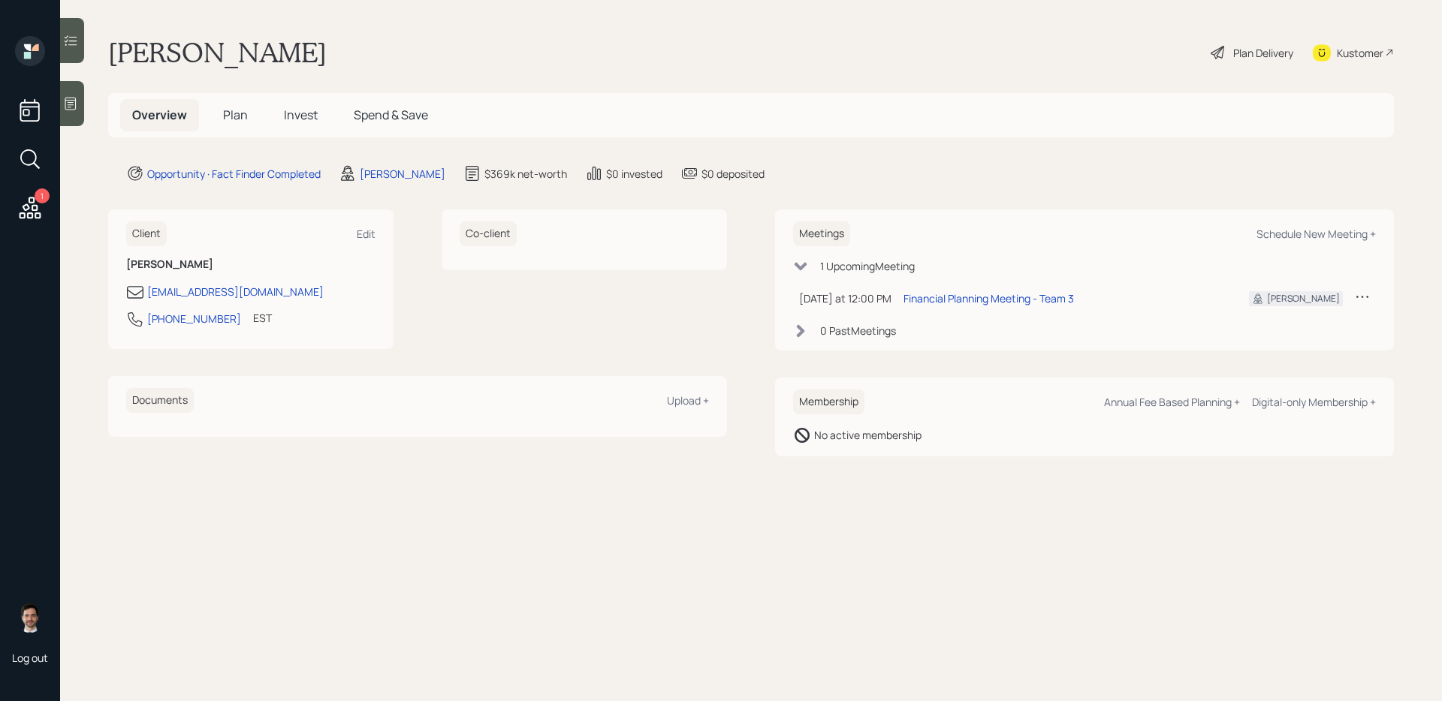
click at [242, 102] on h5 "Plan" at bounding box center [235, 115] width 49 height 32
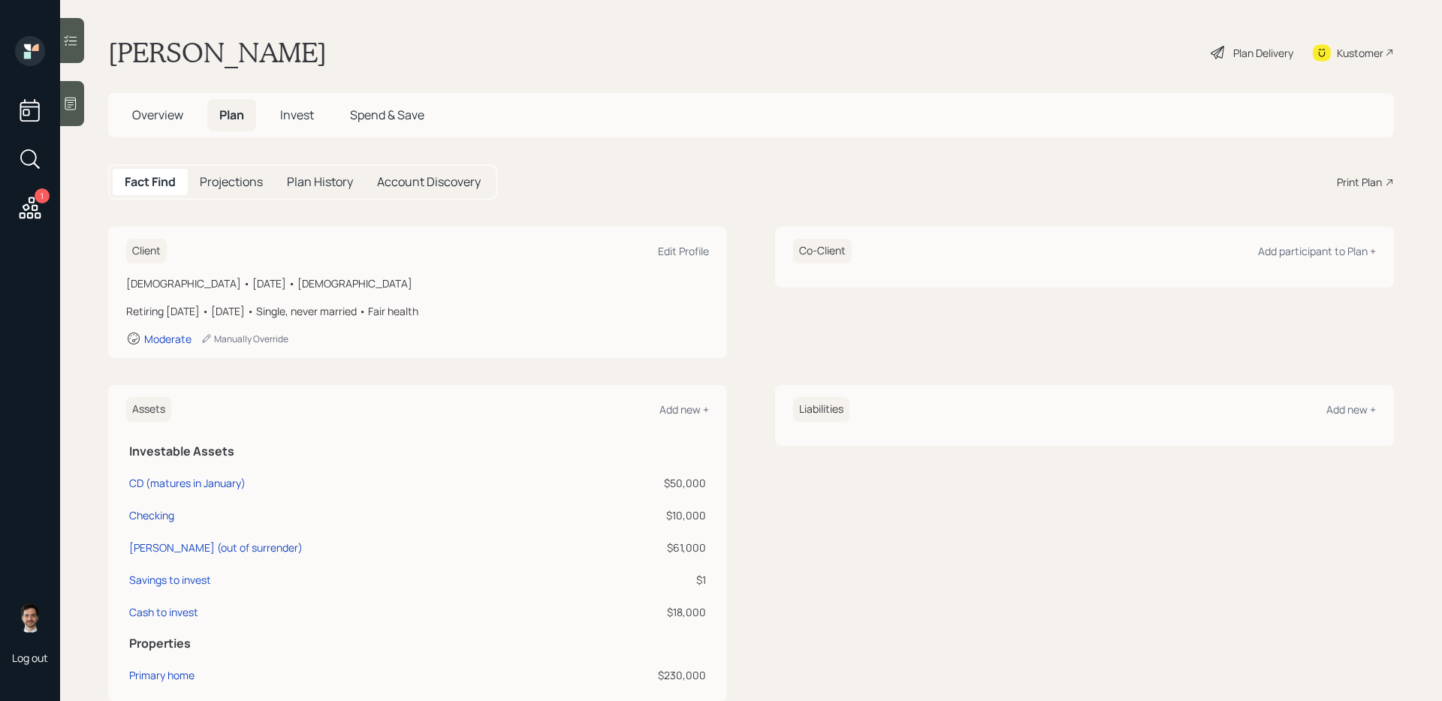
click at [238, 117] on span "Plan" at bounding box center [231, 115] width 25 height 17
click at [772, 306] on div "Client Edit Profile Male • August 1, 1962 • 63 years old Retiring in 4 years • …" at bounding box center [751, 292] width 1286 height 131
click at [1355, 179] on div "Print Plan" at bounding box center [1359, 182] width 45 height 16
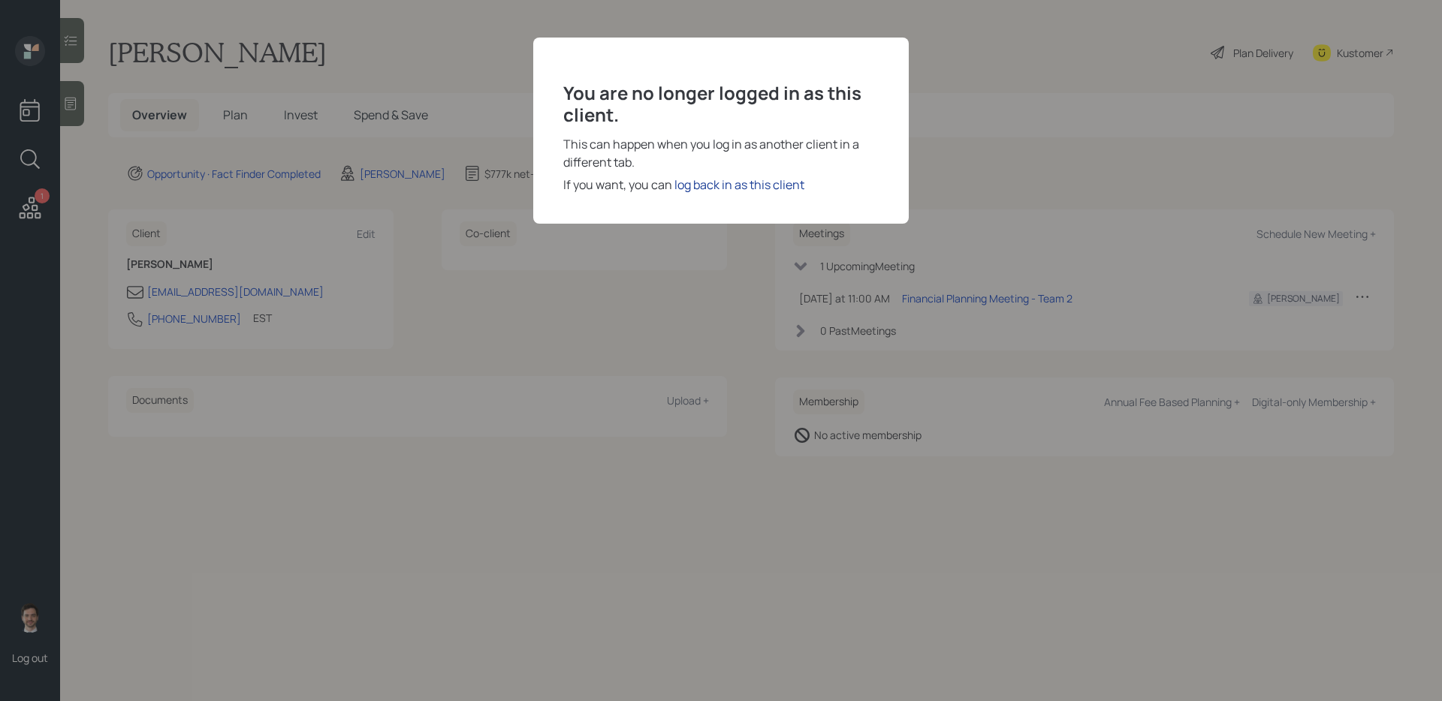
click at [746, 187] on div "log back in as this client" at bounding box center [739, 185] width 130 height 18
